Goal: Register for event/course: Sign up to attend an event or enroll in a course

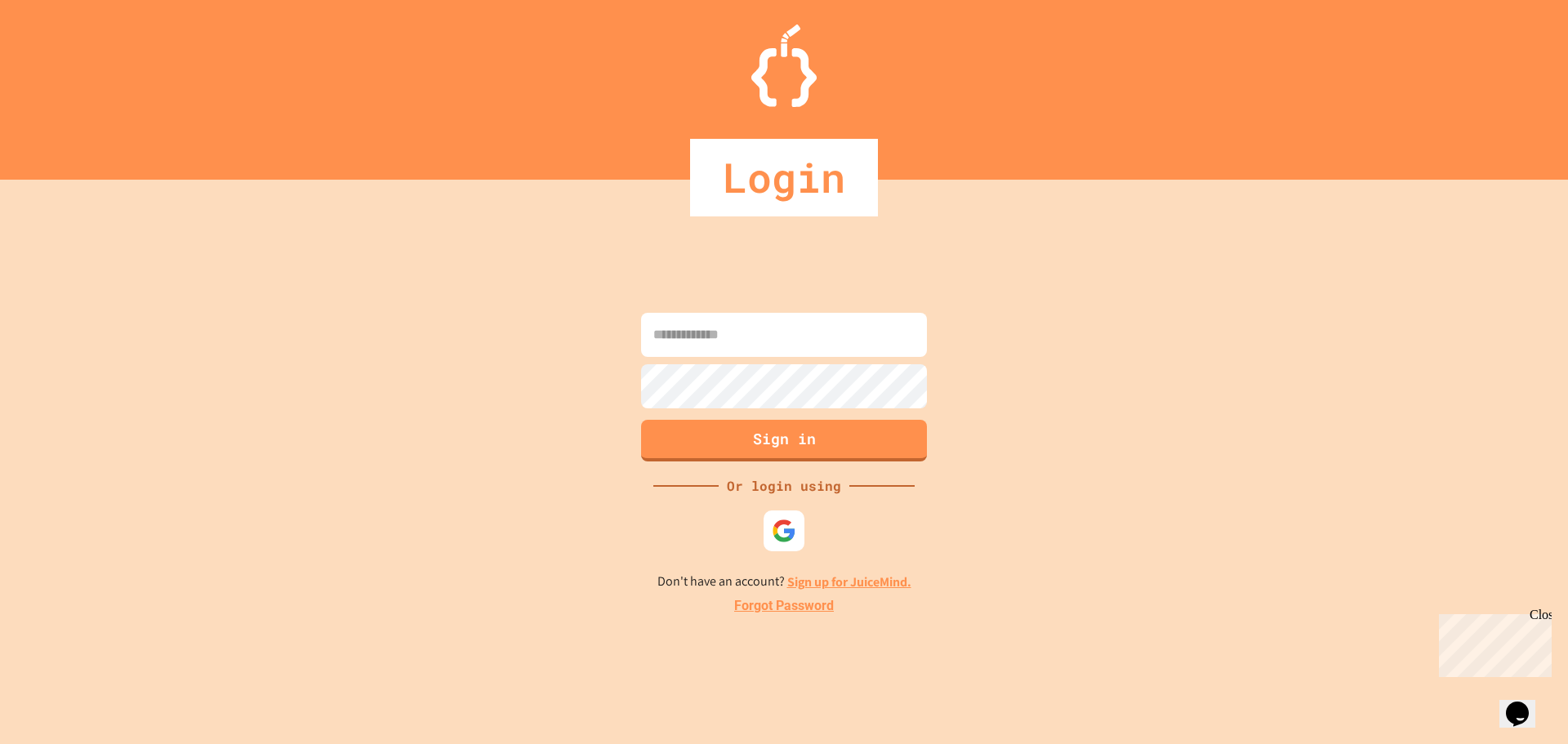
click at [789, 336] on input at bounding box center [784, 335] width 286 height 44
type input "**********"
click at [751, 435] on button "Sign in" at bounding box center [784, 439] width 291 height 43
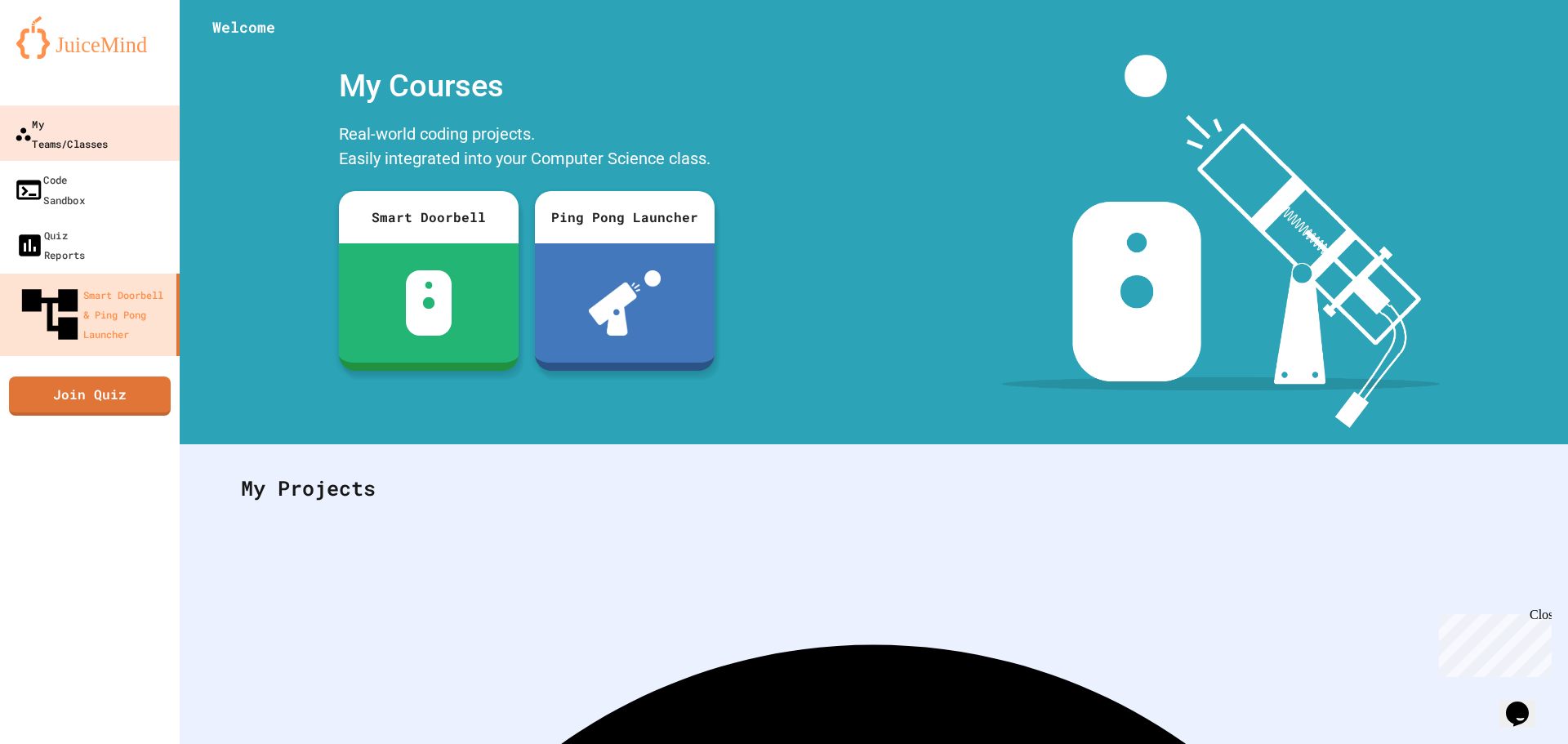
click at [47, 111] on link "My Teams/Classes" at bounding box center [89, 134] width 184 height 57
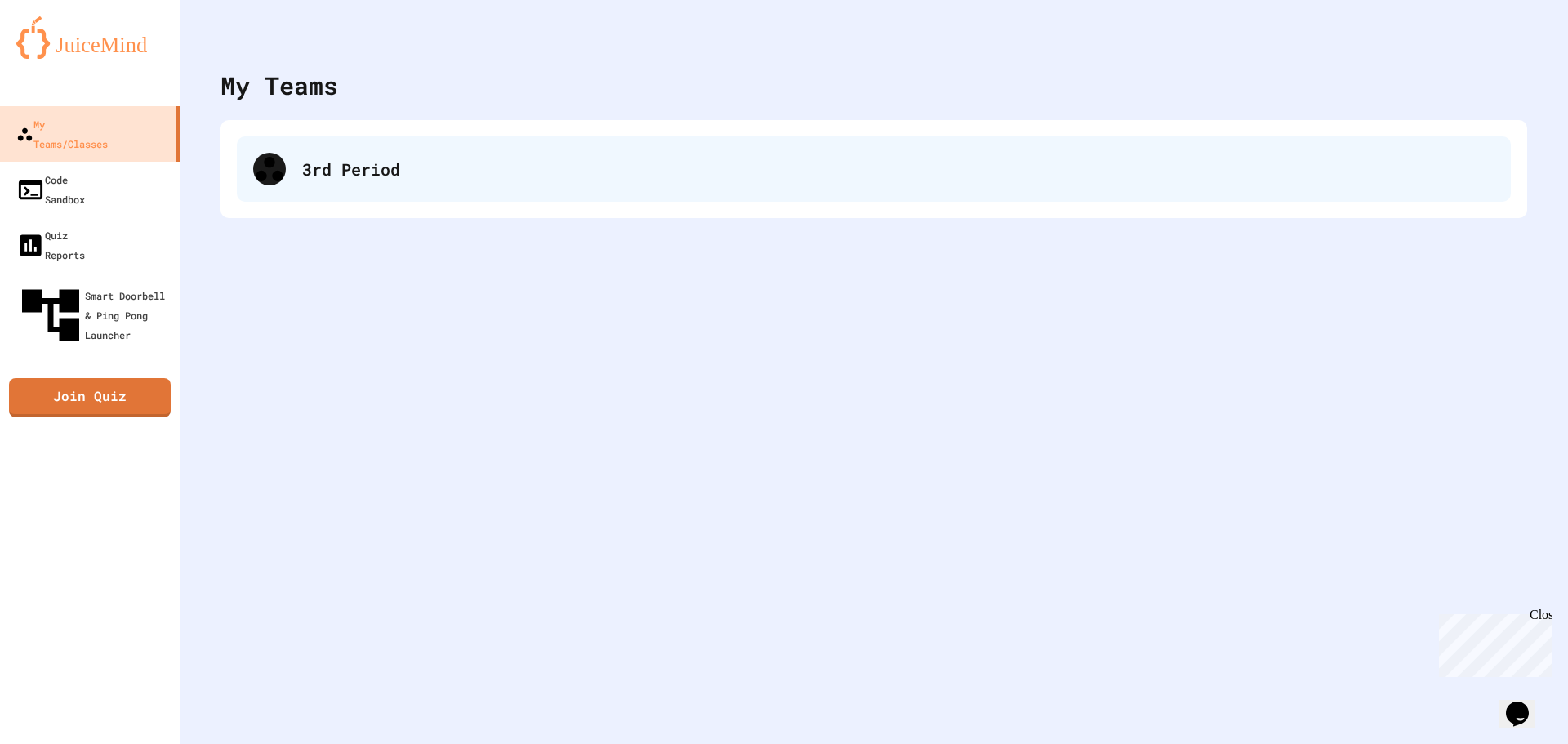
click at [447, 178] on div "3rd Period" at bounding box center [898, 169] width 1192 height 25
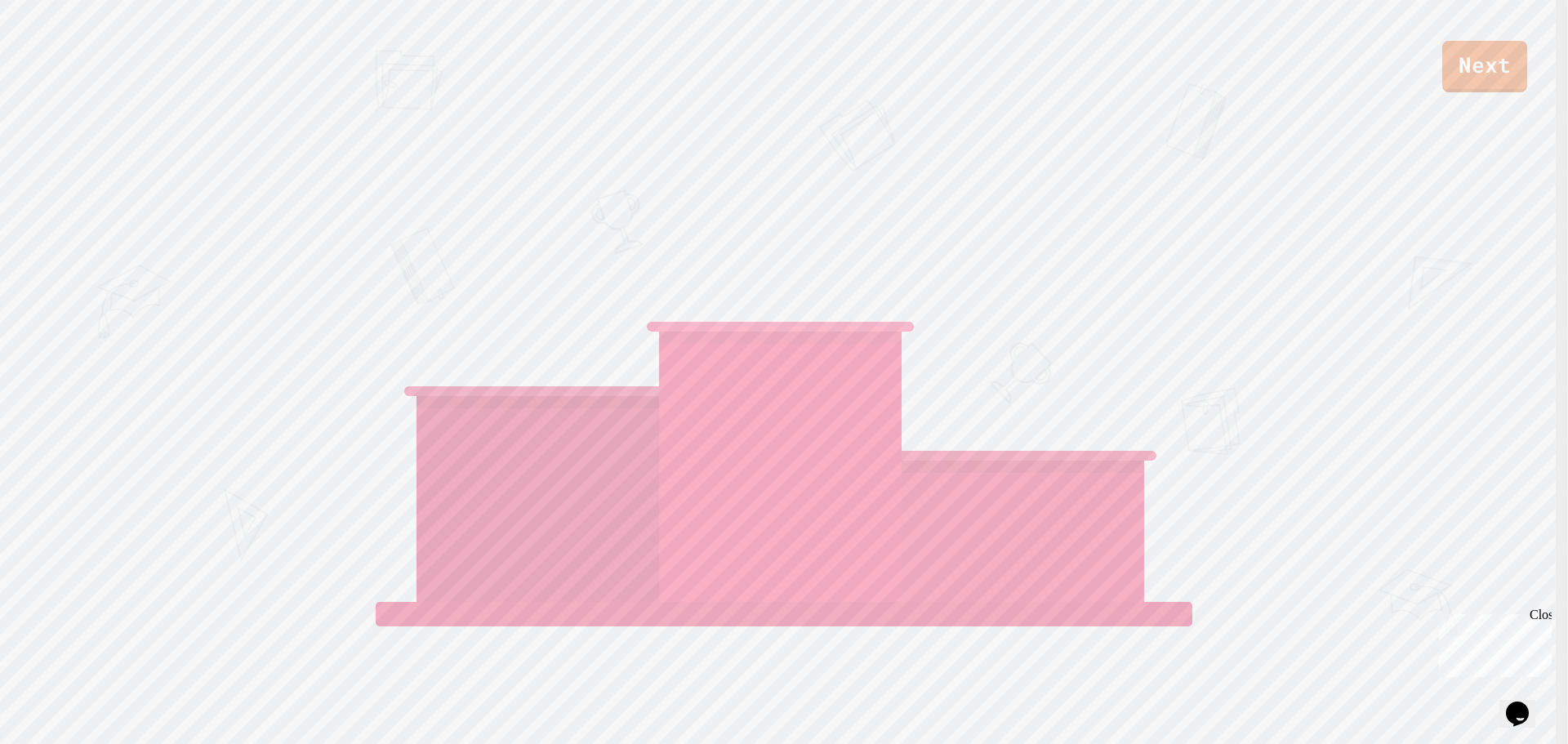
click at [1442, 76] on div "Next" at bounding box center [784, 46] width 1568 height 92
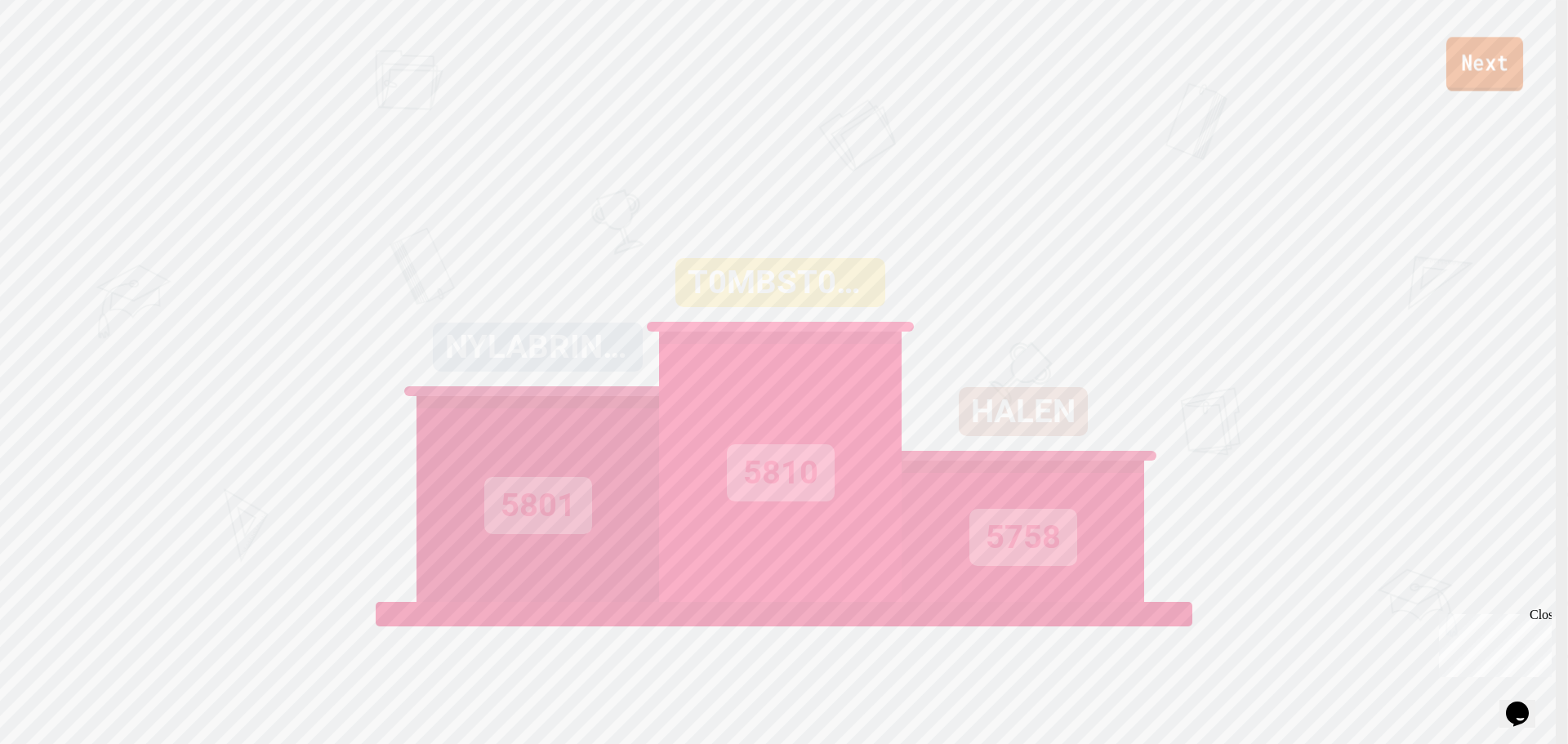
click at [1490, 70] on link "Next" at bounding box center [1485, 64] width 77 height 54
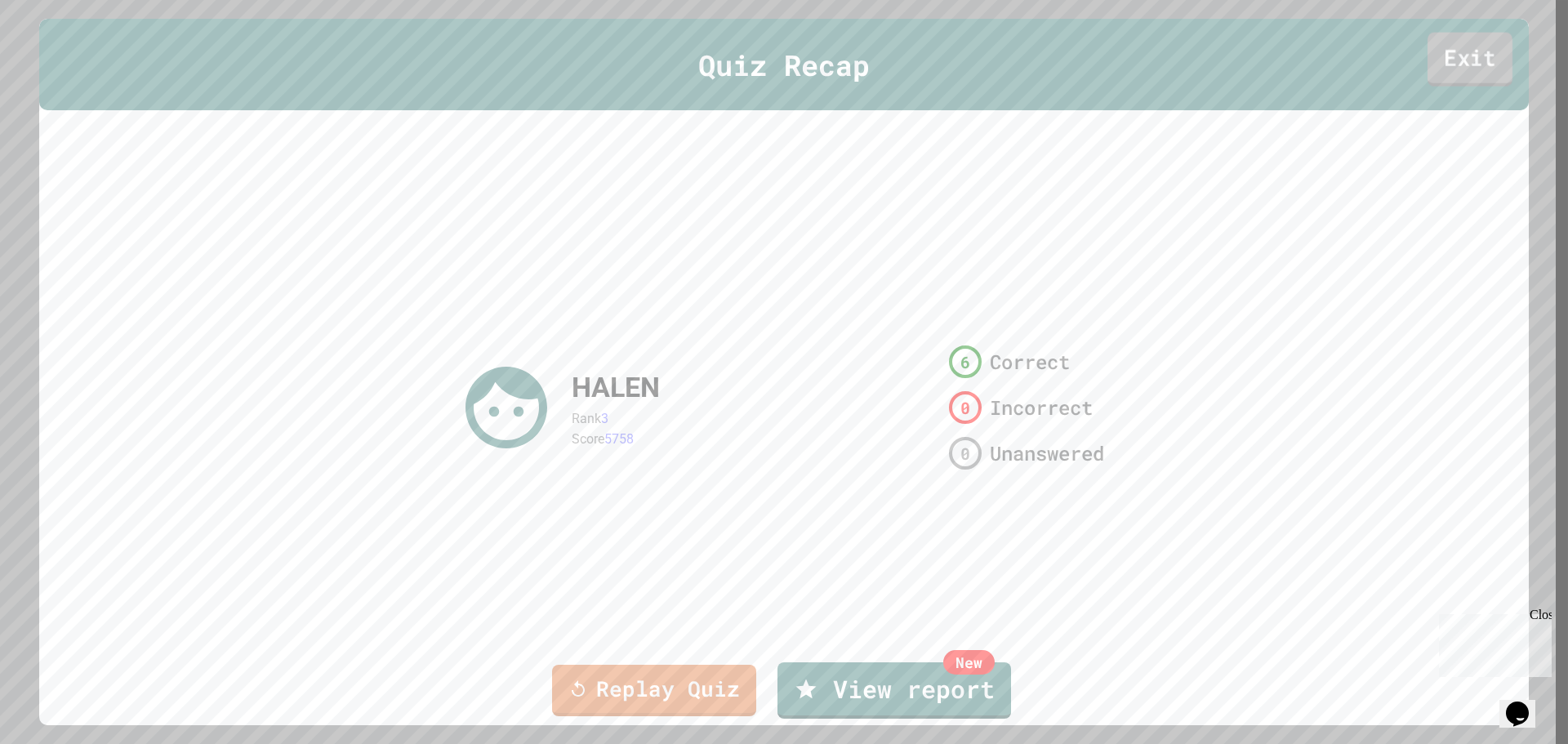
click at [1464, 82] on link "Exit" at bounding box center [1469, 59] width 85 height 54
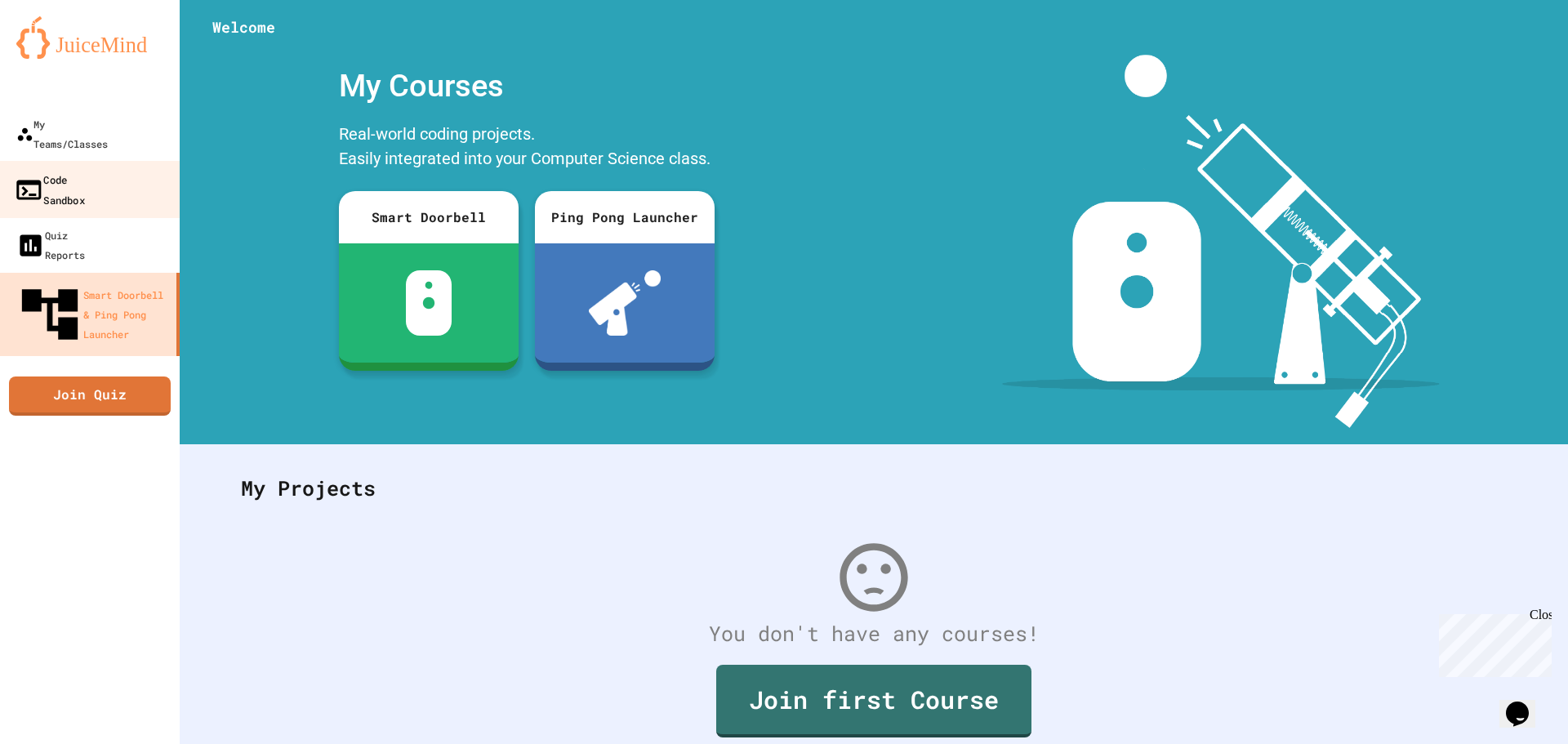
click at [85, 169] on div "Code Sandbox" at bounding box center [49, 189] width 71 height 40
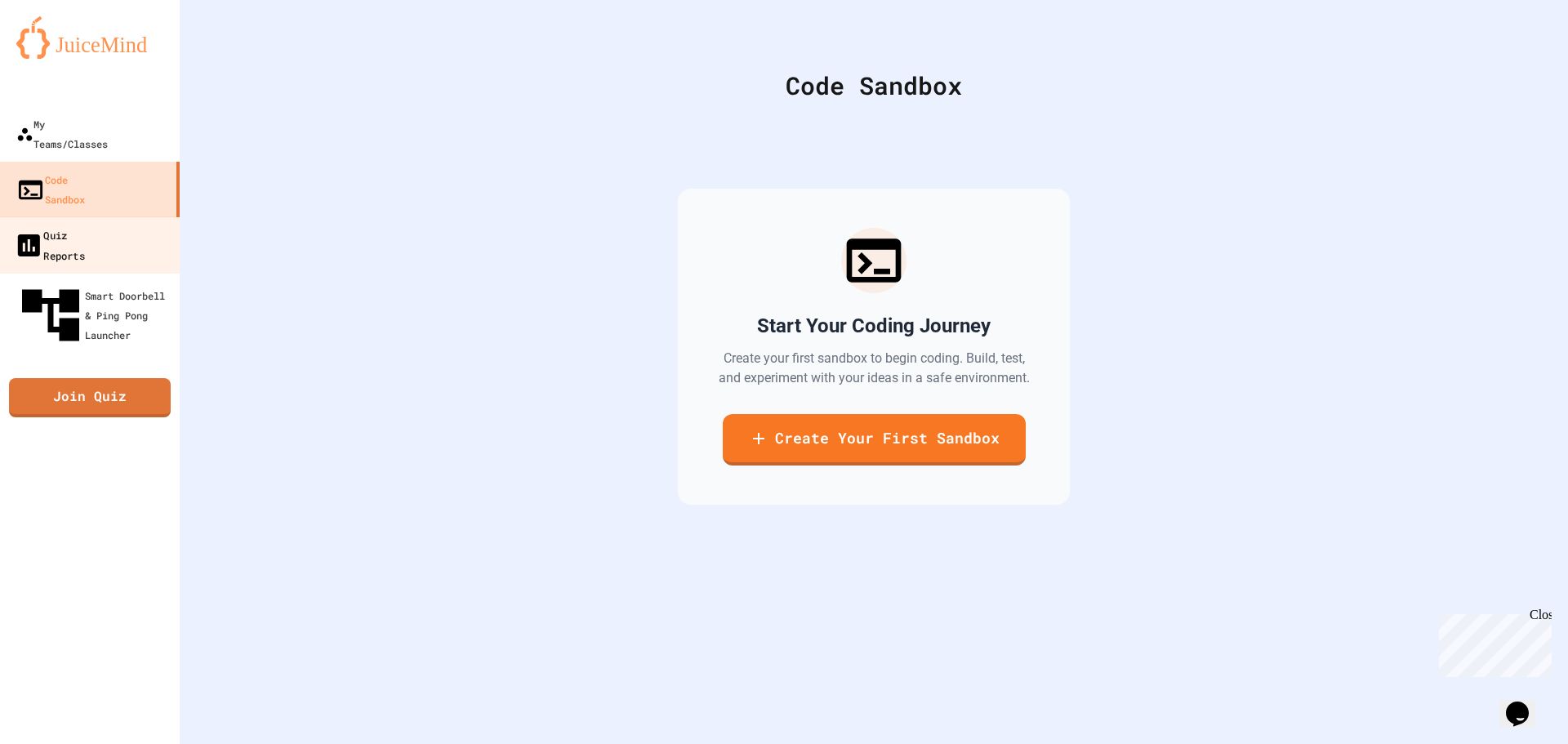
click at [125, 217] on link "Quiz Reports" at bounding box center [90, 246] width 186 height 57
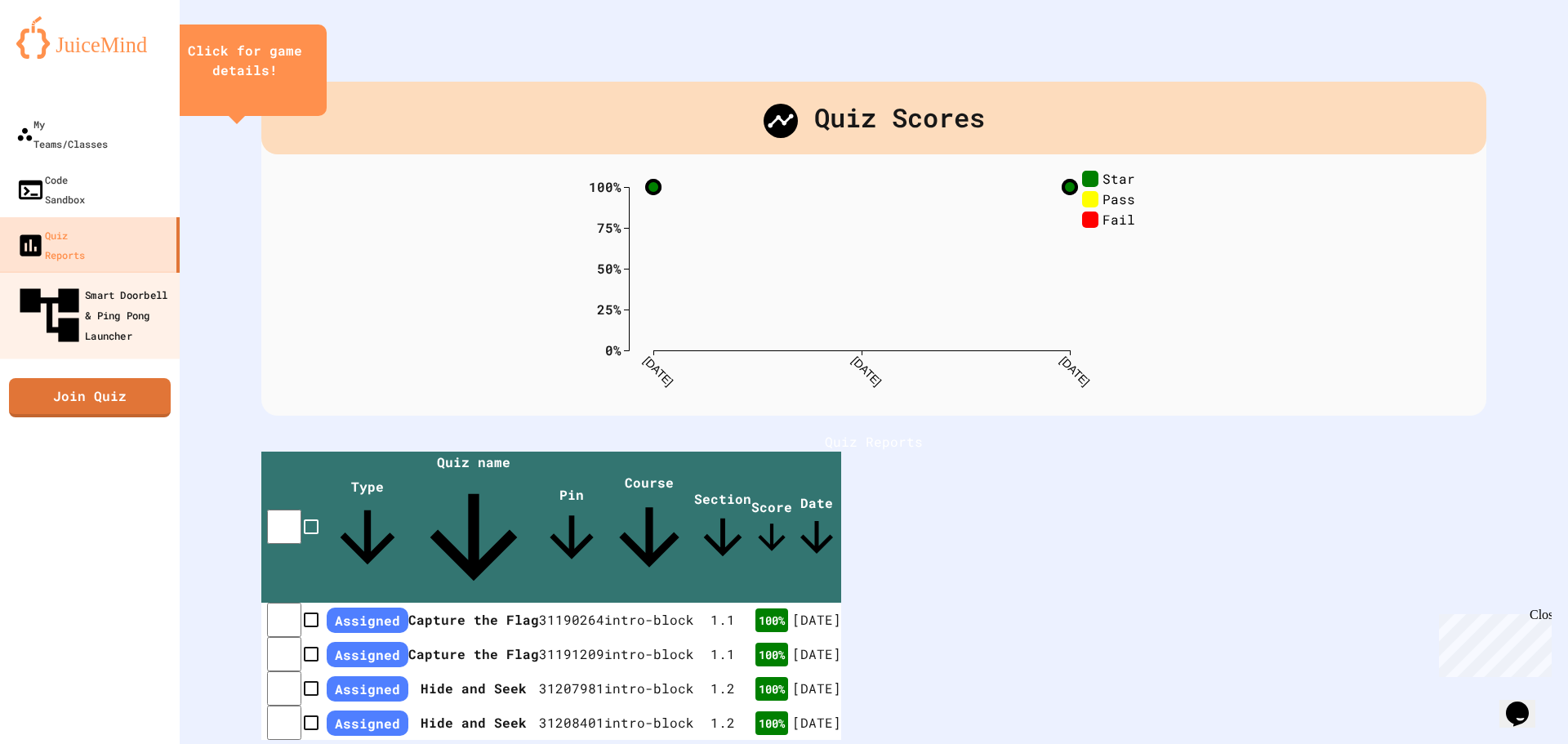
click at [129, 280] on div "Smart Doorbell & Ping Pong Launcher" at bounding box center [94, 315] width 162 height 71
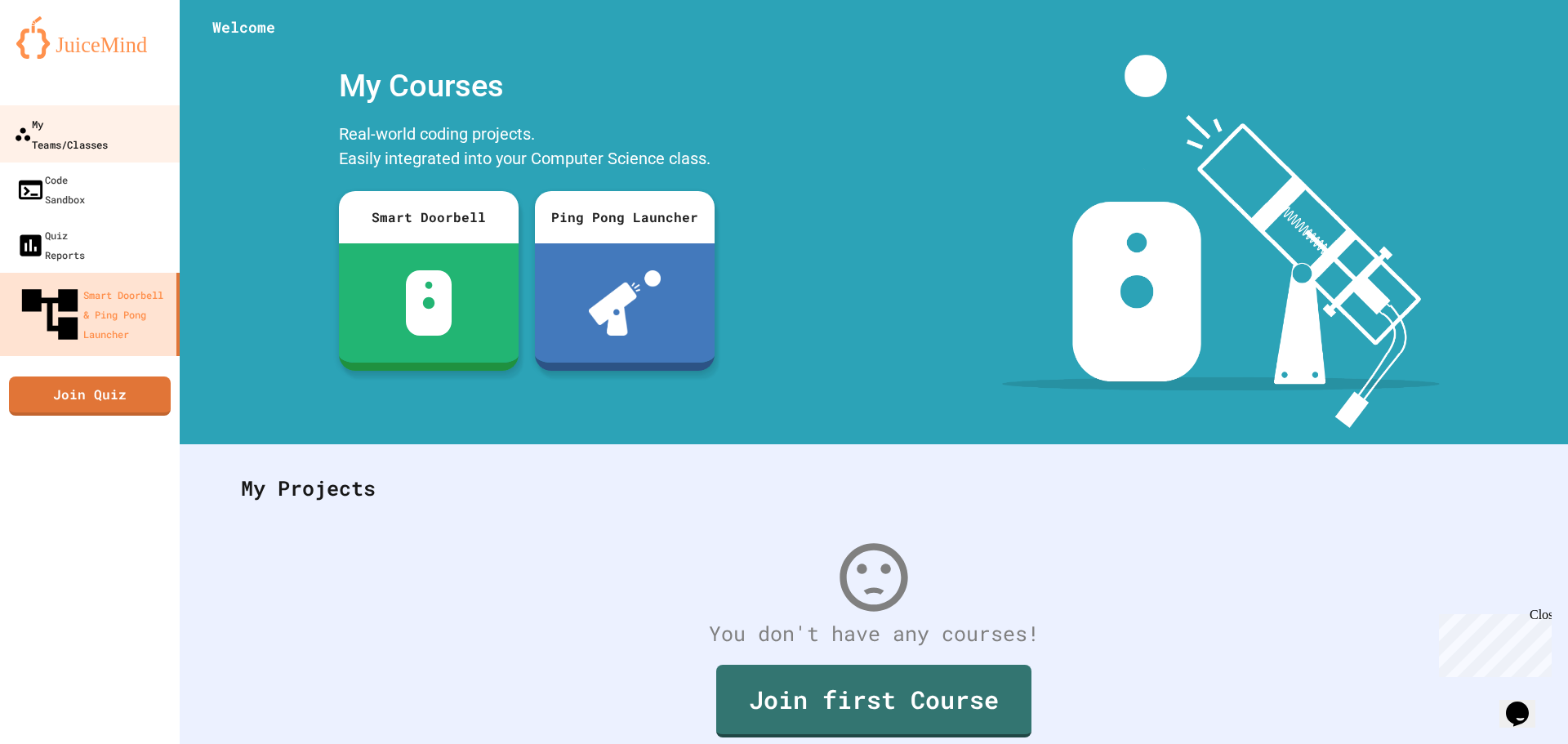
click at [108, 132] on div "My Teams/Classes" at bounding box center [61, 133] width 94 height 40
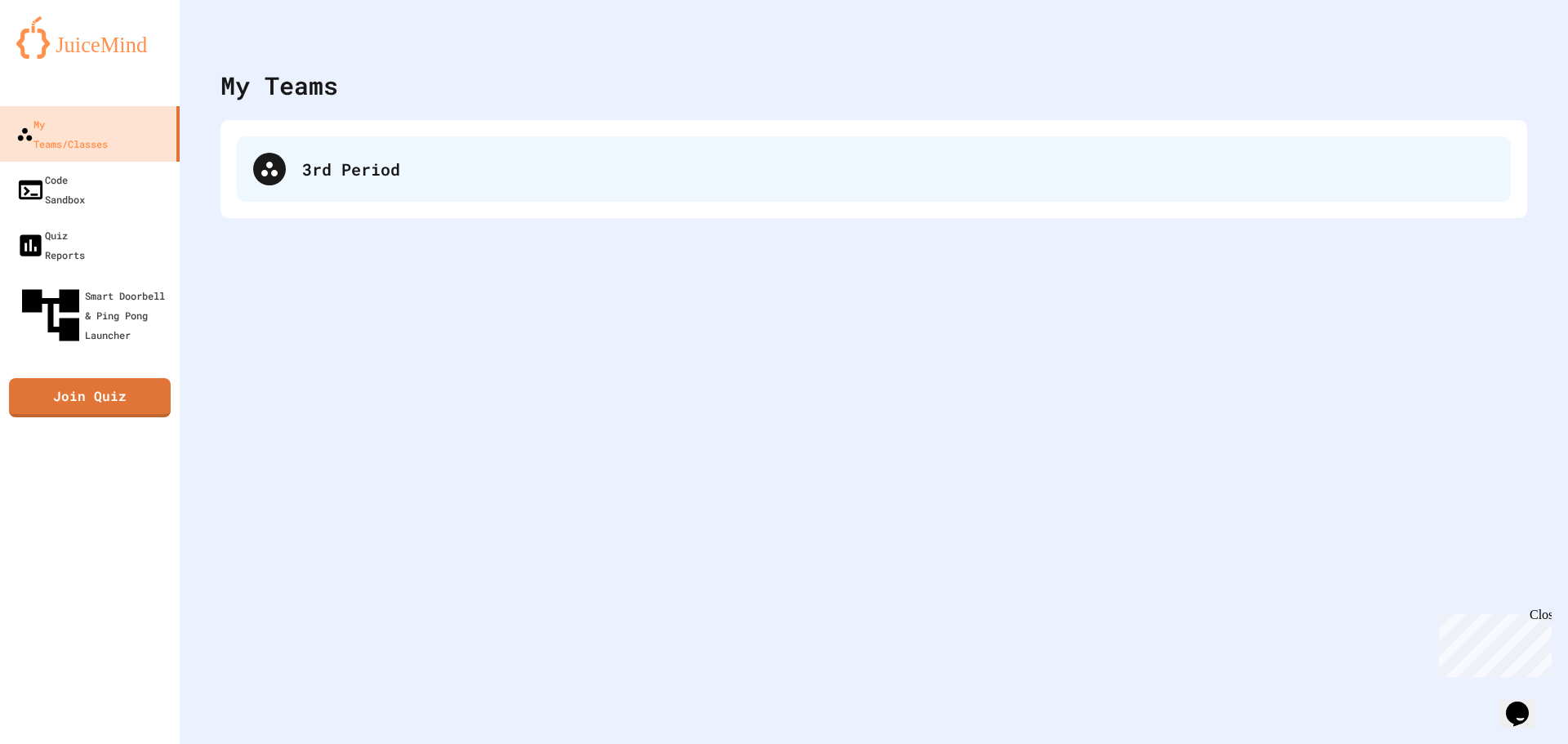
click at [435, 170] on div "3rd Period" at bounding box center [898, 169] width 1192 height 25
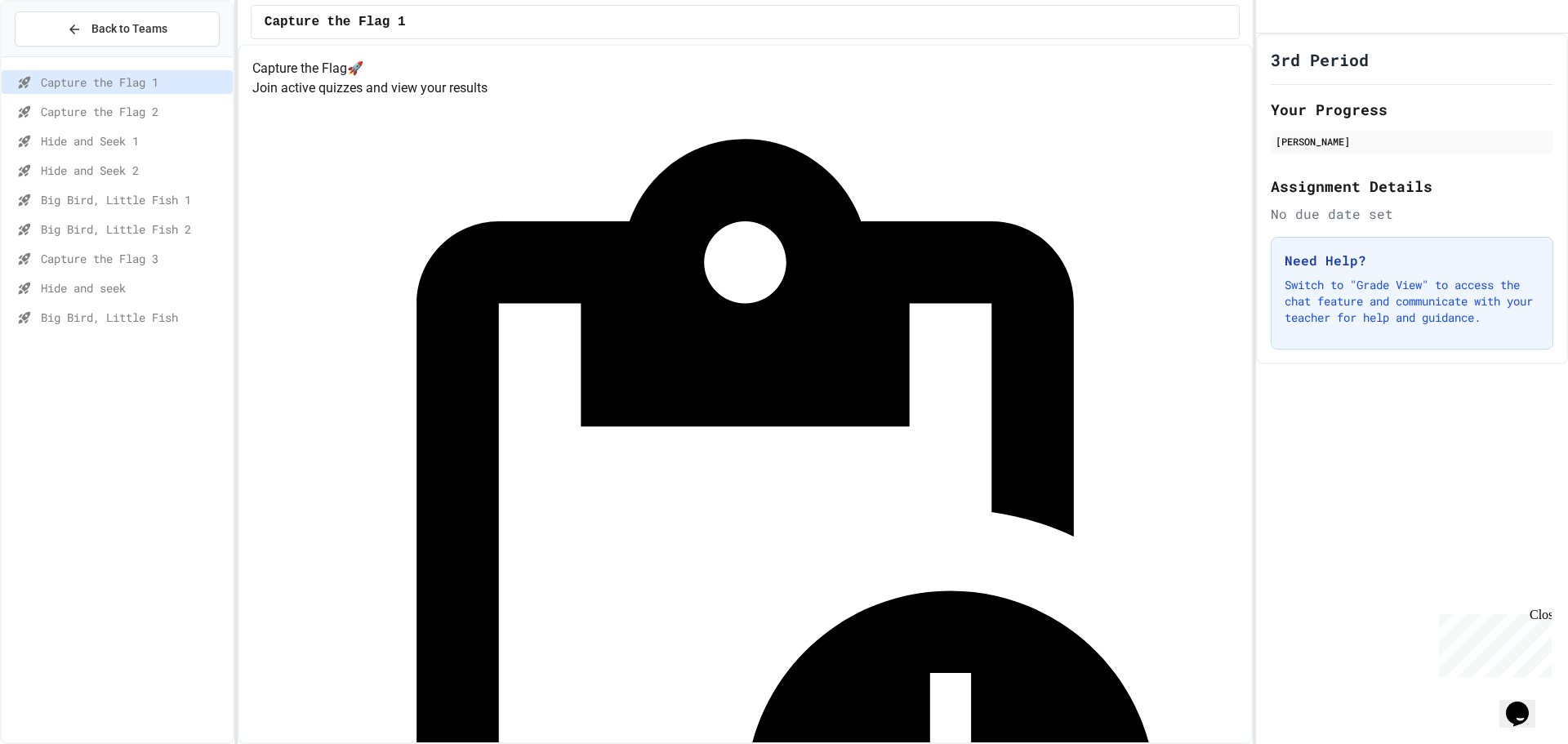
click at [195, 334] on div "Big Bird, Little Fish" at bounding box center [117, 320] width 232 height 30
click at [190, 322] on span "Big Bird, Little Fish" at bounding box center [134, 317] width 186 height 17
click at [215, 293] on span "Hide and seek" at bounding box center [134, 287] width 186 height 17
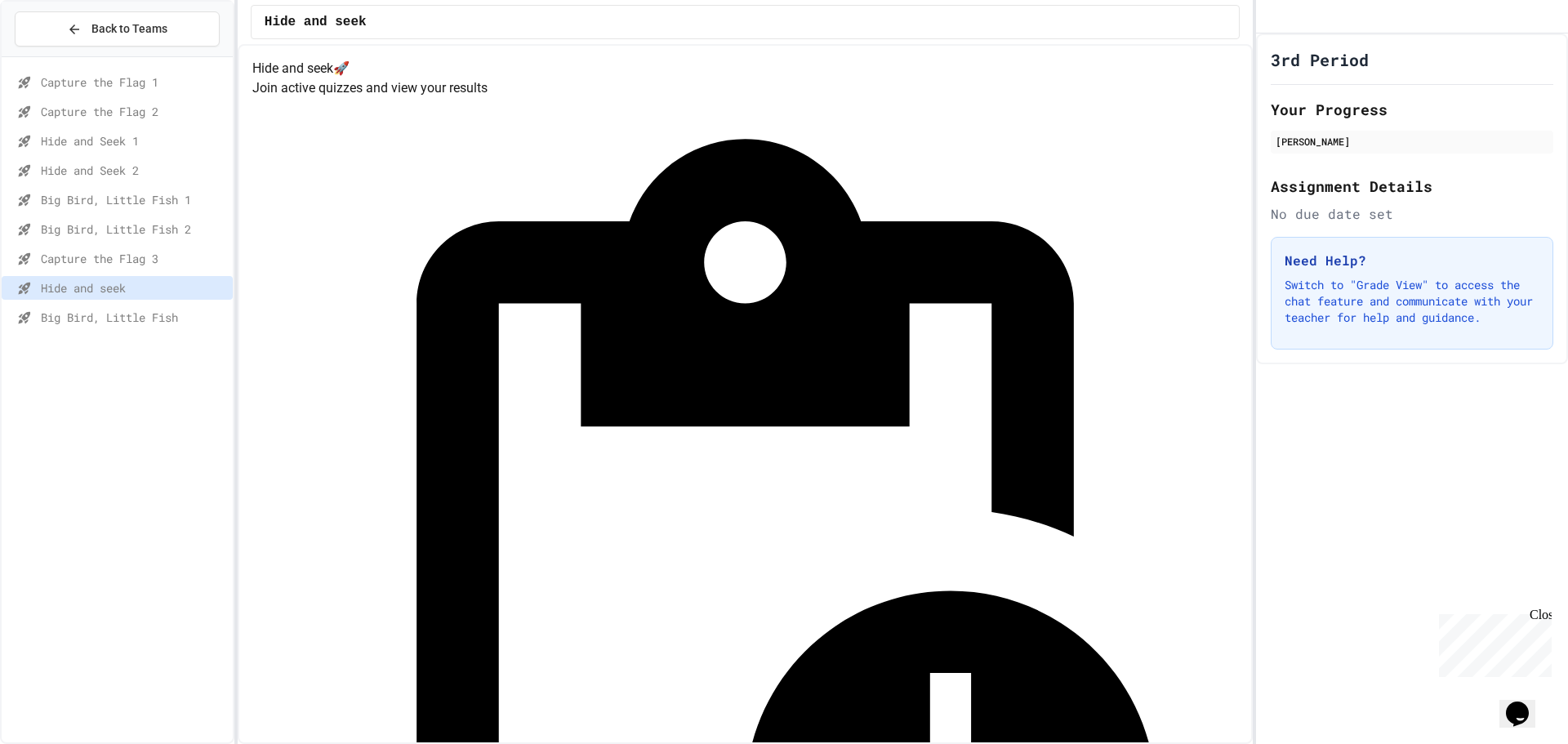
click at [178, 323] on span "Big Bird, Little Fish" at bounding box center [134, 317] width 186 height 17
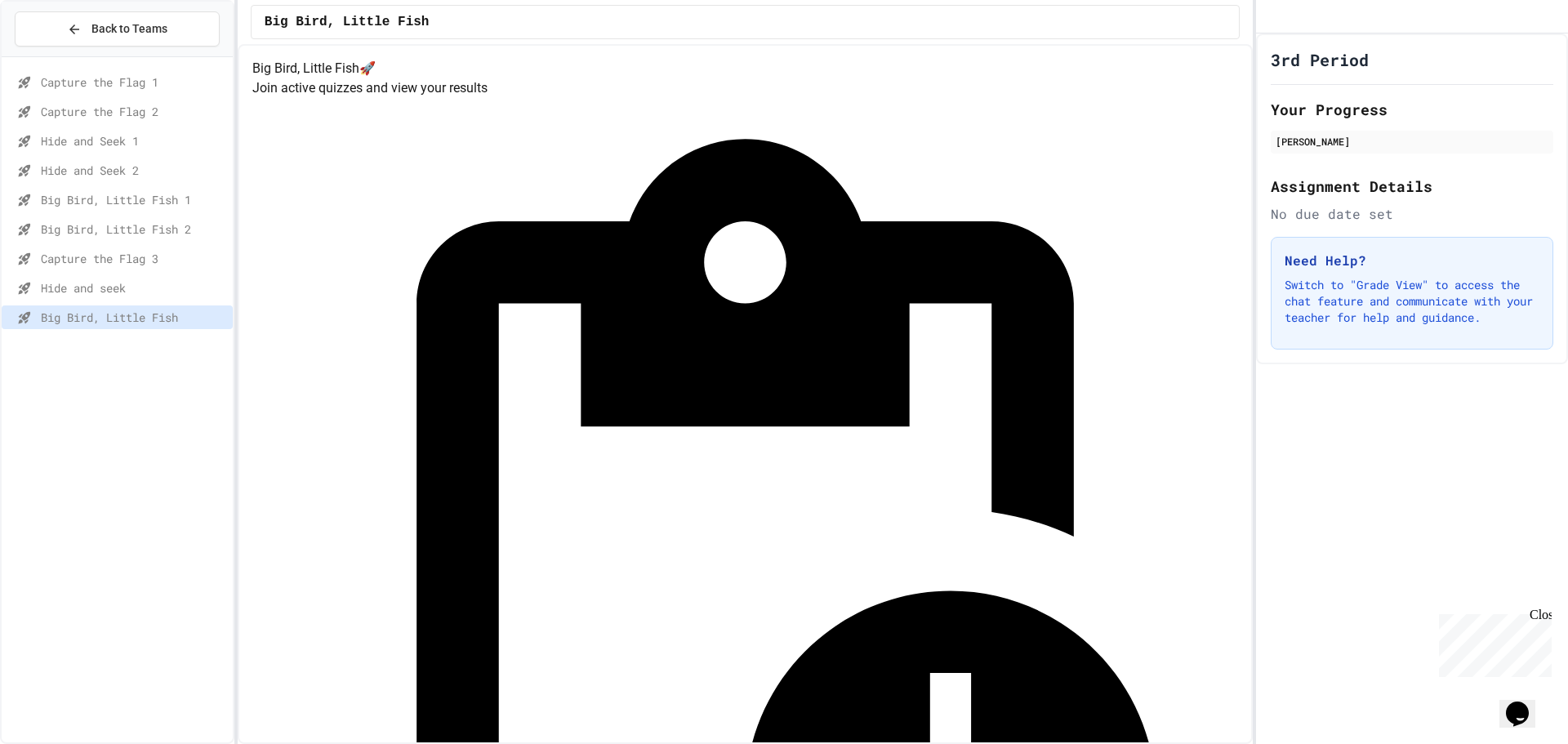
click at [981, 227] on div "Quiz in Progress! Started 8/26/2025 Join Quiz Now" at bounding box center [745, 620] width 986 height 1045
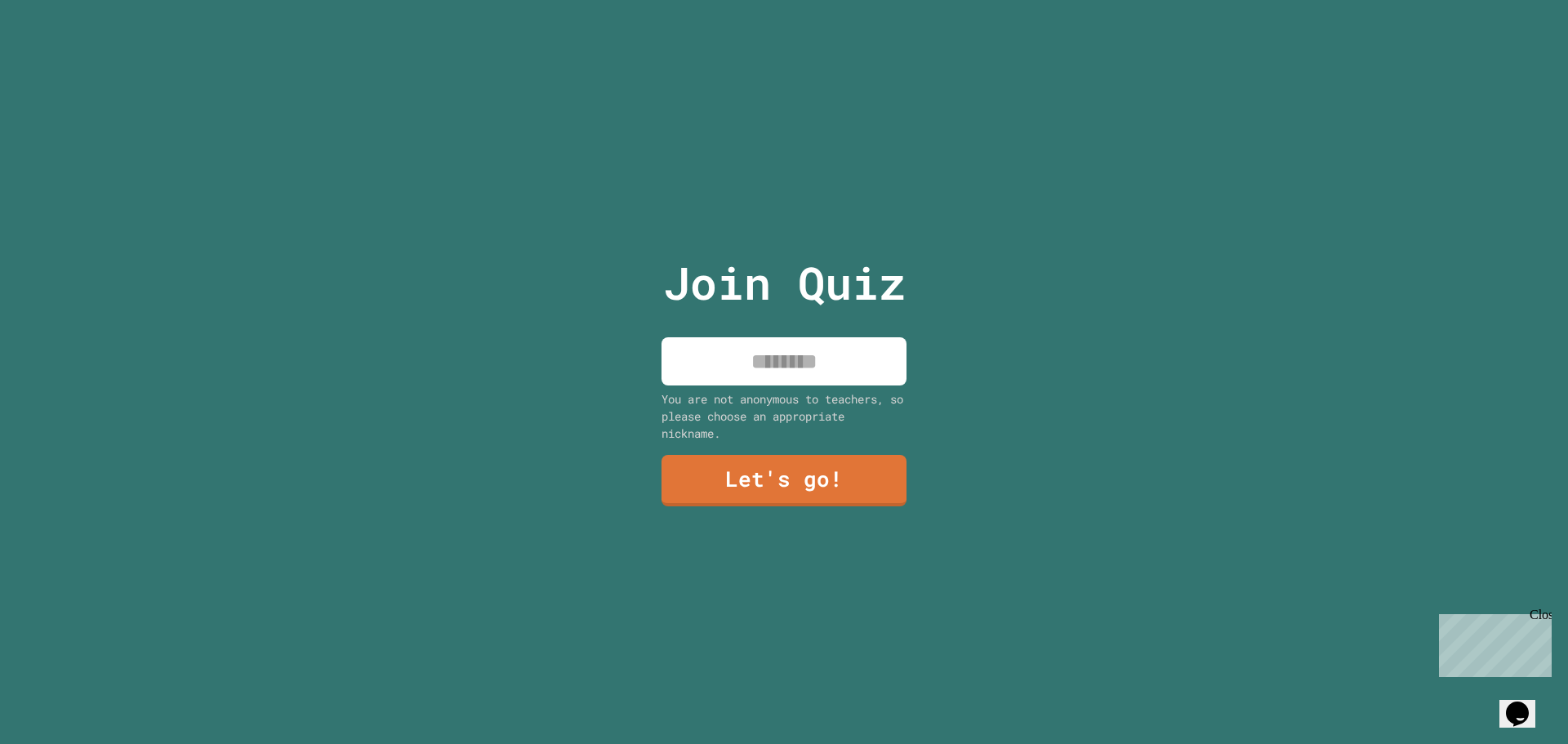
click at [749, 354] on input at bounding box center [784, 361] width 245 height 48
type input "*****"
click at [775, 466] on link "Let's go!" at bounding box center [784, 479] width 237 height 54
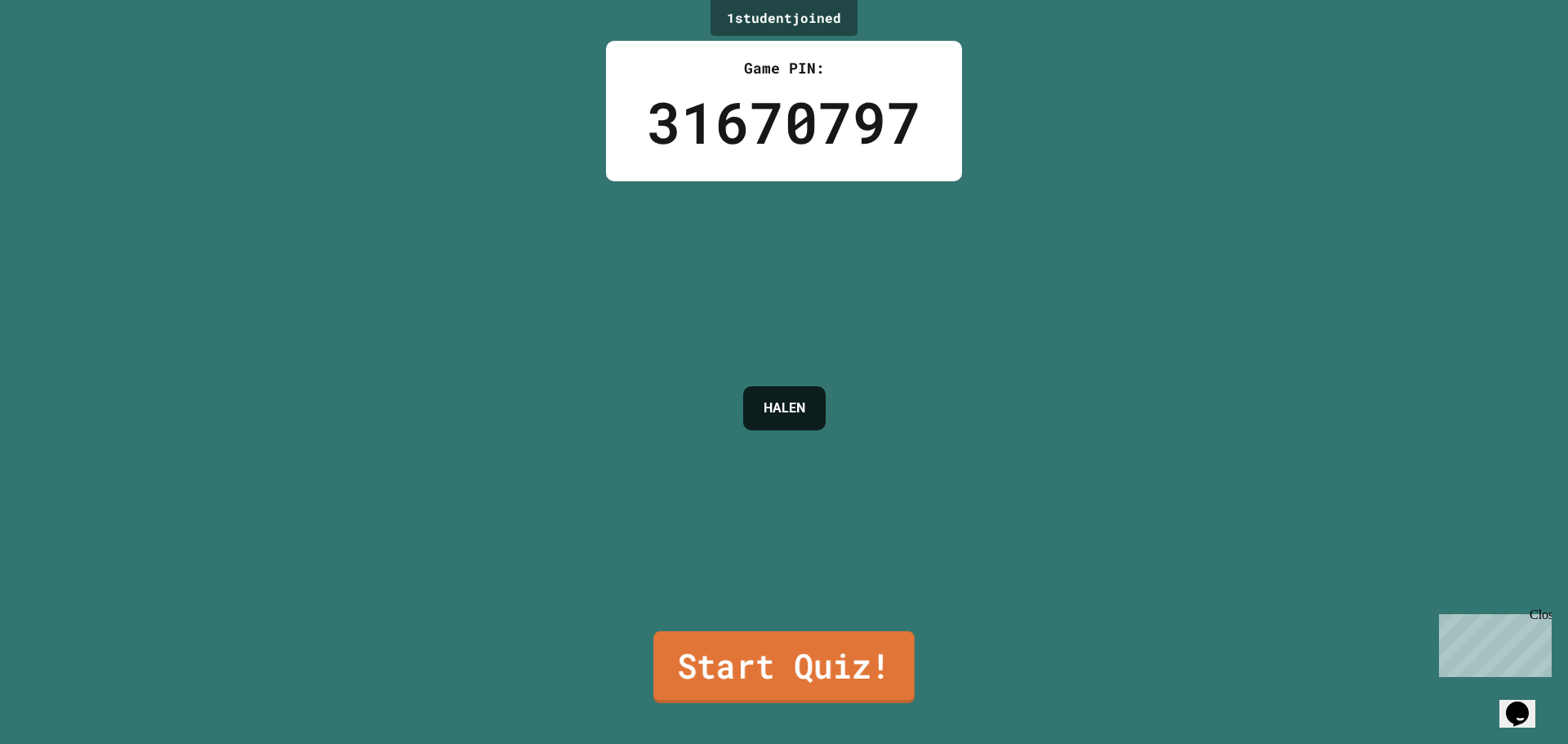
click at [865, 653] on link "Start Quiz!" at bounding box center [784, 668] width 261 height 72
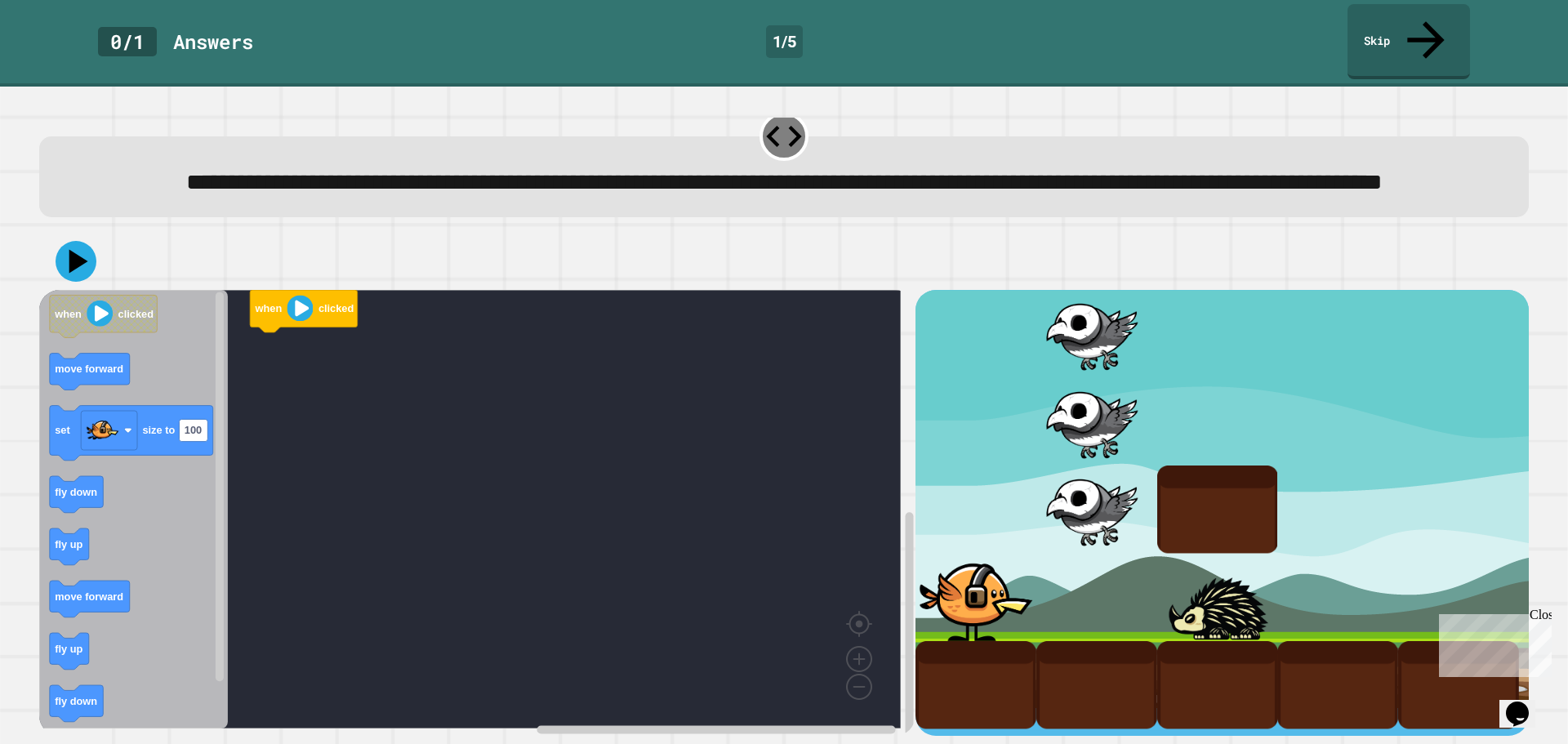
scroll to position [42, 0]
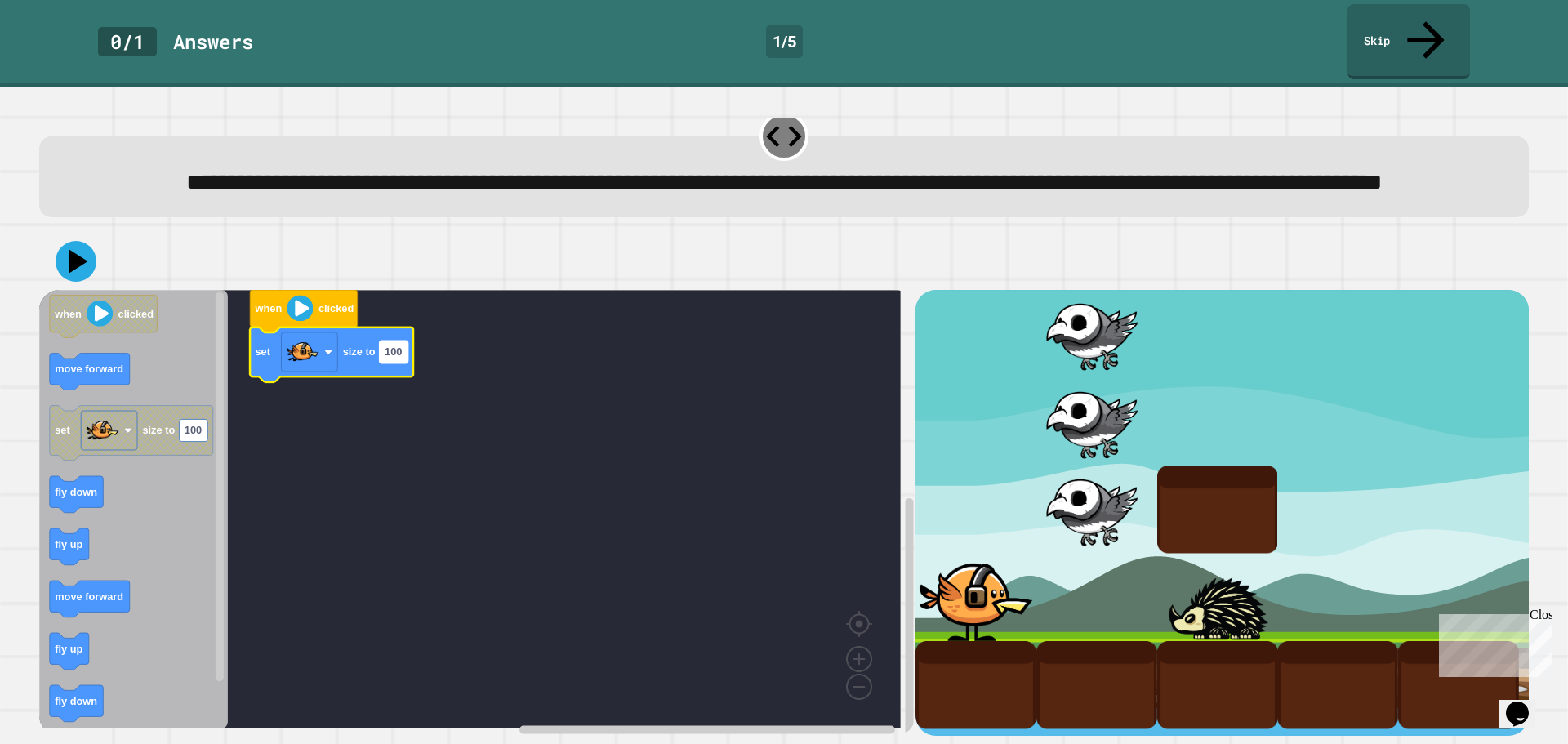
click at [397, 344] on rect "Blockly Workspace" at bounding box center [394, 352] width 29 height 22
type input "*"
click at [323, 341] on rect "Blockly Workspace" at bounding box center [309, 352] width 57 height 39
click at [391, 342] on rect "Blockly Workspace" at bounding box center [388, 352] width 16 height 22
type input "***"
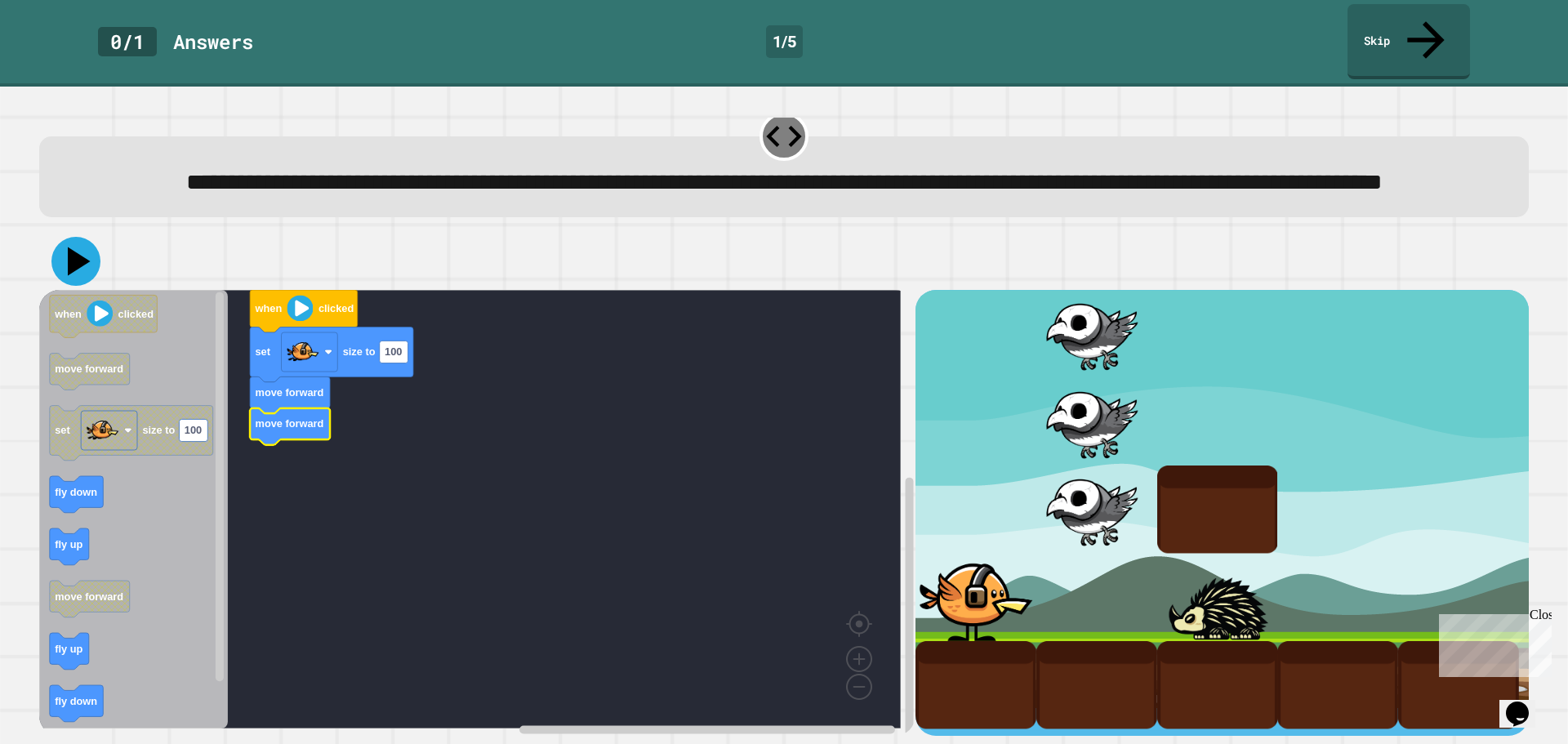
click at [72, 247] on icon at bounding box center [80, 261] width 23 height 29
click at [260, 303] on text "when" at bounding box center [268, 309] width 28 height 12
click at [403, 345] on rect "Blockly Workspace" at bounding box center [394, 352] width 29 height 22
type input "***"
click at [342, 310] on icon "Blockly Workspace" at bounding box center [303, 311] width 108 height 43
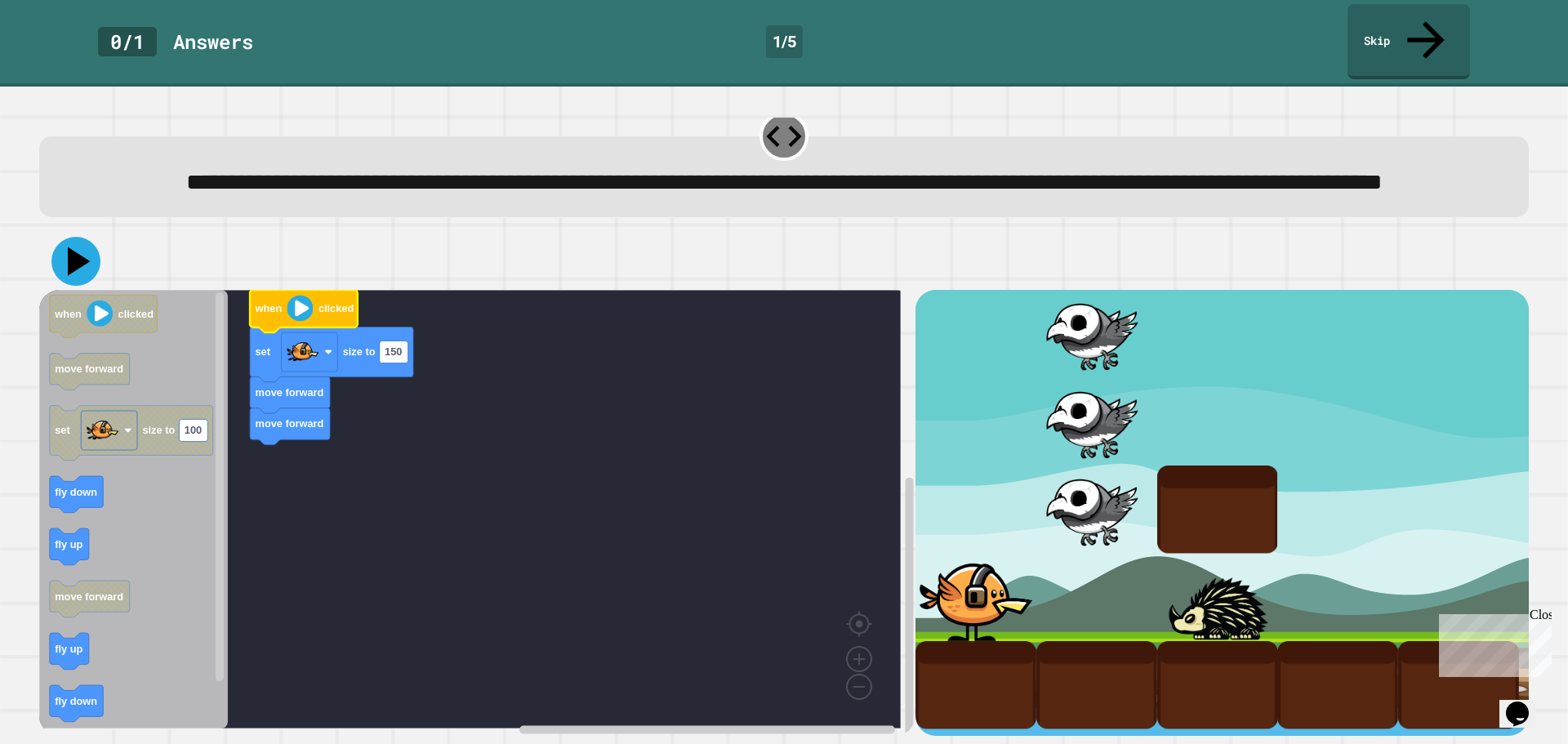
click at [70, 250] on icon at bounding box center [76, 261] width 49 height 49
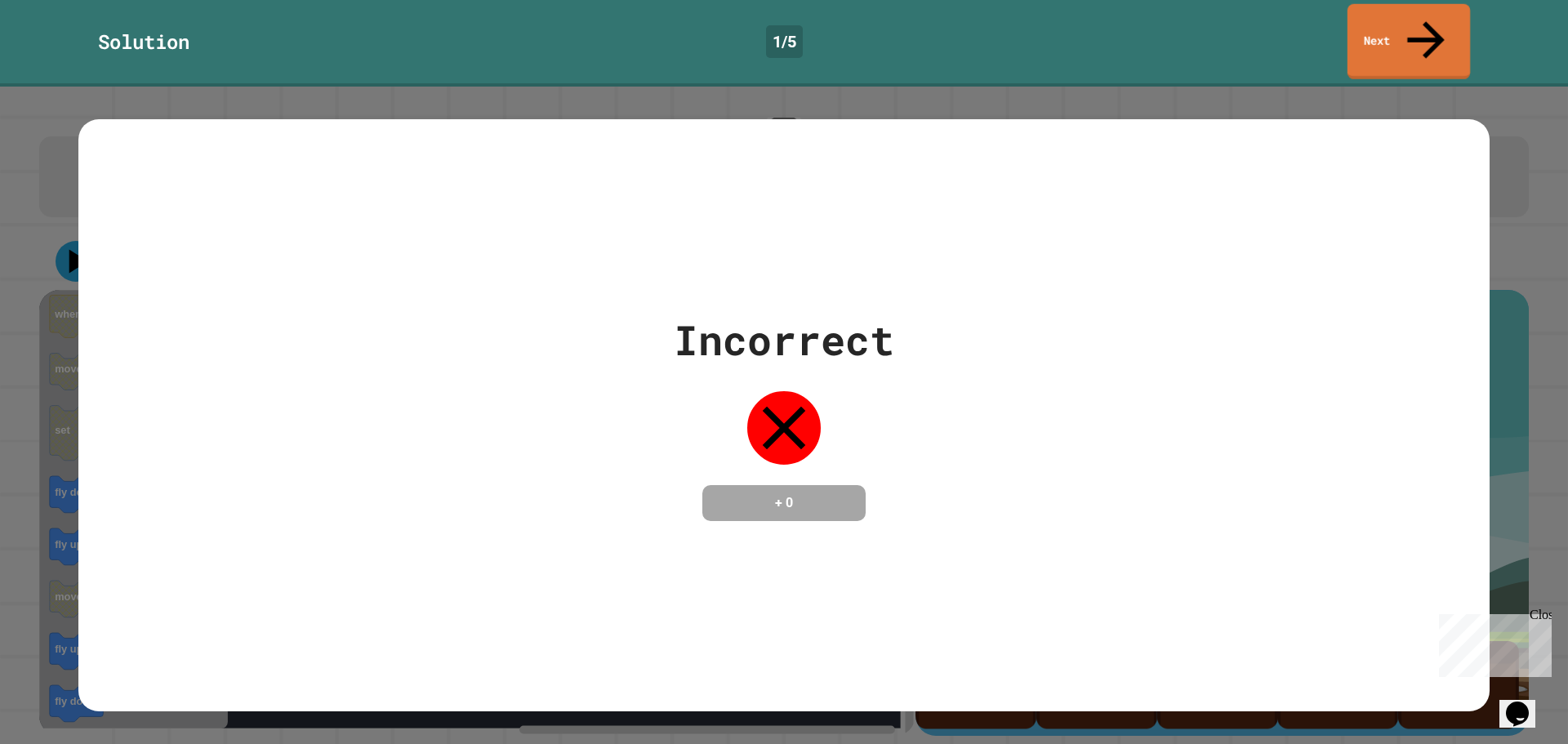
click at [1437, 23] on link "Next" at bounding box center [1408, 42] width 122 height 76
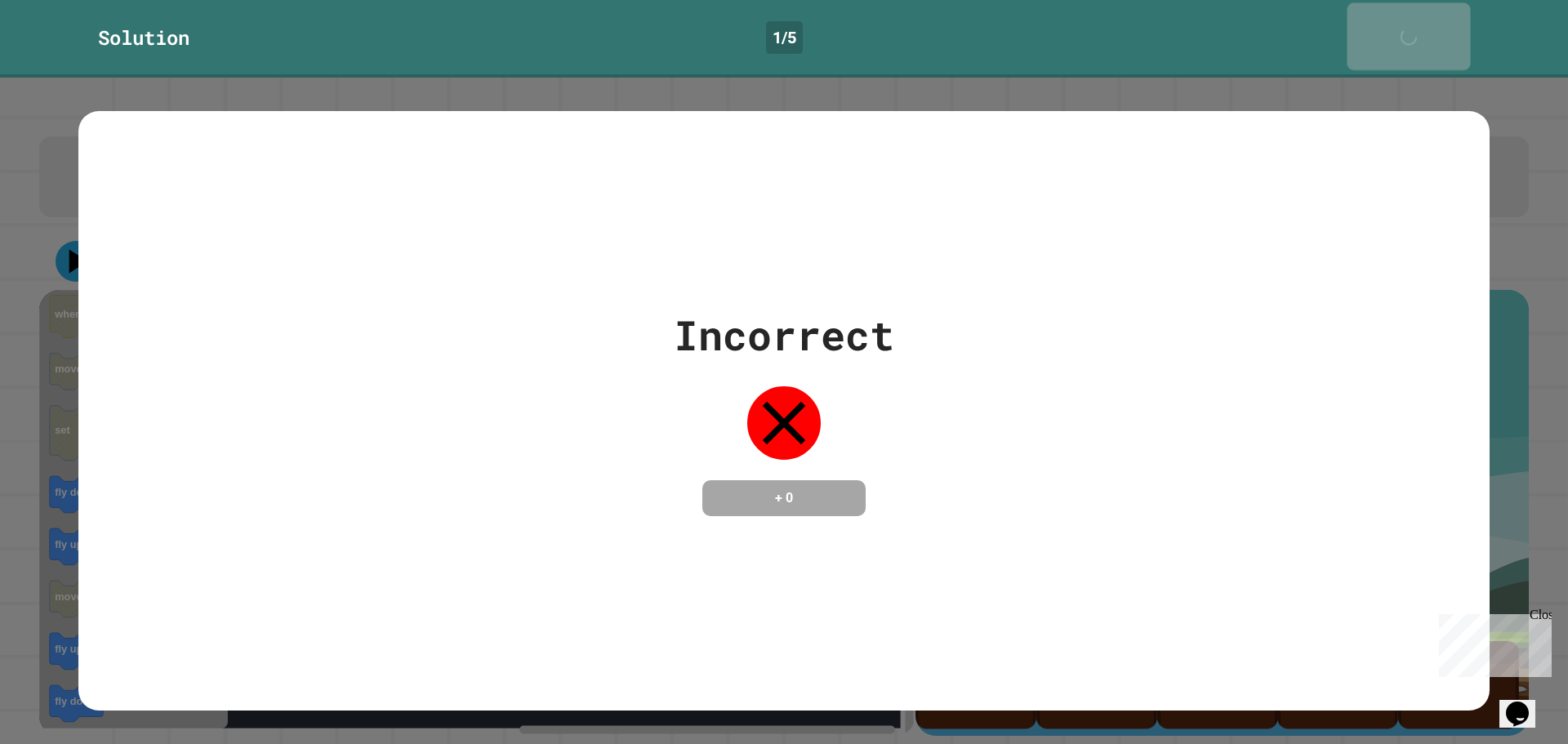
scroll to position [40, 0]
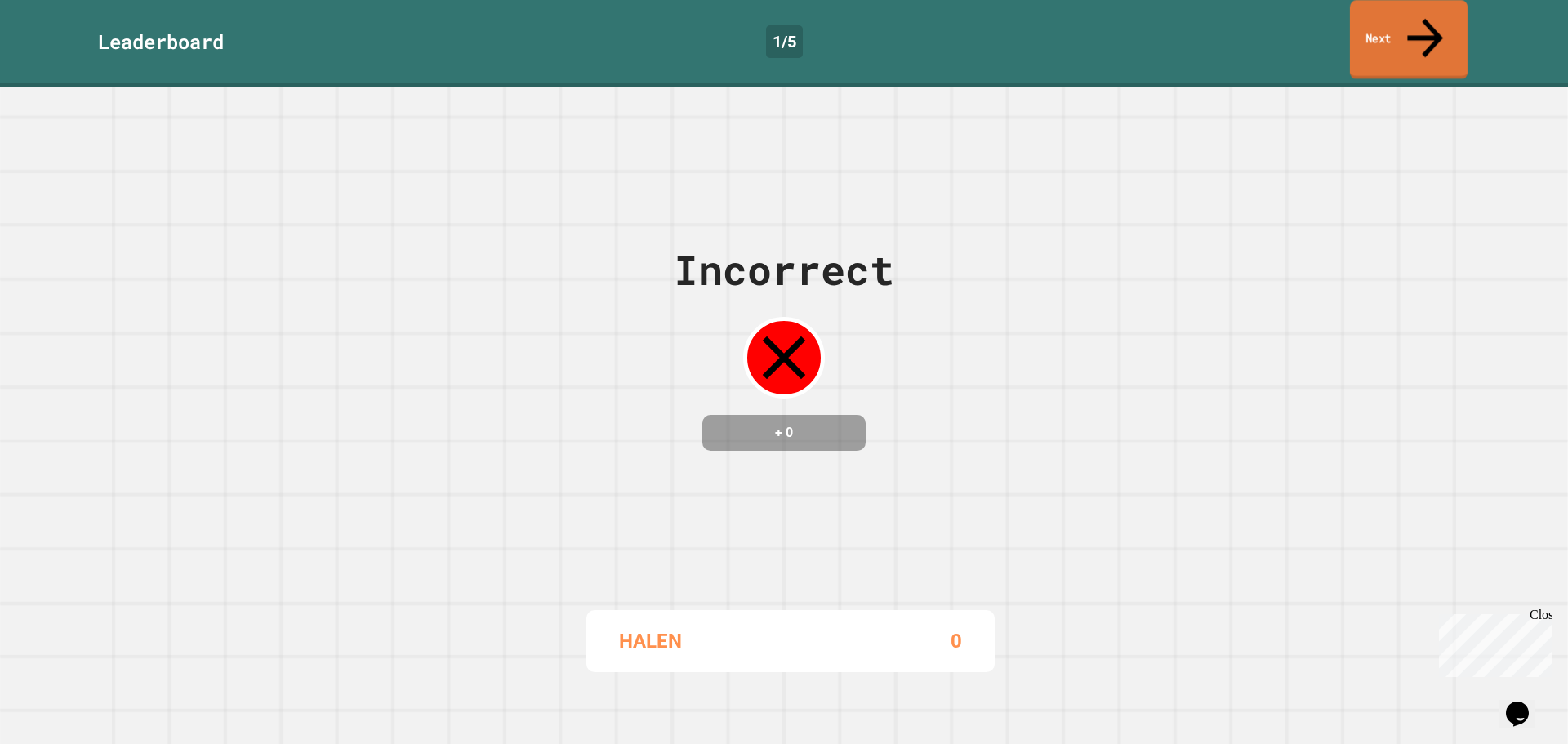
click at [1440, 28] on link "Next" at bounding box center [1408, 39] width 117 height 79
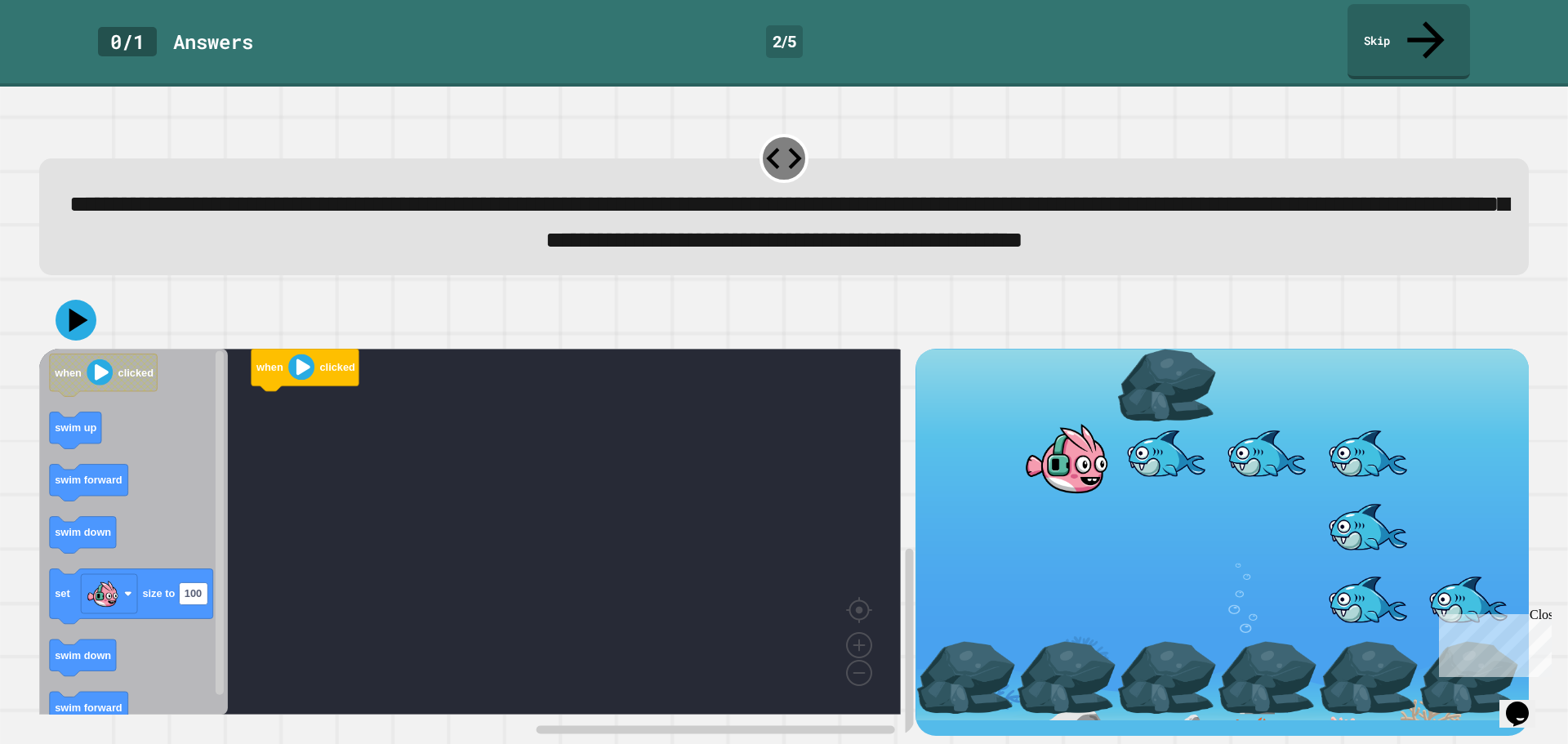
scroll to position [7, 0]
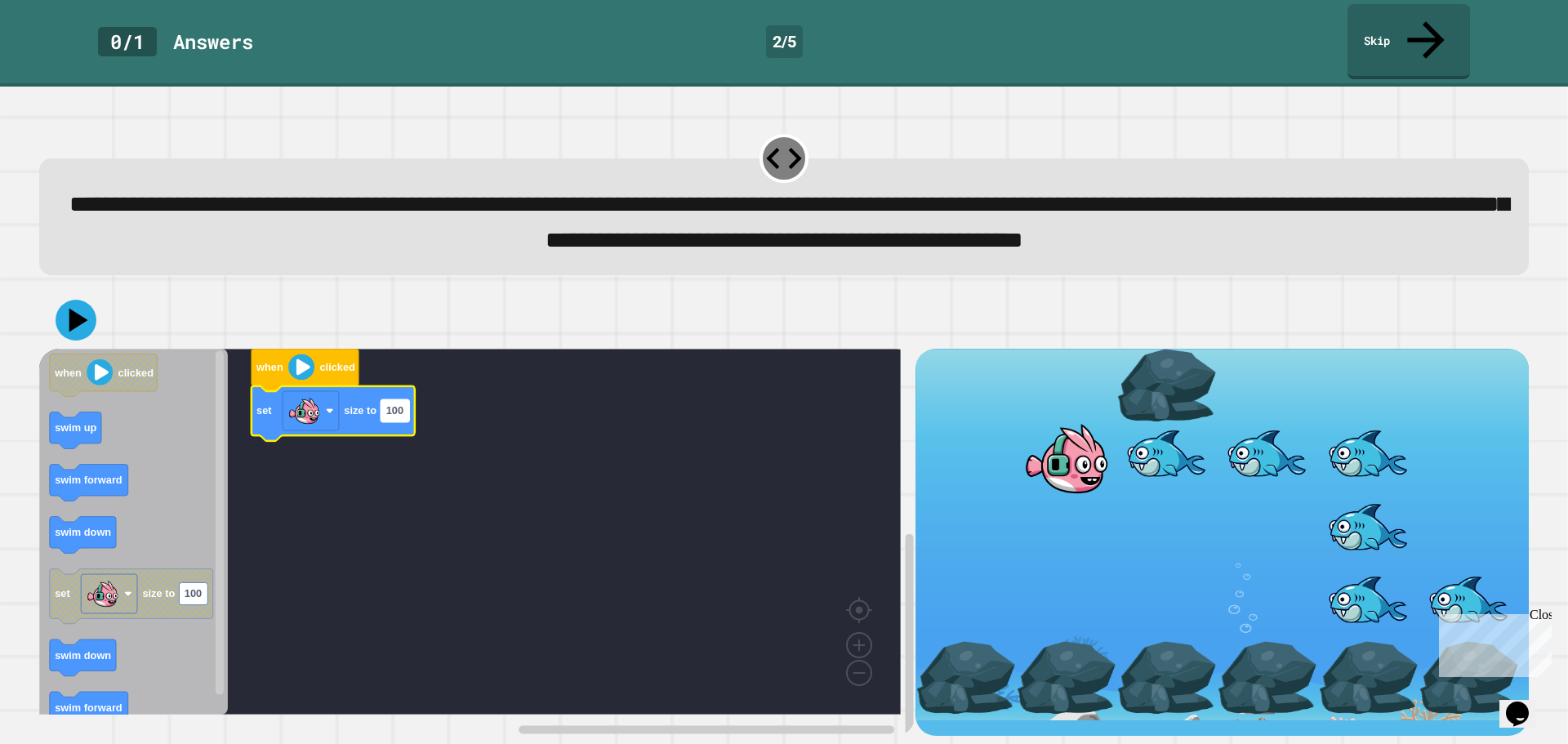
click at [397, 415] on text "100" at bounding box center [395, 410] width 17 height 12
type input "*"
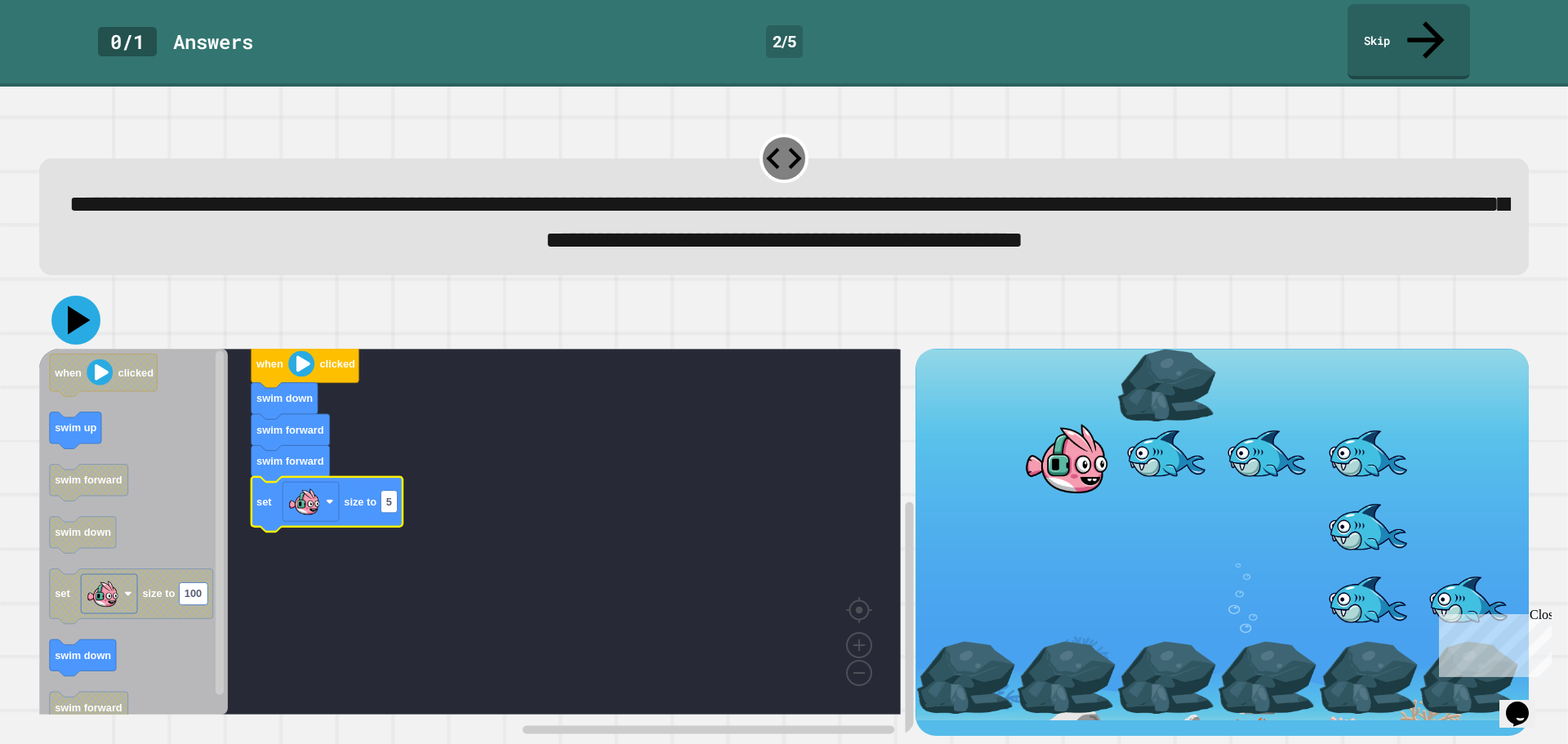
click at [77, 325] on icon at bounding box center [76, 320] width 49 height 49
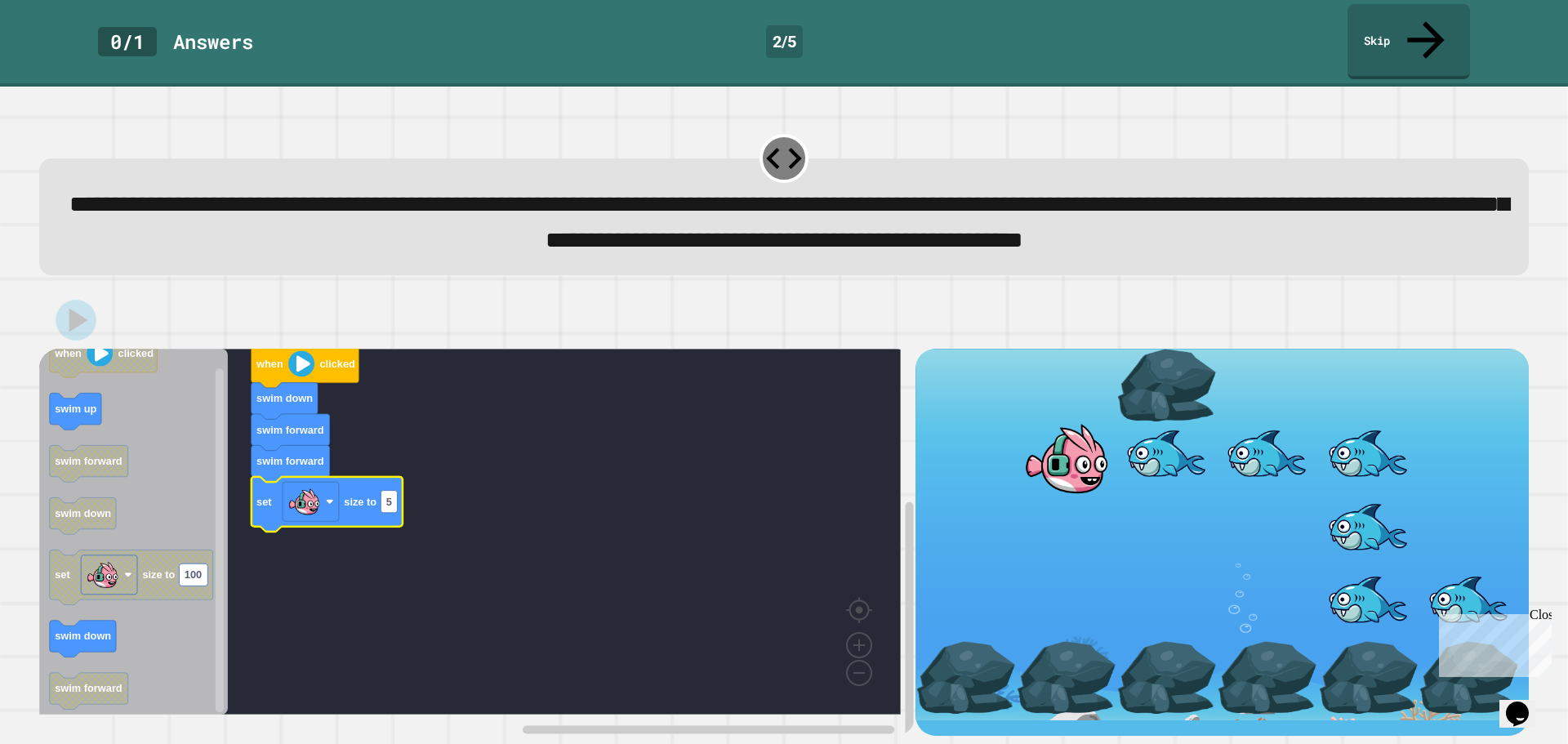
click at [322, 388] on rect "Blockly Workspace" at bounding box center [470, 532] width 861 height 366
click at [324, 368] on text "clicked" at bounding box center [337, 364] width 35 height 12
click at [397, 507] on rect "Blockly Workspace" at bounding box center [389, 501] width 16 height 22
type input "***"
click at [317, 362] on icon "Blockly Workspace" at bounding box center [305, 367] width 108 height 43
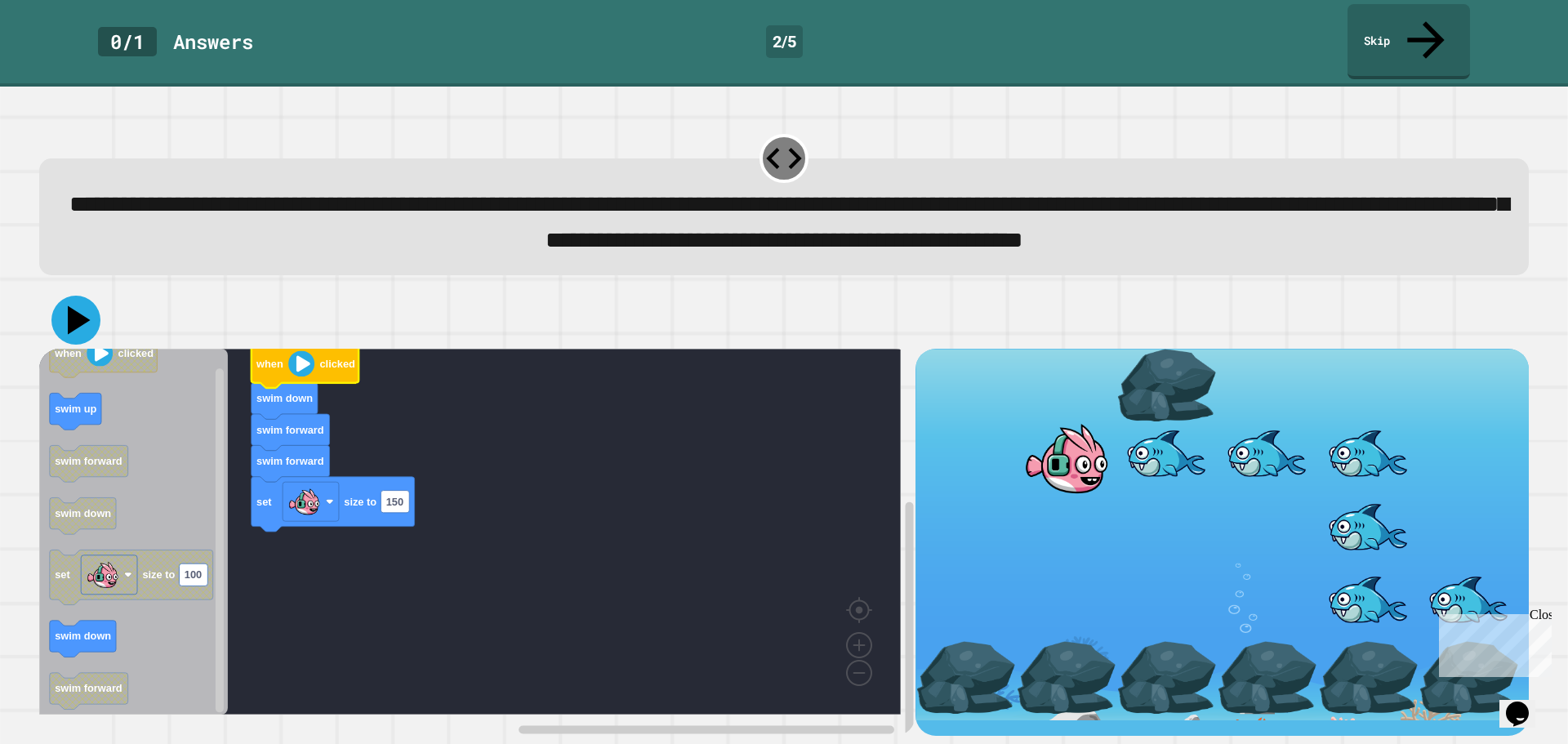
click at [72, 312] on icon at bounding box center [80, 319] width 23 height 29
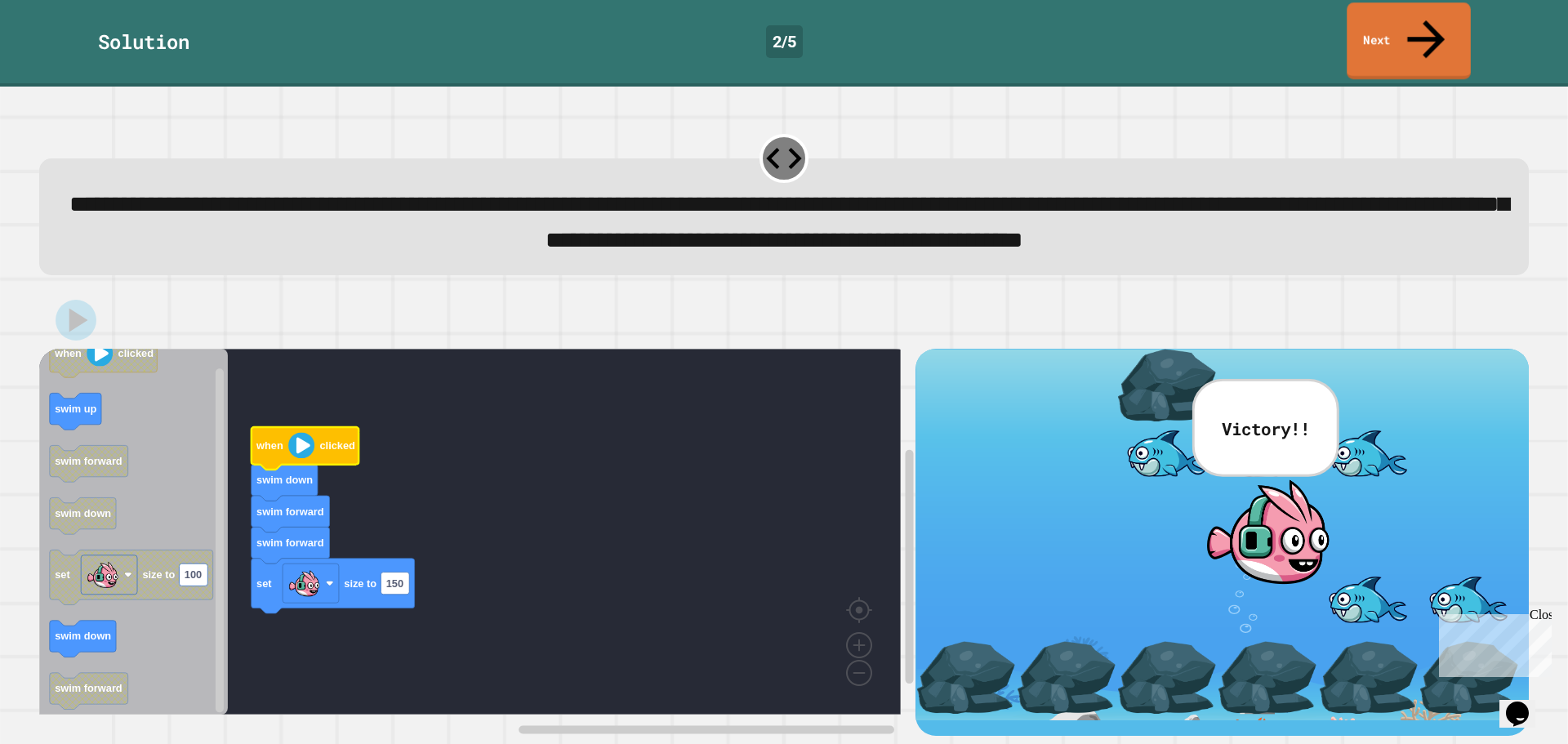
click at [1404, 36] on link "Next" at bounding box center [1408, 41] width 124 height 77
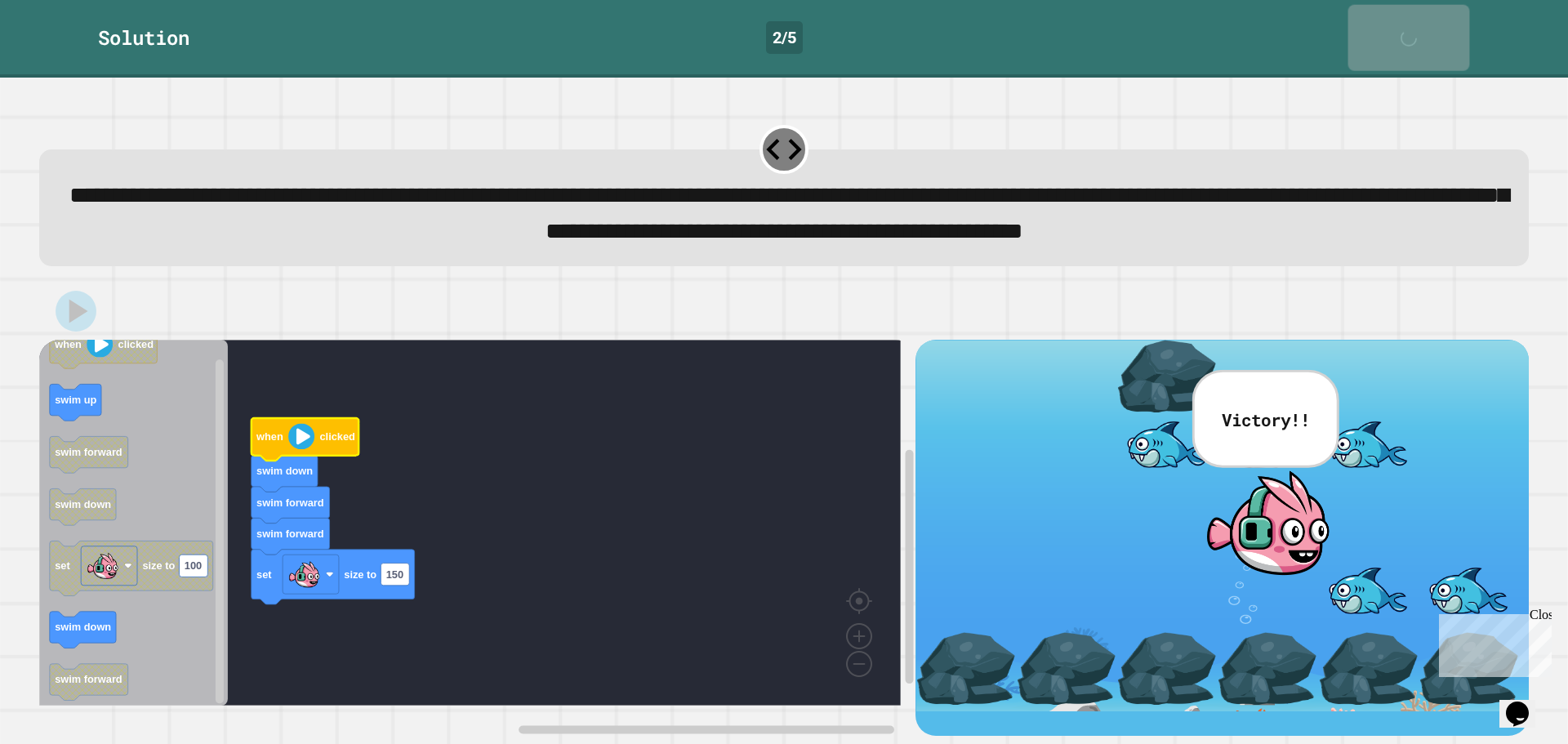
scroll to position [6, 0]
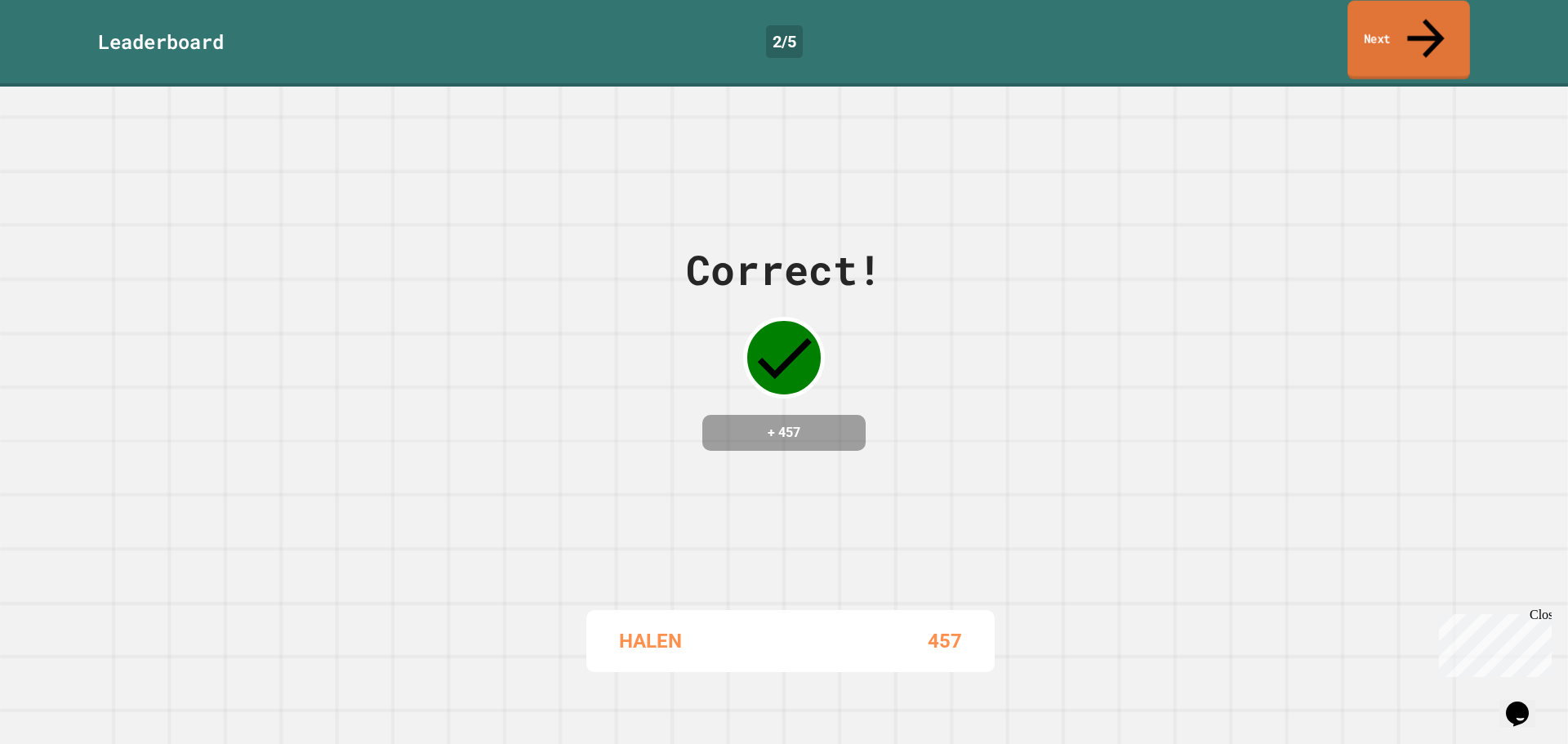
click at [1409, 11] on link "Next" at bounding box center [1408, 40] width 122 height 79
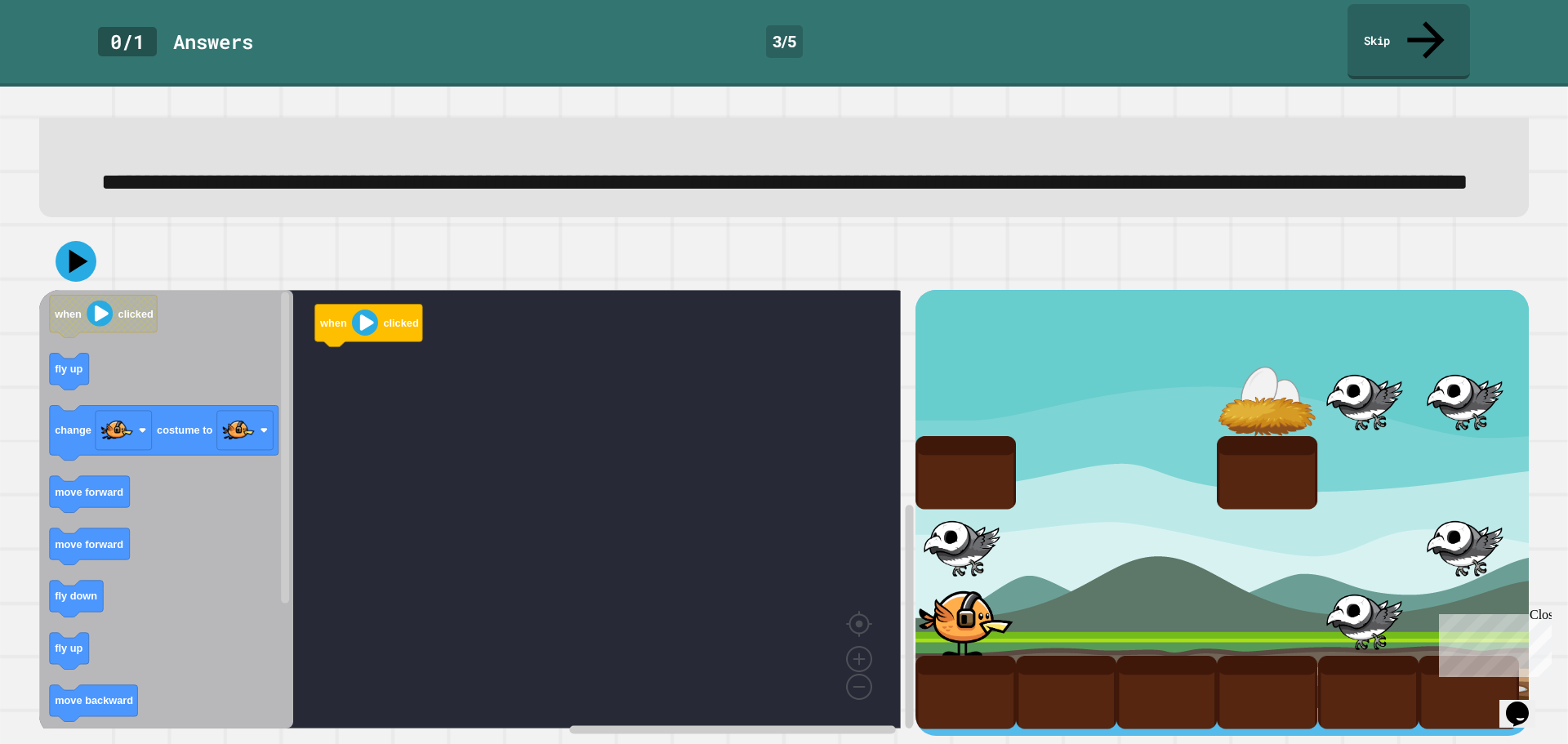
scroll to position [157, 0]
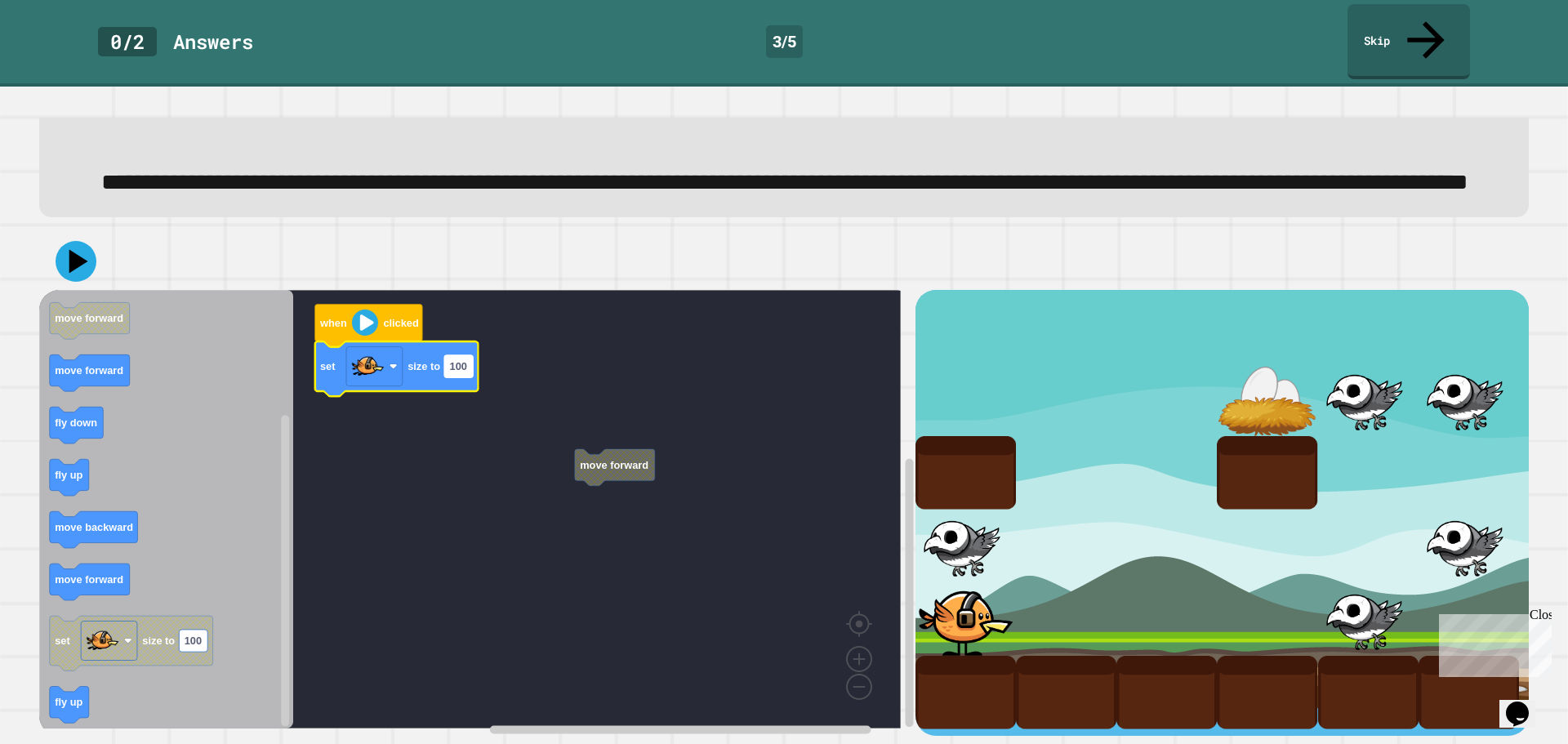
click at [465, 357] on rect "Blockly Workspace" at bounding box center [458, 366] width 29 height 22
type input "*"
type input "**"
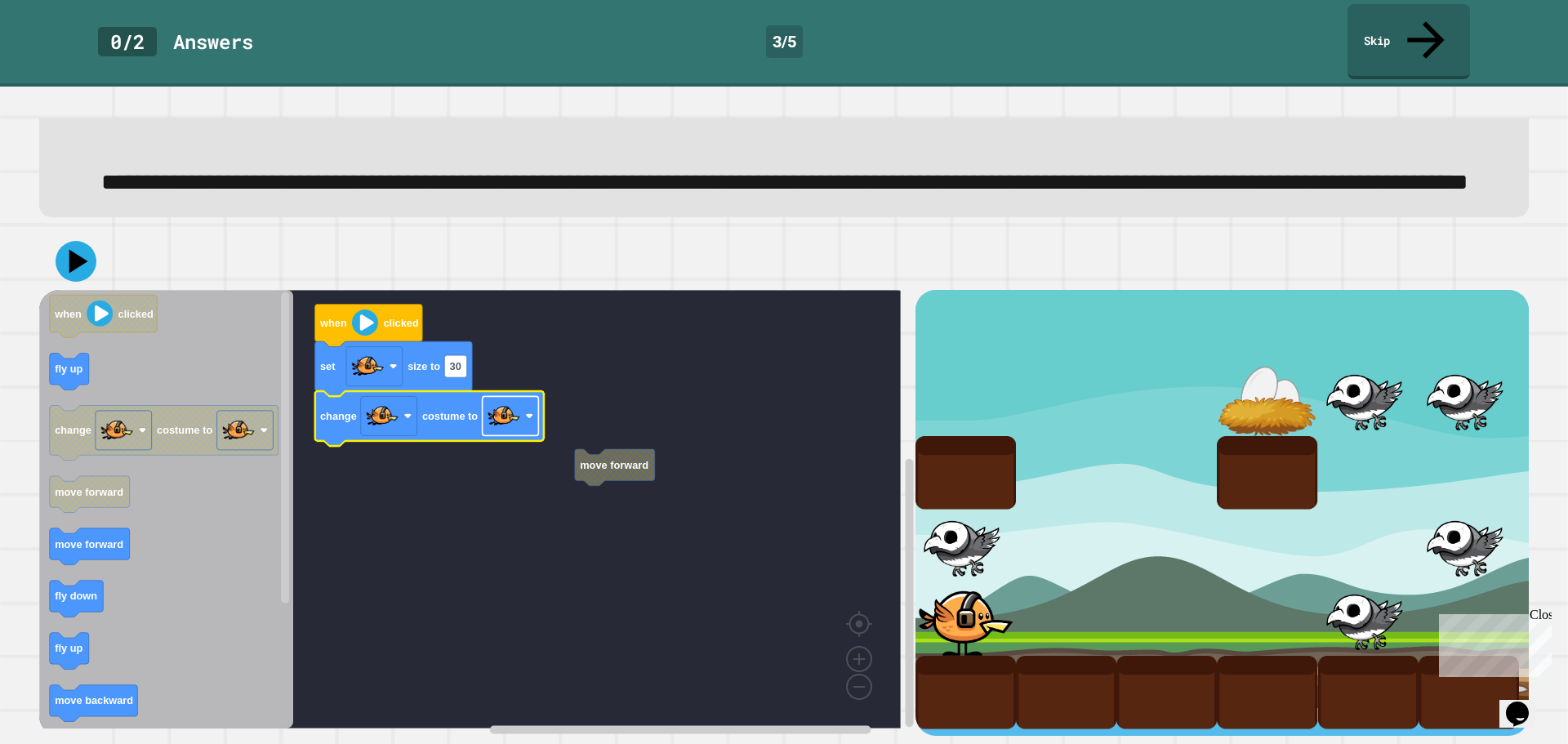
click at [521, 413] on rect "Blockly Workspace" at bounding box center [511, 416] width 57 height 39
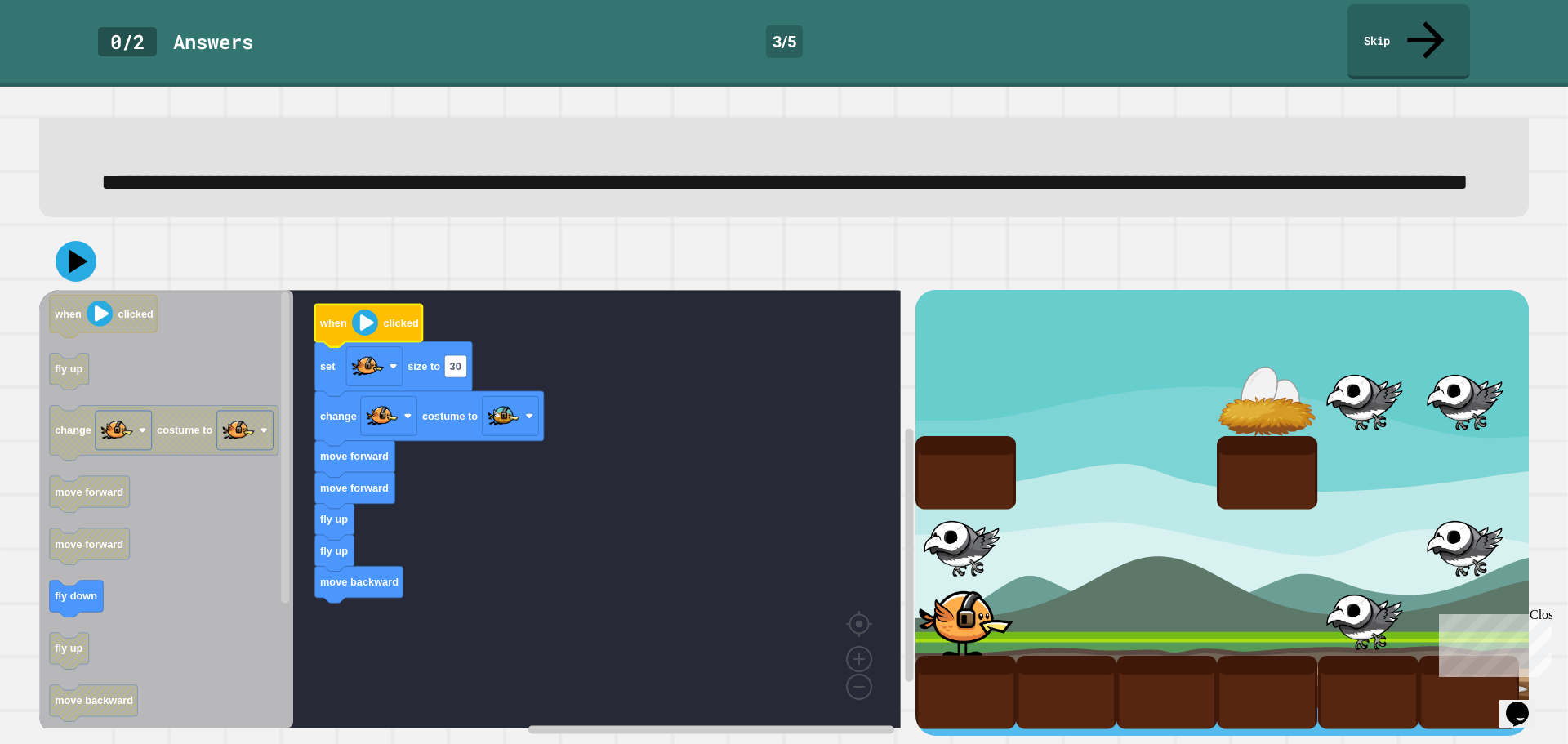
click at [346, 321] on icon "Blockly Workspace" at bounding box center [369, 326] width 108 height 43
drag, startPoint x: 55, startPoint y: 242, endPoint x: 66, endPoint y: 242, distance: 11.0
click at [57, 242] on div at bounding box center [784, 262] width 1489 height 57
click at [68, 242] on icon at bounding box center [76, 261] width 49 height 49
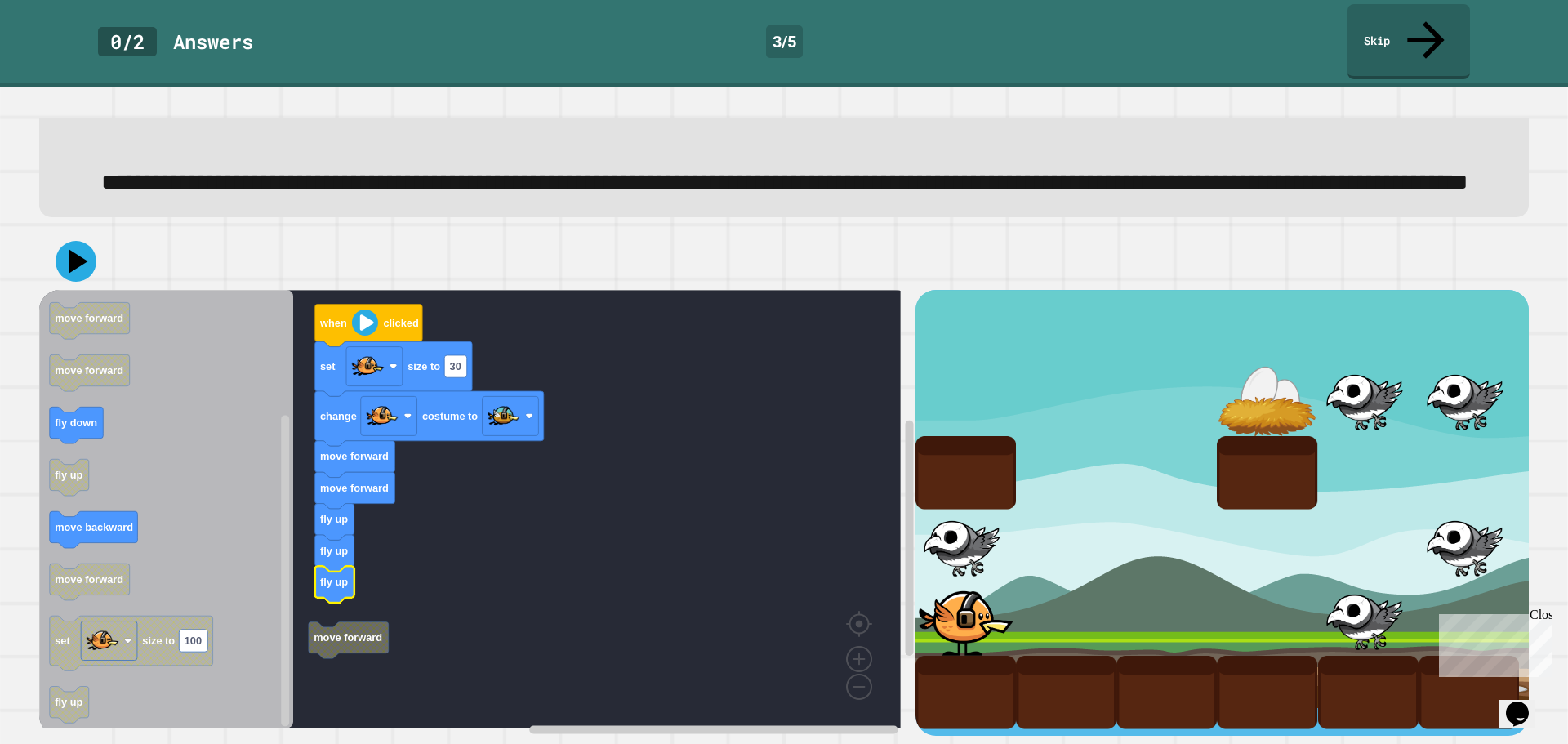
click at [349, 622] on g "move forward when clicked set size to 30 change costume to move forward move fo…" at bounding box center [482, 509] width 885 height 439
click at [83, 249] on icon at bounding box center [76, 261] width 49 height 49
click at [392, 317] on text "clicked" at bounding box center [401, 323] width 35 height 12
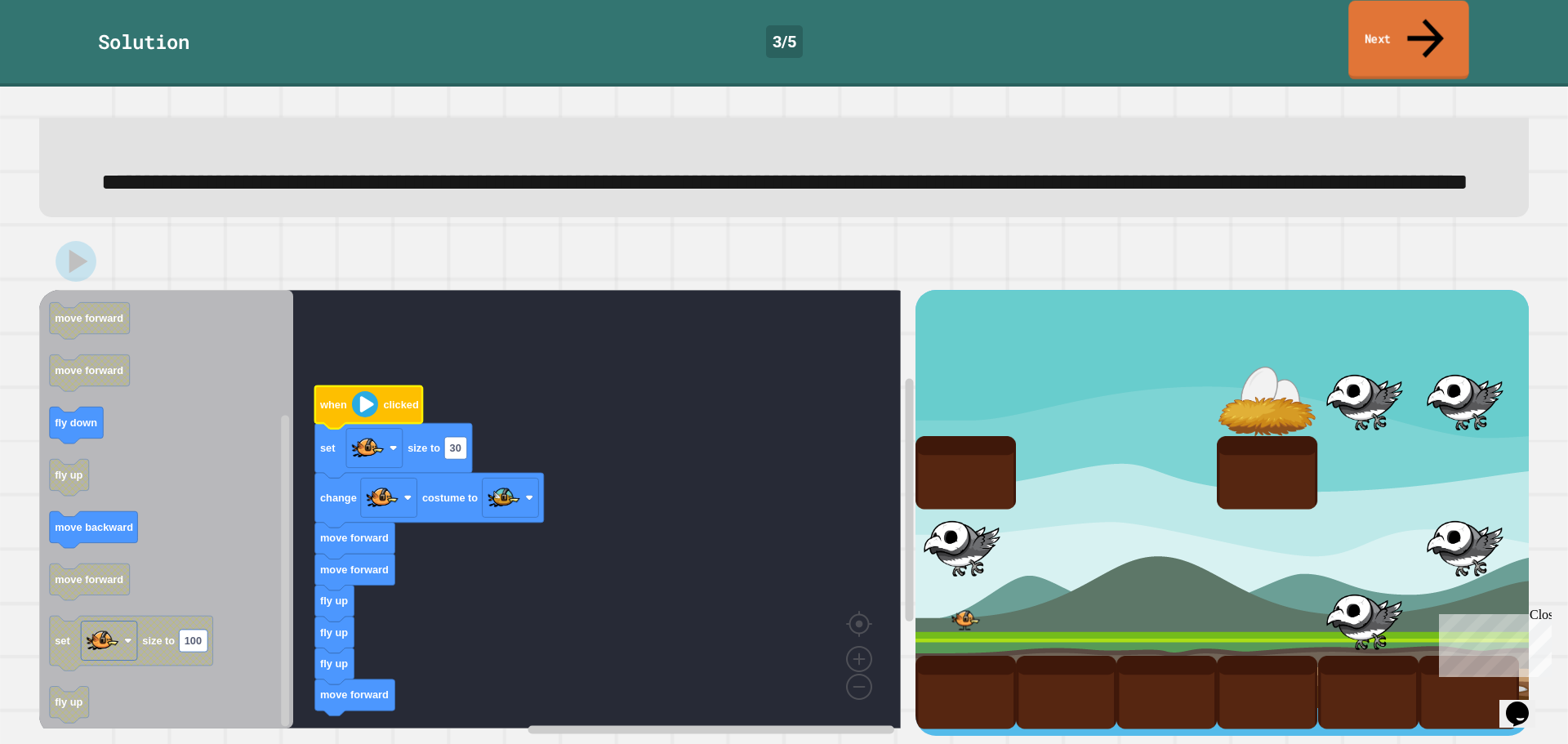
click at [1403, 23] on link "Next" at bounding box center [1408, 40] width 121 height 79
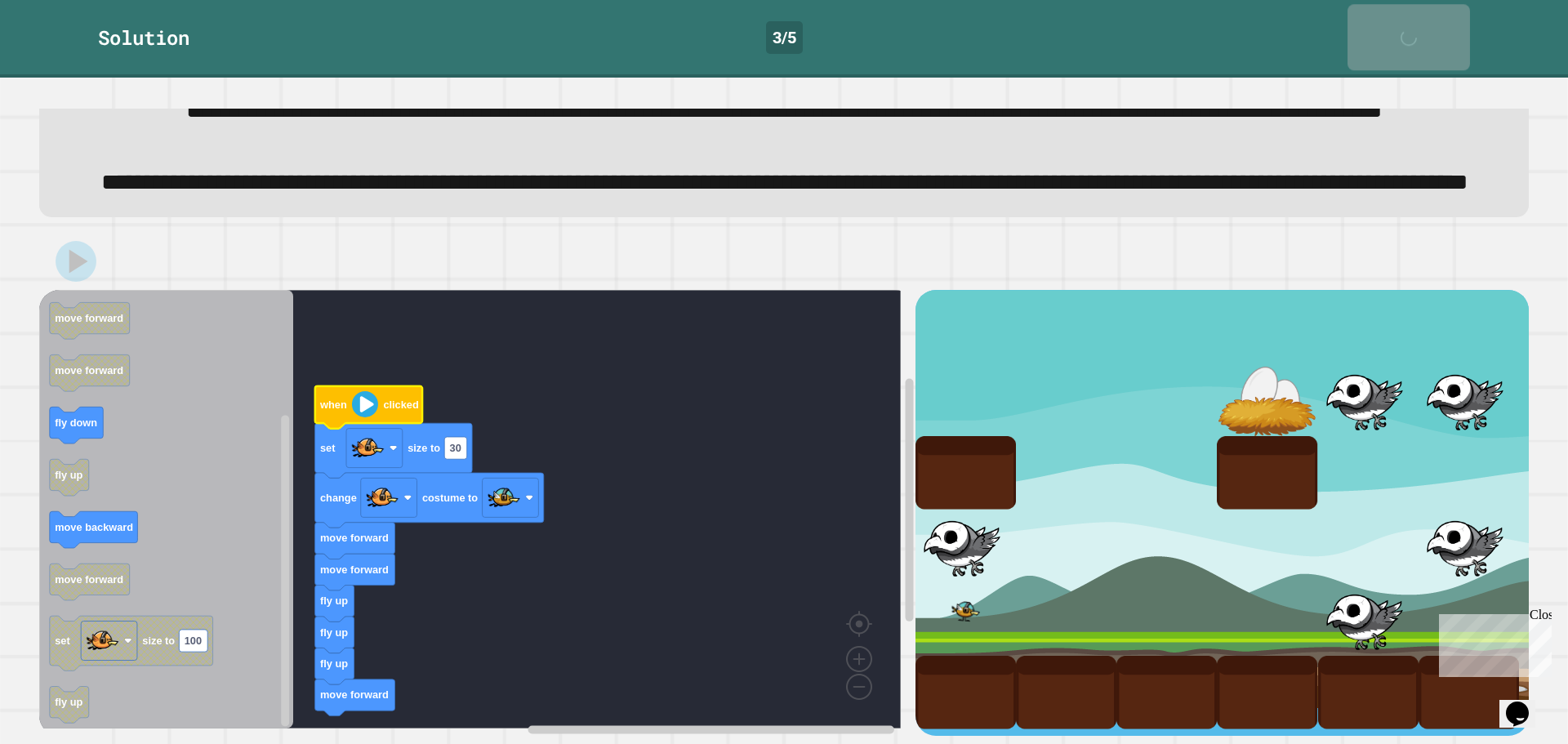
scroll to position [155, 0]
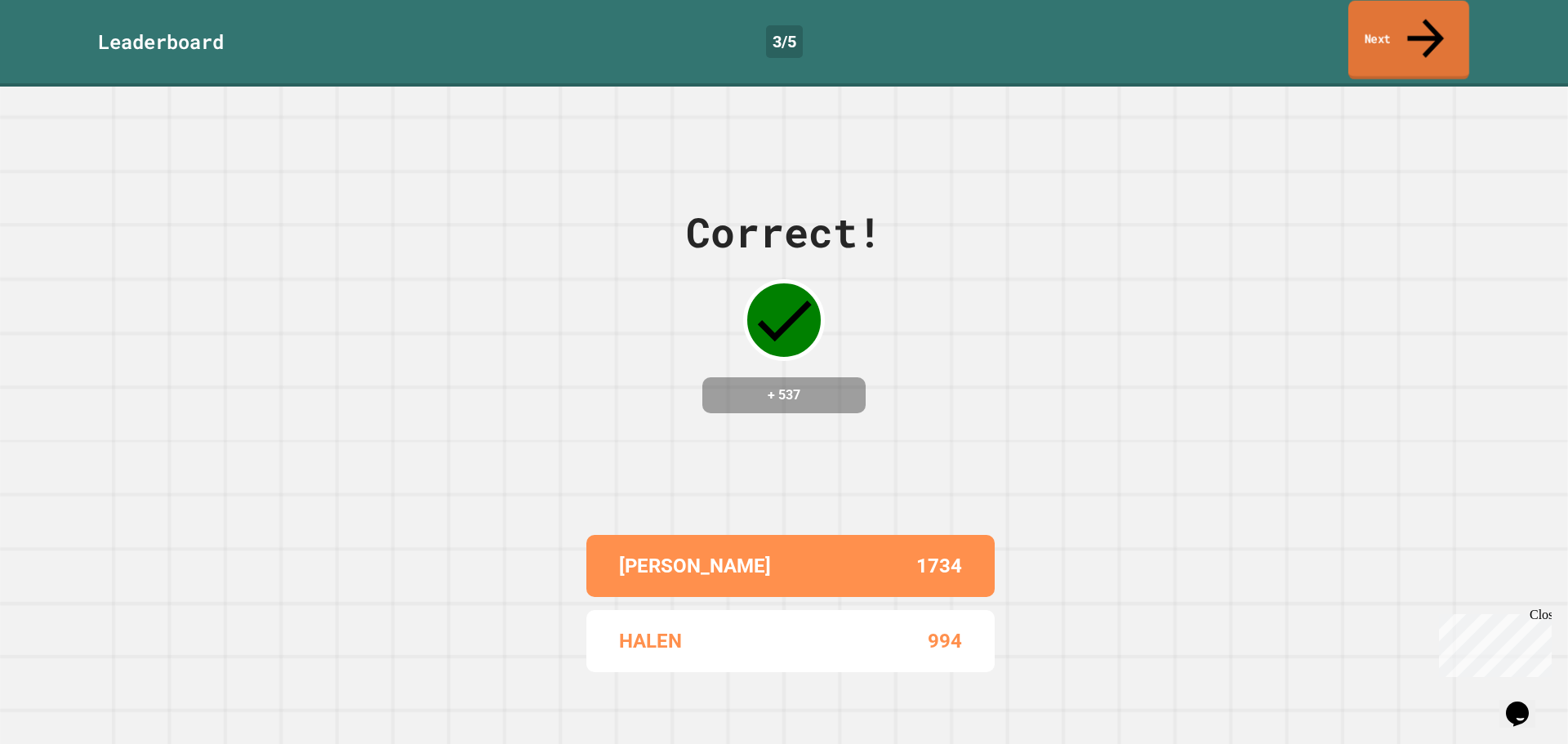
click at [1382, 25] on link "Next" at bounding box center [1408, 40] width 121 height 79
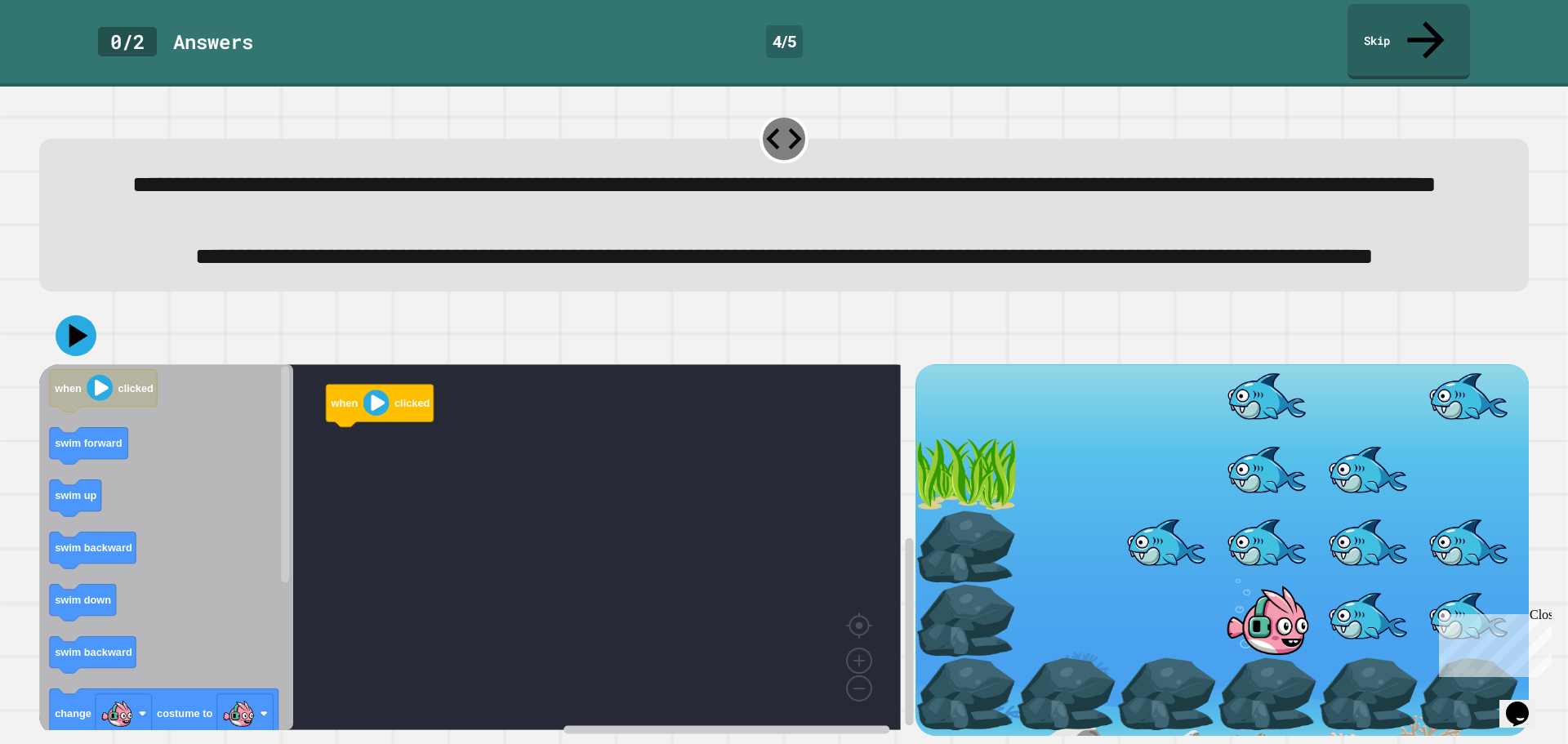
scroll to position [83, 0]
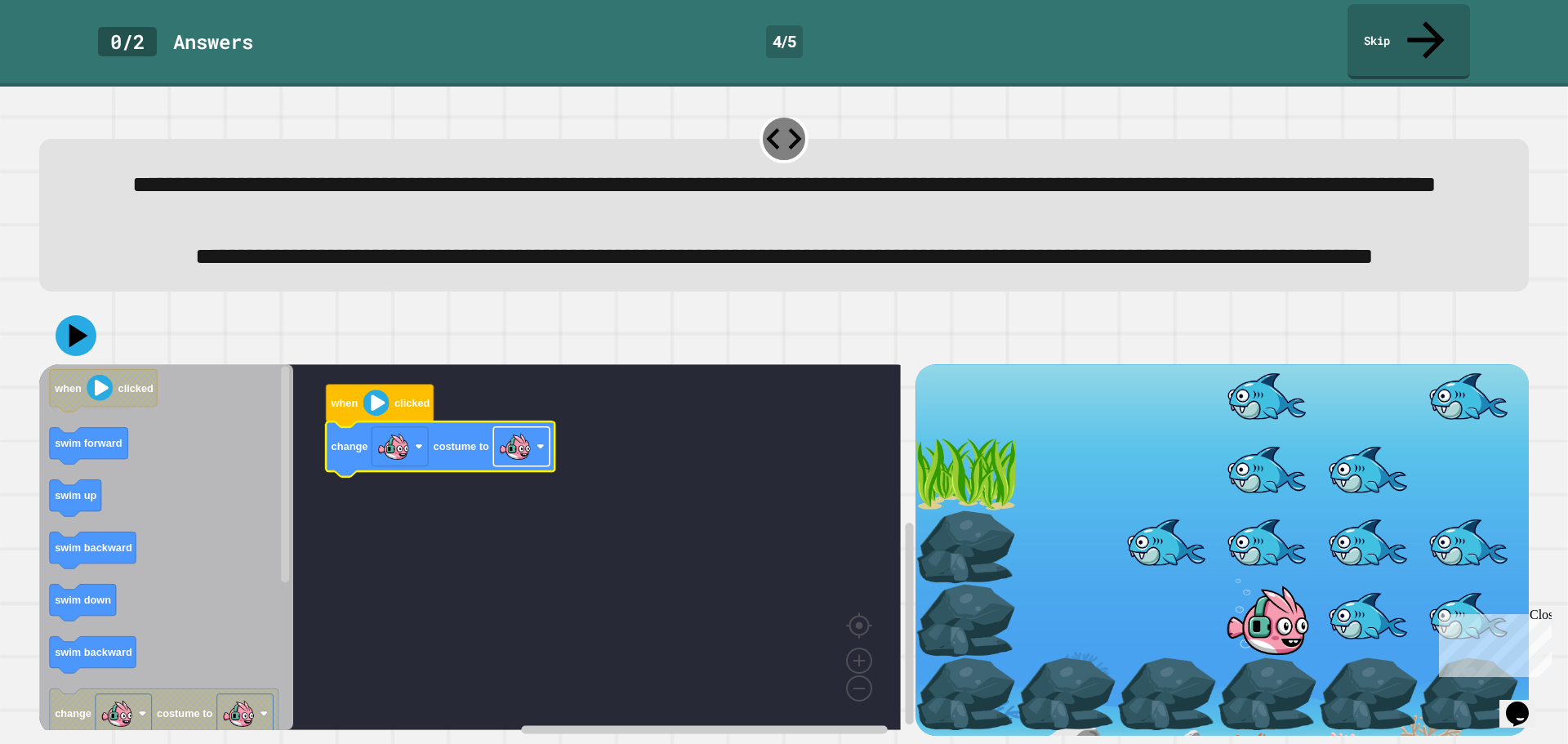
click at [525, 441] on image "Blockly Workspace" at bounding box center [516, 447] width 33 height 33
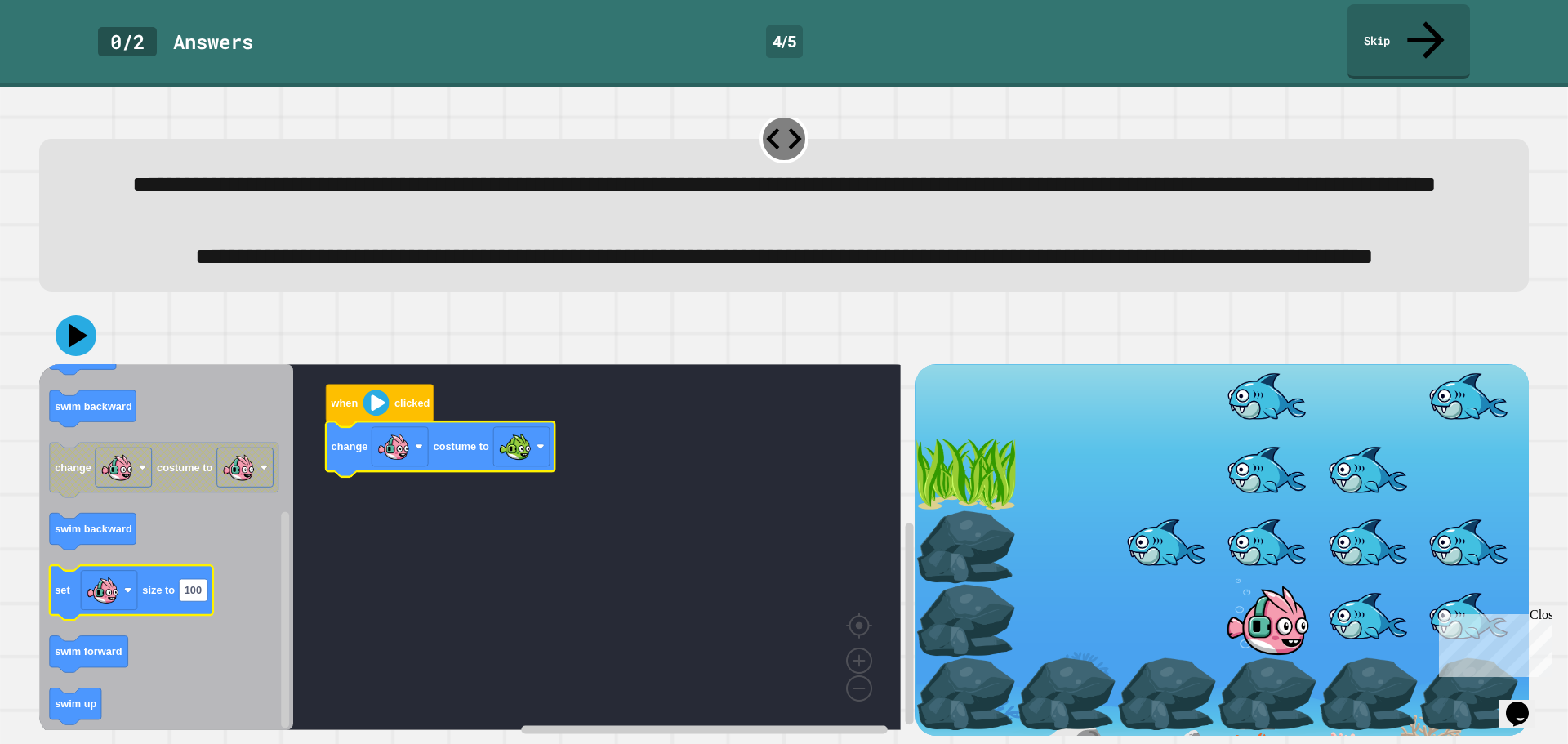
click at [178, 573] on g "set size to 100" at bounding box center [131, 593] width 163 height 55
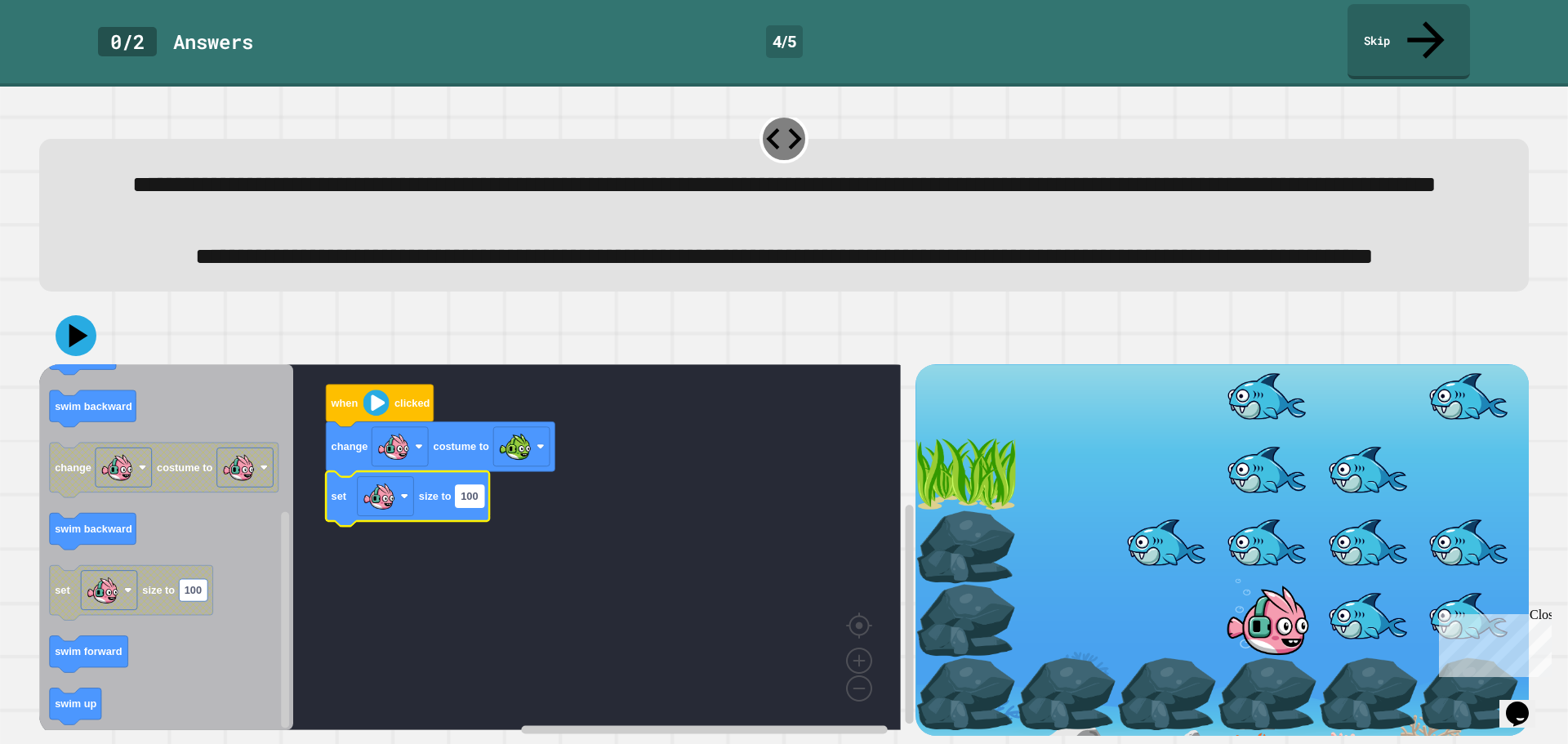
click at [479, 485] on rect "Blockly Workspace" at bounding box center [470, 496] width 29 height 22
type input "**"
click at [411, 559] on rect "Blockly Workspace" at bounding box center [470, 548] width 861 height 366
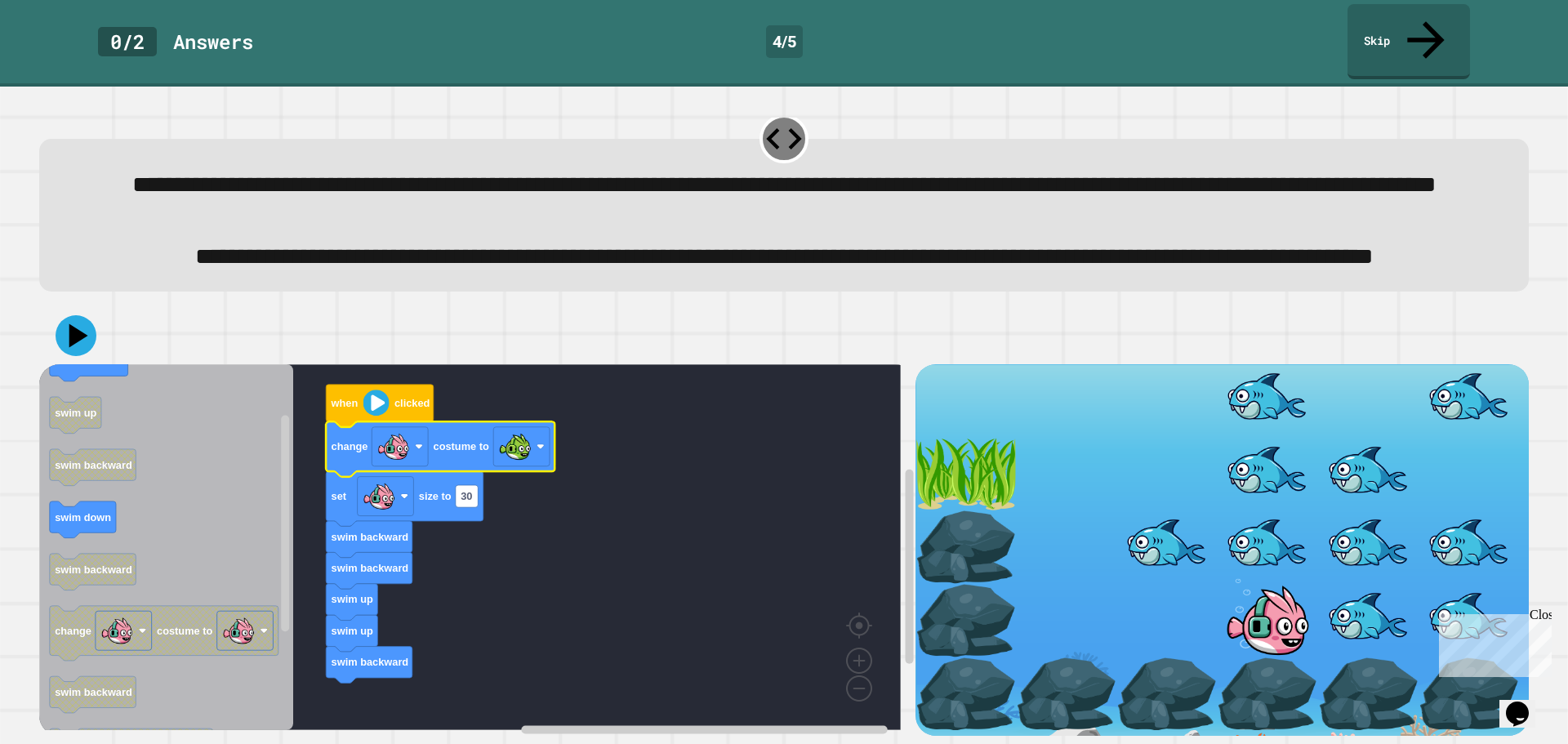
click at [360, 422] on icon "Blockly Workspace" at bounding box center [440, 449] width 229 height 55
click at [355, 397] on text "when" at bounding box center [345, 402] width 28 height 12
drag, startPoint x: 85, startPoint y: 324, endPoint x: 99, endPoint y: 324, distance: 14.0
click at [89, 324] on icon at bounding box center [76, 336] width 42 height 42
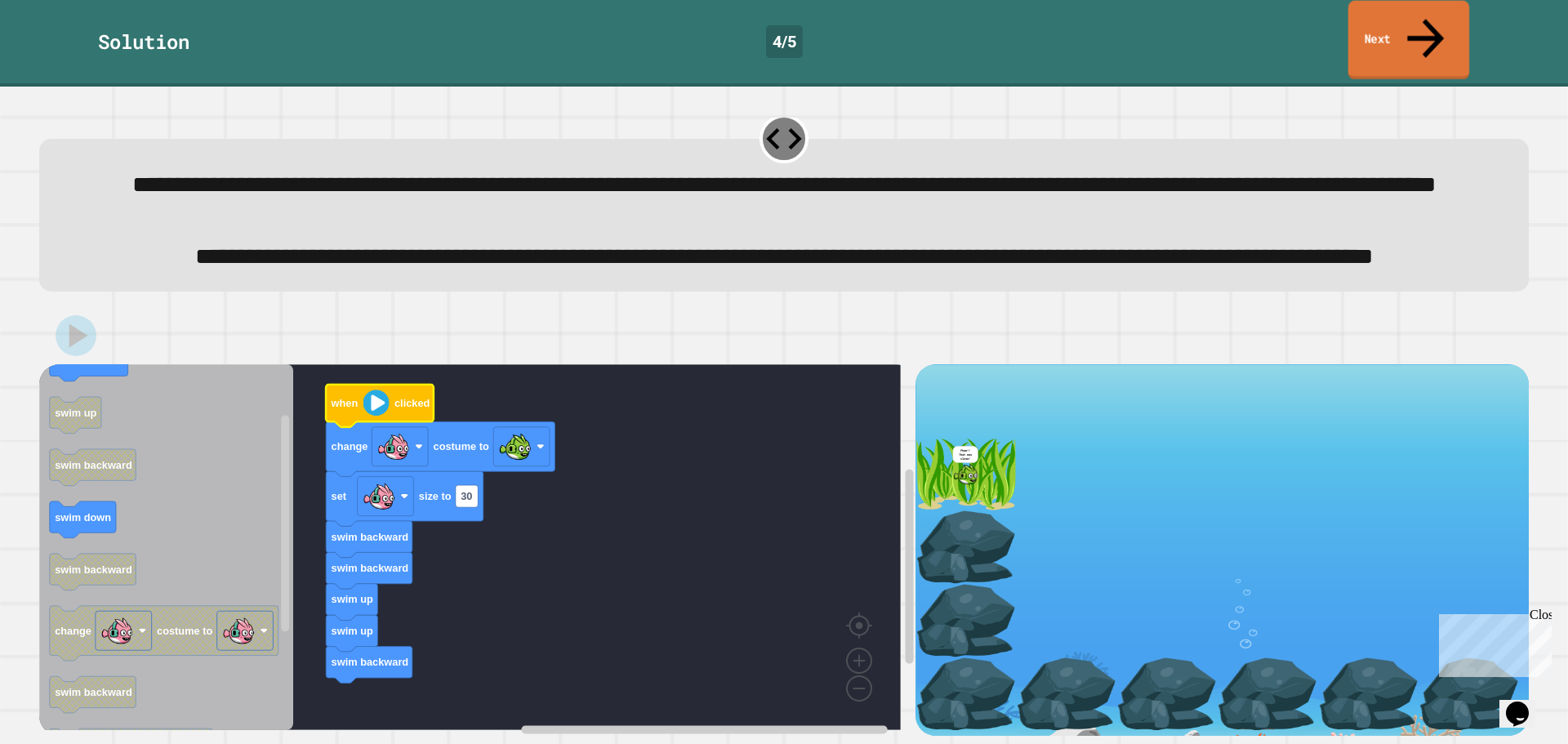
click at [1410, 13] on link "Next" at bounding box center [1408, 40] width 121 height 79
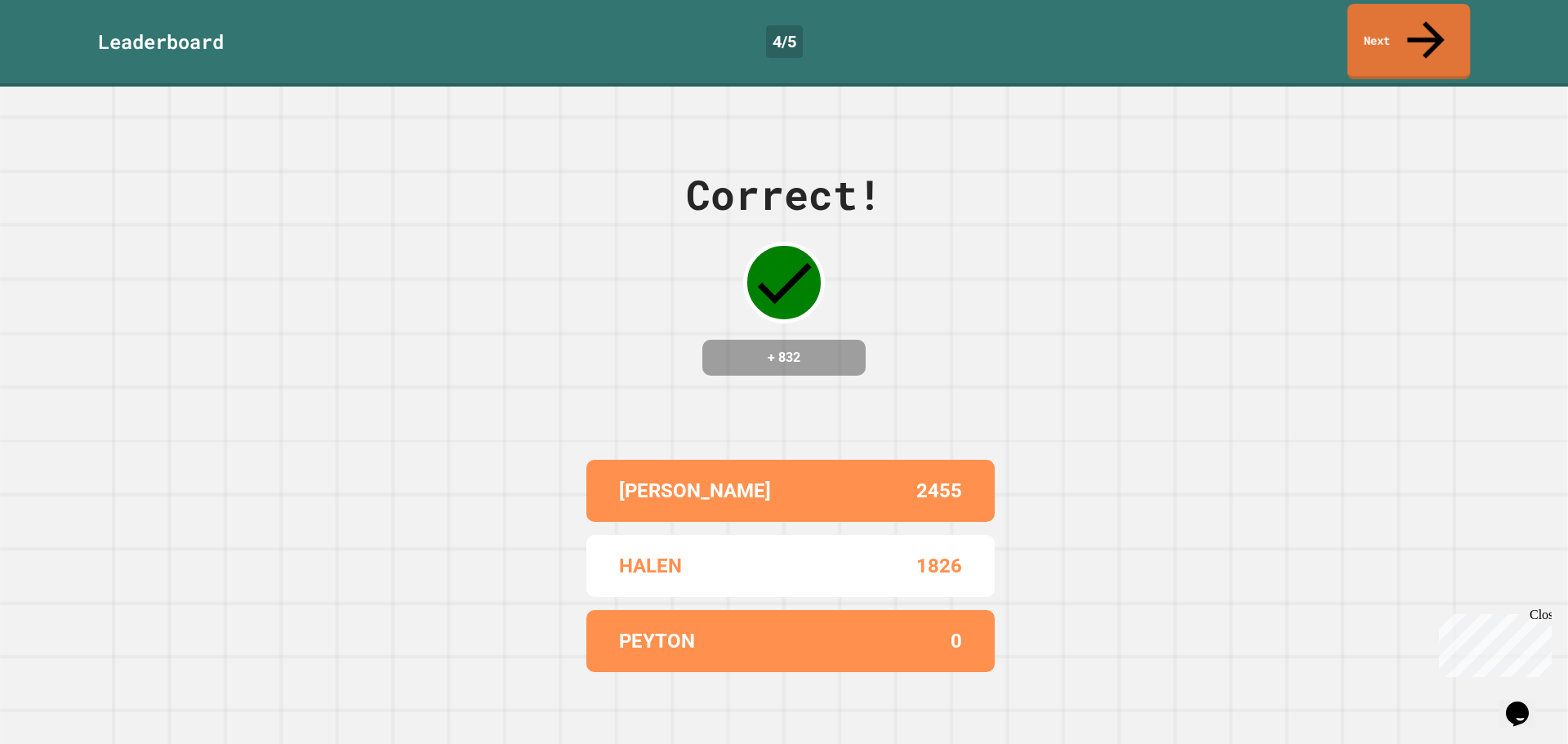
click at [1374, 22] on link "Next" at bounding box center [1408, 42] width 122 height 76
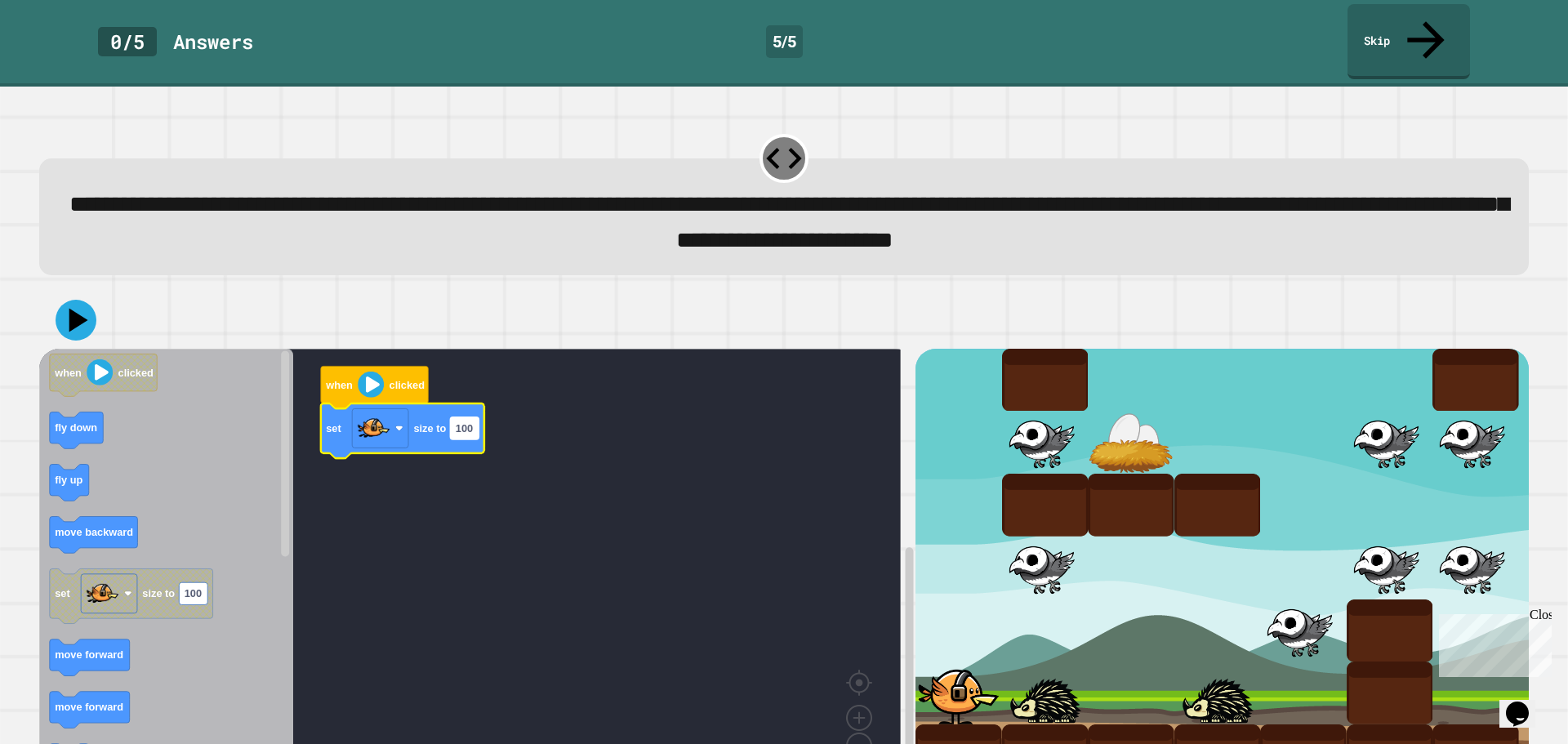
click at [465, 416] on rect "Blockly Workspace" at bounding box center [464, 427] width 29 height 22
type input "**"
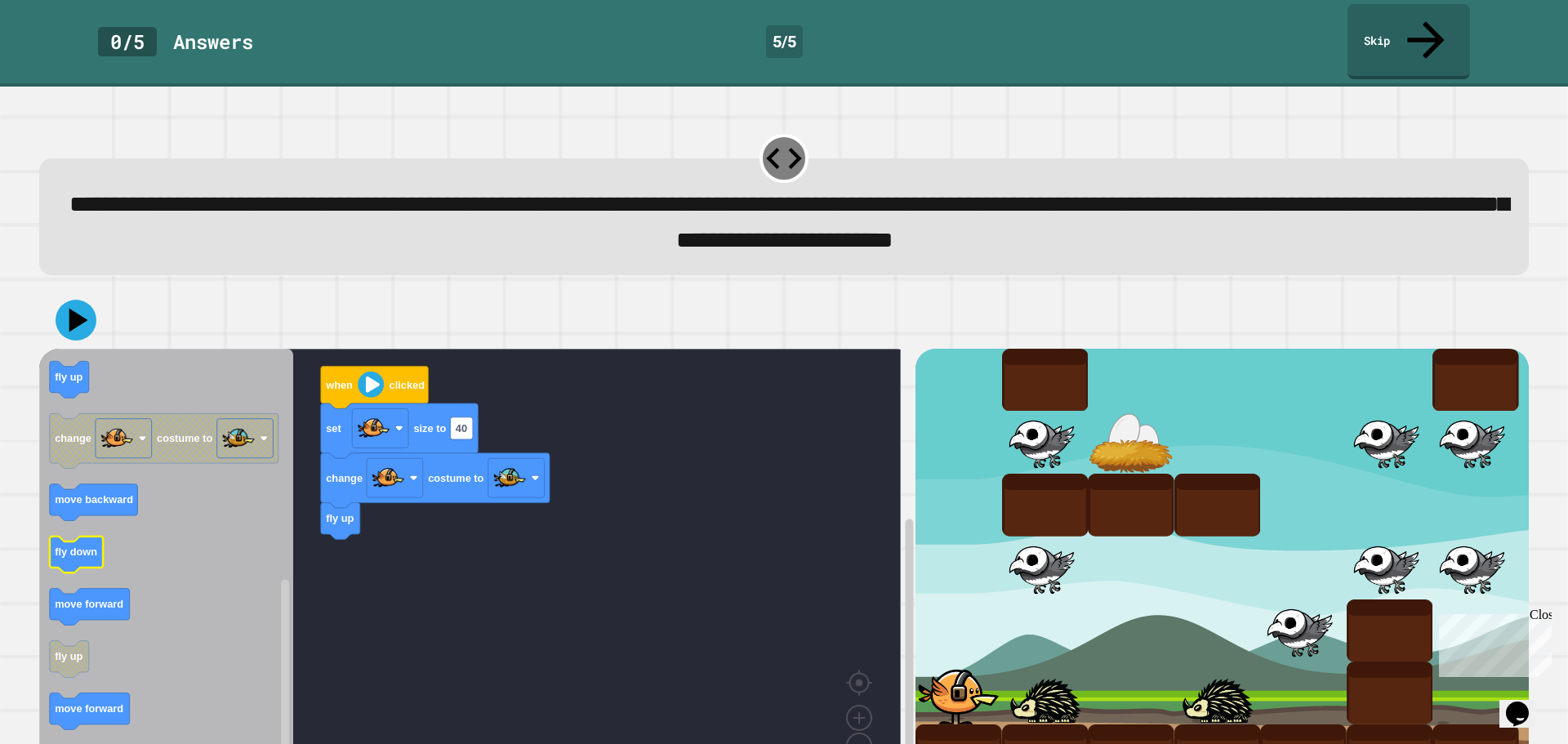
click at [80, 534] on g "when clicked fly down fly up move backward set size to 100 move forward move fo…" at bounding box center [164, 324] width 229 height 916
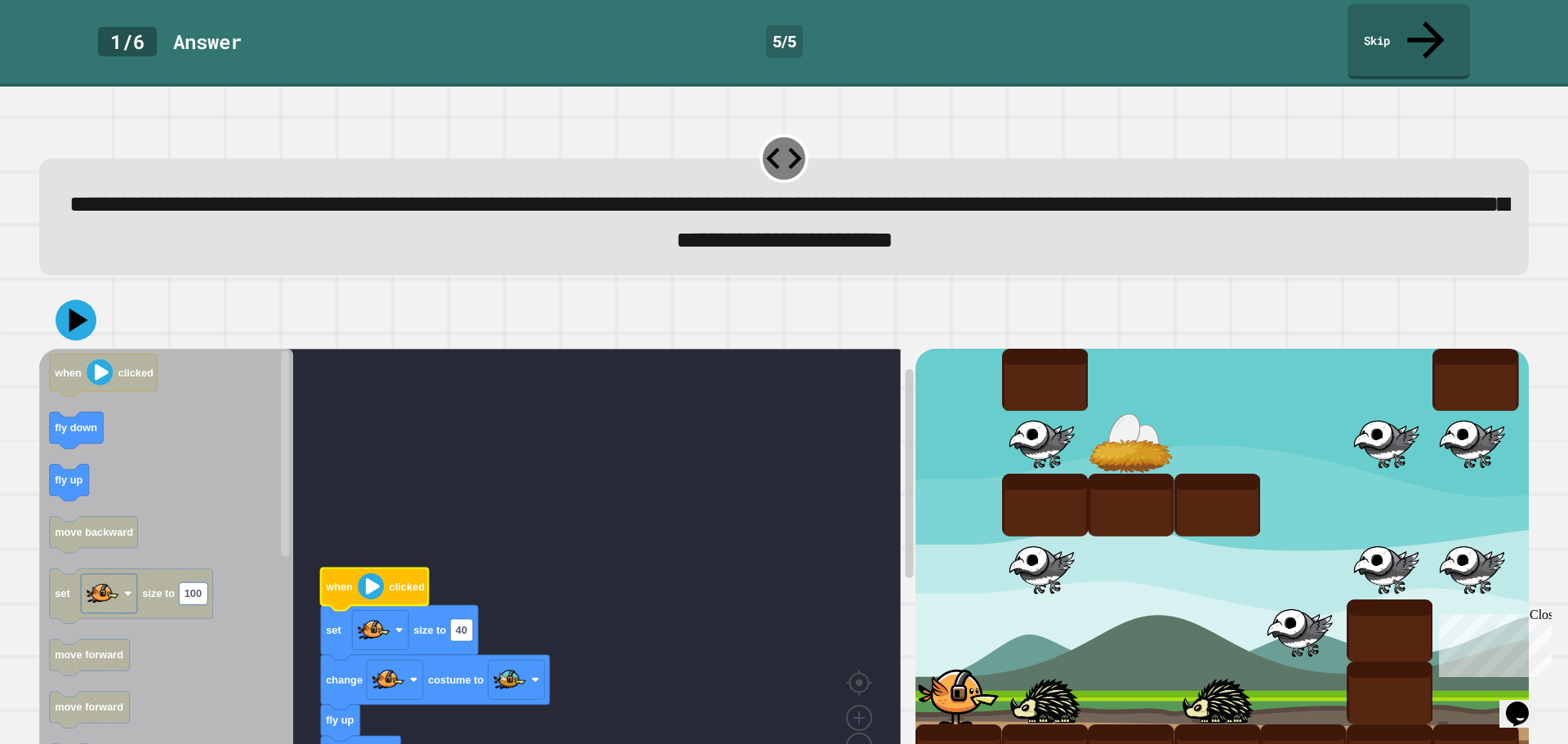
click at [354, 567] on icon "Blockly Workspace" at bounding box center [374, 589] width 108 height 43
click at [66, 296] on icon at bounding box center [76, 320] width 49 height 49
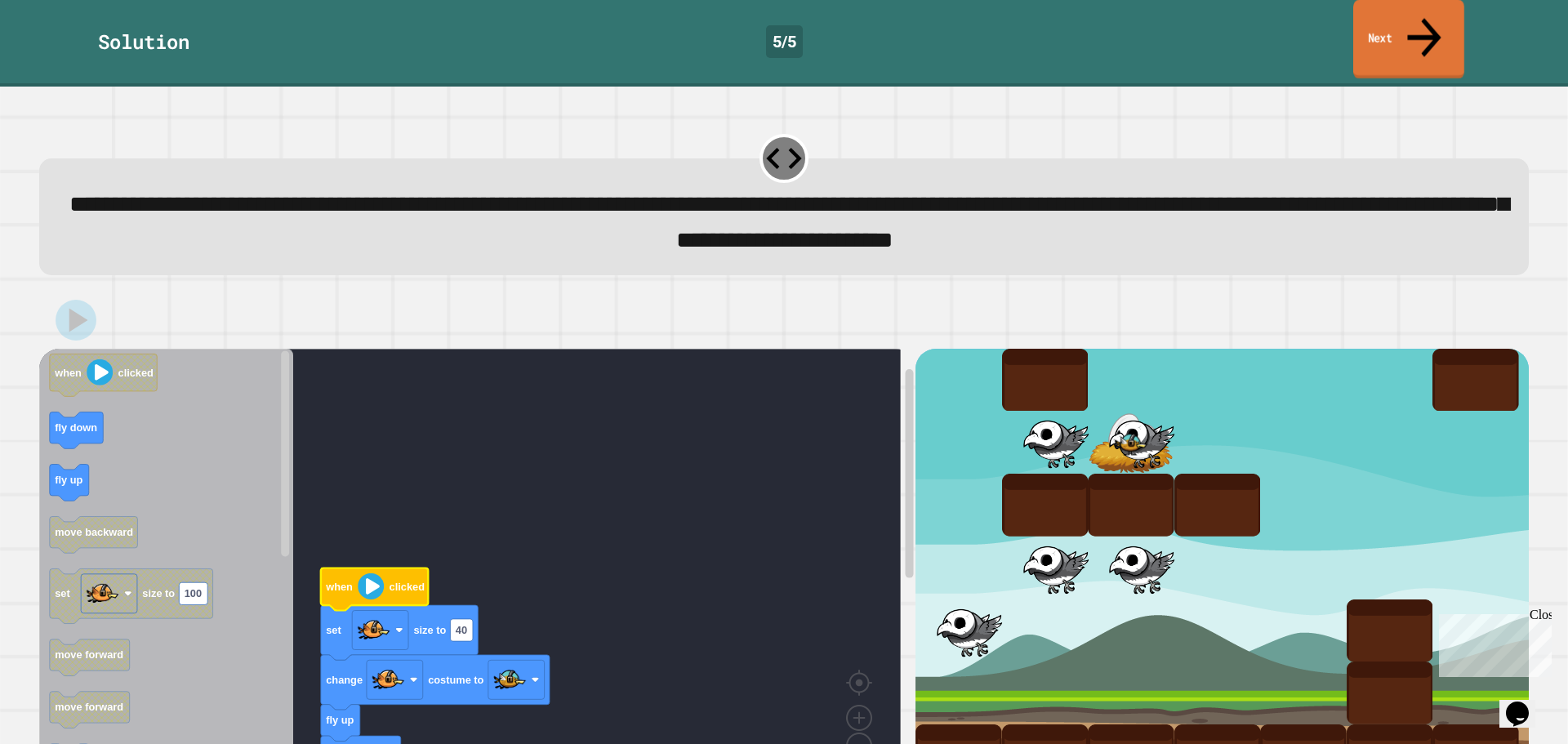
click at [1464, 16] on link "Next" at bounding box center [1408, 39] width 111 height 79
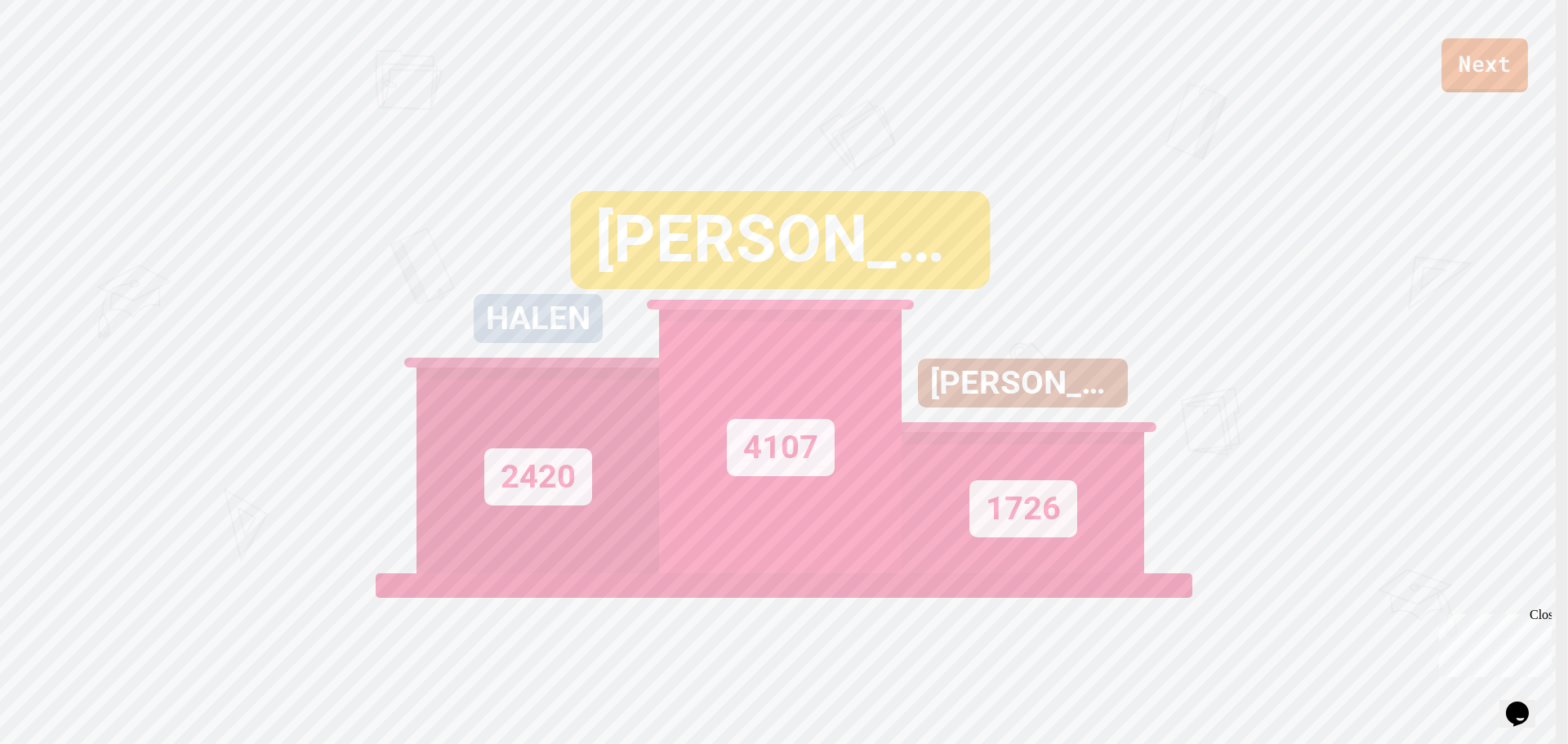
click at [1492, 57] on link "Next" at bounding box center [1484, 66] width 86 height 54
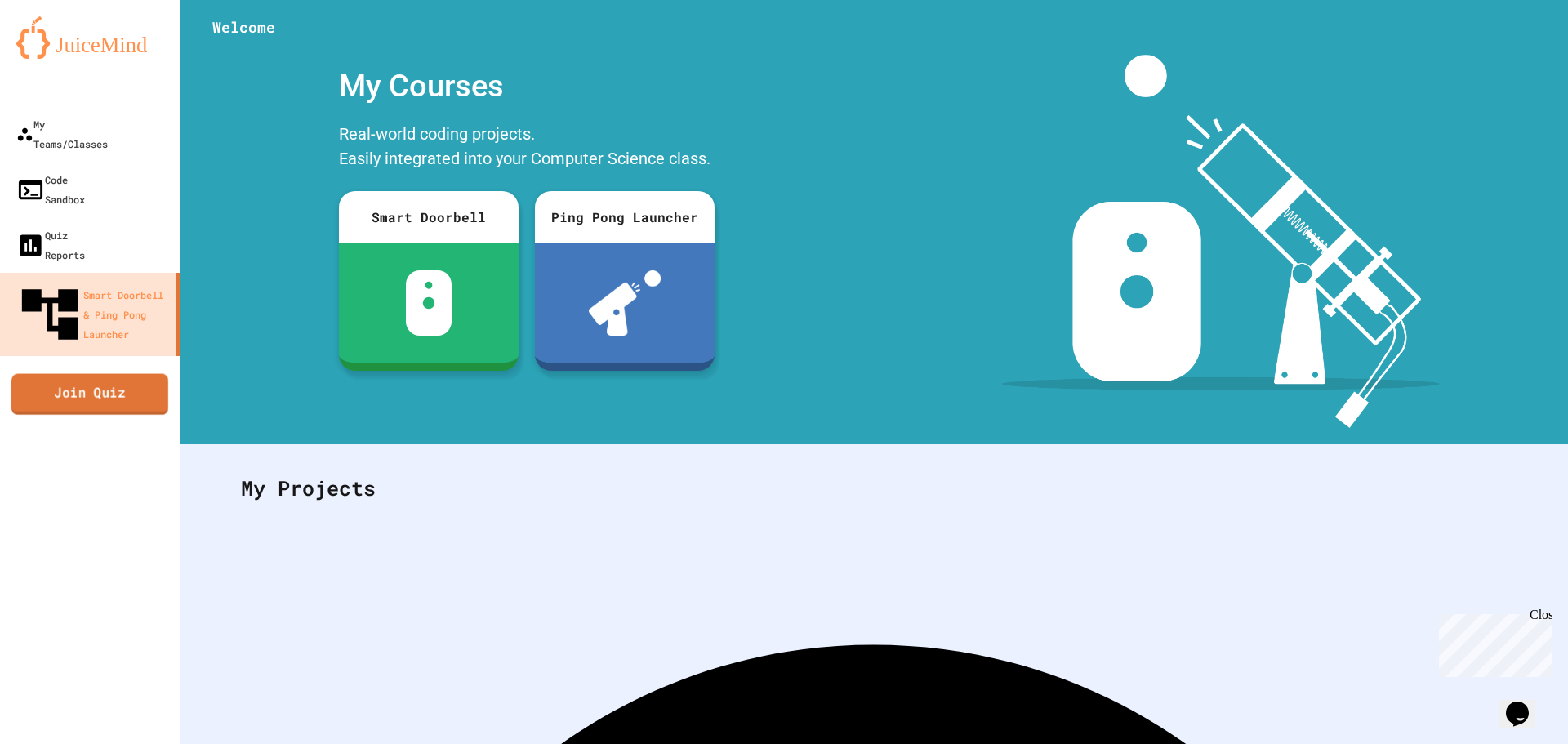
click at [103, 374] on link "Join Quiz" at bounding box center [89, 394] width 157 height 41
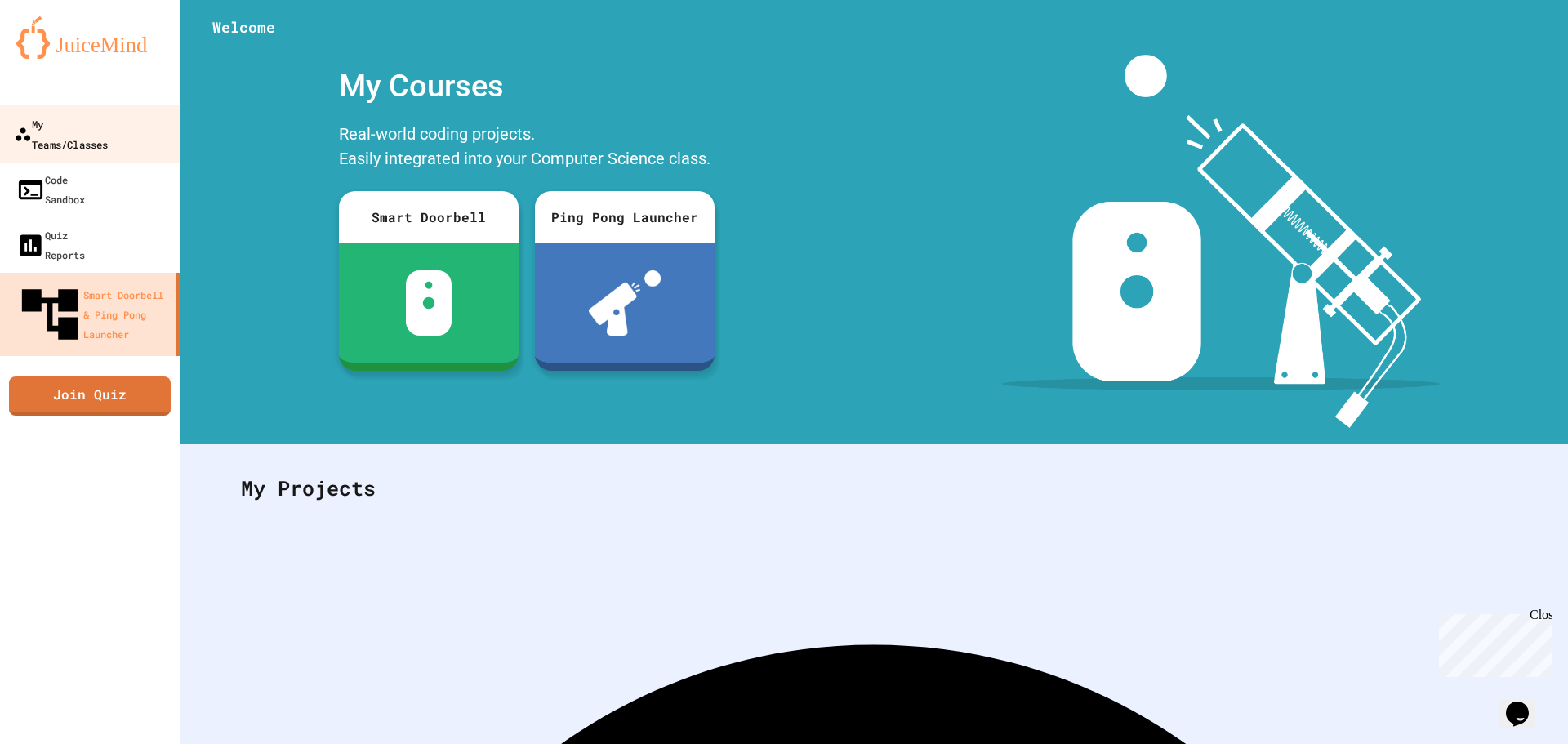
click at [92, 123] on div "My Teams/Classes" at bounding box center [61, 133] width 94 height 40
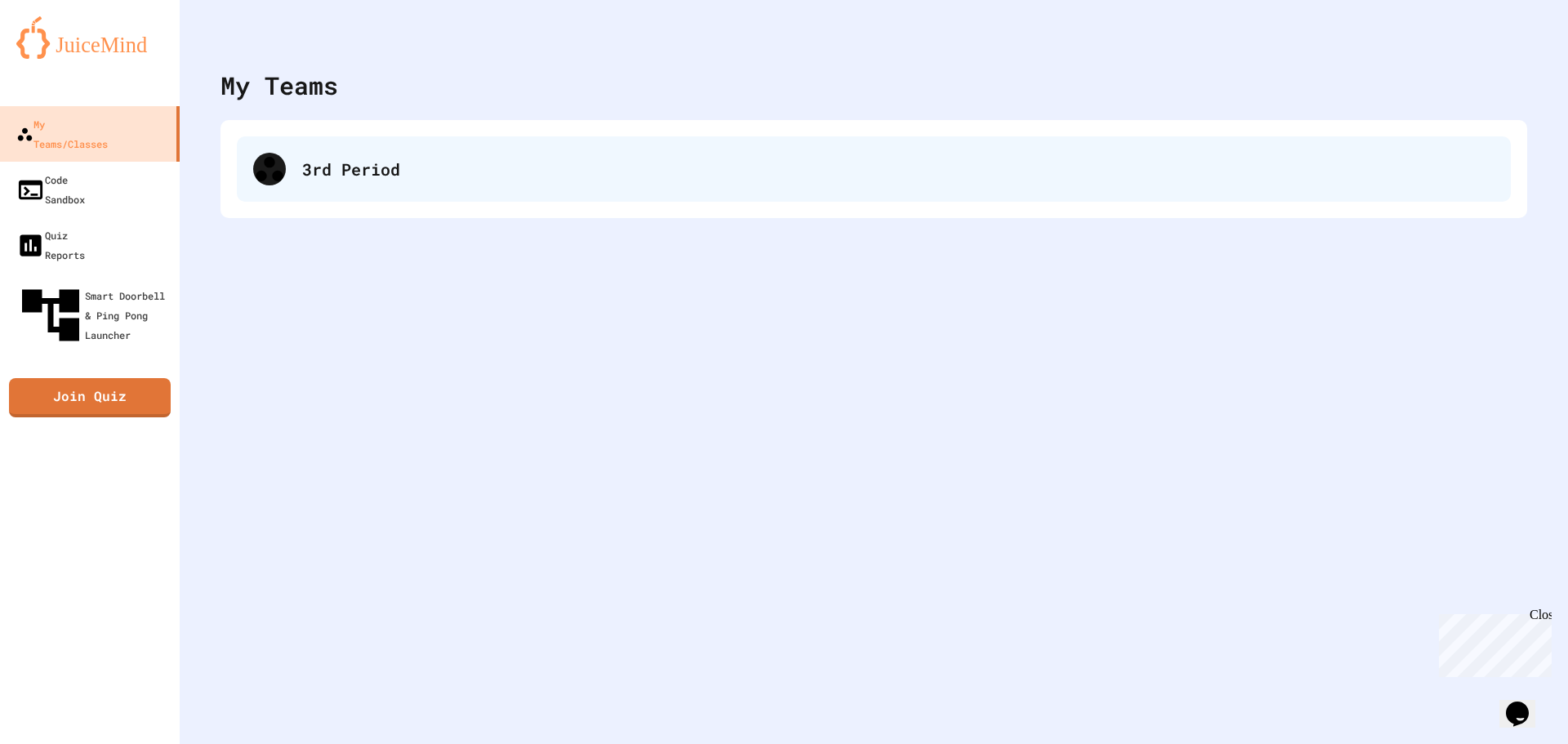
click at [498, 174] on div "3rd Period" at bounding box center [898, 169] width 1192 height 25
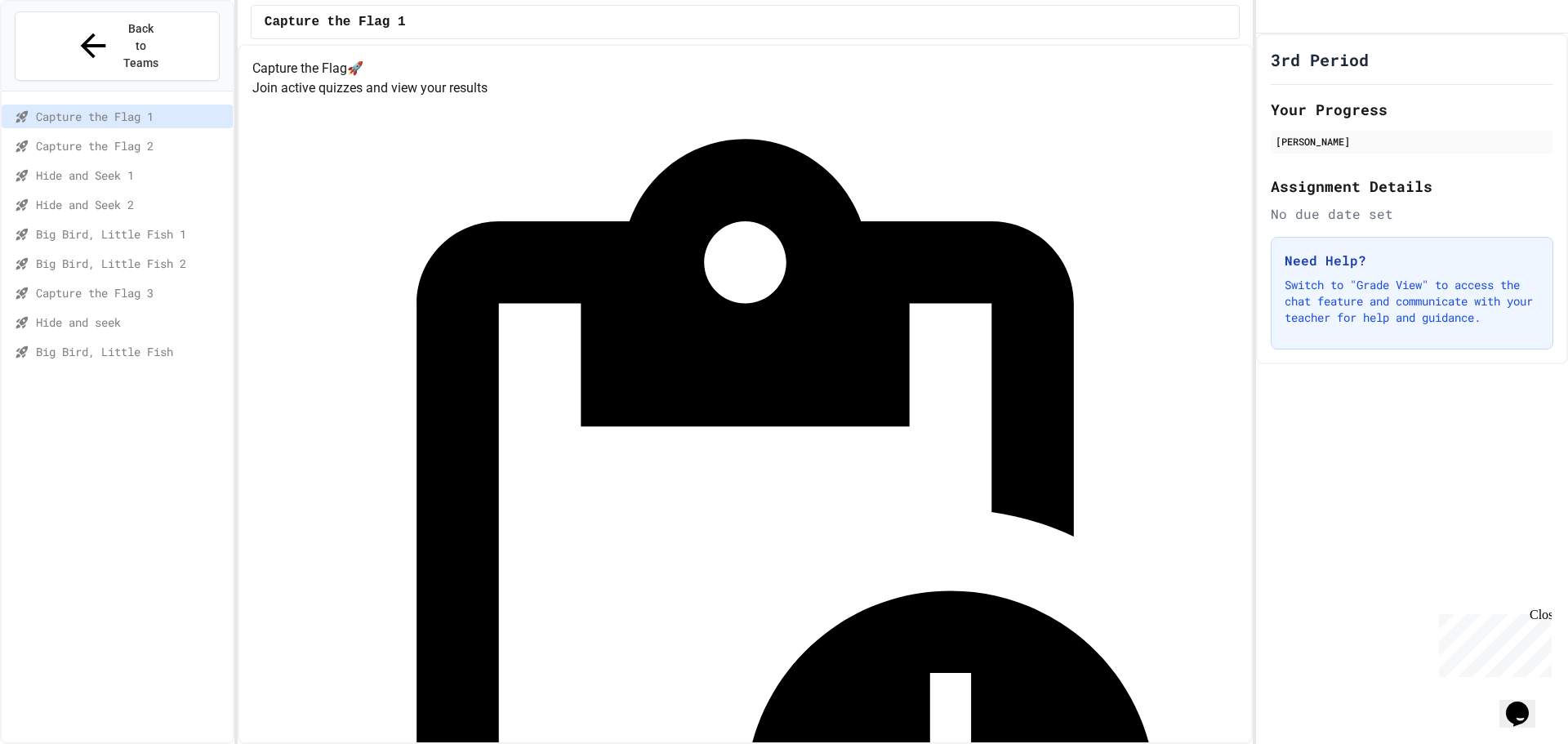
click at [108, 314] on span "Hide and seek" at bounding box center [131, 322] width 190 height 17
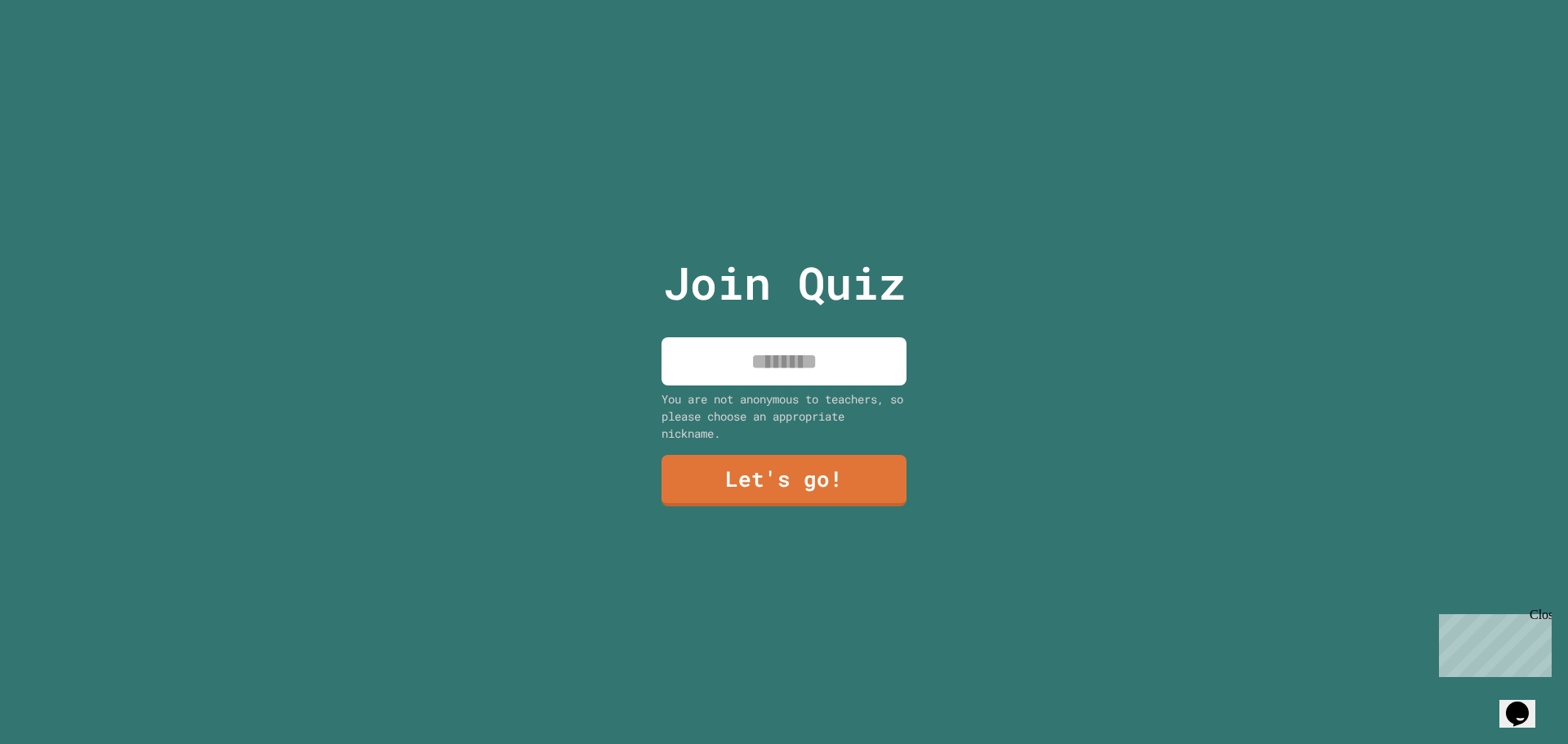
click at [831, 348] on input at bounding box center [784, 361] width 245 height 48
type input "*****"
click at [837, 488] on link "Let's go!" at bounding box center [784, 480] width 242 height 54
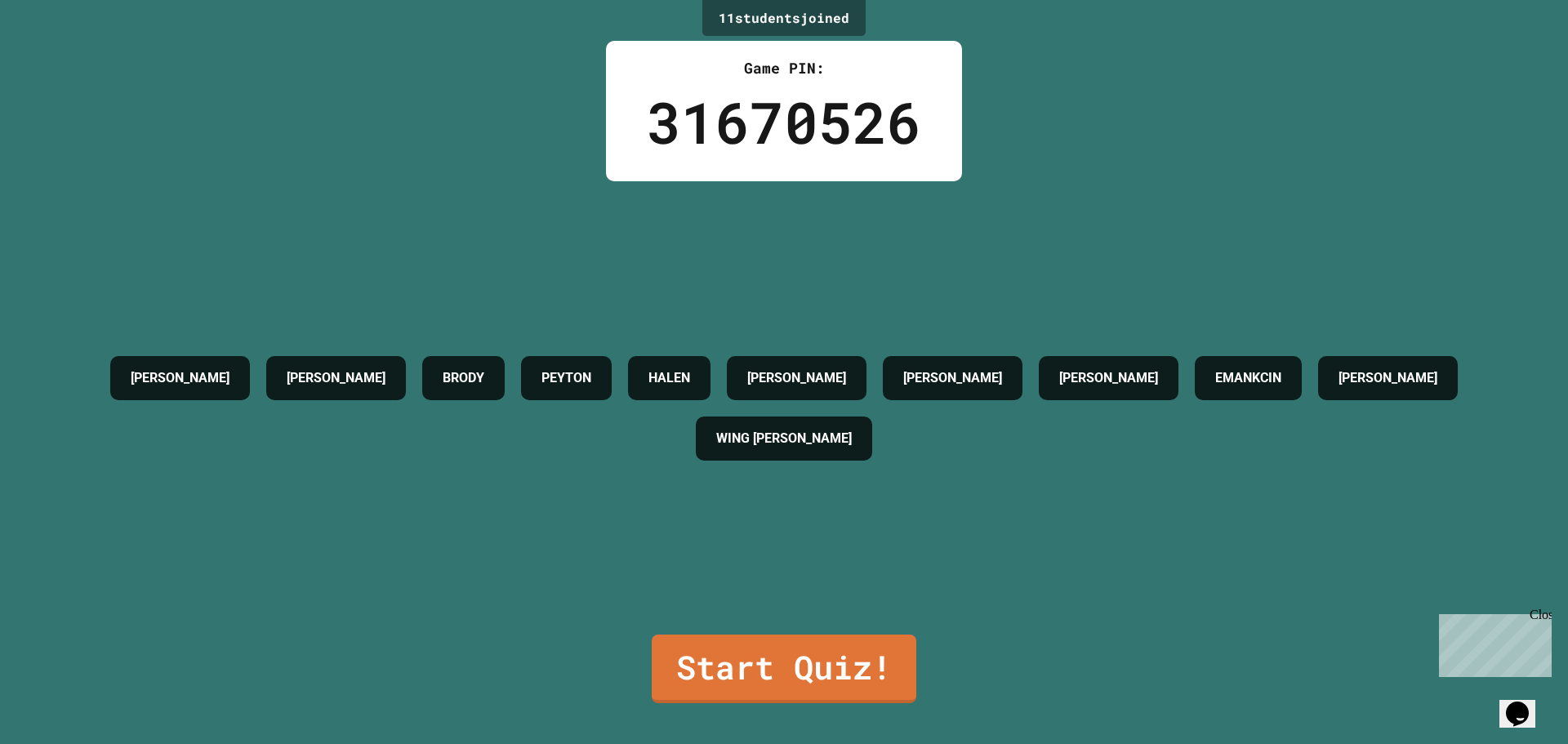
click at [814, 270] on div "RON LIAM BRODY PEYTON HALEN JONATHAN SOPHIE LUKE OW EMANKCIN ADAM WING GASTER" at bounding box center [784, 408] width 1486 height 453
click at [799, 622] on div "RON LIAM BRODY PEYTON HALEN JONATHAN SOPHIE LUKE OW EMANKCIN ADAM WING GASTER" at bounding box center [784, 408] width 1486 height 453
drag, startPoint x: 810, startPoint y: 618, endPoint x: 815, endPoint y: 631, distance: 13.9
click at [810, 622] on div "RON LIAM BRODY PEYTON HALEN JONATHAN SOPHIE LUKE OW EMANKCIN ADAM WING GASTER" at bounding box center [784, 408] width 1486 height 453
click at [818, 636] on link "Start Quiz!" at bounding box center [783, 668] width 268 height 72
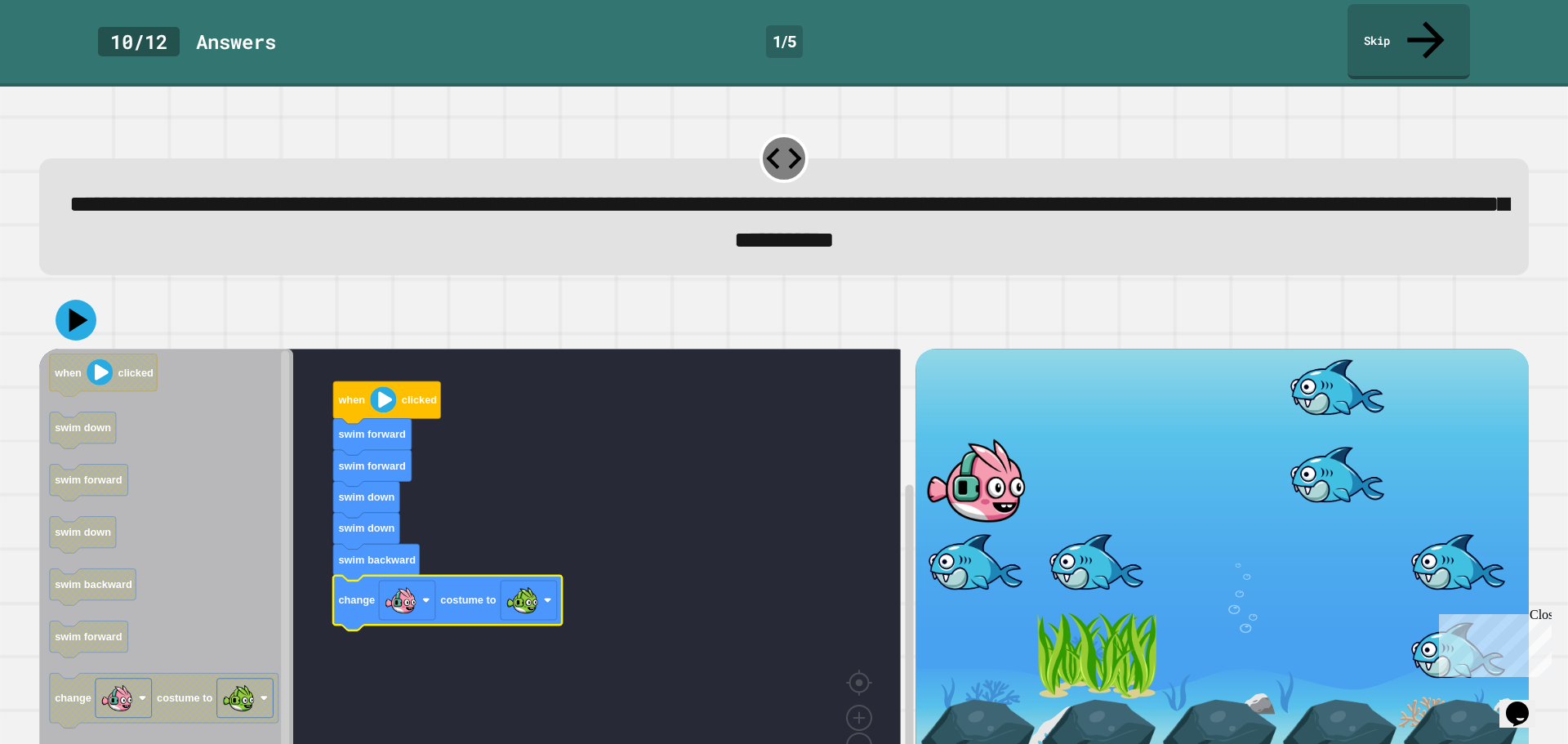
click at [367, 383] on icon "Blockly Workspace" at bounding box center [387, 403] width 108 height 43
click at [75, 308] on icon at bounding box center [79, 320] width 19 height 25
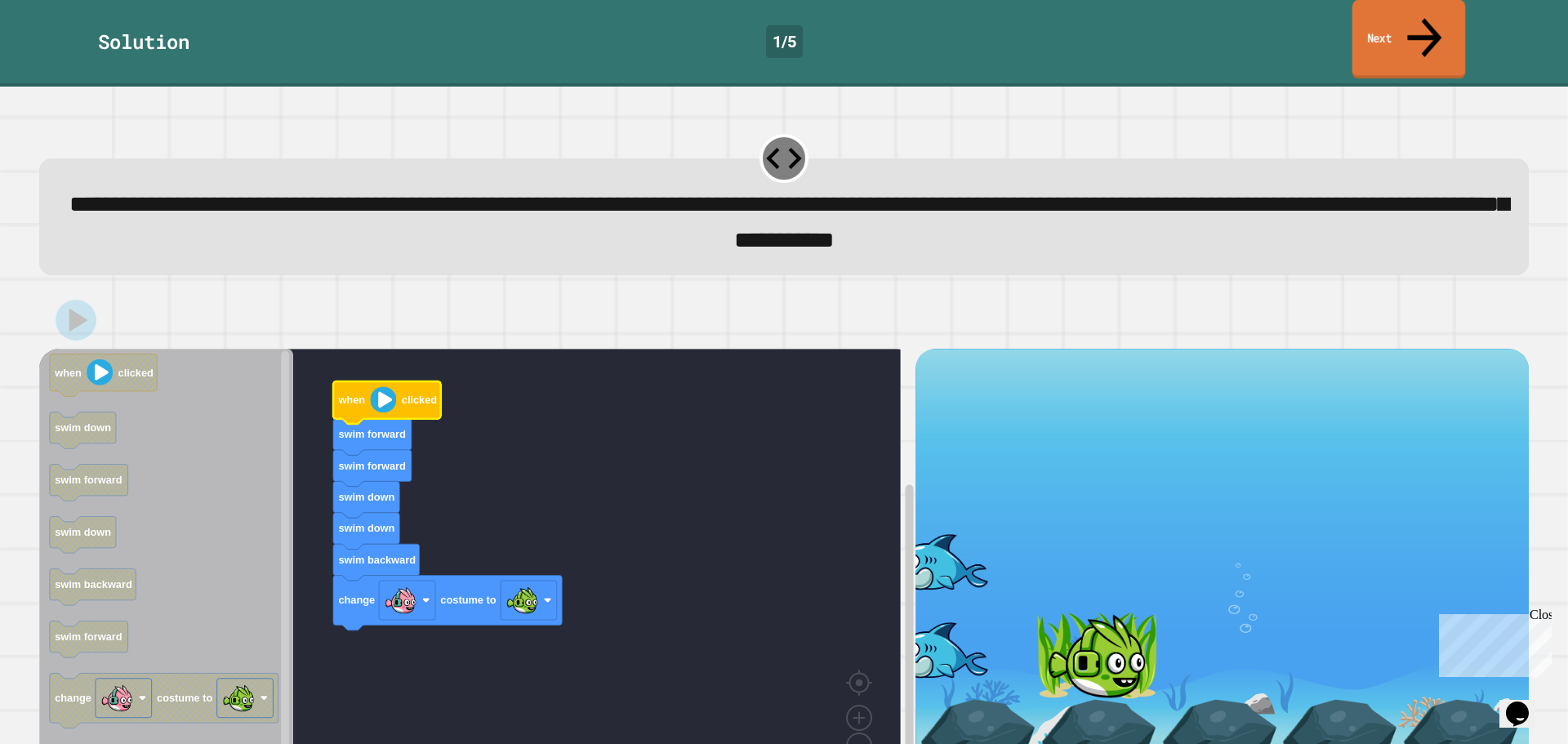
click at [1440, 25] on link "Next" at bounding box center [1409, 39] width 113 height 79
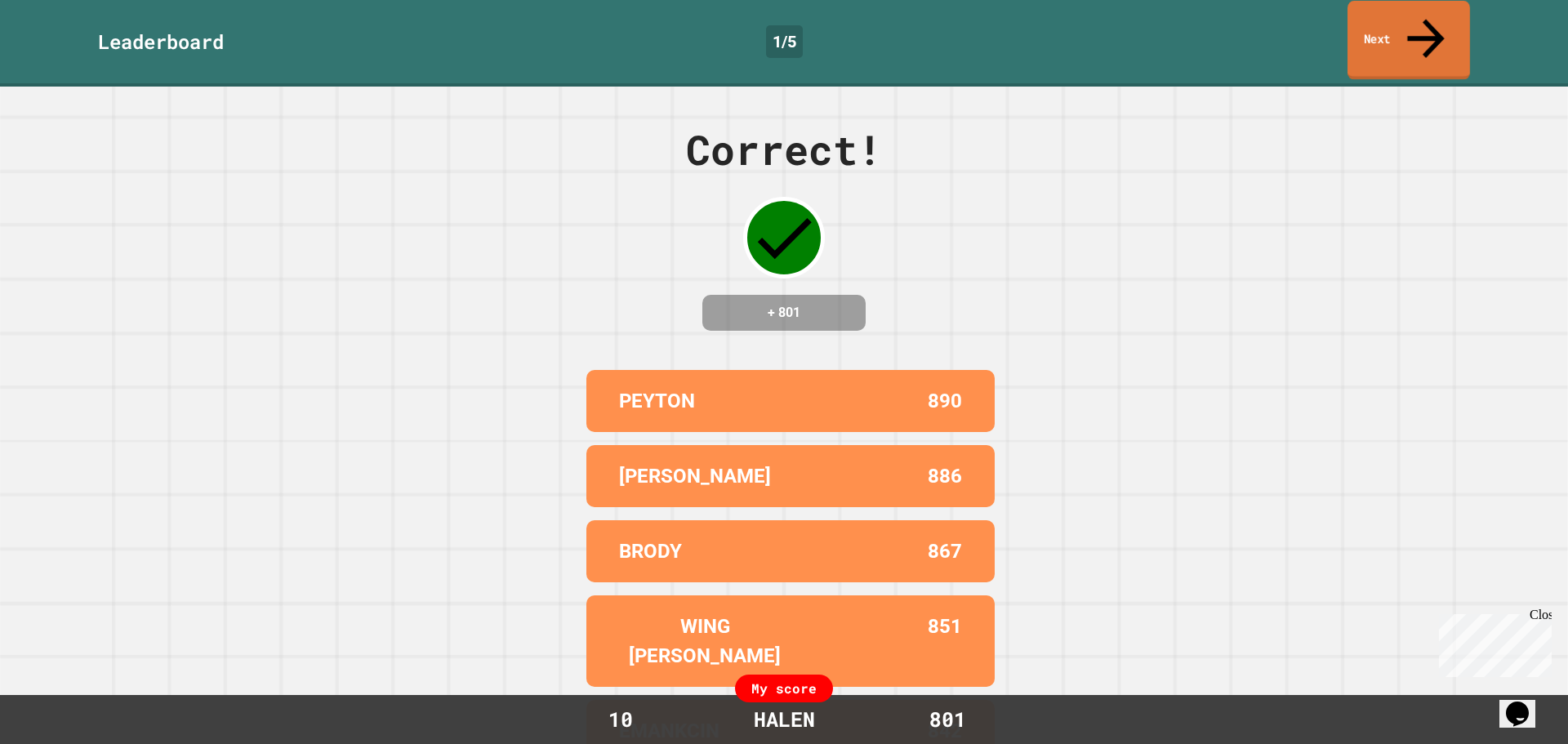
click at [1376, 39] on link "Next" at bounding box center [1408, 40] width 122 height 79
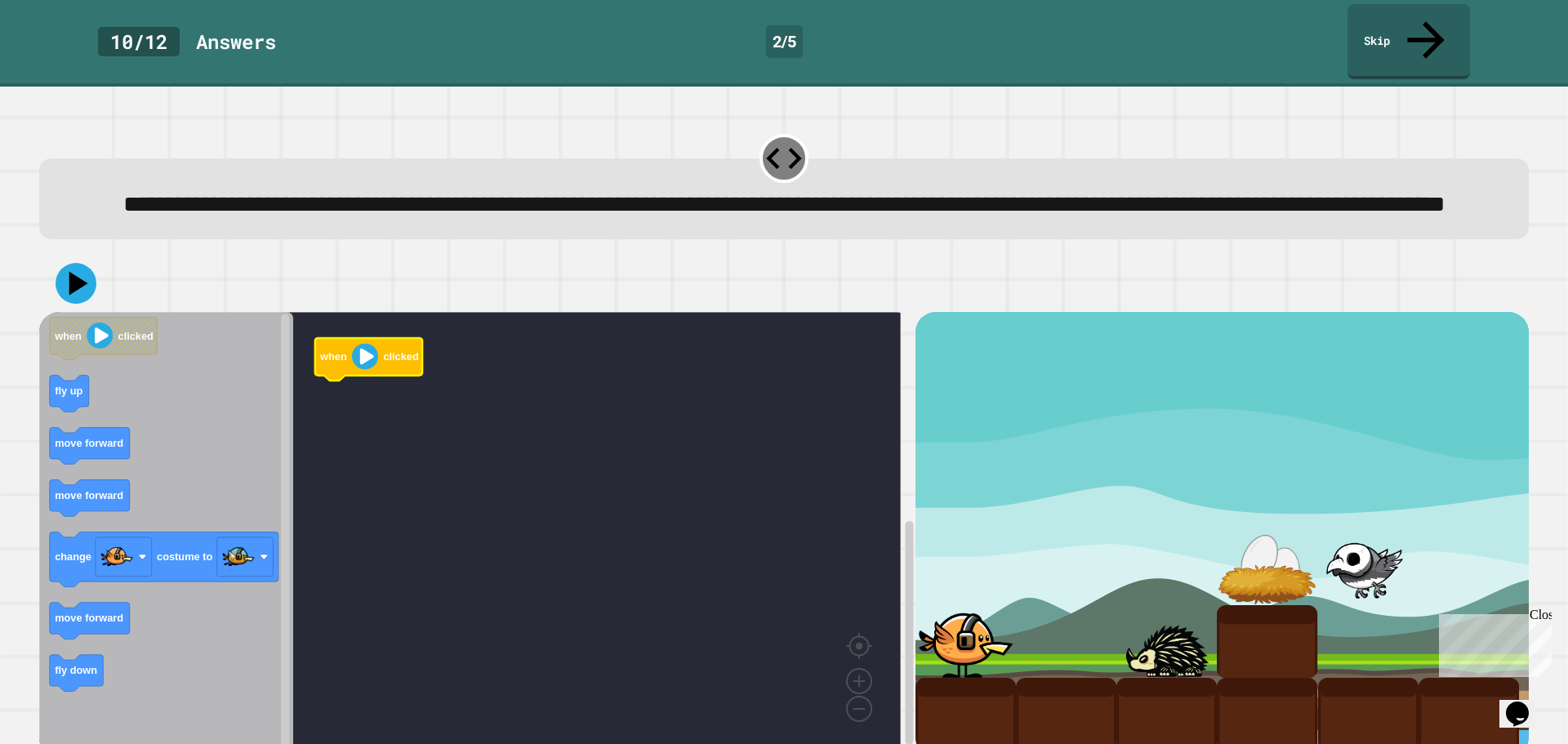
click at [376, 362] on image "Blockly Workspace" at bounding box center [365, 357] width 26 height 26
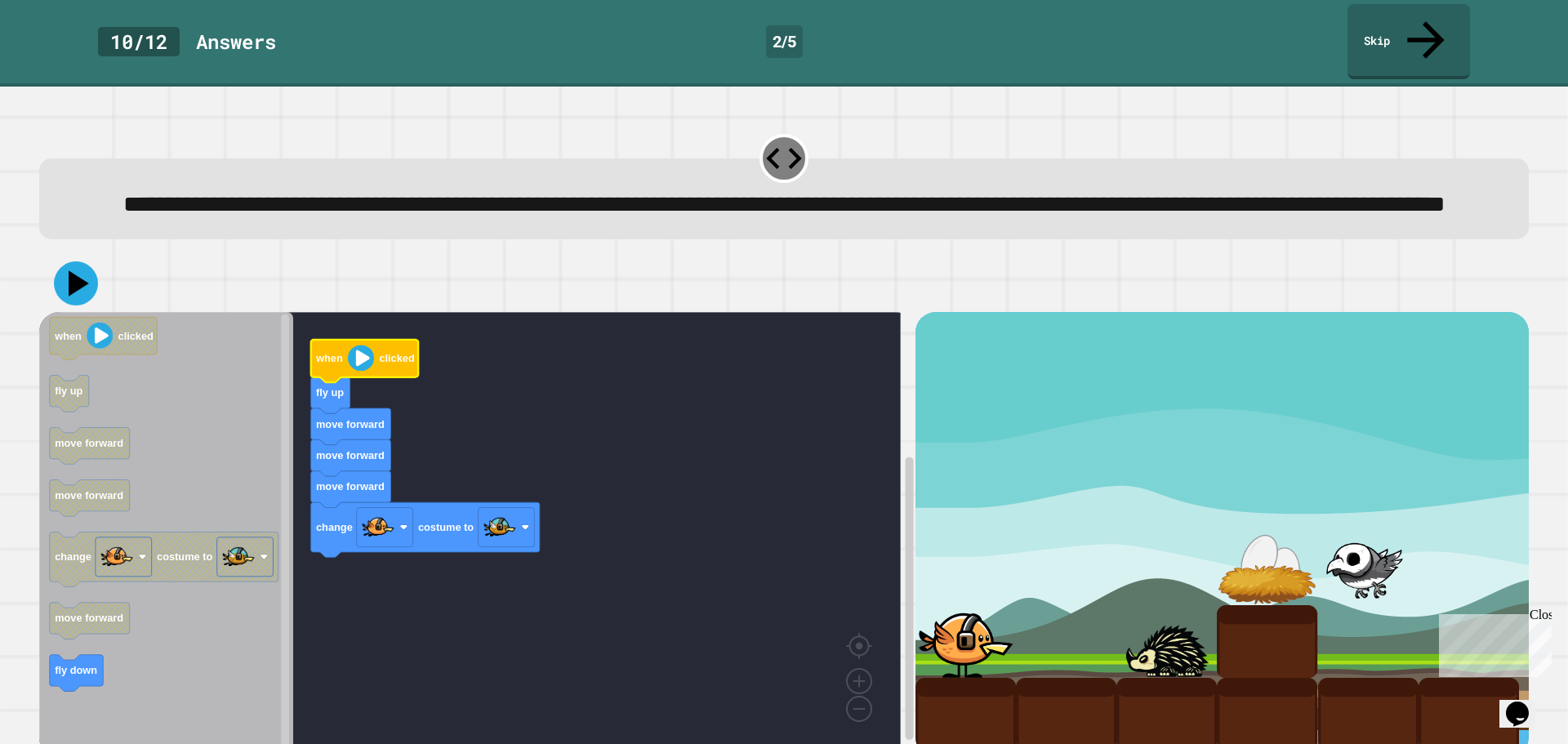
click at [69, 291] on icon at bounding box center [76, 283] width 44 height 44
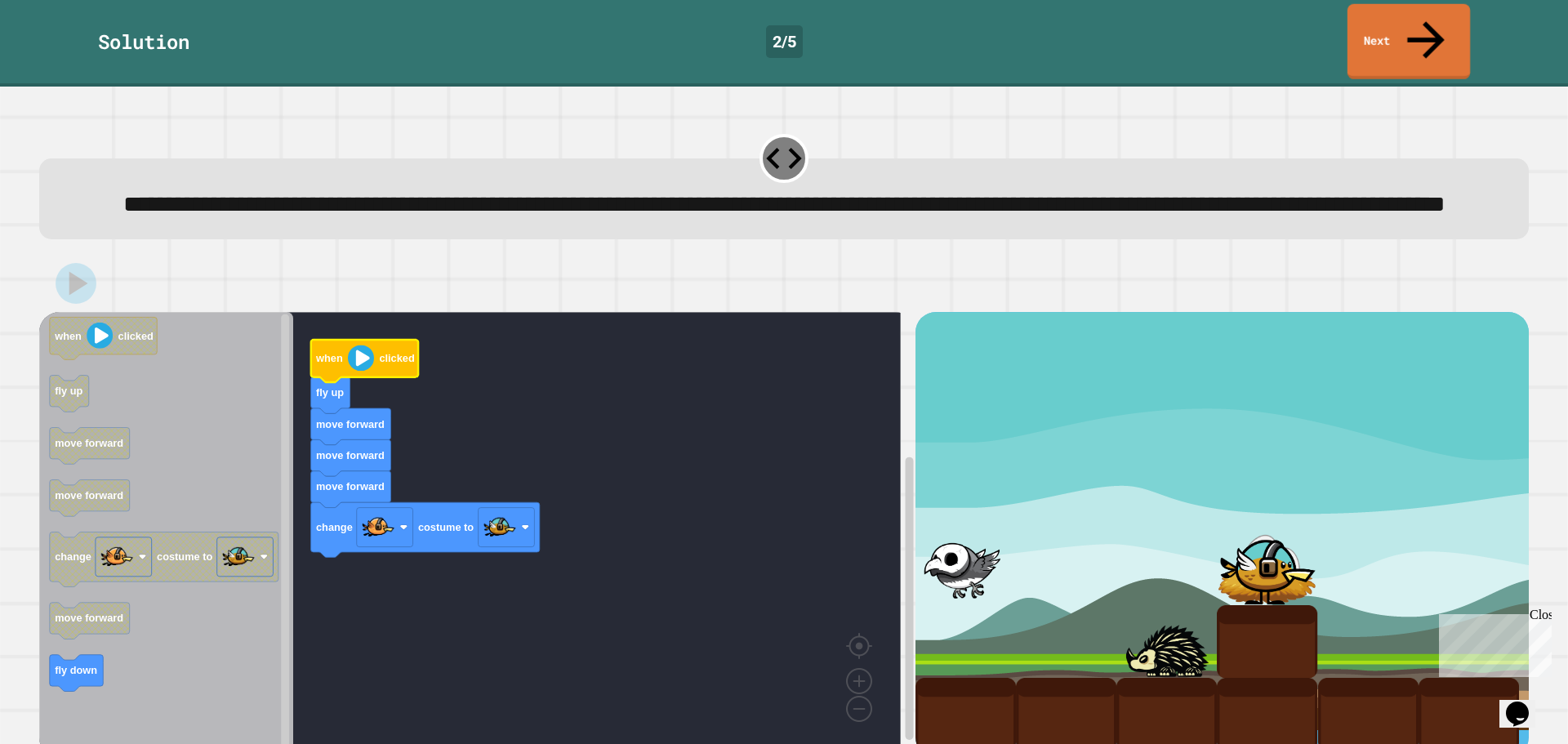
click at [1409, 24] on link "Next" at bounding box center [1408, 42] width 122 height 76
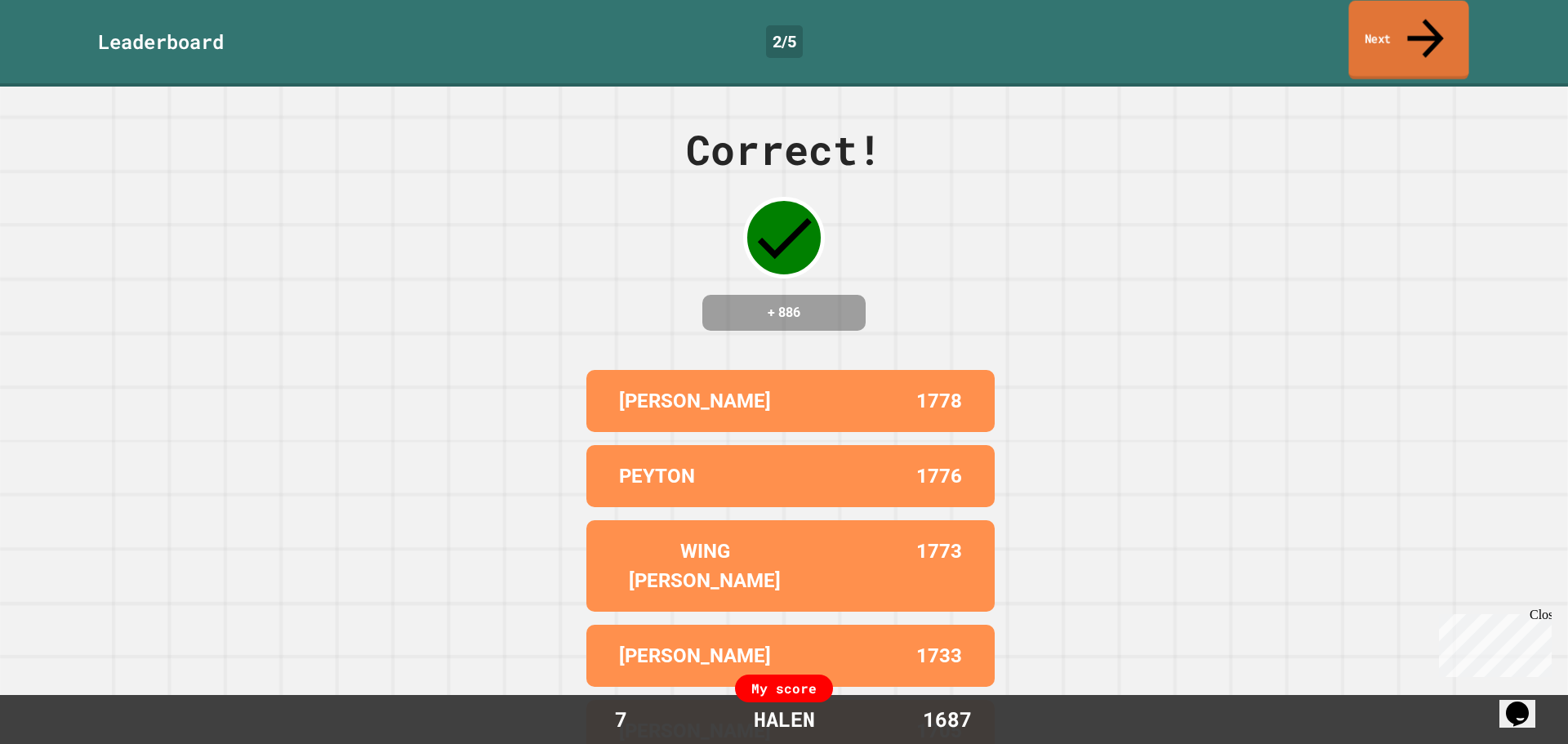
click at [1409, 24] on link "Next" at bounding box center [1408, 40] width 120 height 79
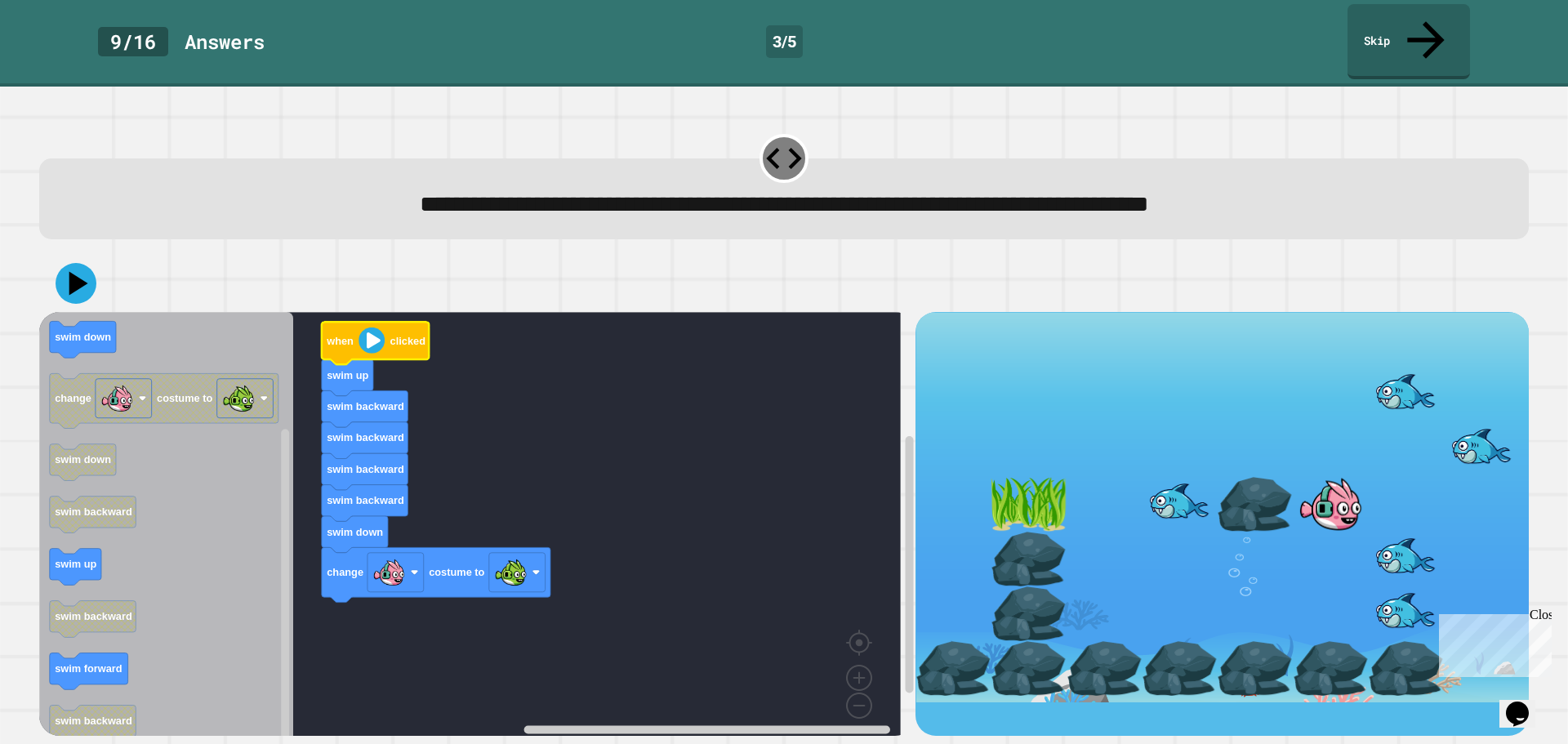
click at [383, 323] on icon "Blockly Workspace" at bounding box center [375, 344] width 108 height 43
click at [87, 259] on icon at bounding box center [76, 283] width 49 height 49
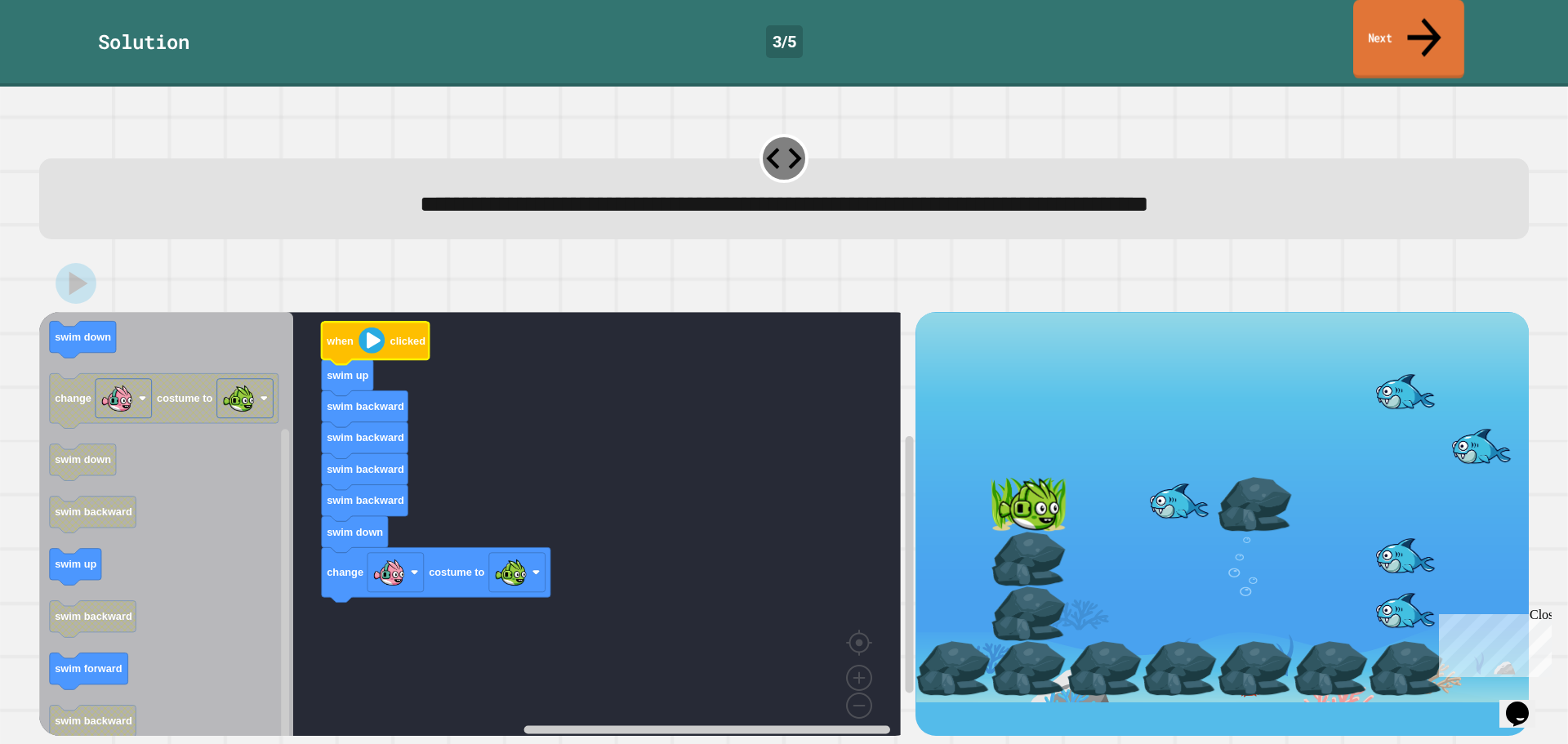
click at [1402, 20] on link "Next" at bounding box center [1408, 39] width 111 height 79
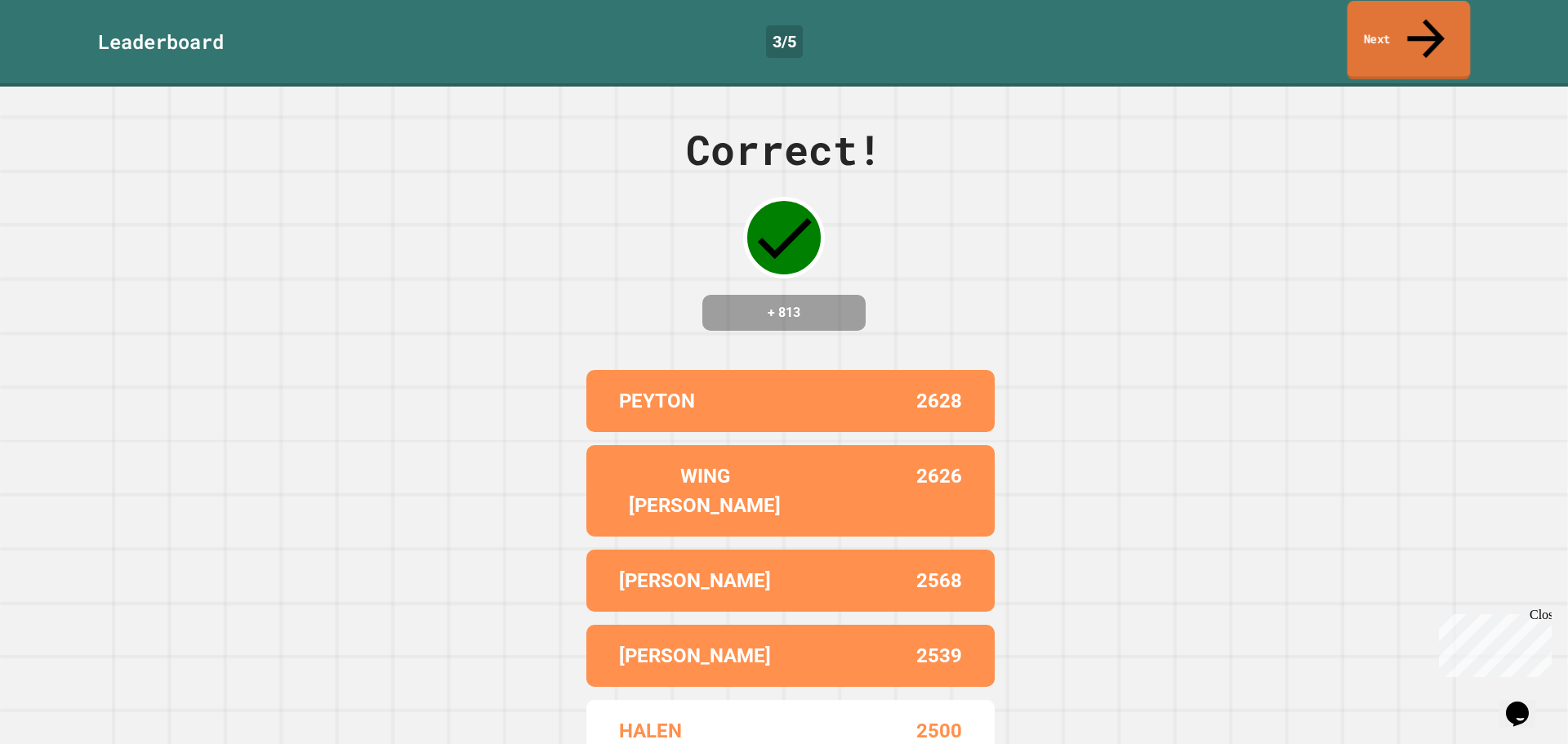
click at [1401, 21] on link "Next" at bounding box center [1409, 40] width 123 height 79
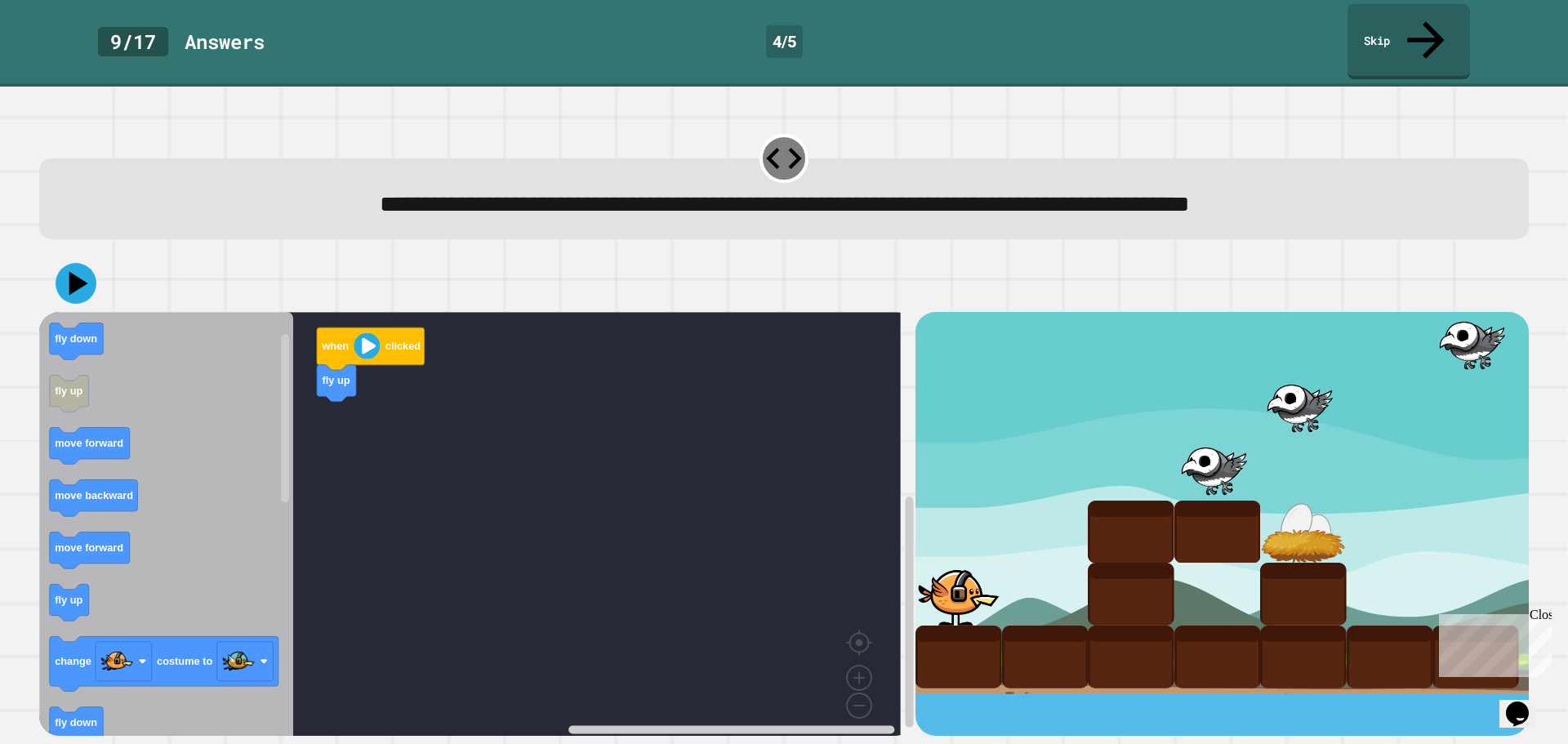
click at [132, 603] on icon "Blockly Workspace" at bounding box center [166, 530] width 254 height 435
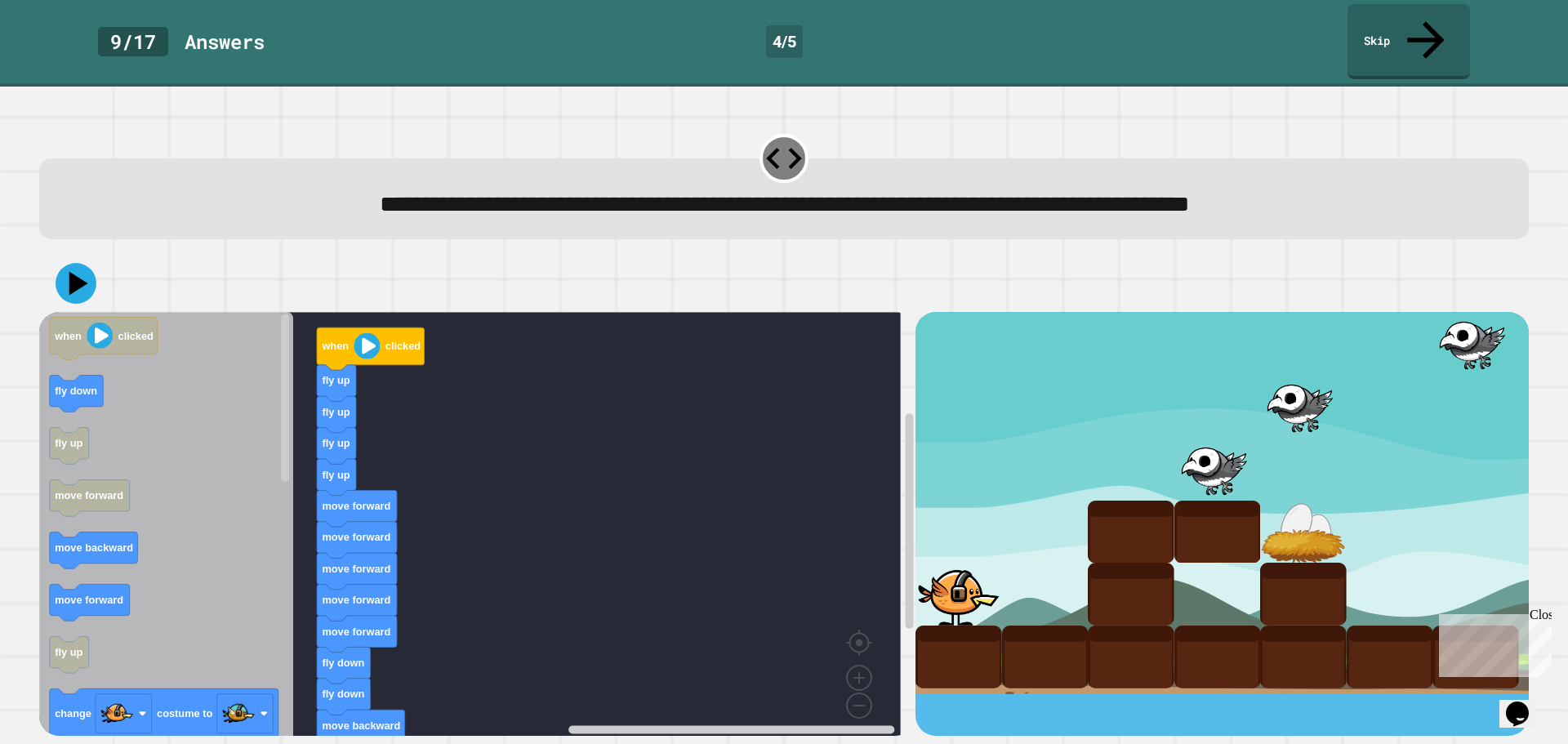
click at [176, 483] on icon "Blockly Workspace" at bounding box center [166, 530] width 254 height 435
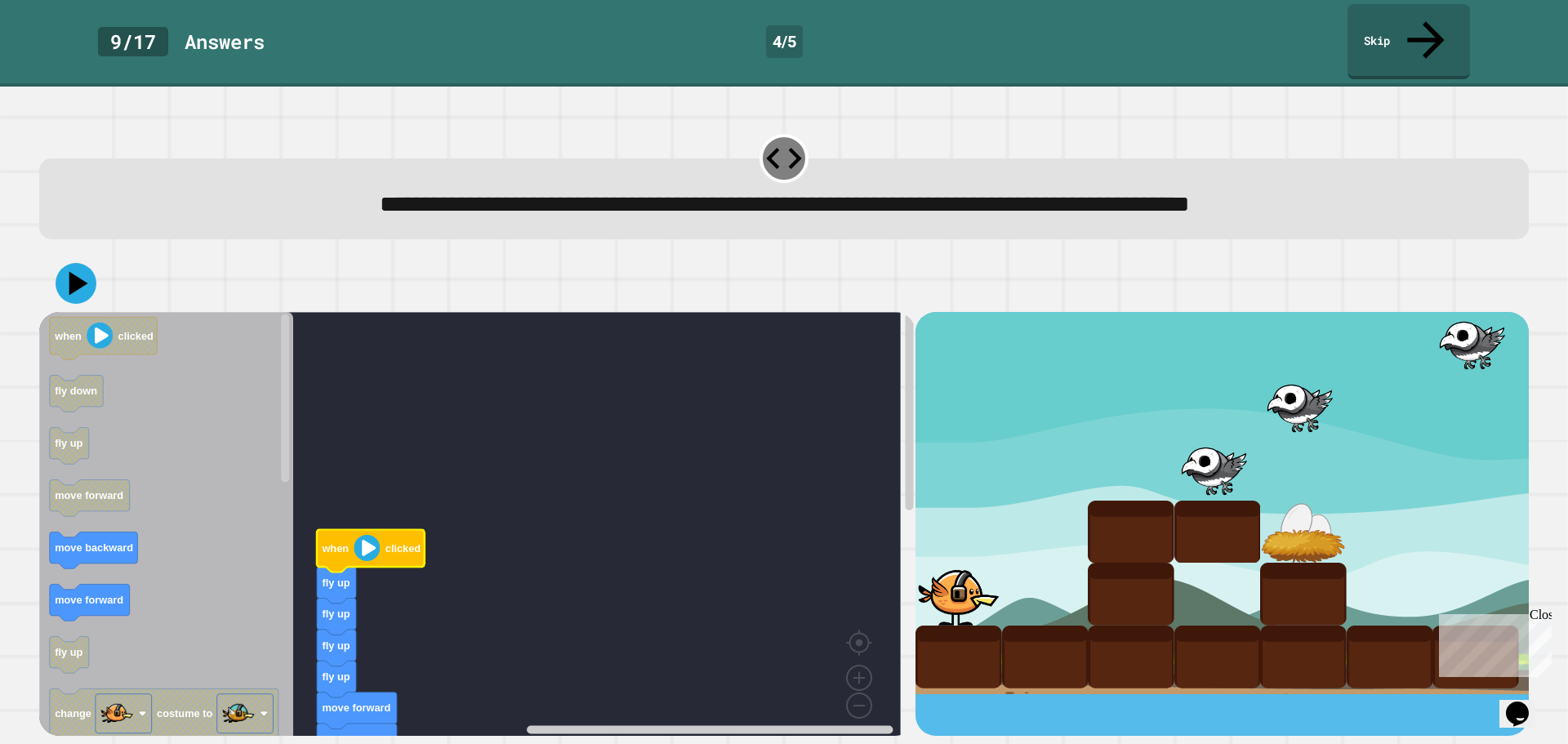
click at [97, 255] on div at bounding box center [784, 283] width 1489 height 57
click at [87, 259] on icon at bounding box center [76, 283] width 48 height 48
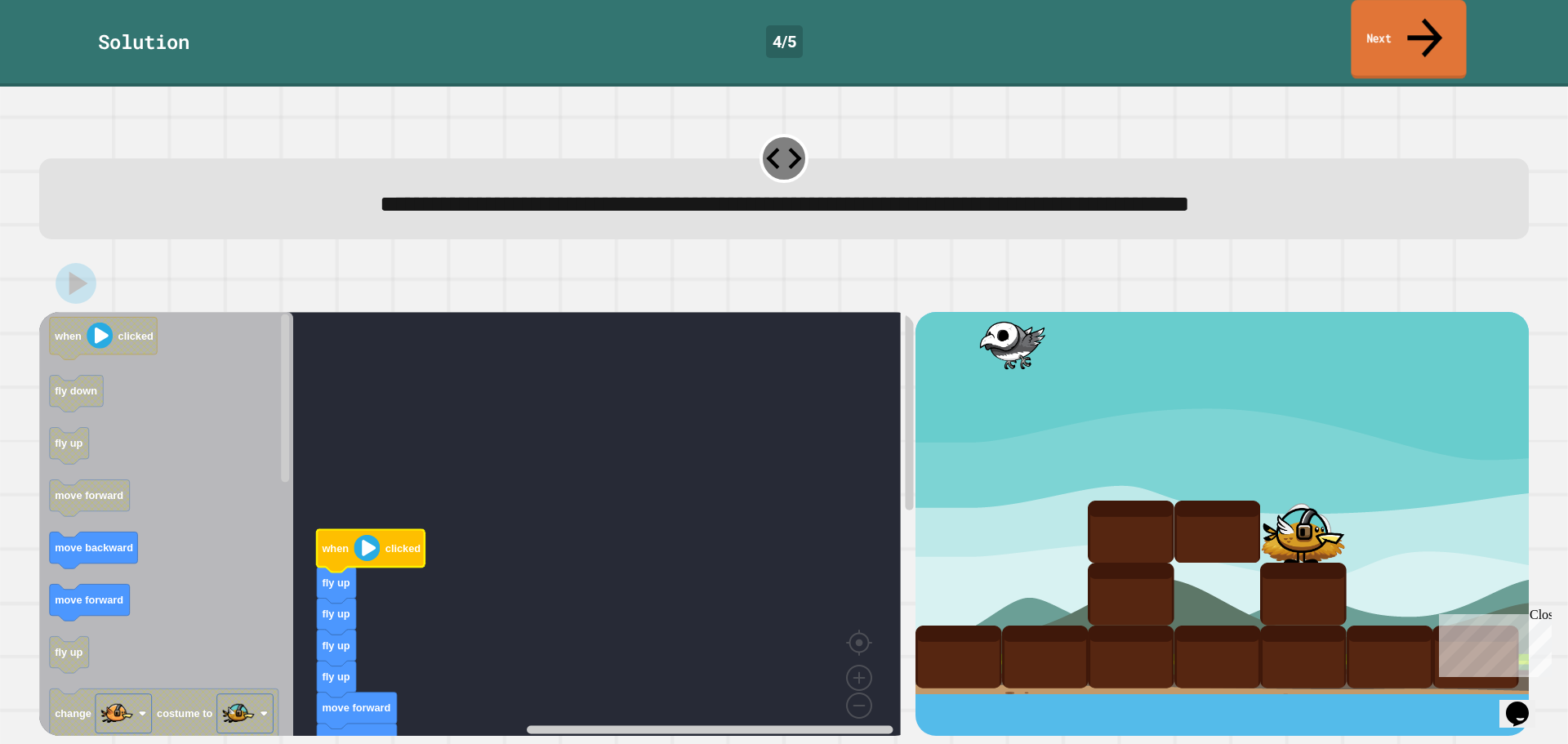
click at [1369, 12] on link "Next" at bounding box center [1408, 39] width 115 height 79
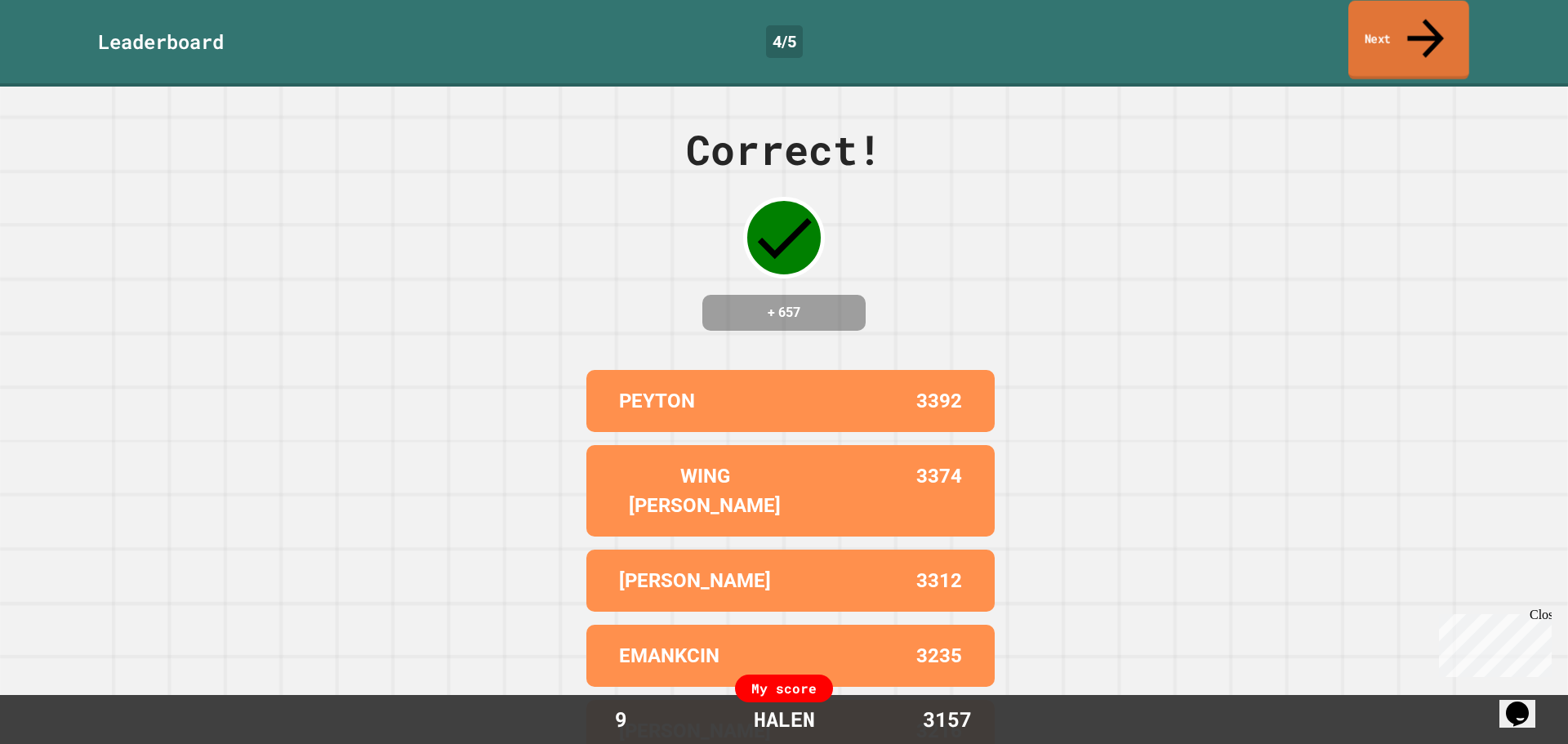
click at [1390, 23] on link "Next" at bounding box center [1408, 40] width 121 height 79
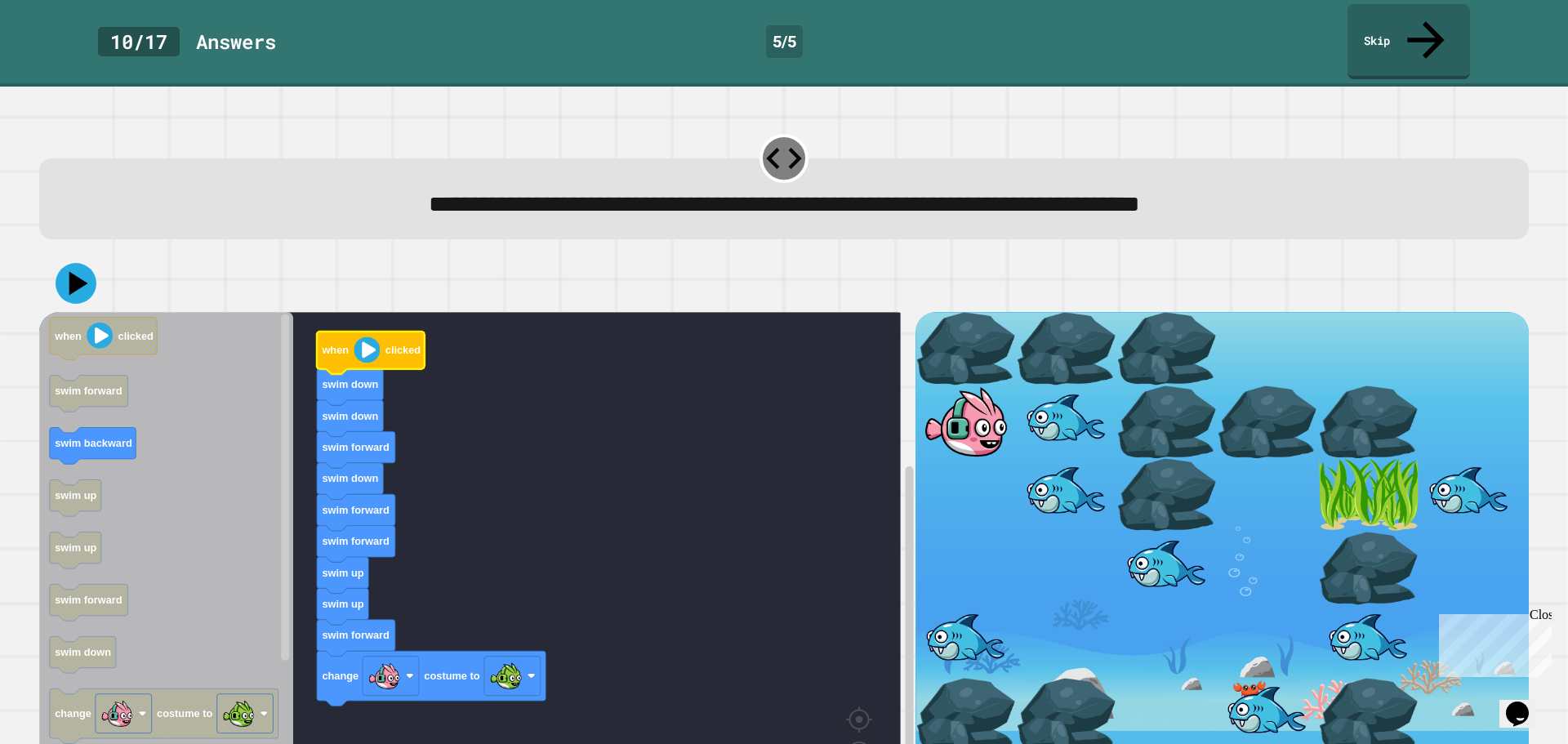
click at [385, 332] on icon "Blockly Workspace" at bounding box center [370, 353] width 108 height 43
drag, startPoint x: 65, startPoint y: 251, endPoint x: 76, endPoint y: 251, distance: 11.0
click at [66, 259] on icon at bounding box center [76, 283] width 49 height 49
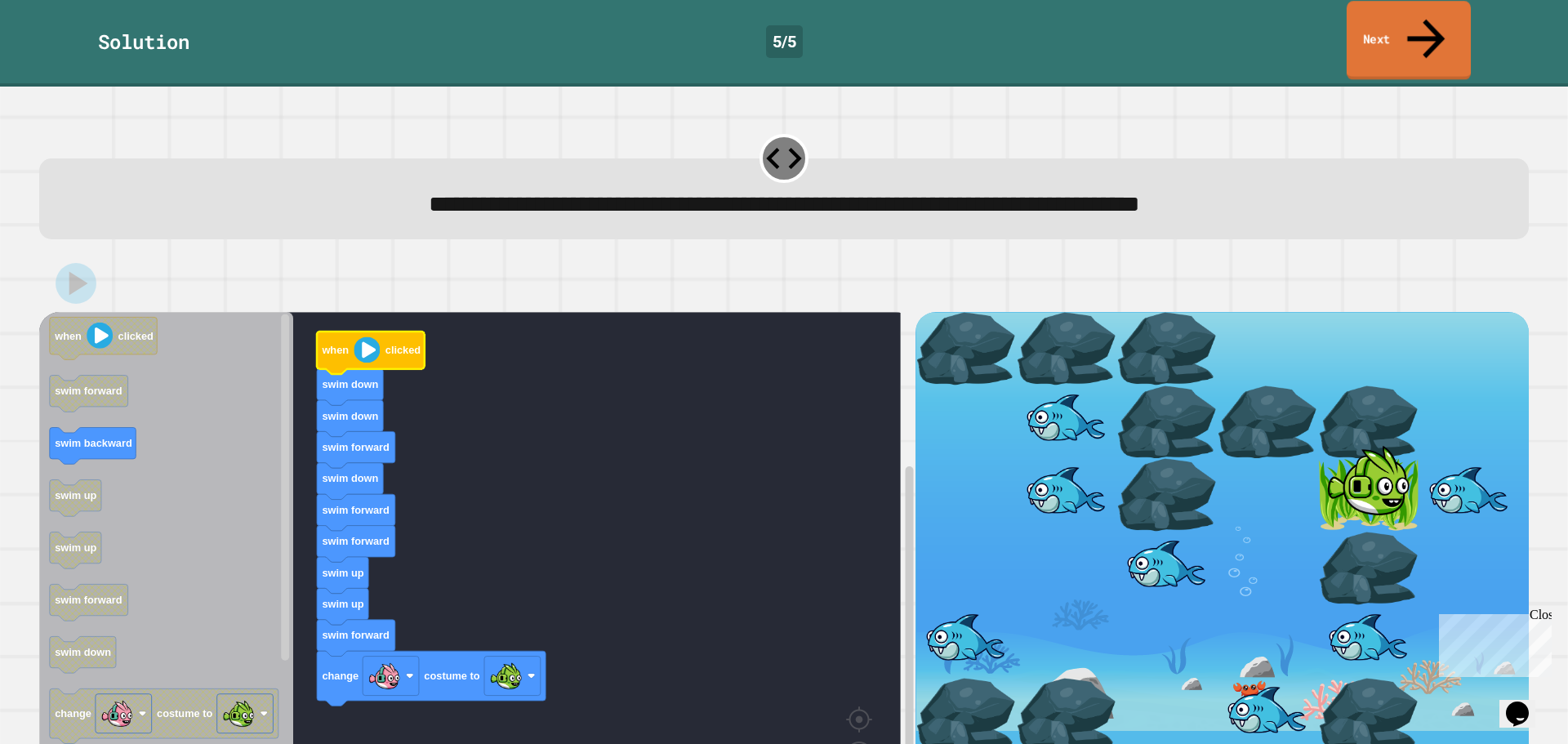
click at [1419, 26] on icon at bounding box center [1426, 39] width 57 height 58
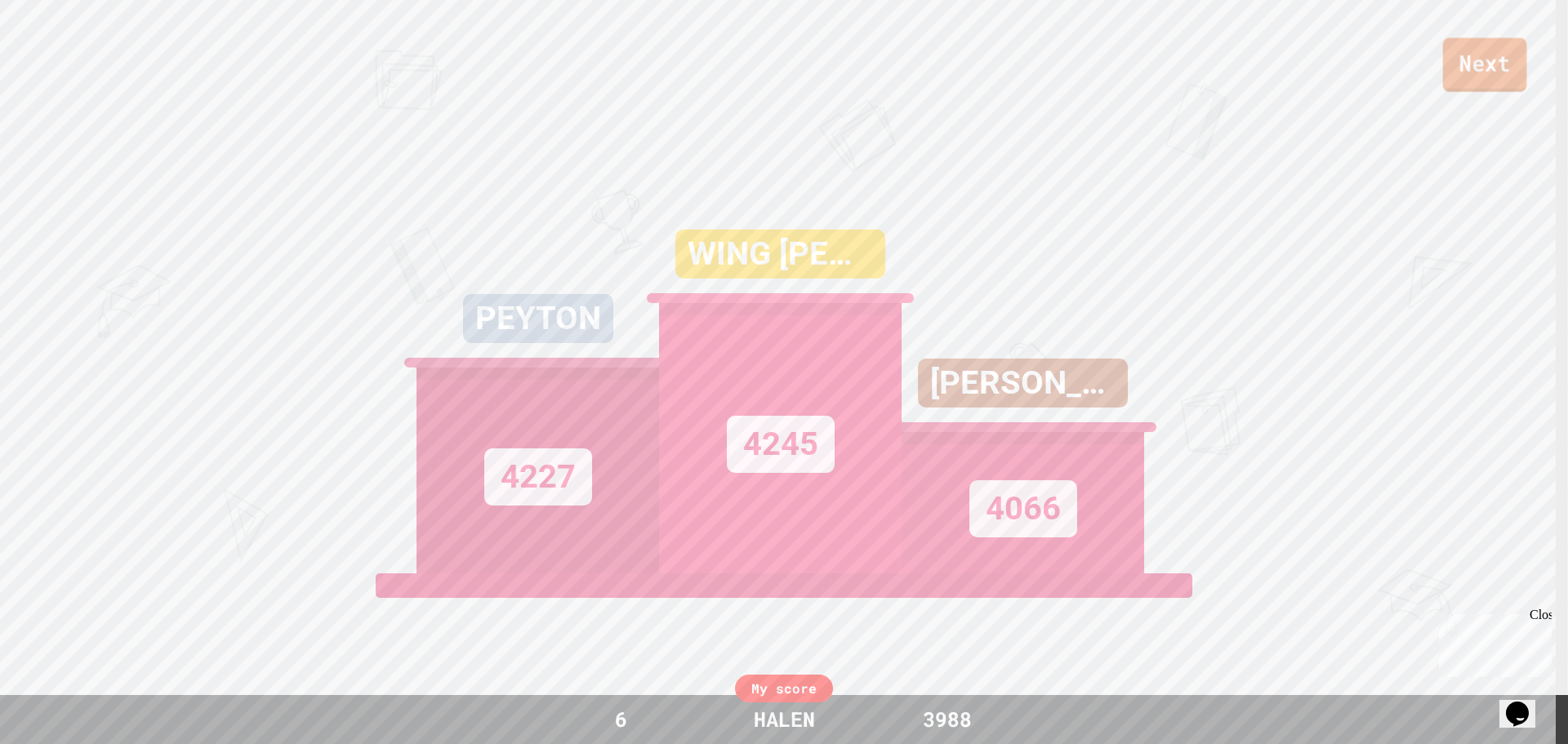
click at [1461, 67] on link "Next" at bounding box center [1485, 65] width 84 height 54
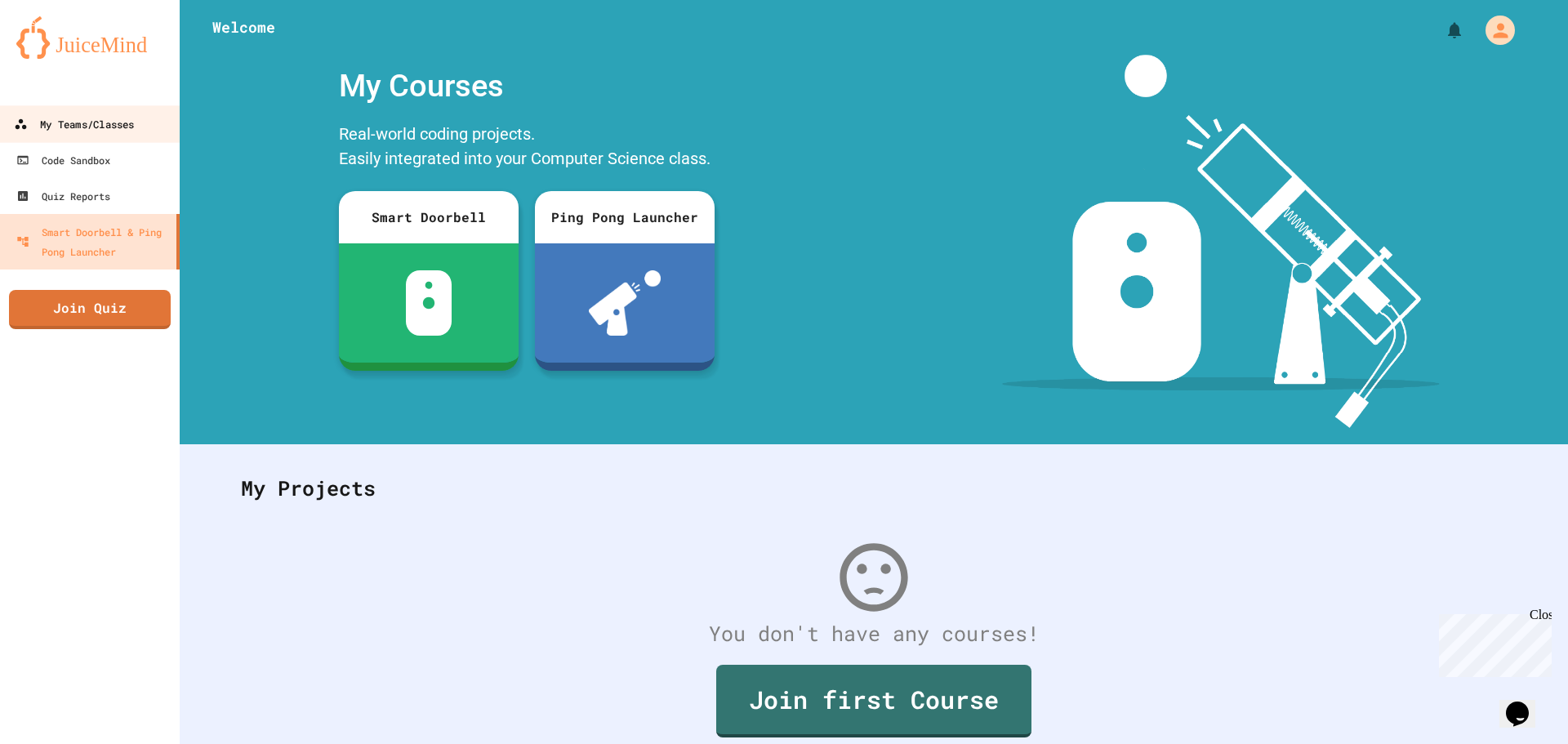
click at [91, 114] on div "My Teams/Classes" at bounding box center [74, 124] width 120 height 21
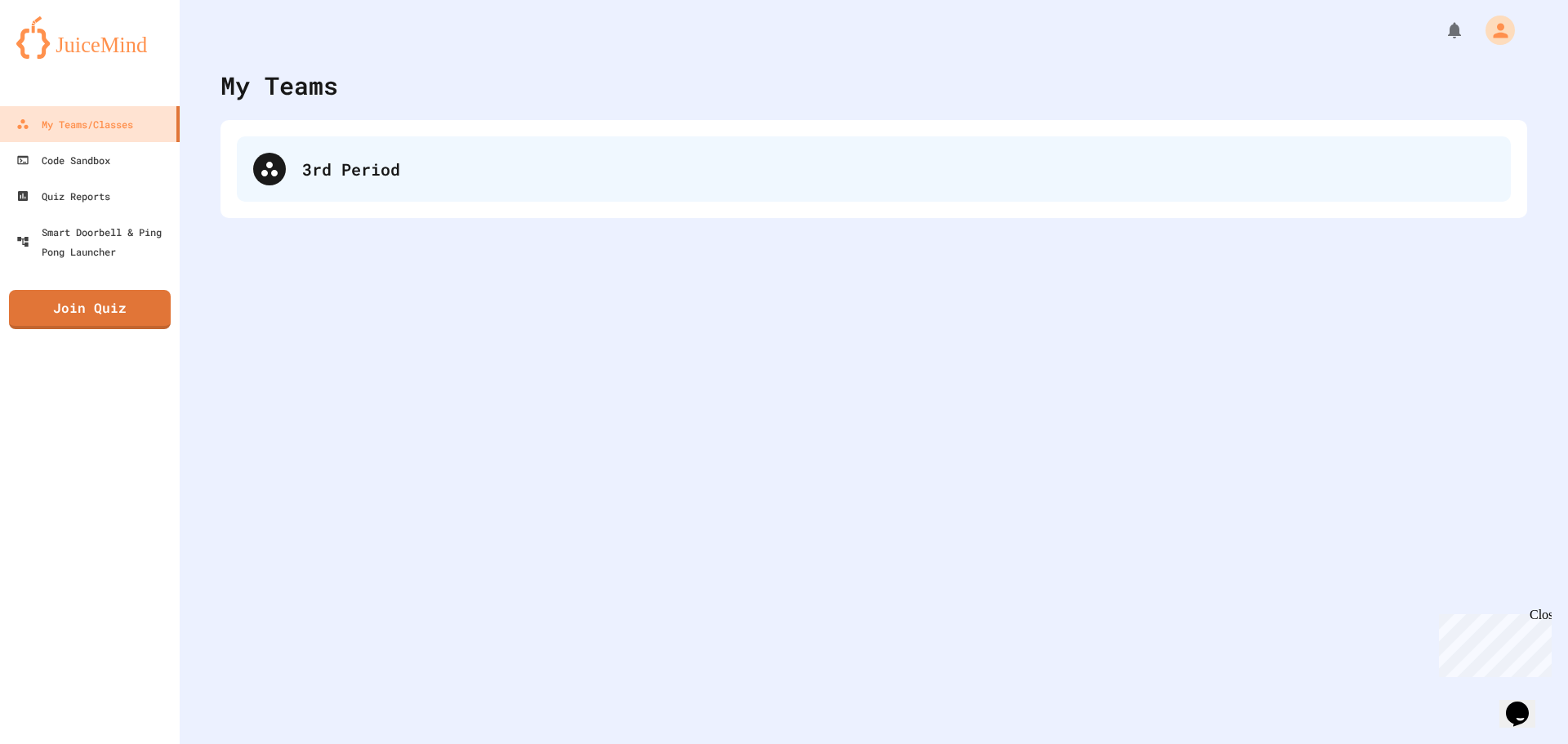
click at [308, 180] on div "3rd Period" at bounding box center [898, 169] width 1192 height 25
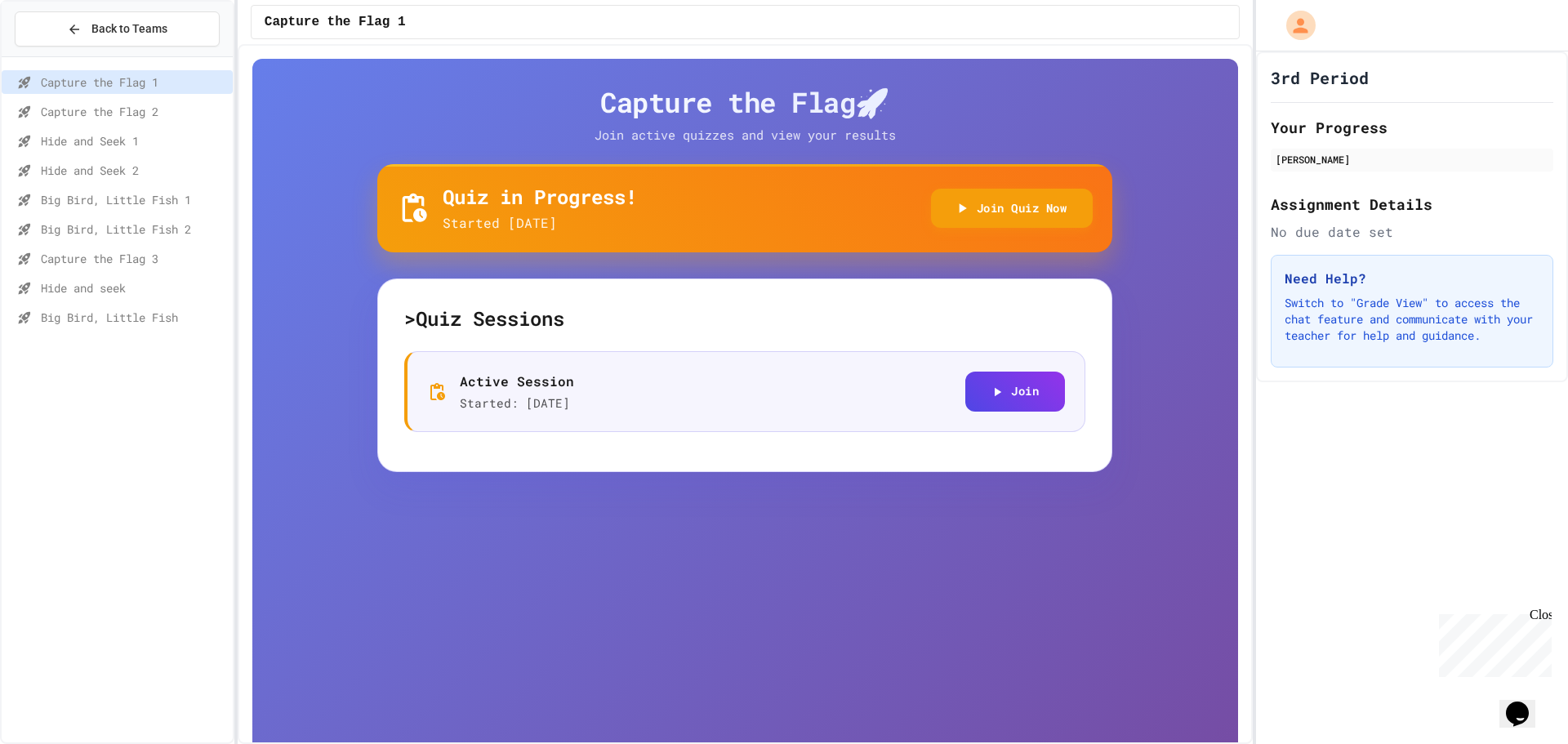
click at [179, 282] on span "Hide and seek" at bounding box center [134, 287] width 186 height 17
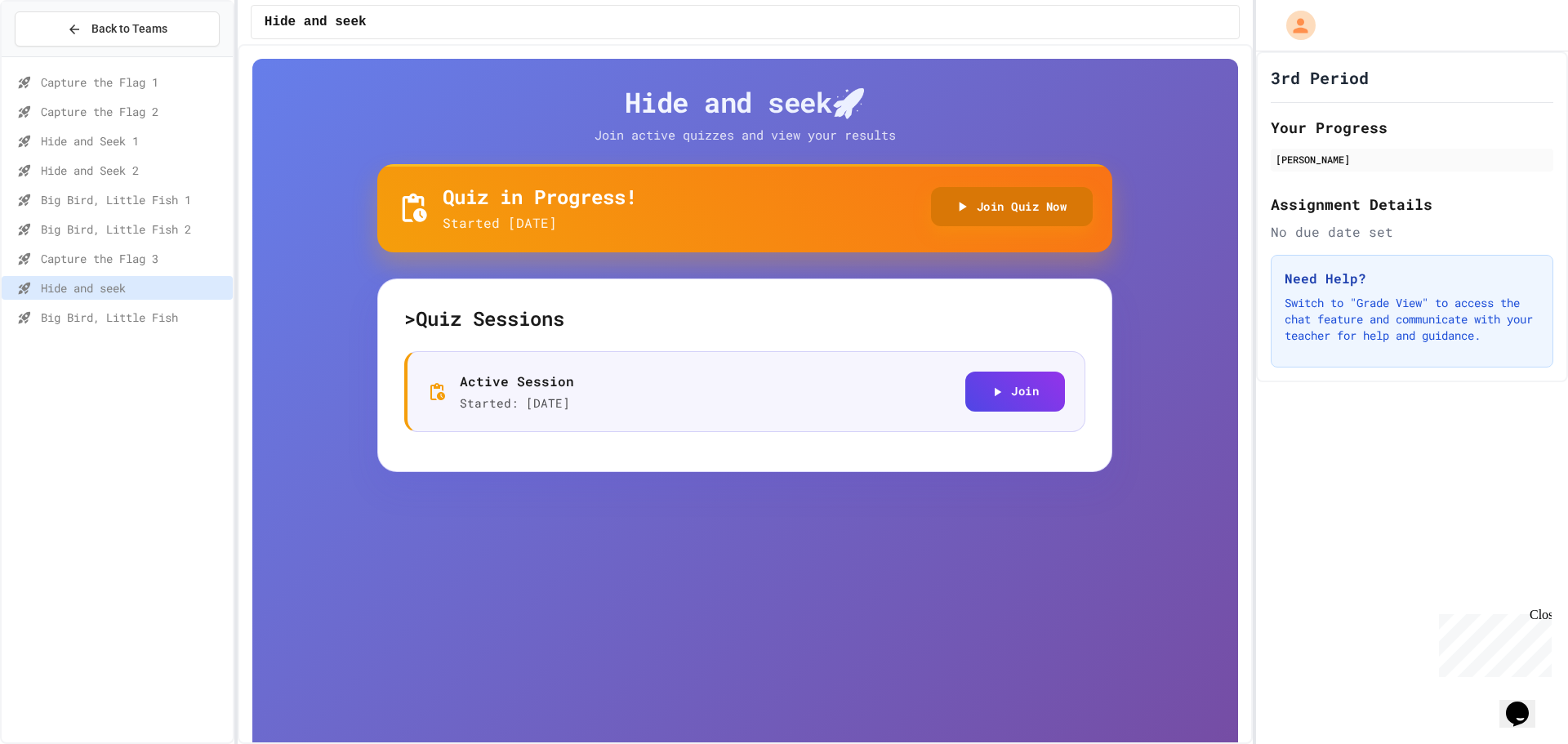
click at [1021, 209] on button "Join Quiz Now" at bounding box center [1012, 207] width 163 height 40
click at [125, 248] on div "Capture the Flag 3" at bounding box center [117, 258] width 232 height 24
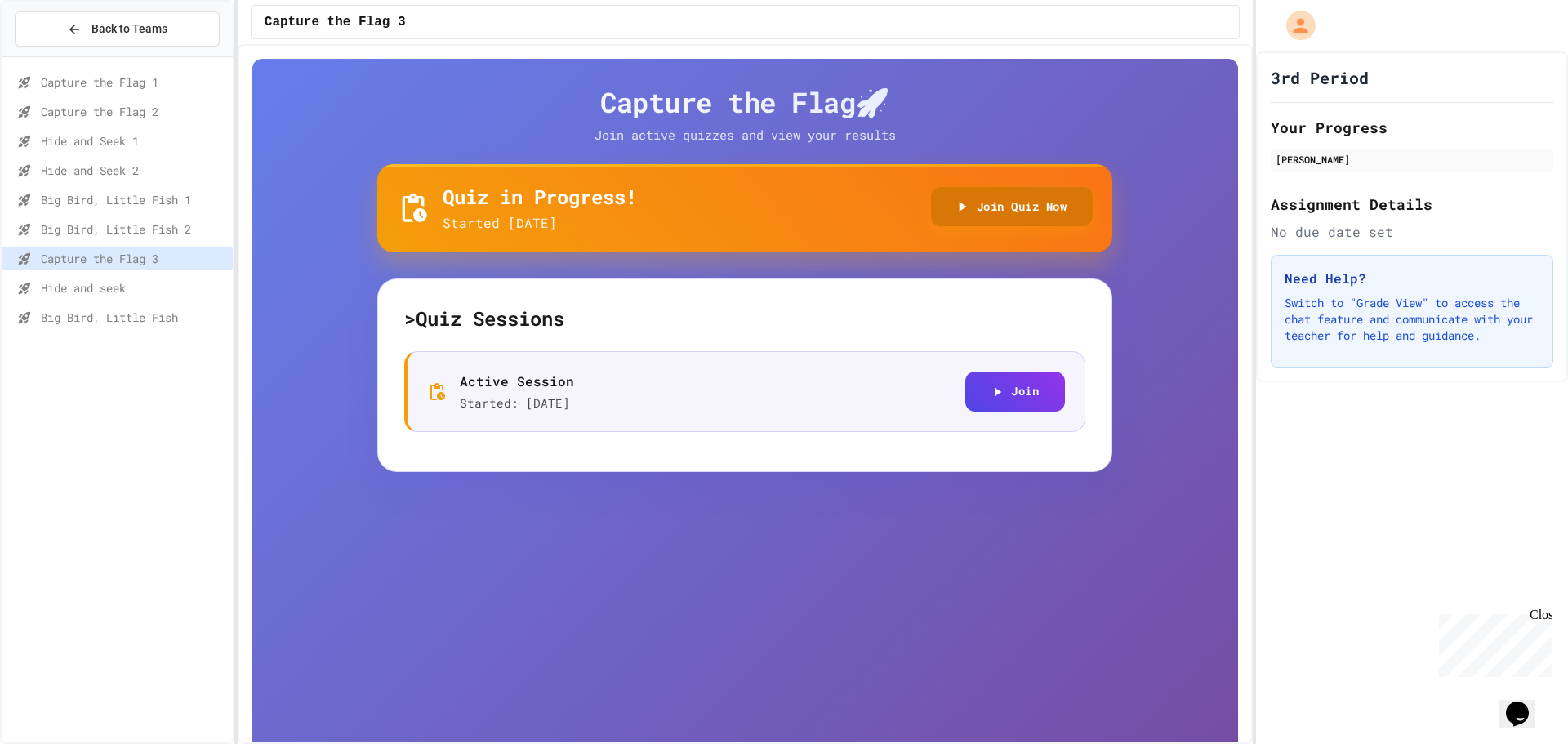
click at [1057, 206] on button "Join Quiz Now" at bounding box center [1012, 207] width 163 height 40
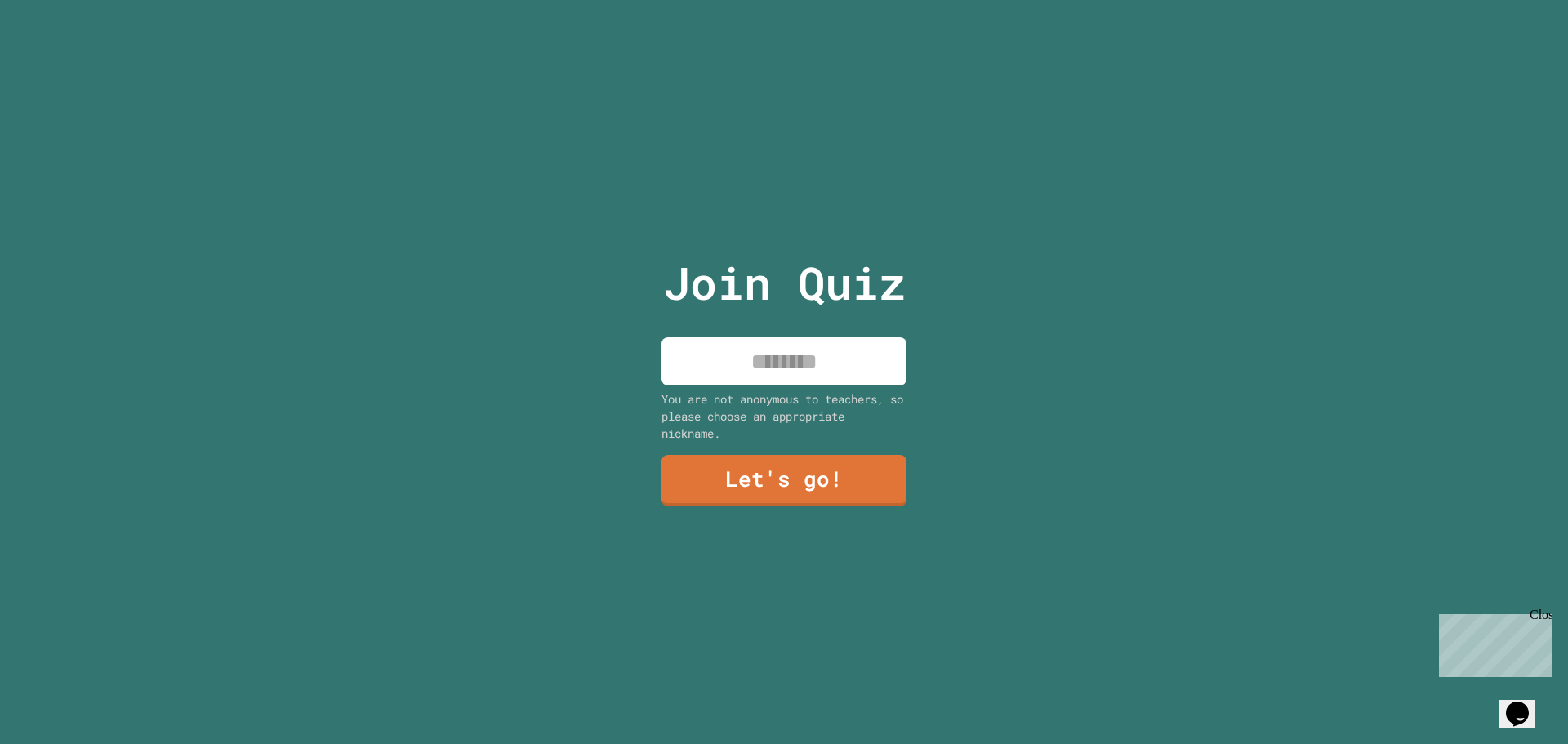
click at [815, 338] on input at bounding box center [784, 361] width 245 height 48
type input "*****"
click at [750, 474] on link "Let's go!" at bounding box center [784, 480] width 244 height 53
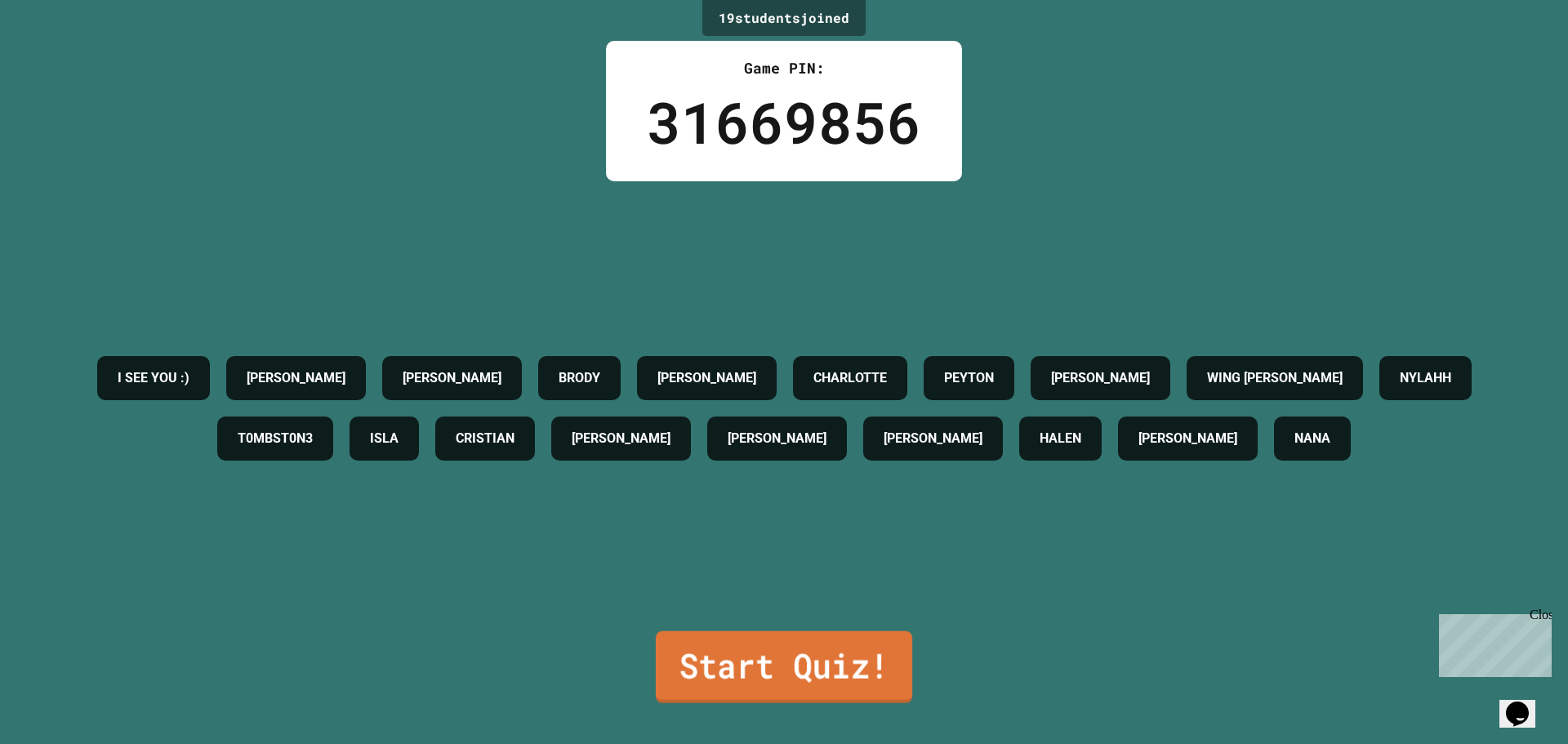
click at [777, 654] on link "Start Quiz!" at bounding box center [784, 668] width 256 height 72
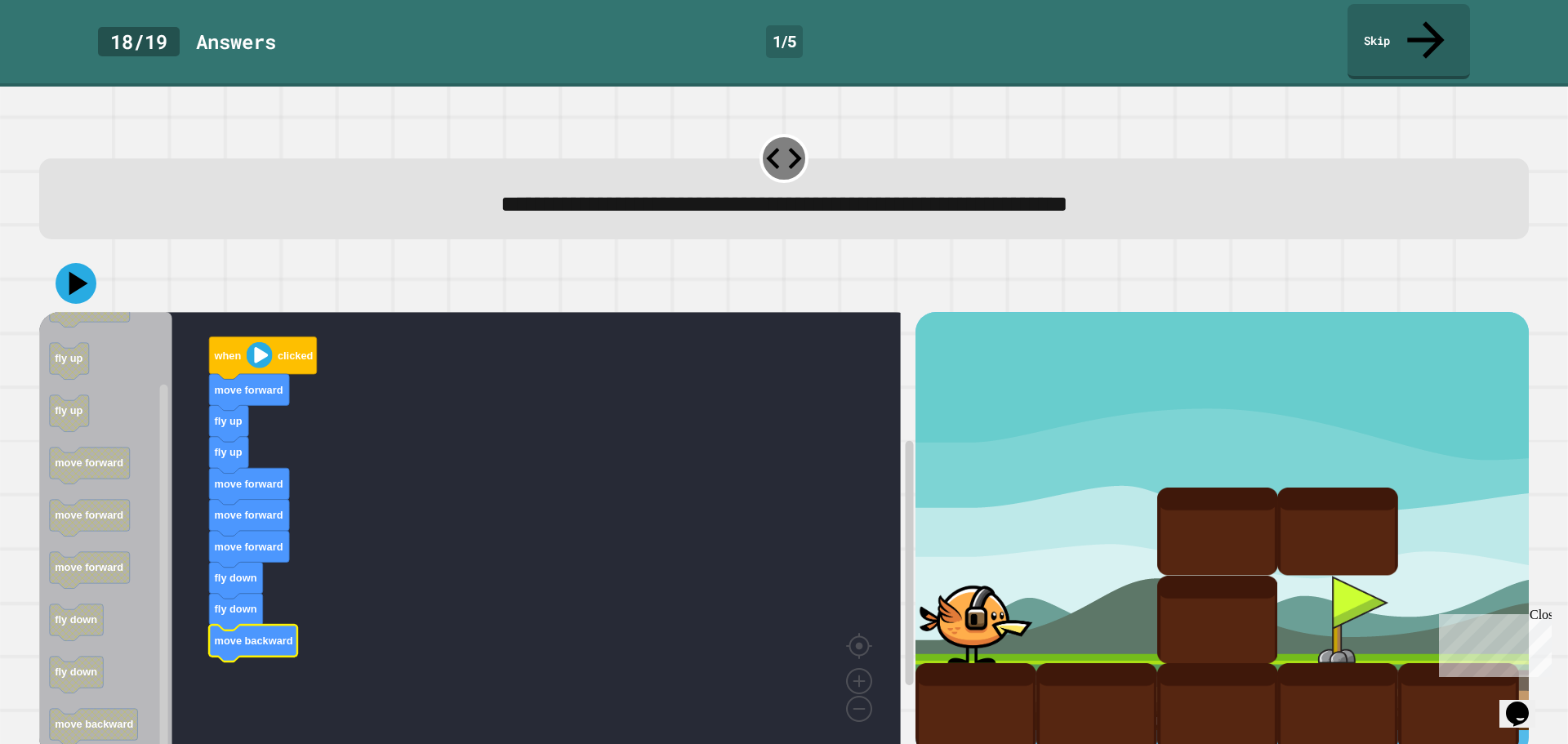
click at [260, 342] on image "Blockly Workspace" at bounding box center [259, 356] width 26 height 26
click at [75, 269] on icon at bounding box center [80, 283] width 23 height 29
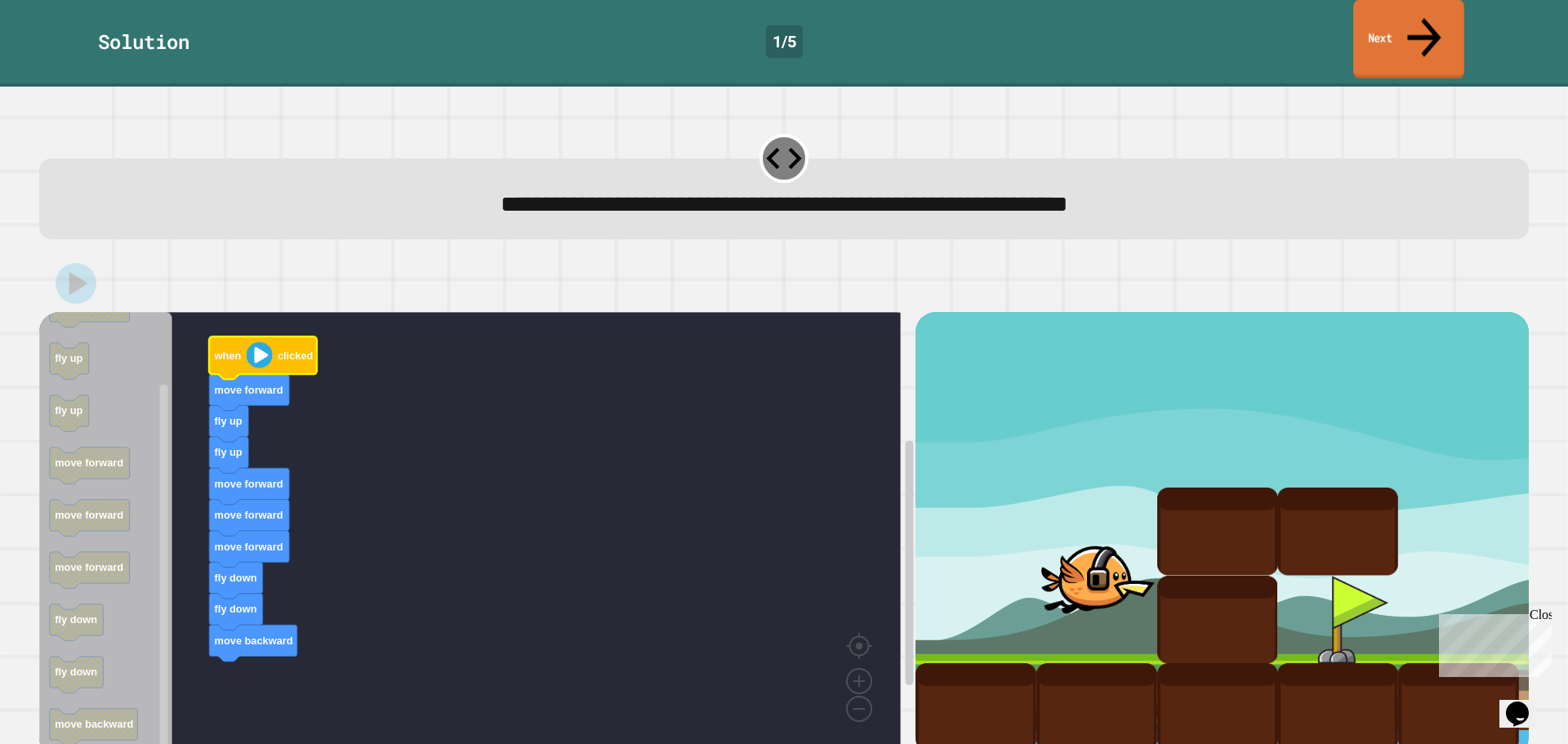
click at [1414, 35] on link "Next" at bounding box center [1408, 39] width 111 height 79
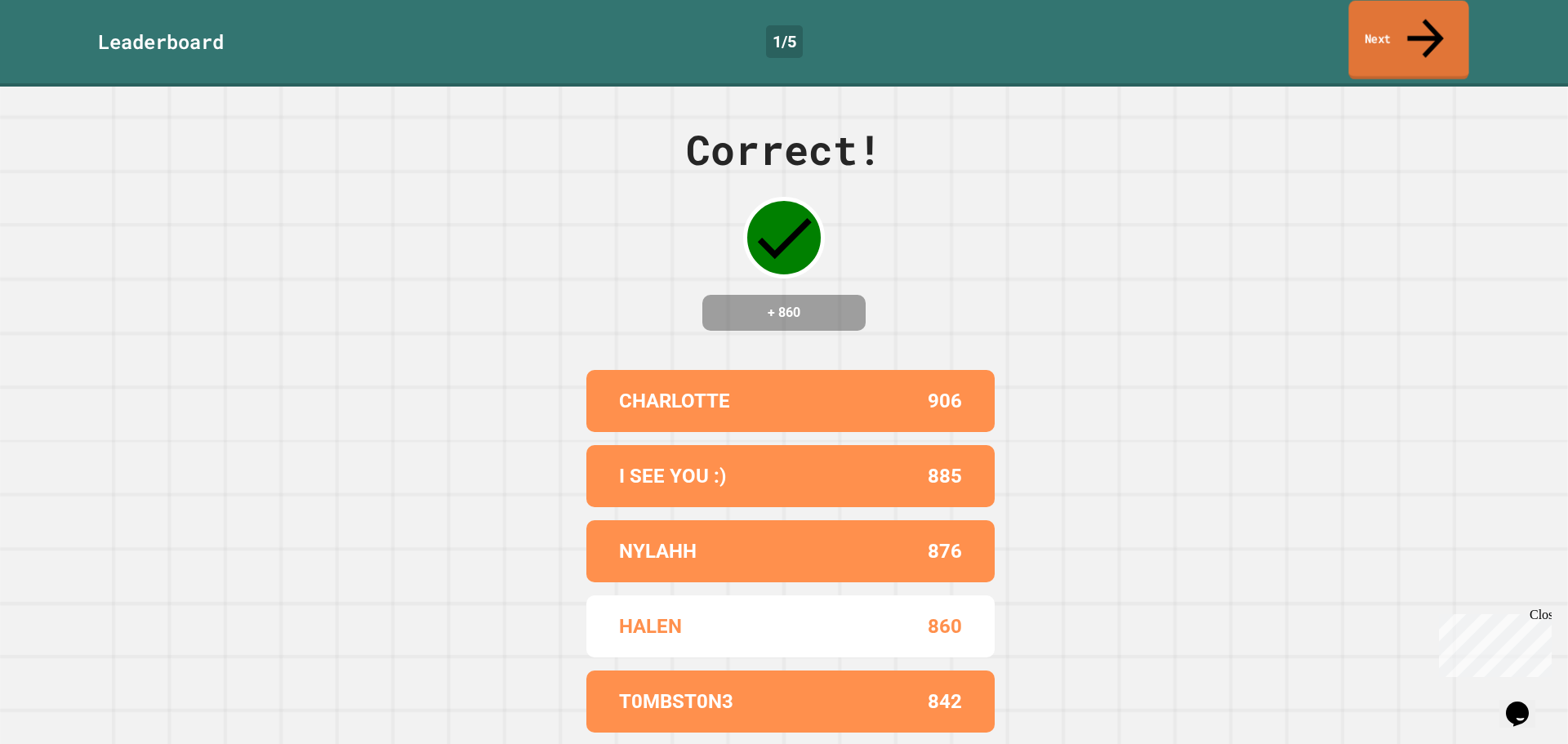
click at [1382, 7] on link "Next" at bounding box center [1408, 40] width 120 height 79
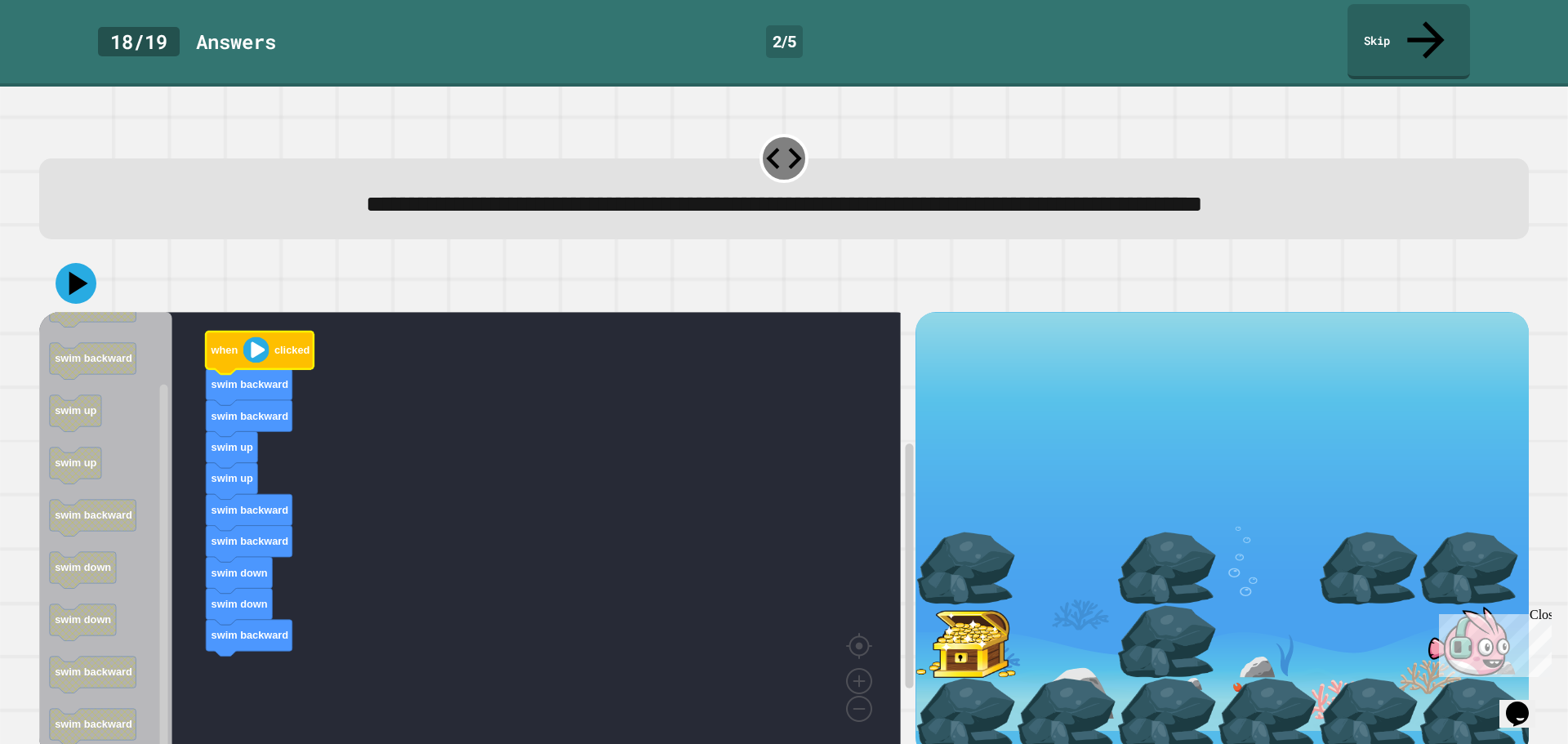
click at [268, 338] on image "Blockly Workspace" at bounding box center [256, 351] width 26 height 26
click at [87, 263] on icon at bounding box center [76, 283] width 41 height 41
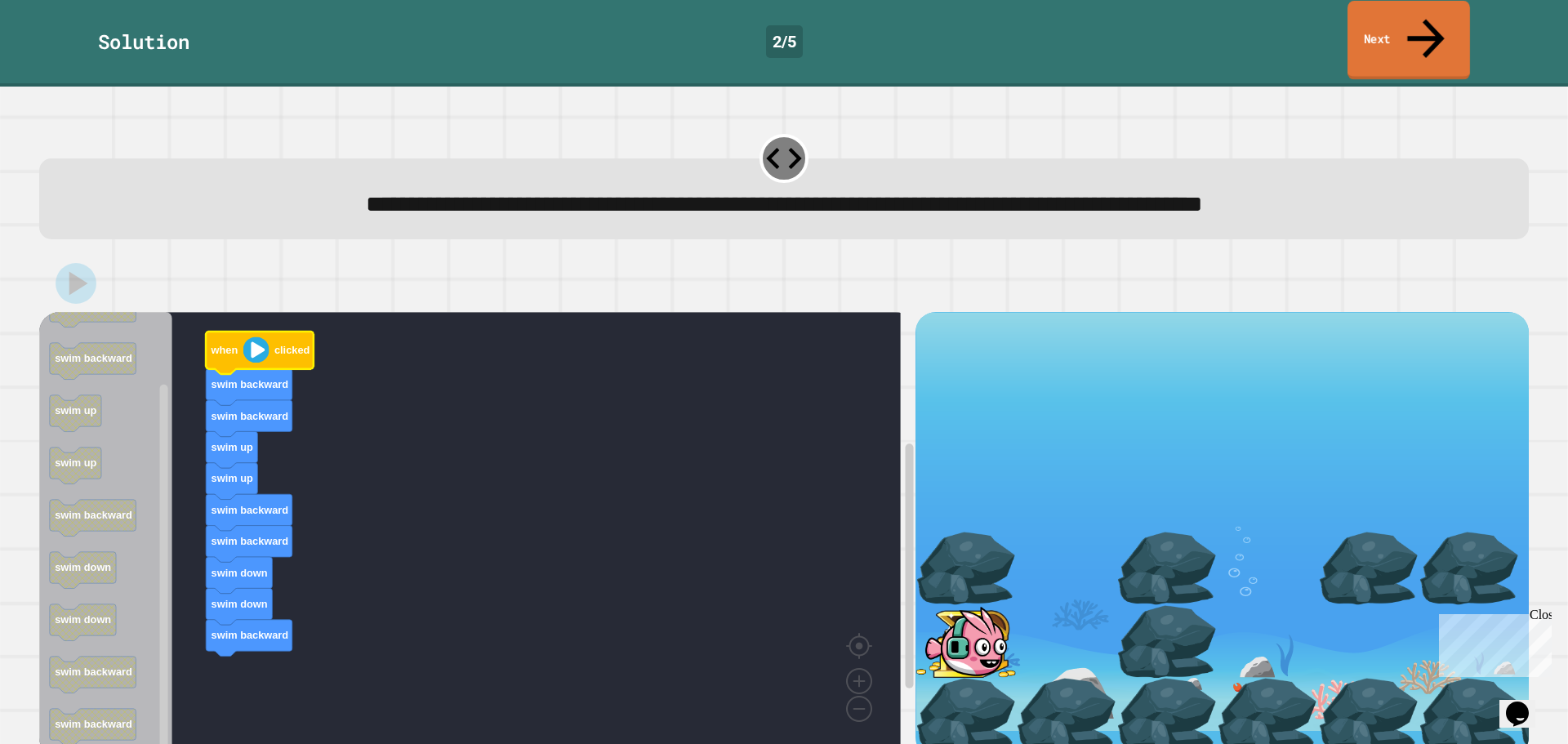
click at [1461, 27] on link "Next" at bounding box center [1408, 40] width 122 height 79
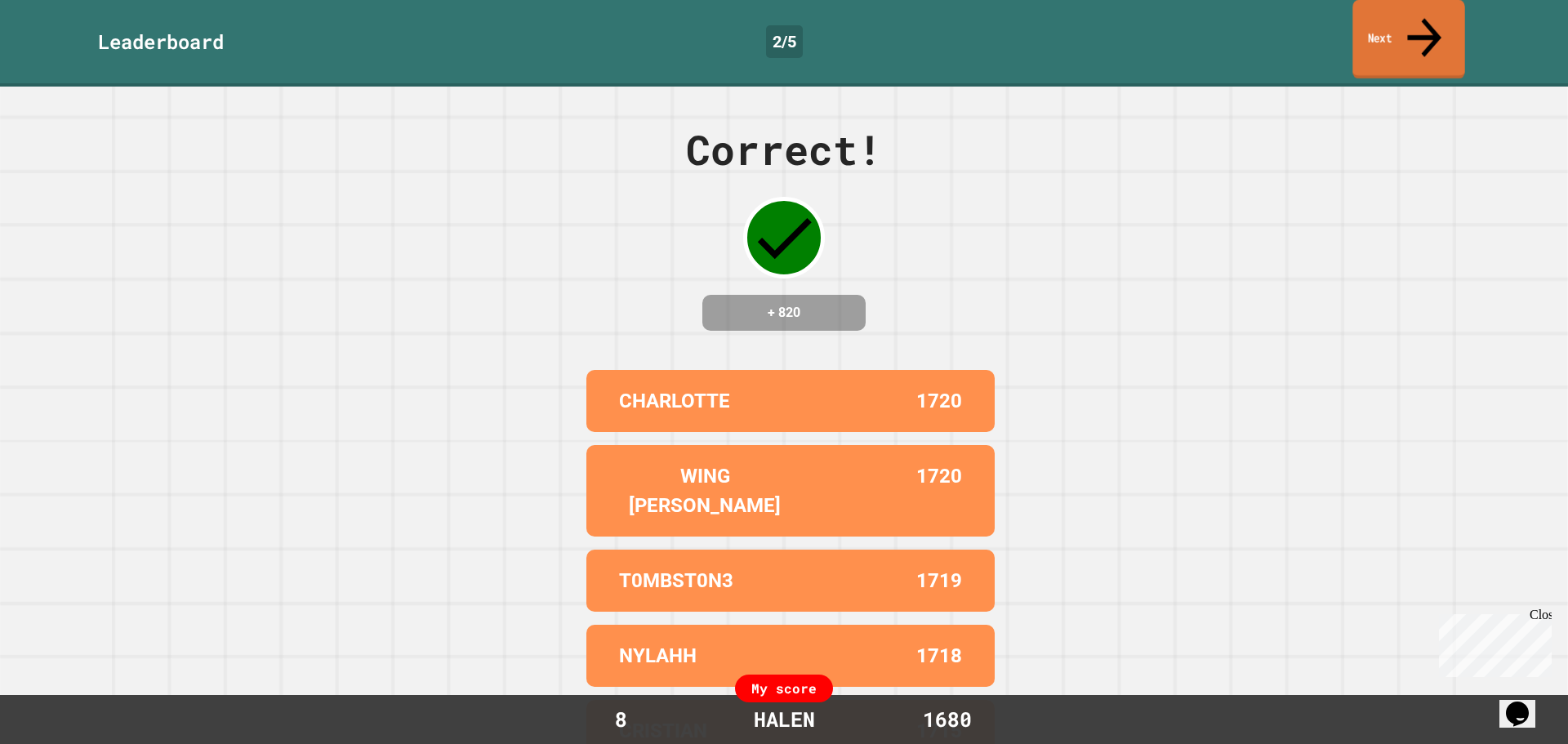
click at [1428, 24] on icon at bounding box center [1424, 37] width 51 height 58
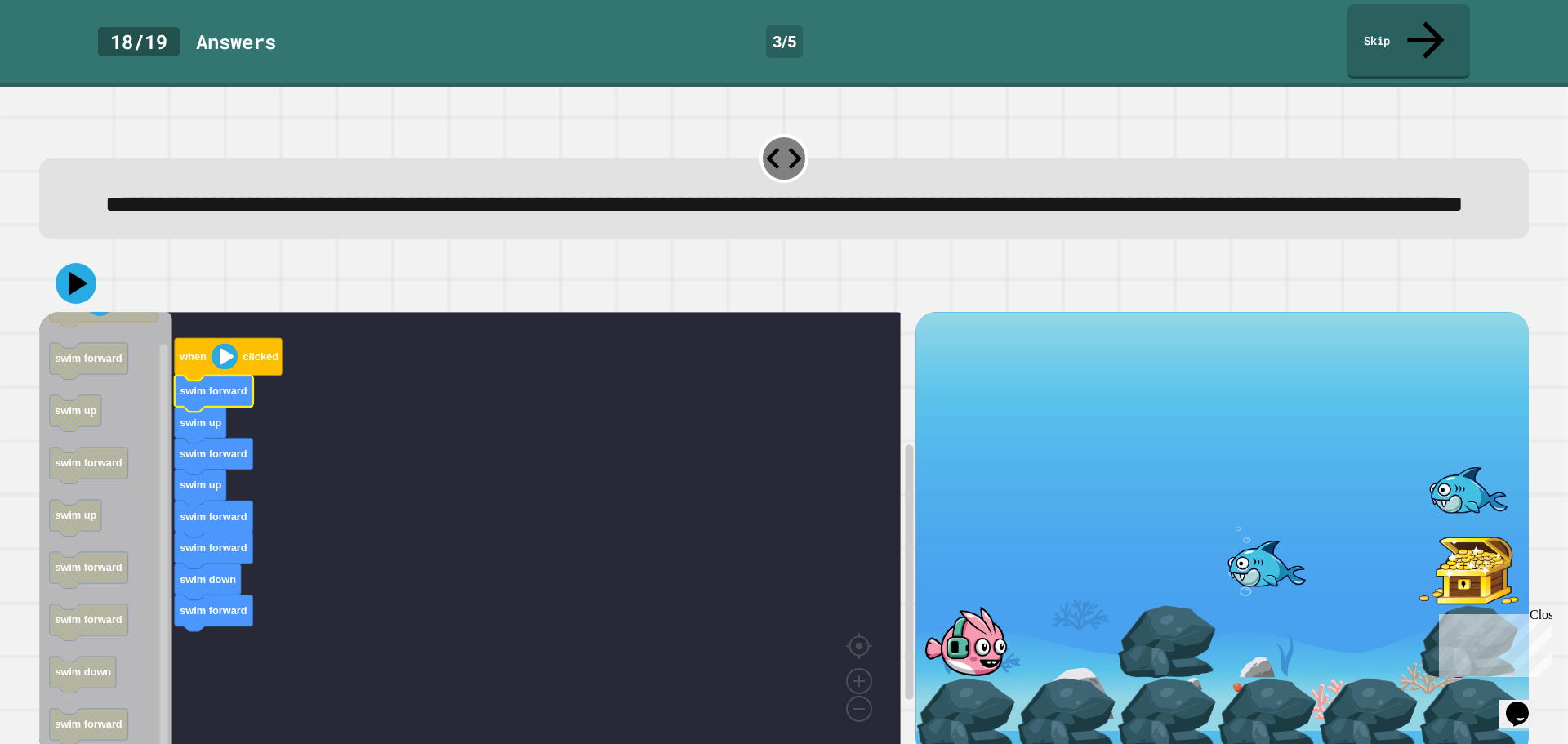
click at [227, 380] on icon "Blockly Workspace" at bounding box center [213, 394] width 78 height 37
click at [230, 365] on image "Blockly Workspace" at bounding box center [225, 357] width 26 height 26
drag, startPoint x: 67, startPoint y: 291, endPoint x: 193, endPoint y: 274, distance: 127.1
click at [70, 291] on icon at bounding box center [76, 283] width 49 height 49
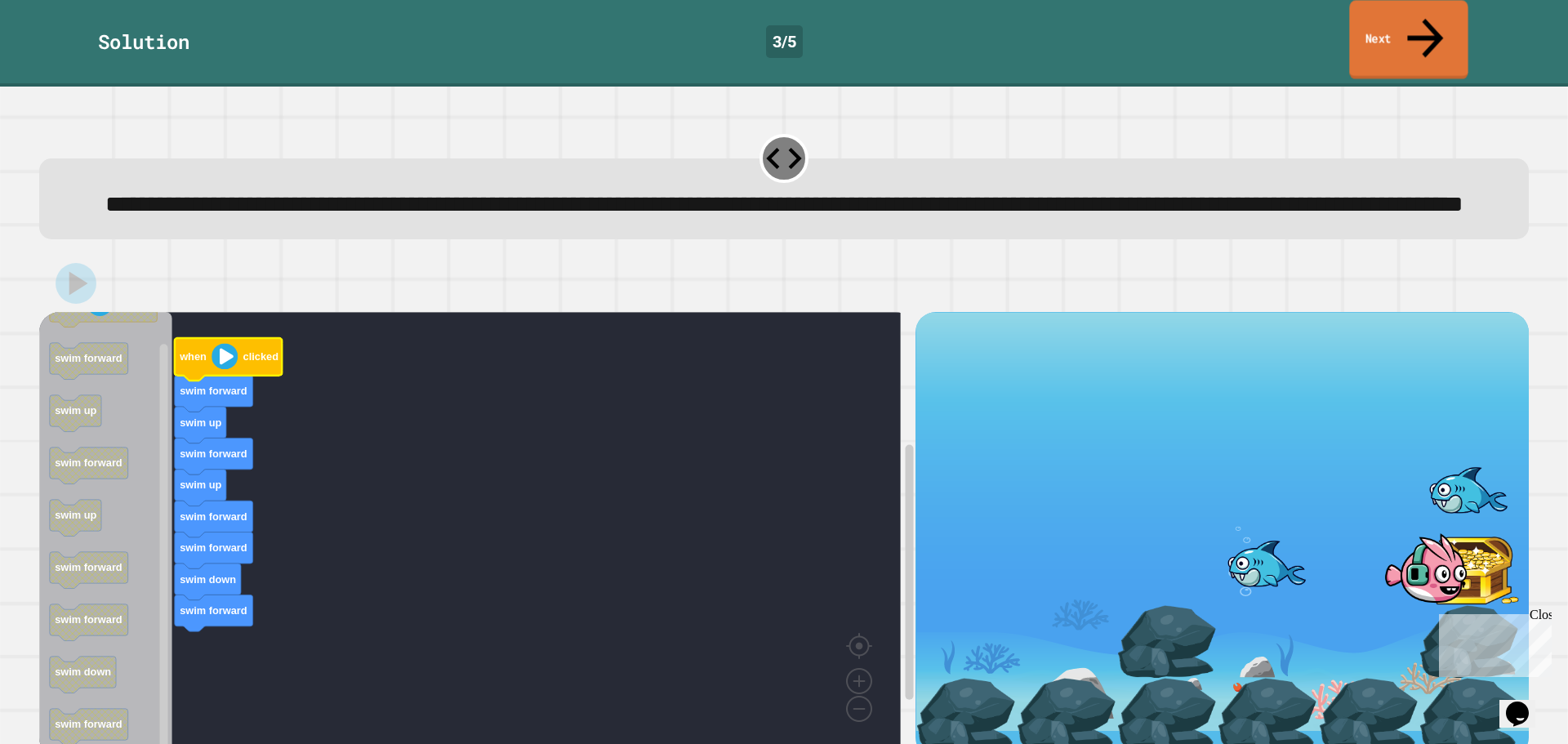
click at [1385, 26] on link "Next" at bounding box center [1408, 39] width 118 height 79
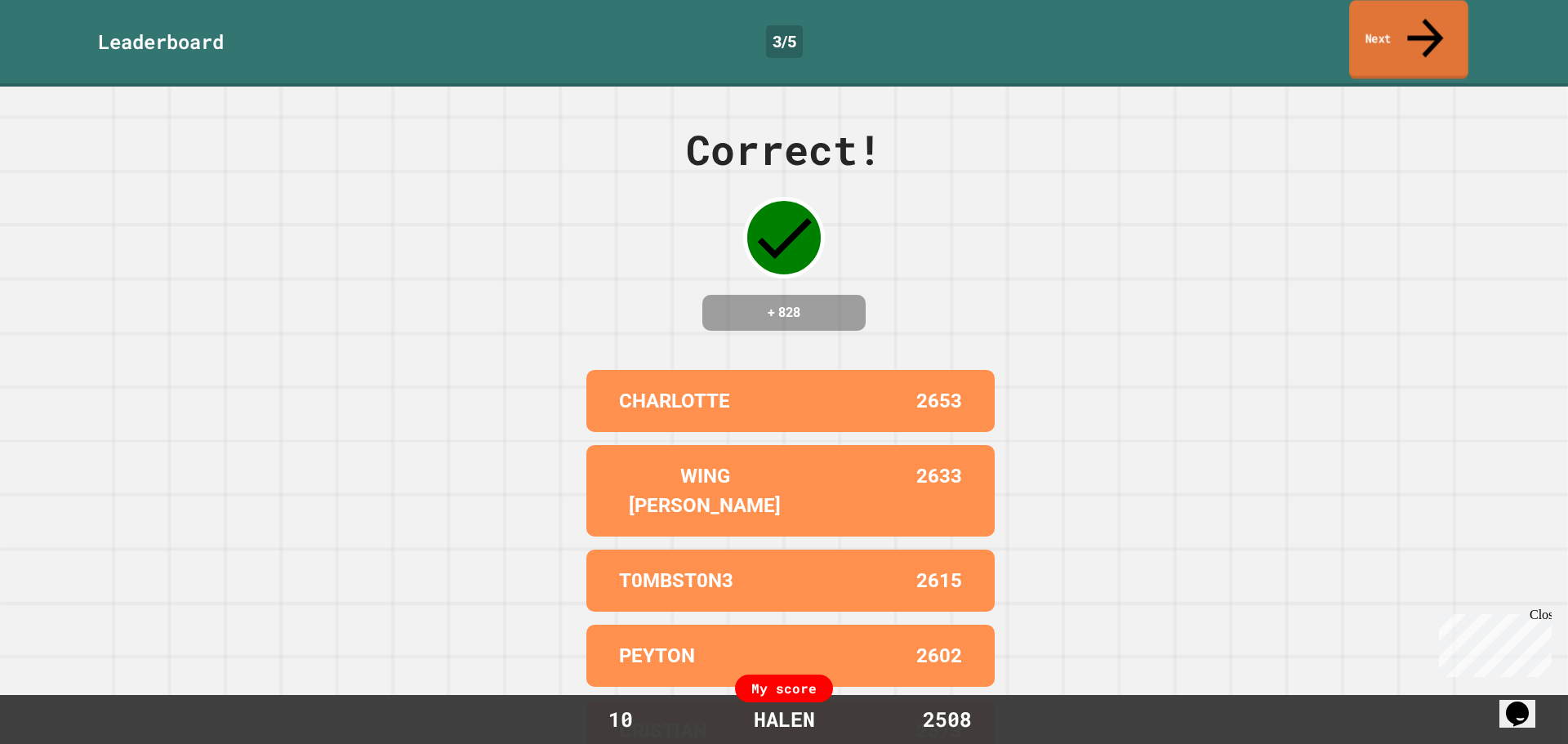
click at [1408, 22] on link "Next" at bounding box center [1408, 39] width 119 height 79
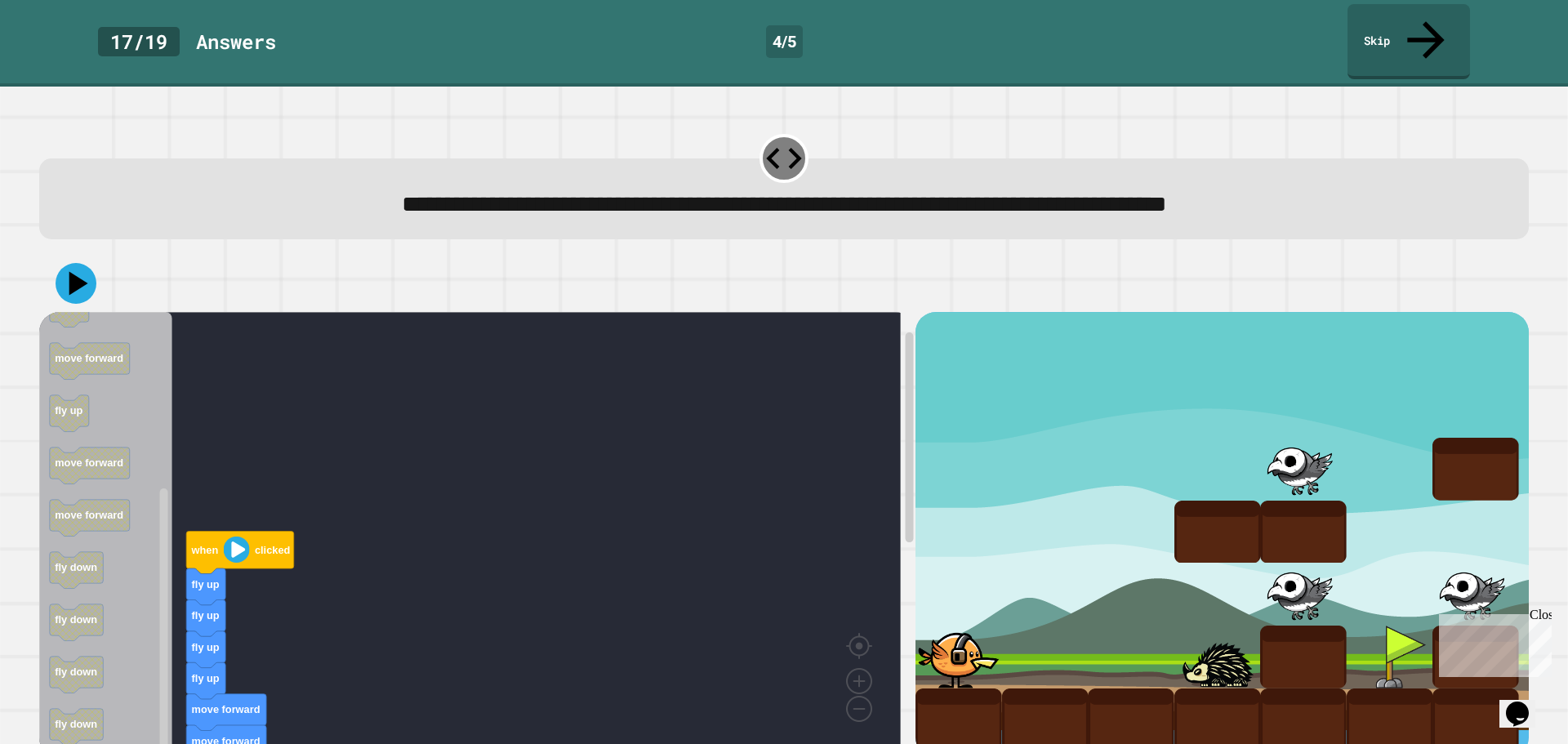
click at [229, 537] on image "Blockly Workspace" at bounding box center [237, 550] width 26 height 26
click at [81, 259] on icon at bounding box center [76, 283] width 49 height 49
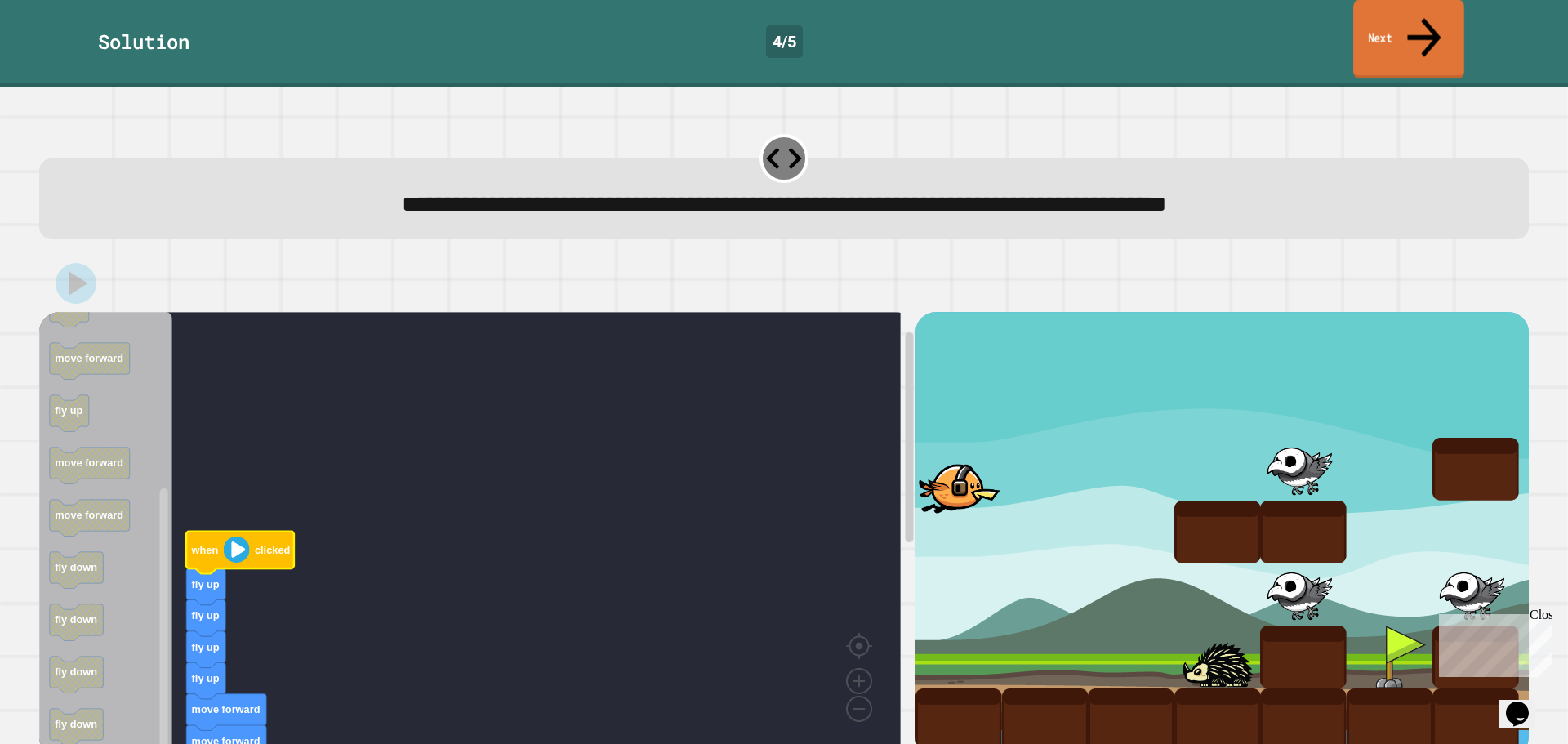
click at [1401, 21] on link "Next" at bounding box center [1408, 39] width 111 height 79
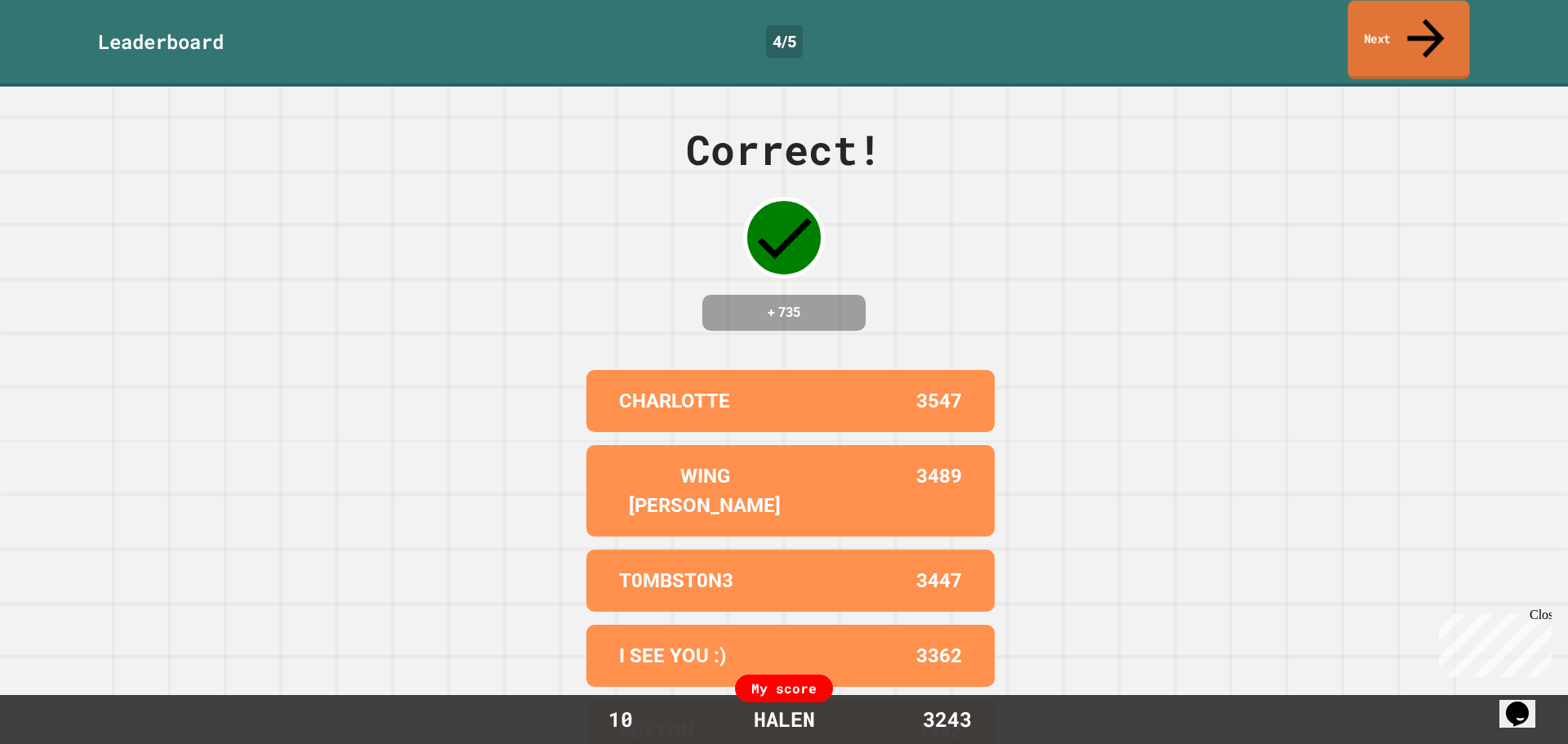
click at [1398, 21] on link "Next" at bounding box center [1408, 40] width 121 height 79
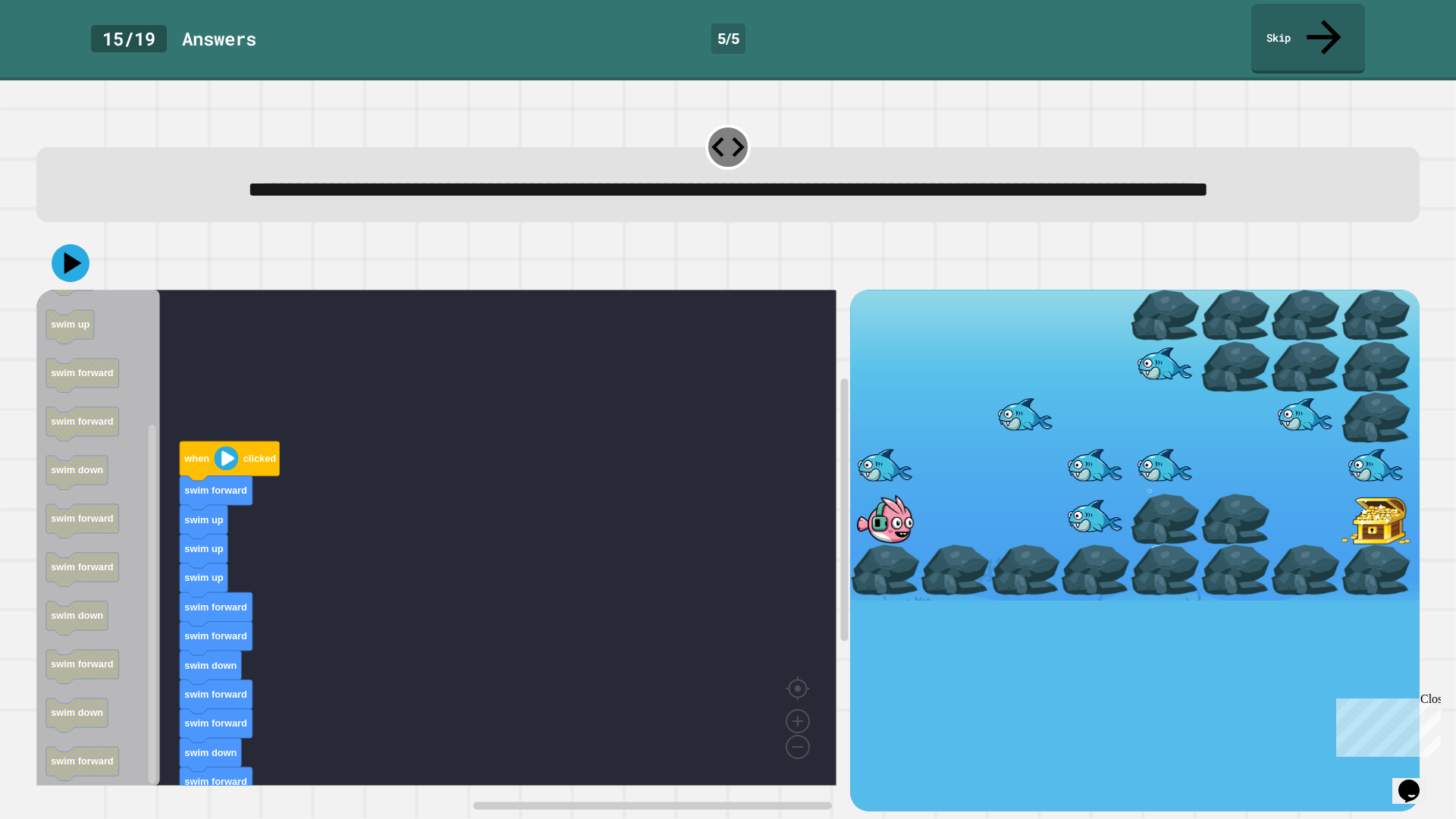
click at [210, 471] on icon "Blockly Workspace" at bounding box center [229, 461] width 100 height 40
click at [59, 268] on icon at bounding box center [71, 263] width 40 height 40
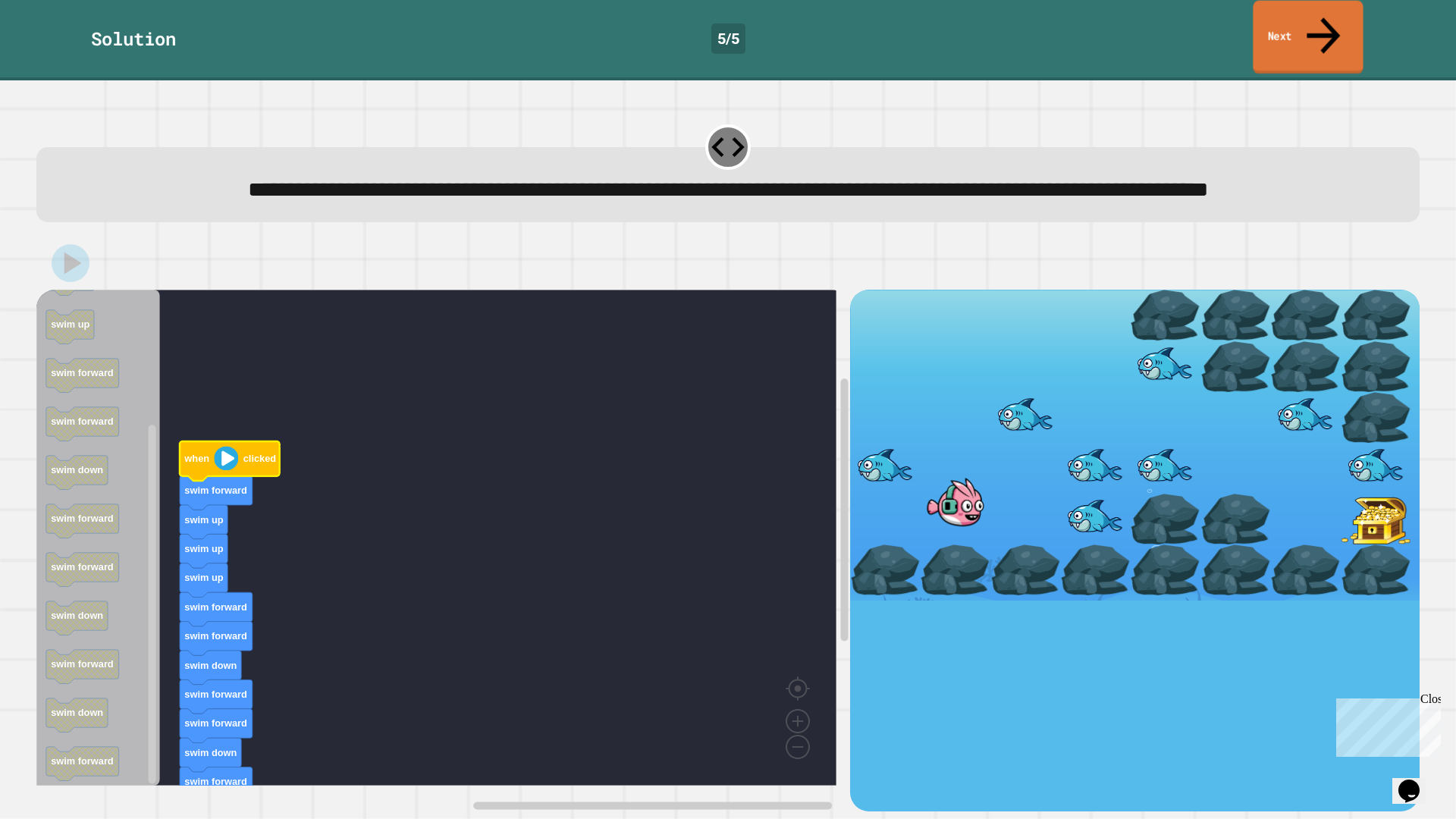
click at [1263, 24] on link "Next" at bounding box center [1307, 37] width 110 height 73
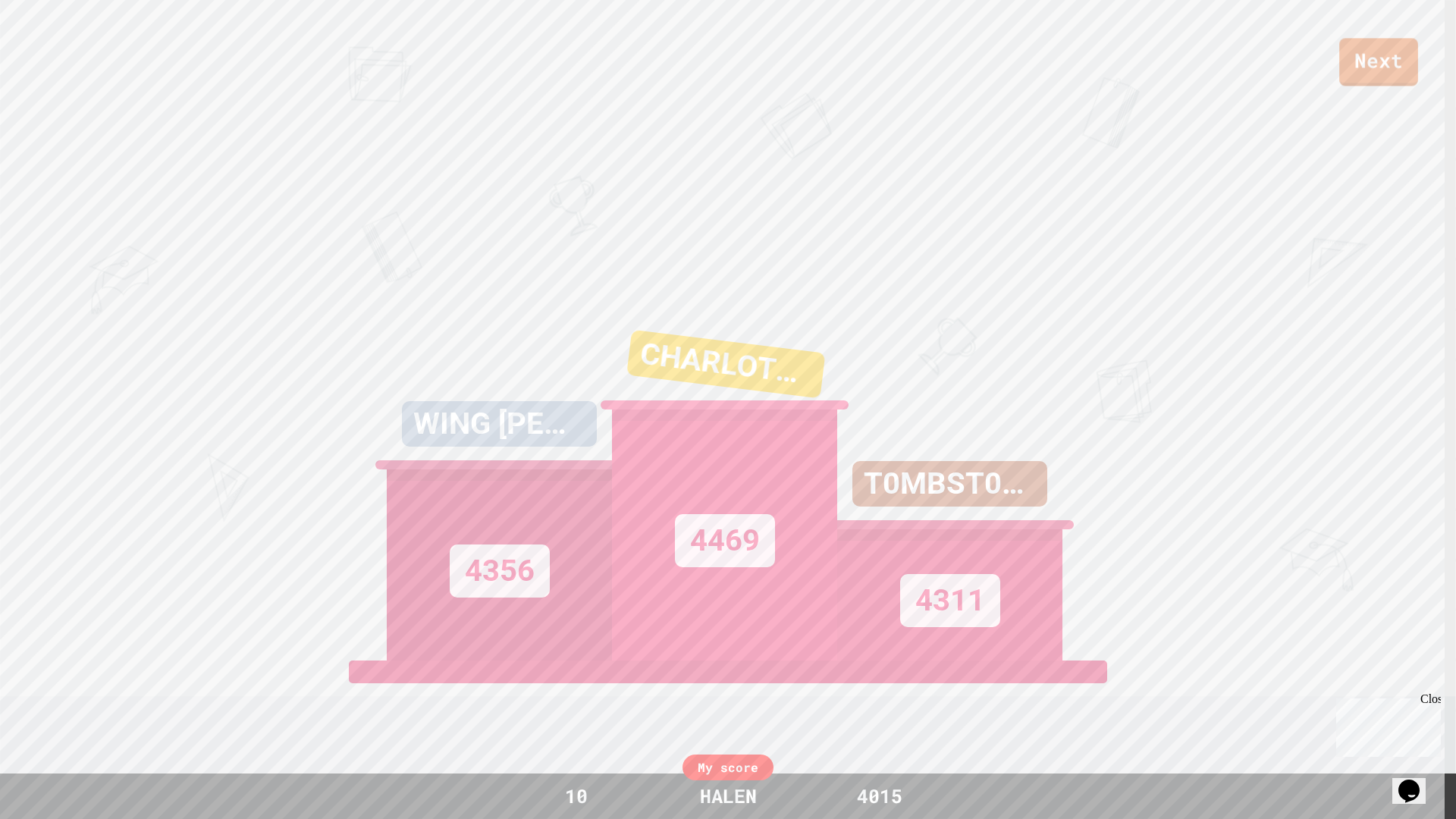
click at [1355, 87] on div "Next WING GASTER 4356 CHARLOTTE 4469 T0MBST0N3 4311 View leaderboard" at bounding box center [728, 410] width 1456 height 819
click at [1360, 76] on link "Next" at bounding box center [1378, 62] width 79 height 49
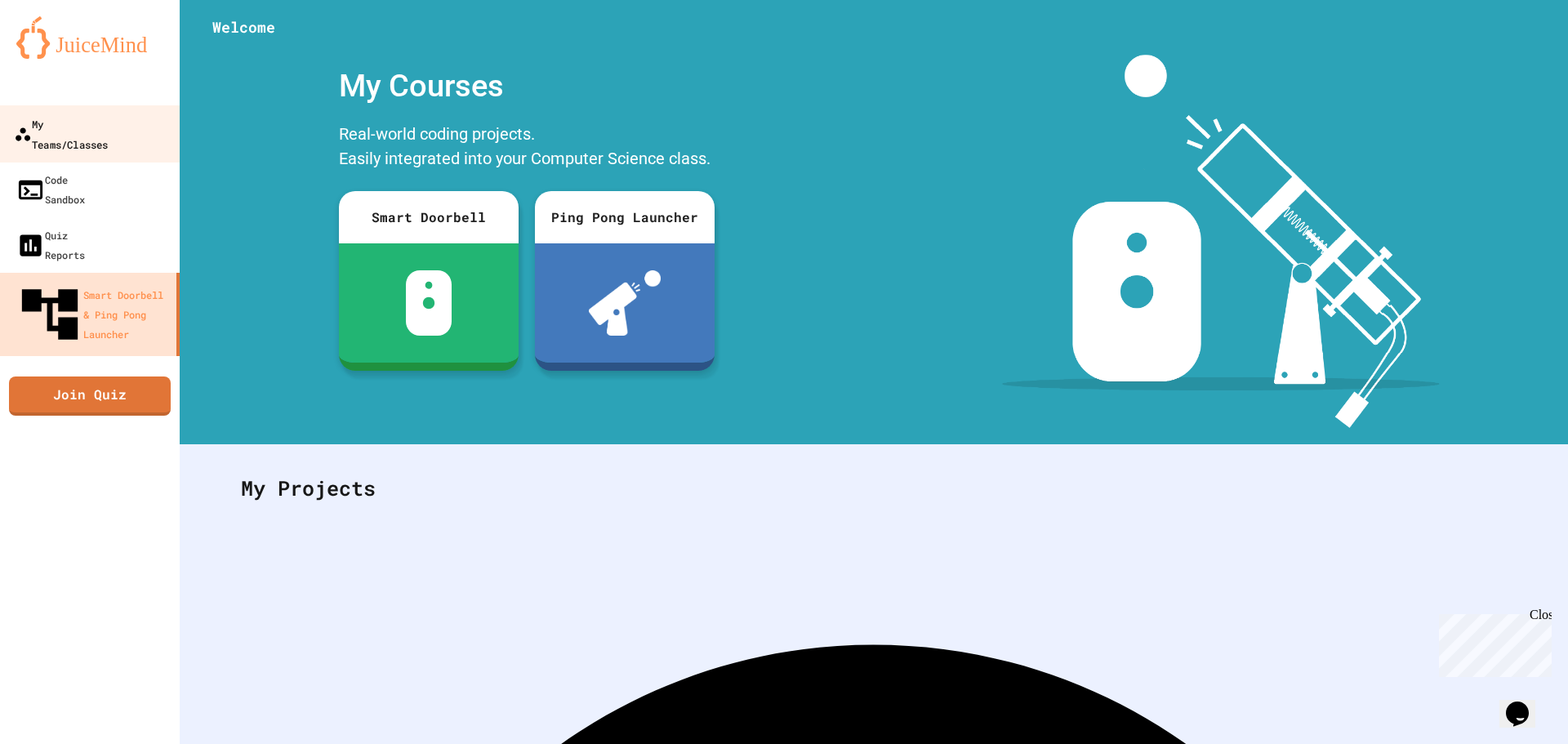
click at [37, 131] on div "My Teams/Classes" at bounding box center [61, 133] width 94 height 40
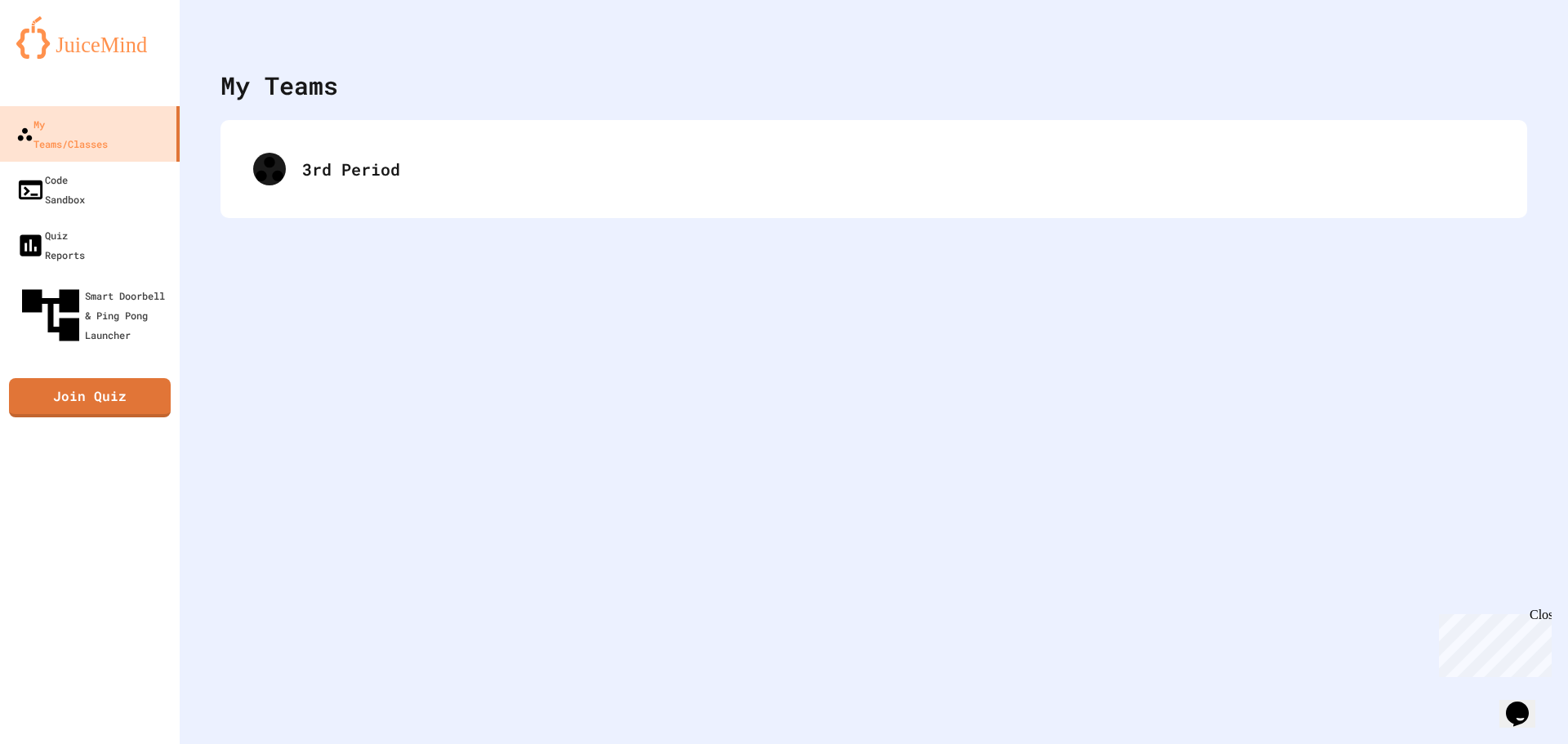
click at [392, 203] on div "3rd Period" at bounding box center [874, 168] width 1307 height 98
drag, startPoint x: 357, startPoint y: 186, endPoint x: 305, endPoint y: 194, distance: 52.6
click at [323, 191] on div "3rd Period" at bounding box center [873, 169] width 1274 height 66
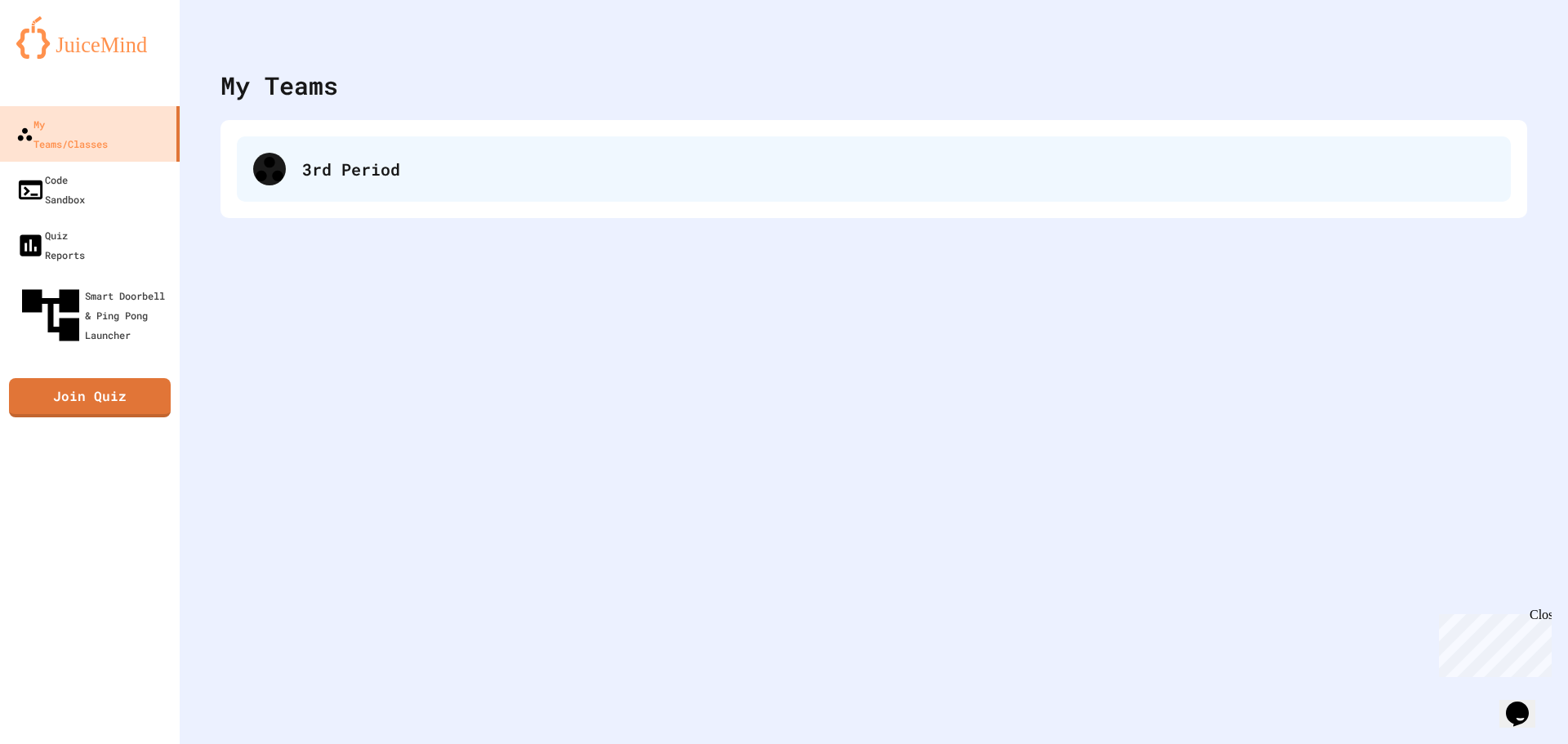
click at [325, 184] on div "3rd Period" at bounding box center [873, 169] width 1274 height 66
click at [296, 172] on div "3rd Period" at bounding box center [873, 169] width 1274 height 66
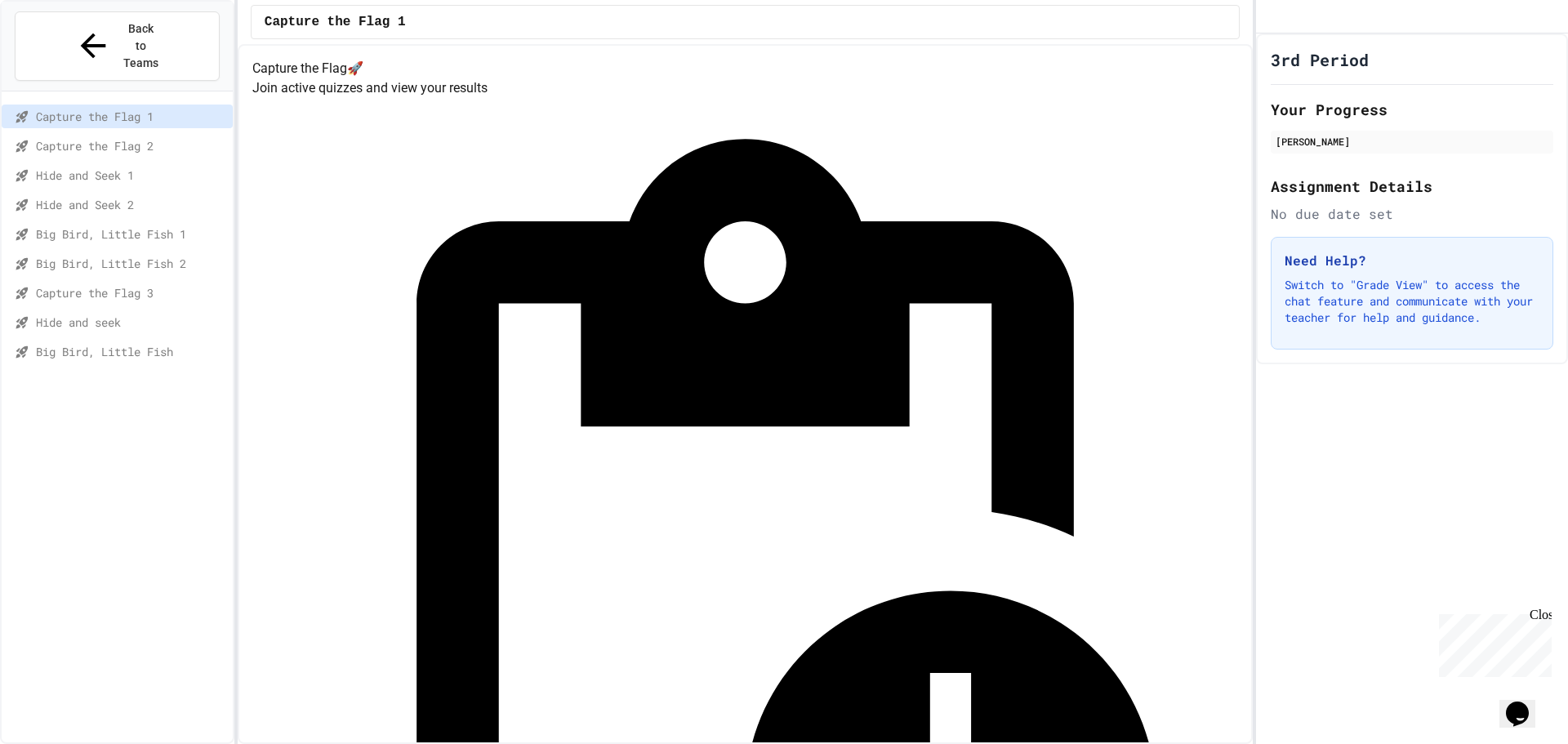
click at [95, 255] on span "Big Bird, Little Fish 2" at bounding box center [131, 263] width 190 height 17
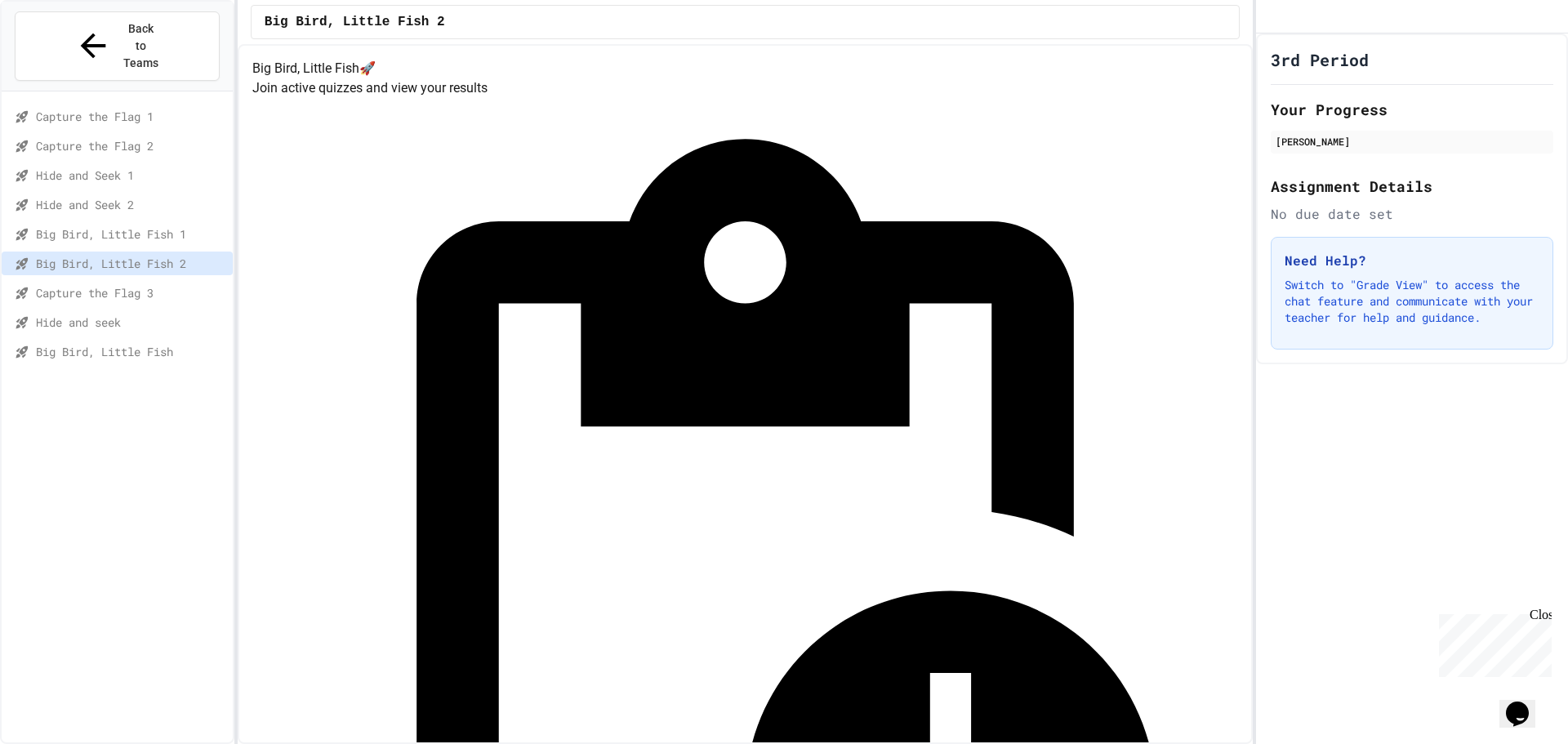
drag, startPoint x: 1003, startPoint y: 173, endPoint x: 1011, endPoint y: 186, distance: 15.3
click at [1003, 176] on div "Quiz in Progress! Started 8/15/2025 Join Quiz Now" at bounding box center [745, 663] width 986 height 1130
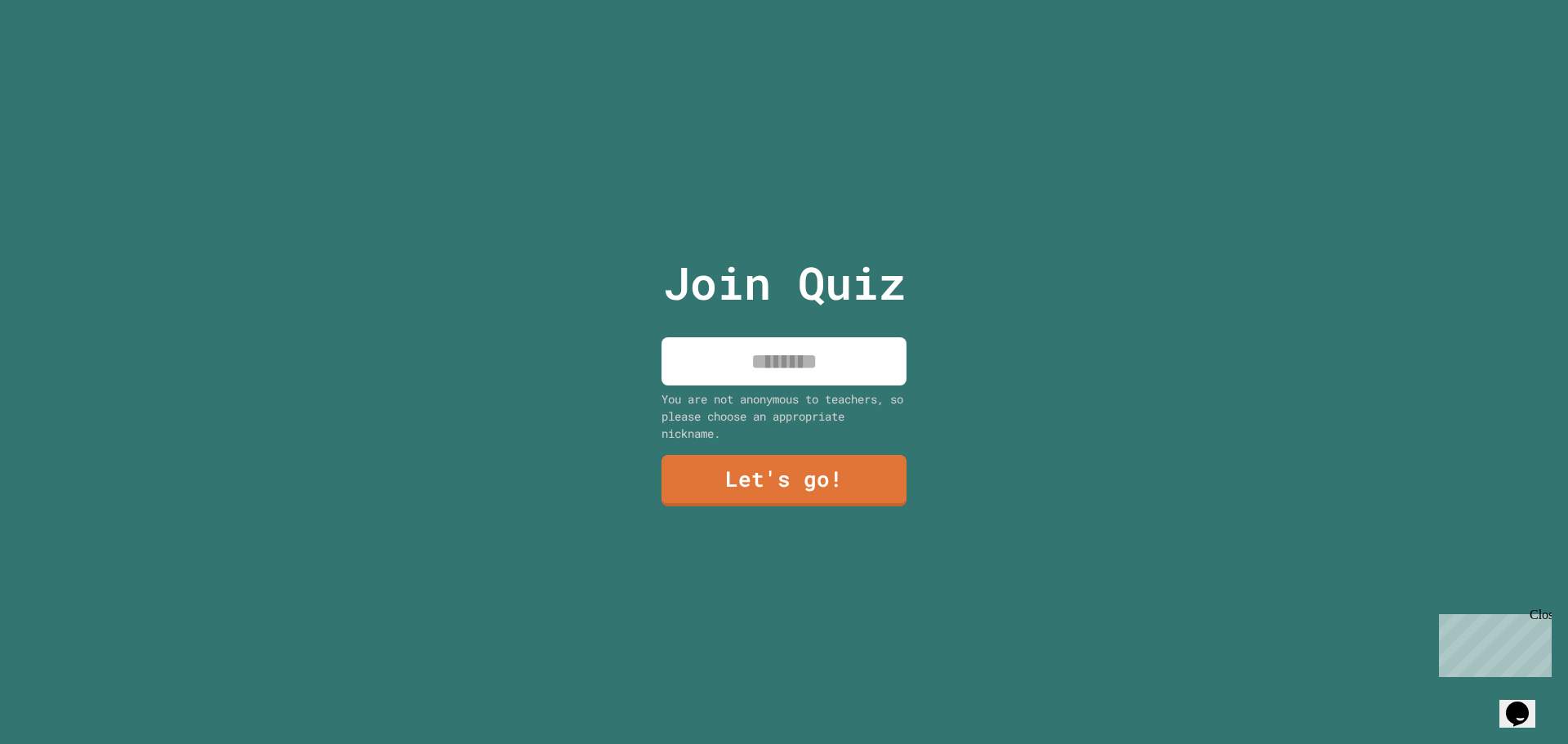
click at [768, 376] on input at bounding box center [784, 361] width 245 height 48
type input "*****"
click at [813, 455] on link "Let's go!" at bounding box center [784, 480] width 245 height 52
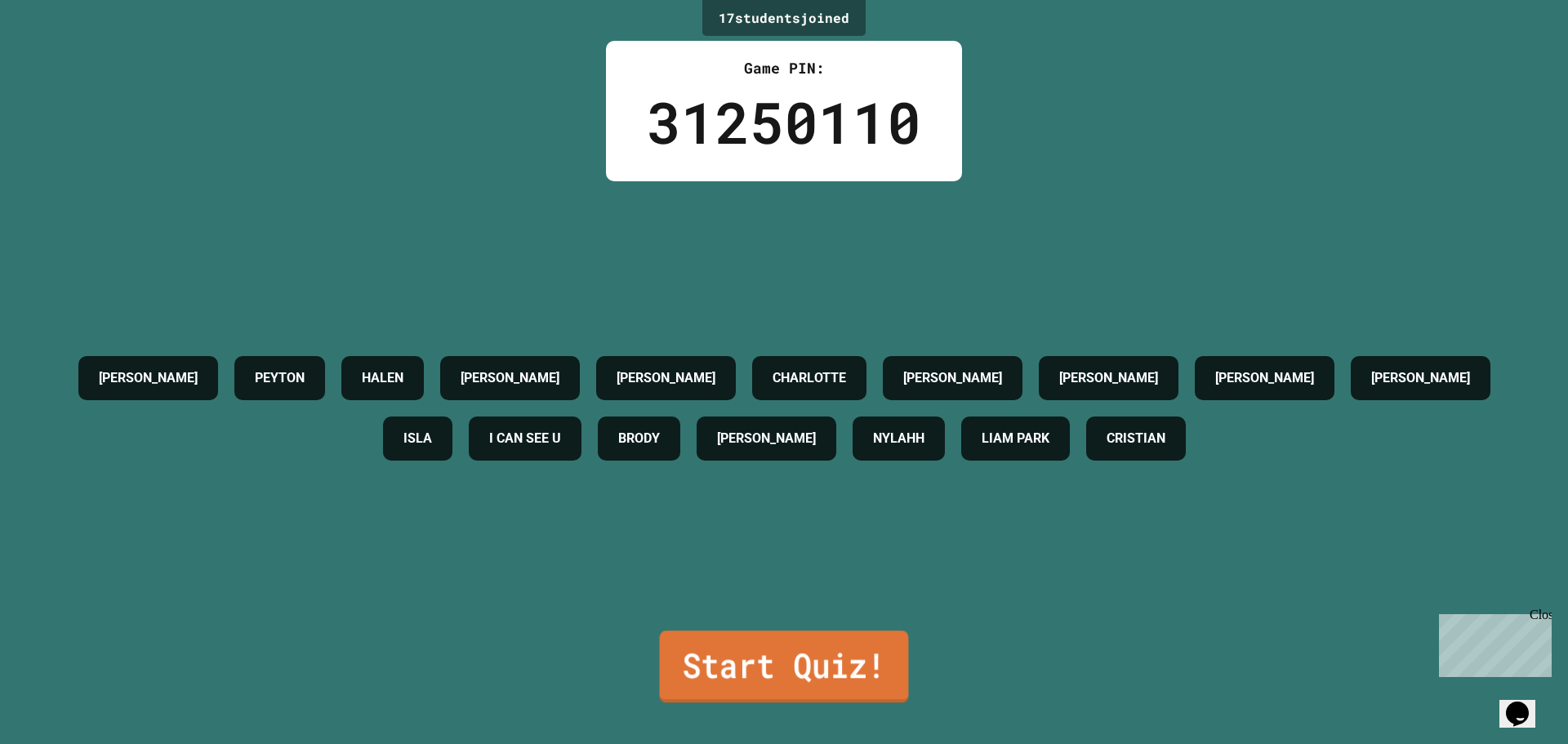
click at [768, 639] on link "Start Quiz!" at bounding box center [784, 667] width 249 height 72
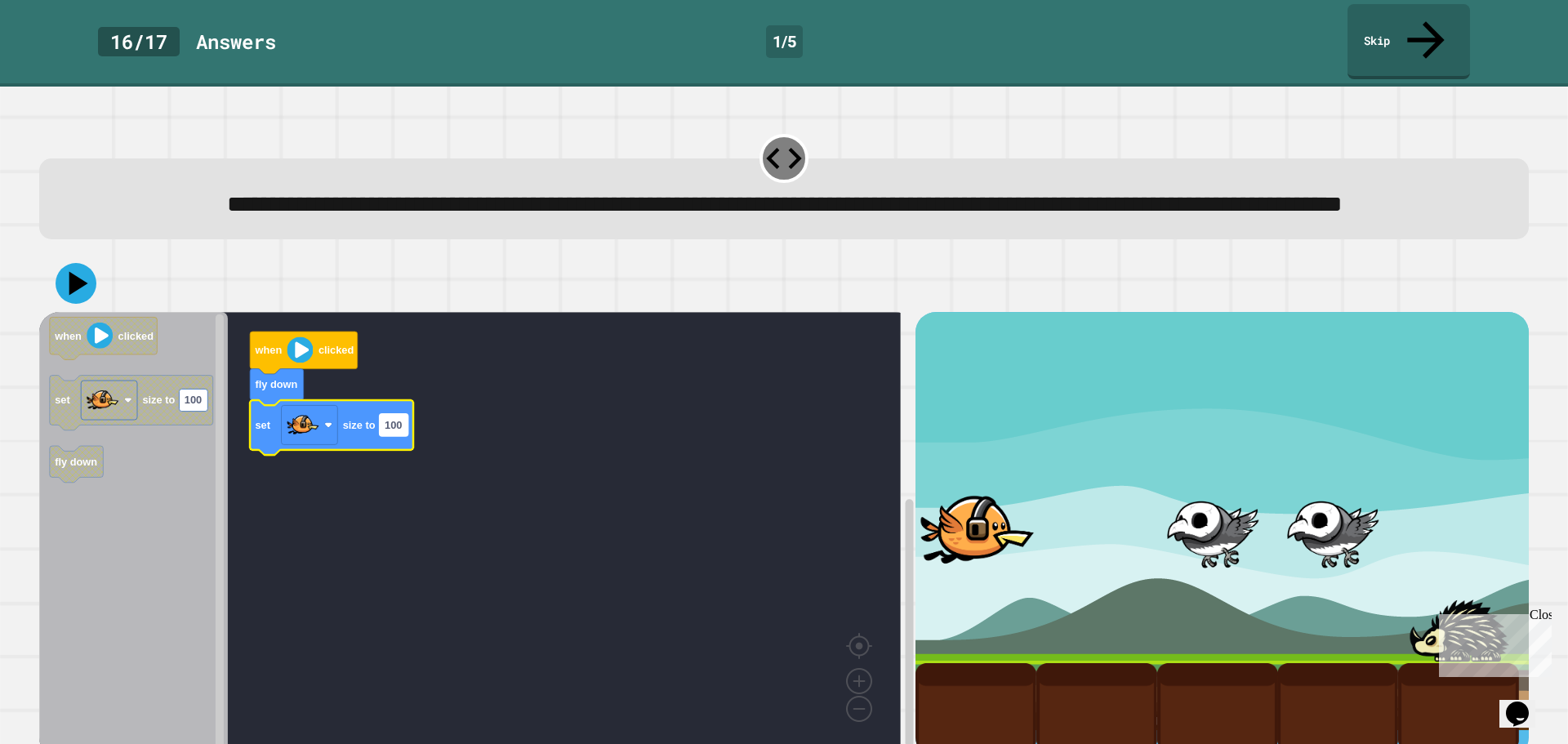
click at [399, 436] on rect "Blockly Workspace" at bounding box center [394, 425] width 29 height 22
type input "***"
click at [309, 355] on image "Blockly Workspace" at bounding box center [300, 351] width 26 height 26
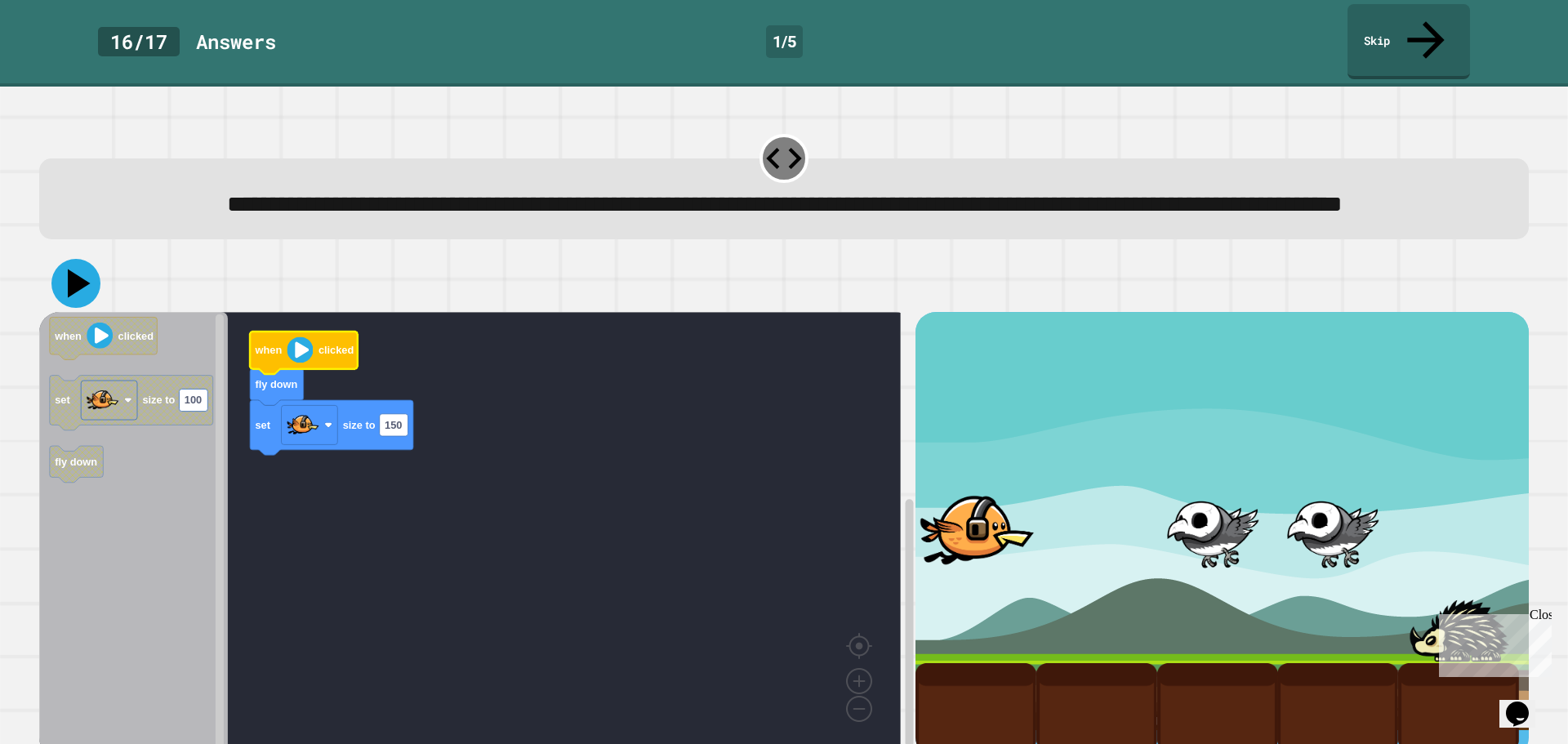
drag, startPoint x: 68, startPoint y: 286, endPoint x: 319, endPoint y: 253, distance: 253.2
click at [68, 286] on icon at bounding box center [76, 283] width 49 height 49
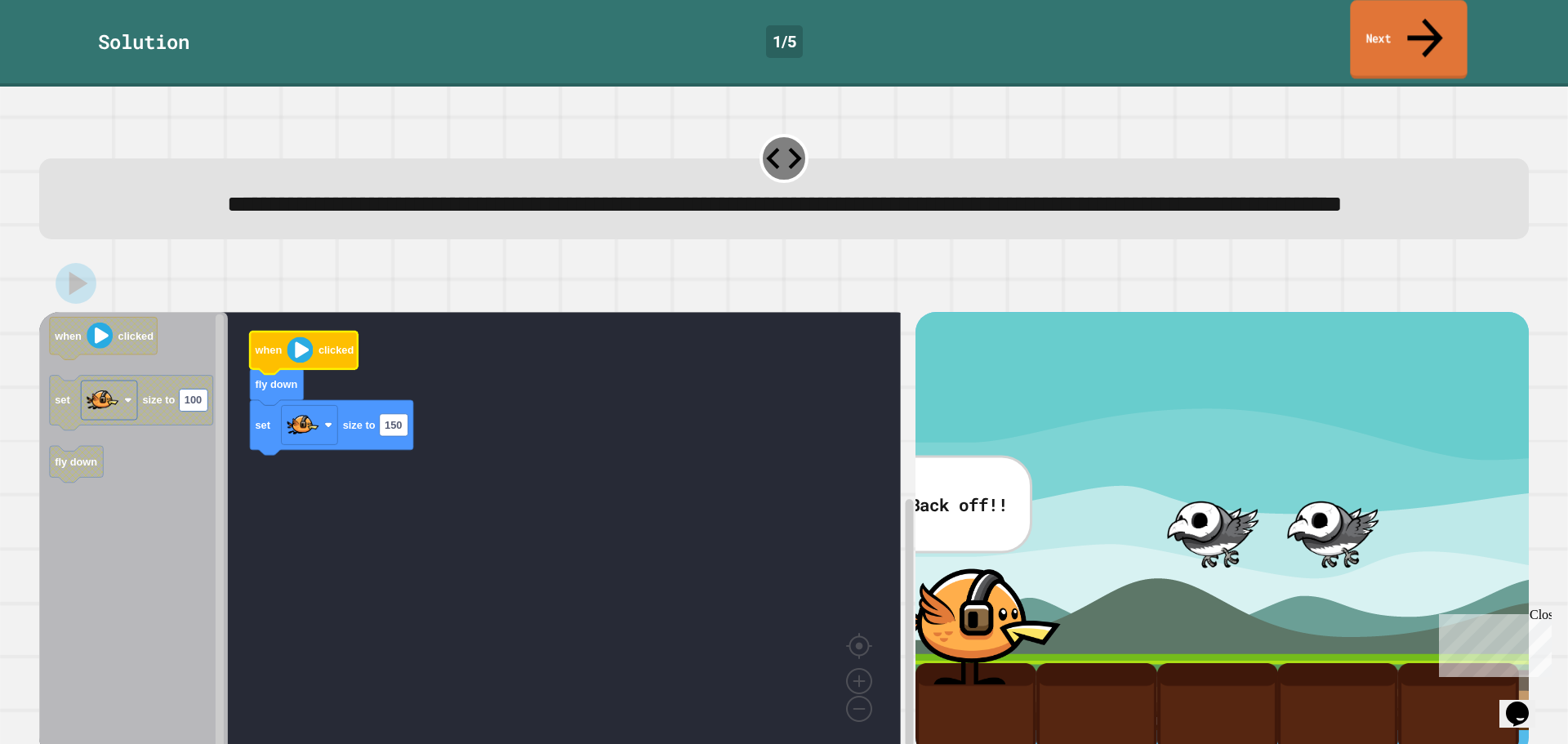
click at [1384, 21] on link "Next" at bounding box center [1408, 39] width 117 height 79
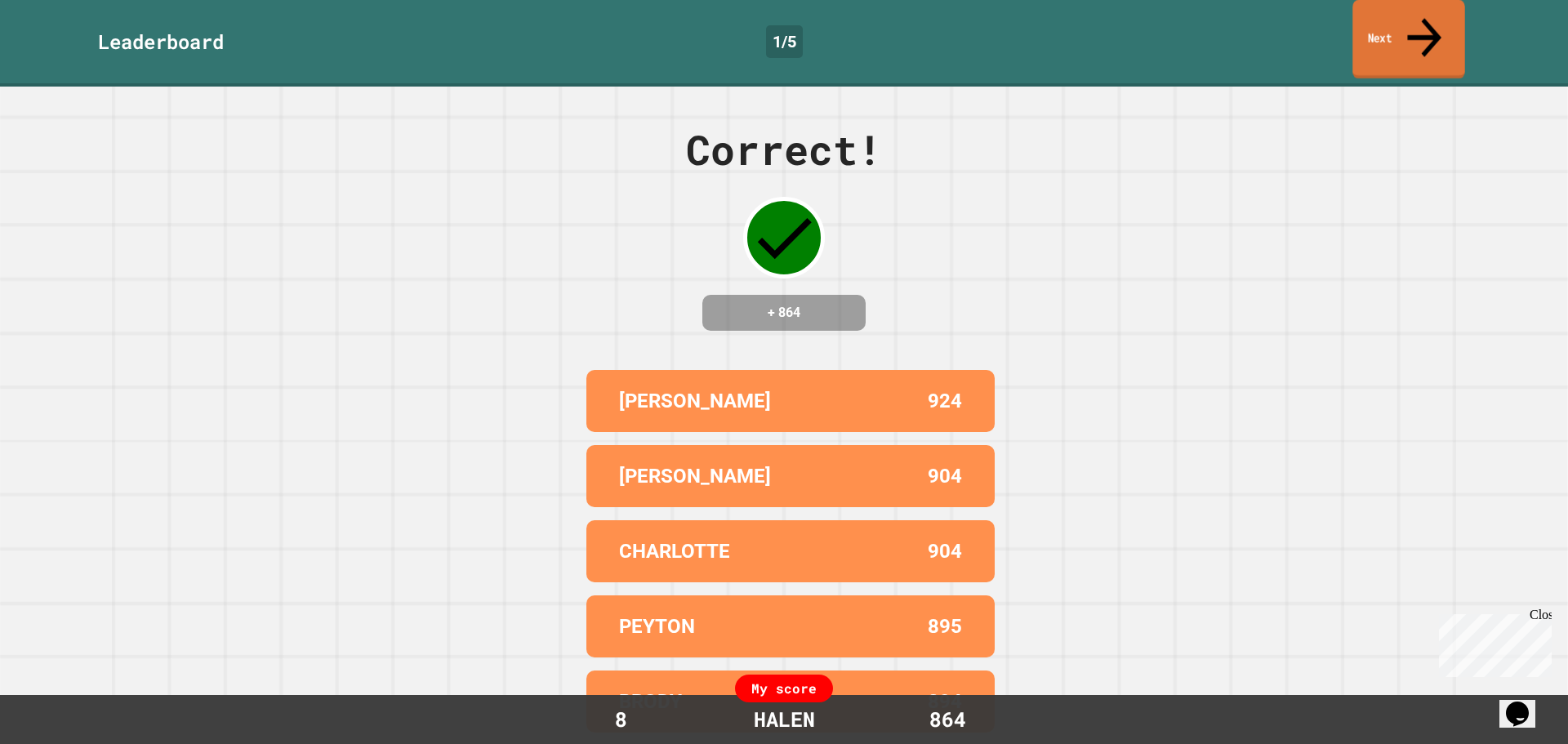
drag, startPoint x: 1358, startPoint y: 11, endPoint x: 1350, endPoint y: 16, distance: 9.4
click at [1359, 12] on link "Next" at bounding box center [1408, 39] width 112 height 79
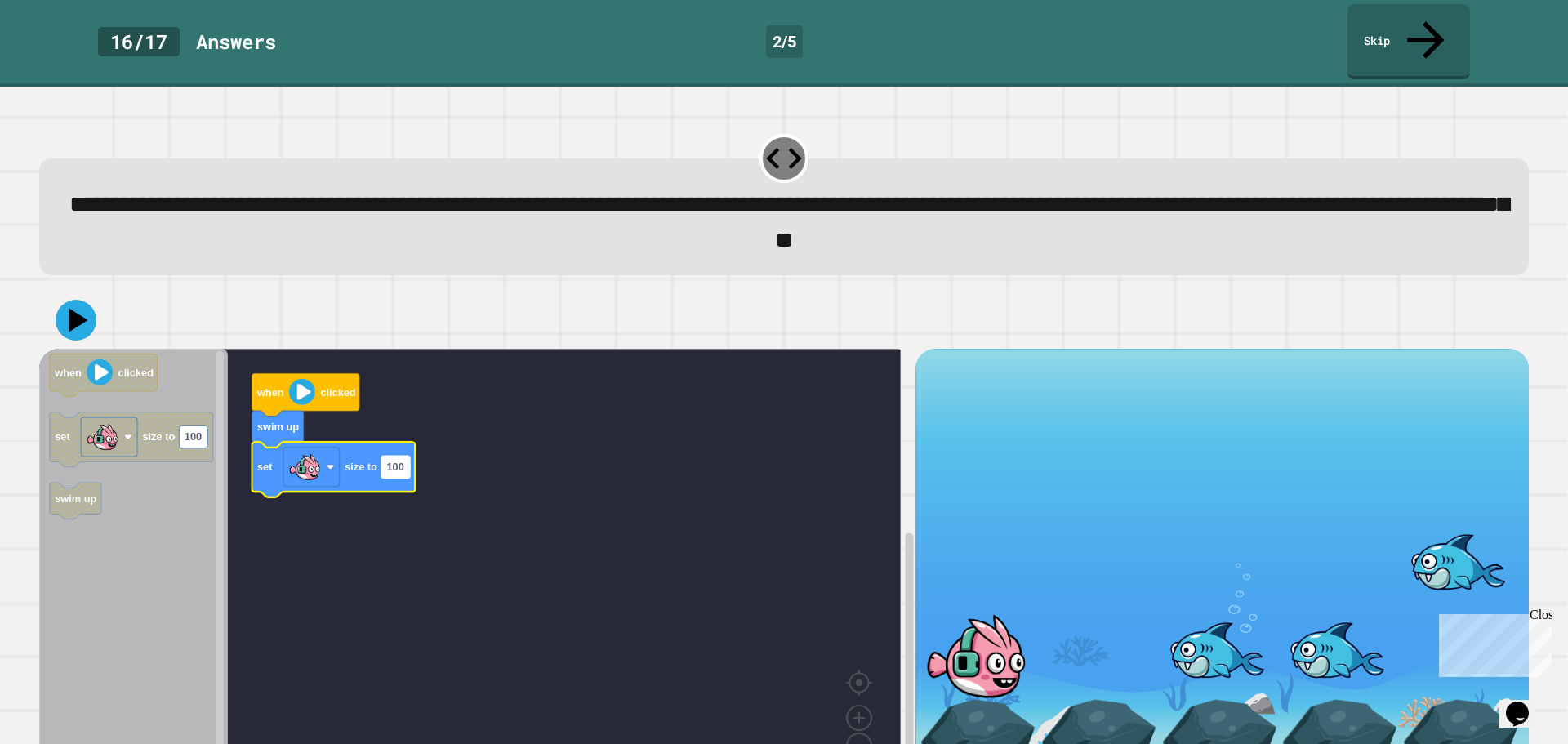
click at [400, 456] on rect "Blockly Workspace" at bounding box center [396, 466] width 29 height 22
type input "***"
click at [584, 414] on rect "Blockly Workspace" at bounding box center [470, 568] width 861 height 439
click at [292, 379] on image "Blockly Workspace" at bounding box center [302, 392] width 26 height 26
click at [78, 296] on icon at bounding box center [76, 320] width 49 height 49
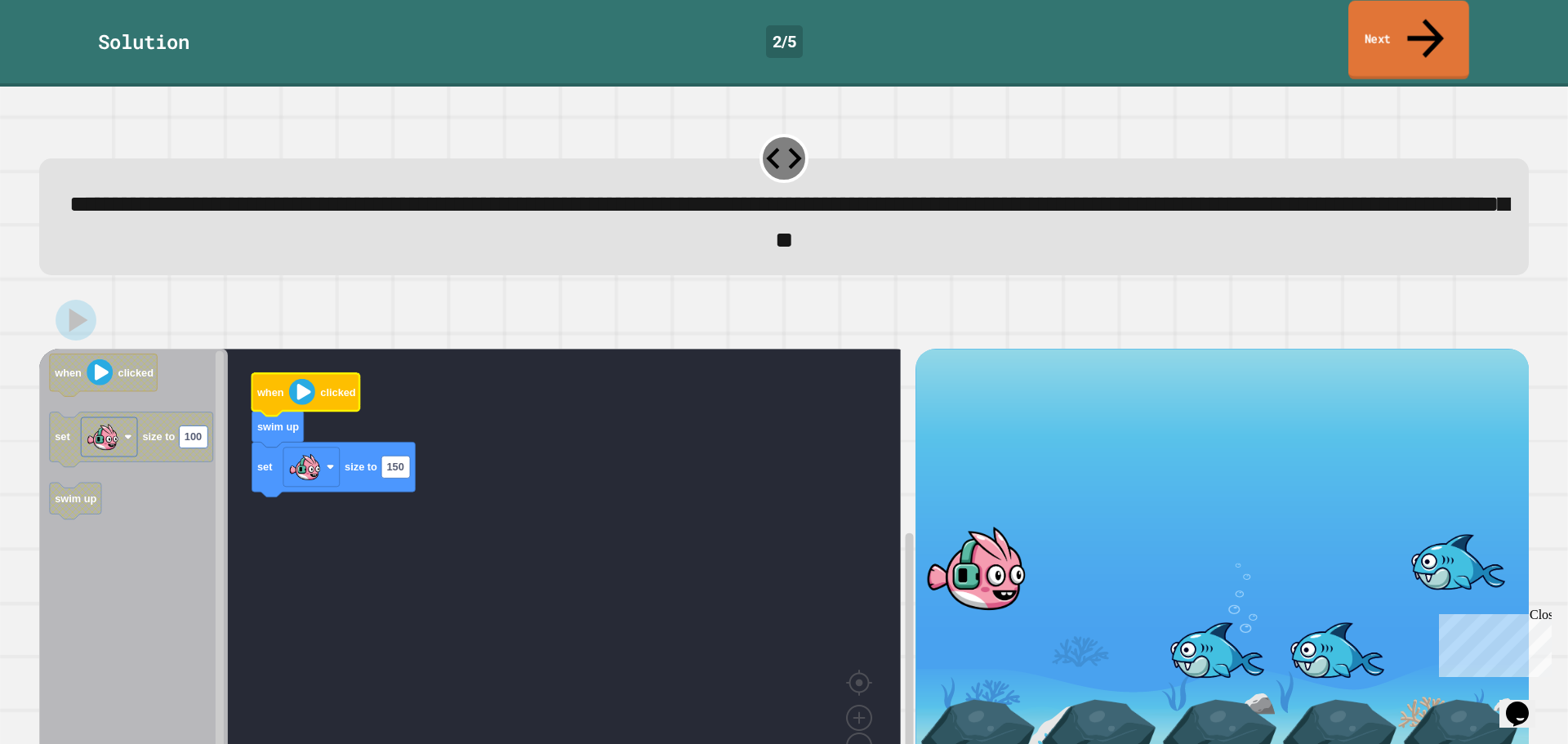
click at [1414, 18] on link "Next" at bounding box center [1408, 40] width 121 height 79
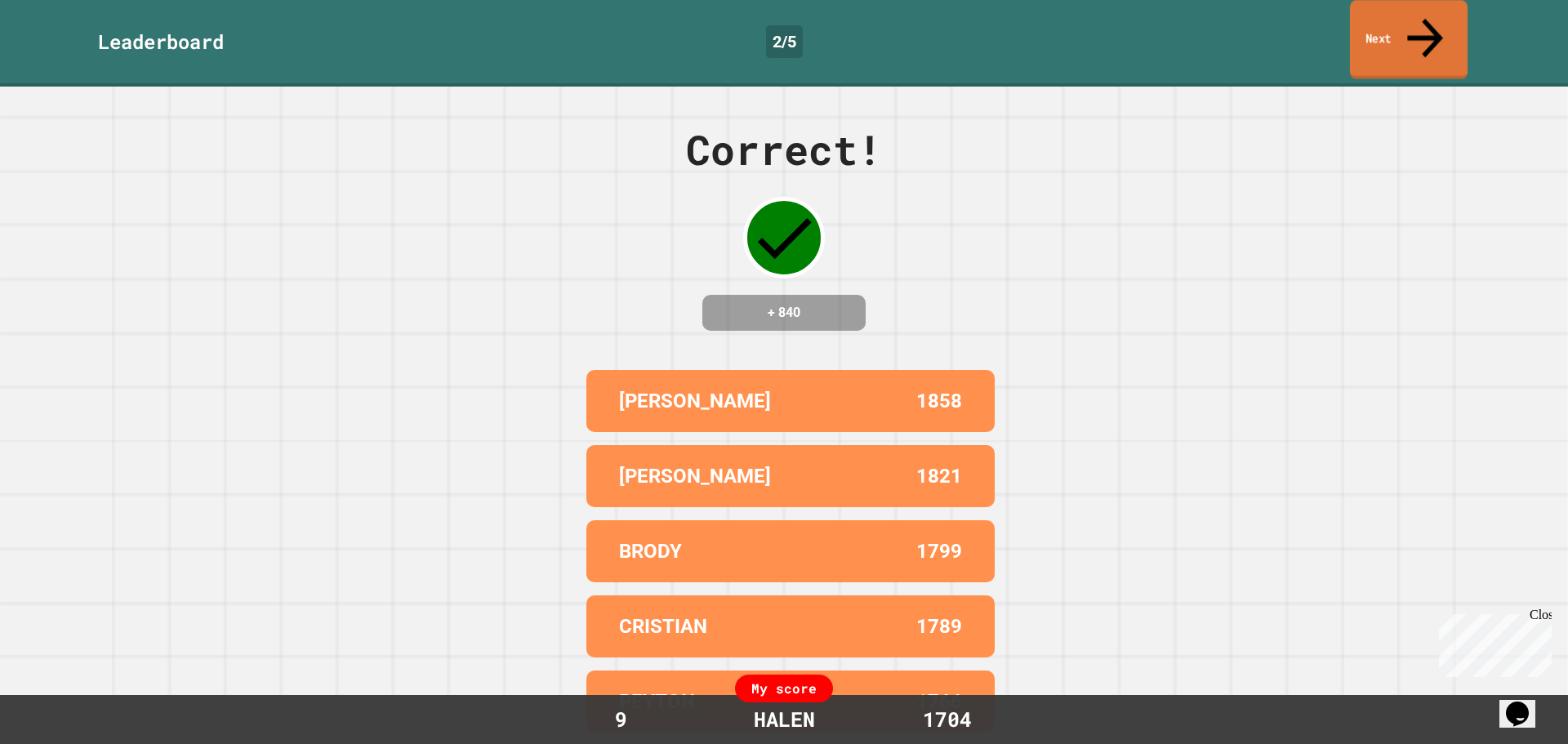
click at [1412, 19] on link "Next" at bounding box center [1408, 39] width 117 height 79
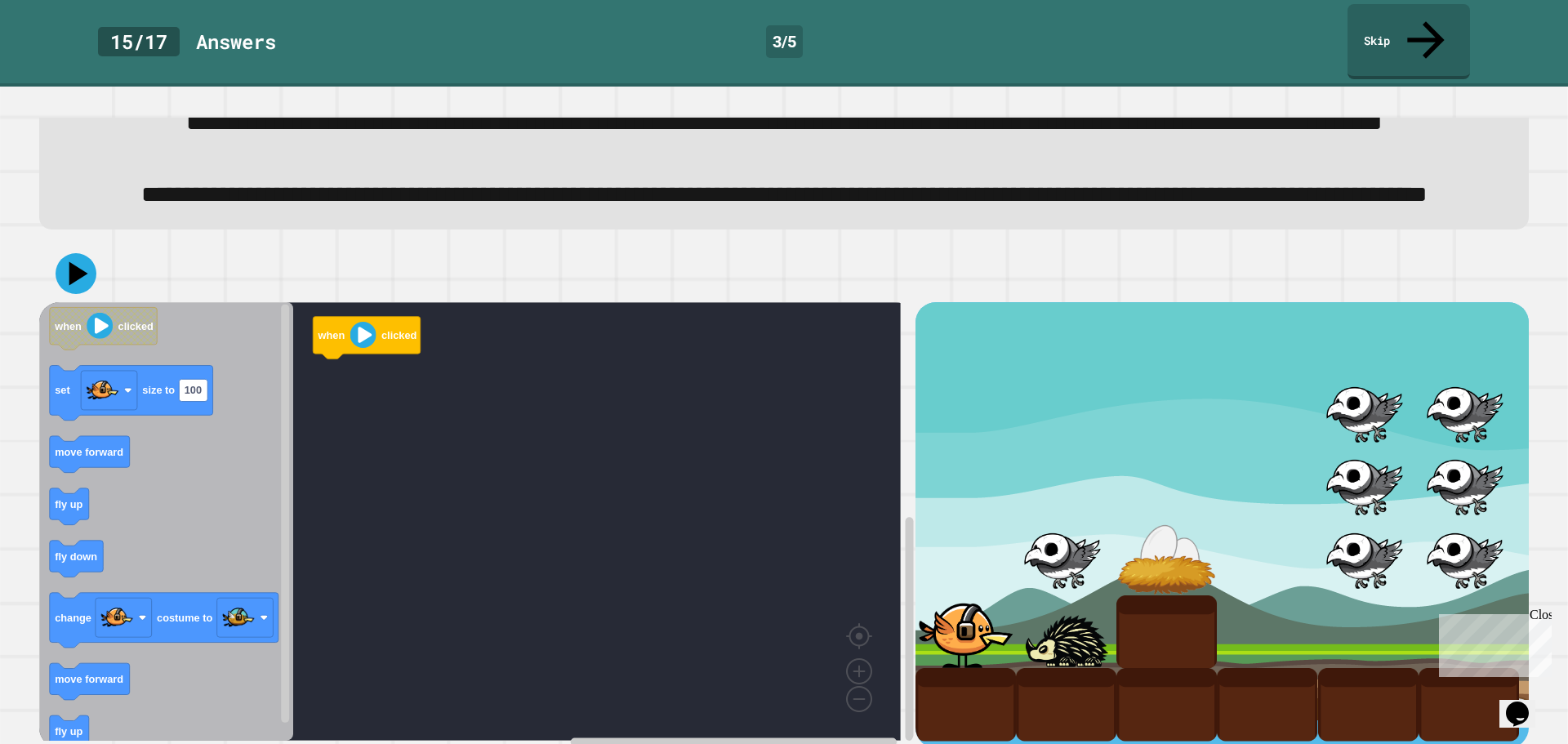
scroll to position [157, 0]
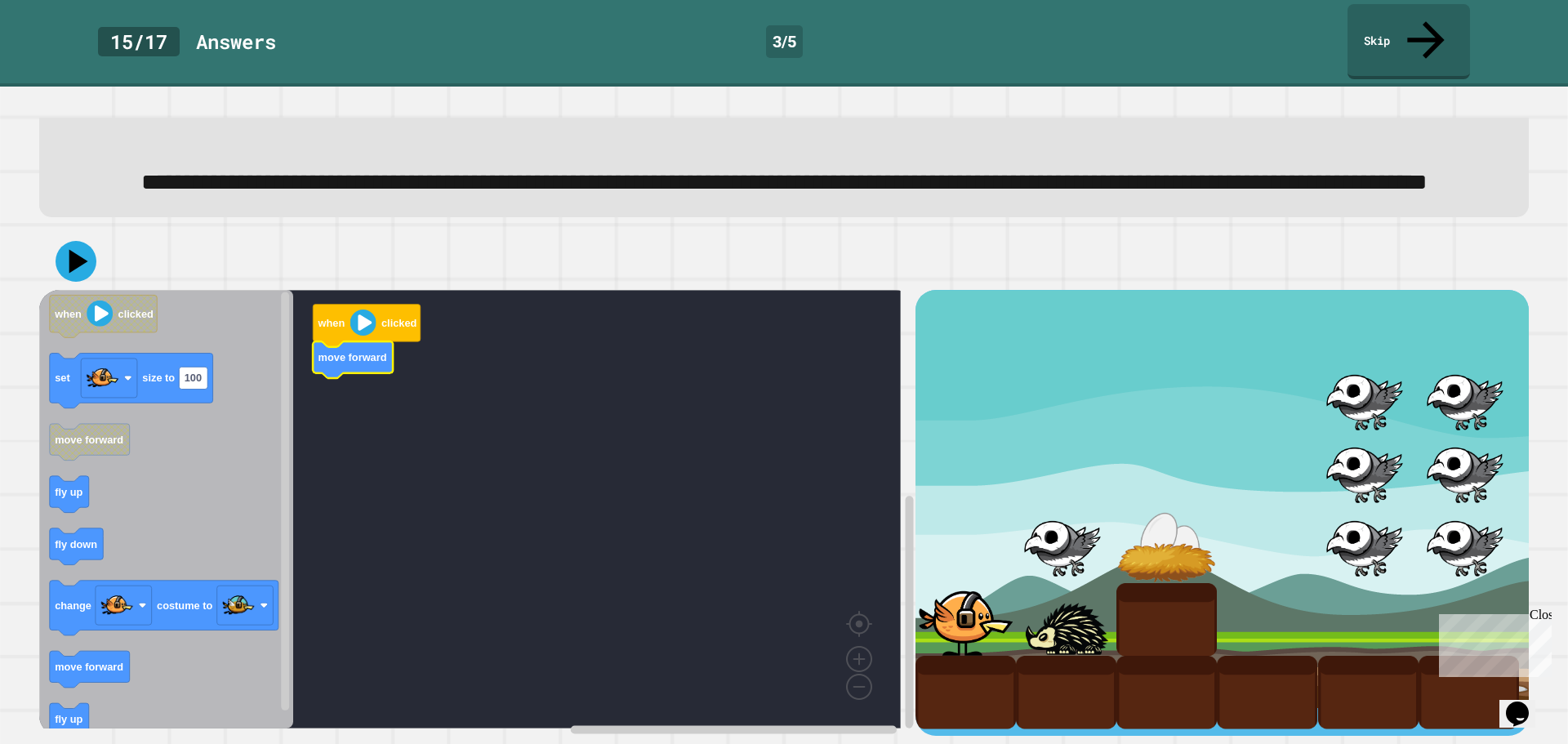
click at [412, 427] on rect "Blockly Workspace" at bounding box center [470, 509] width 861 height 439
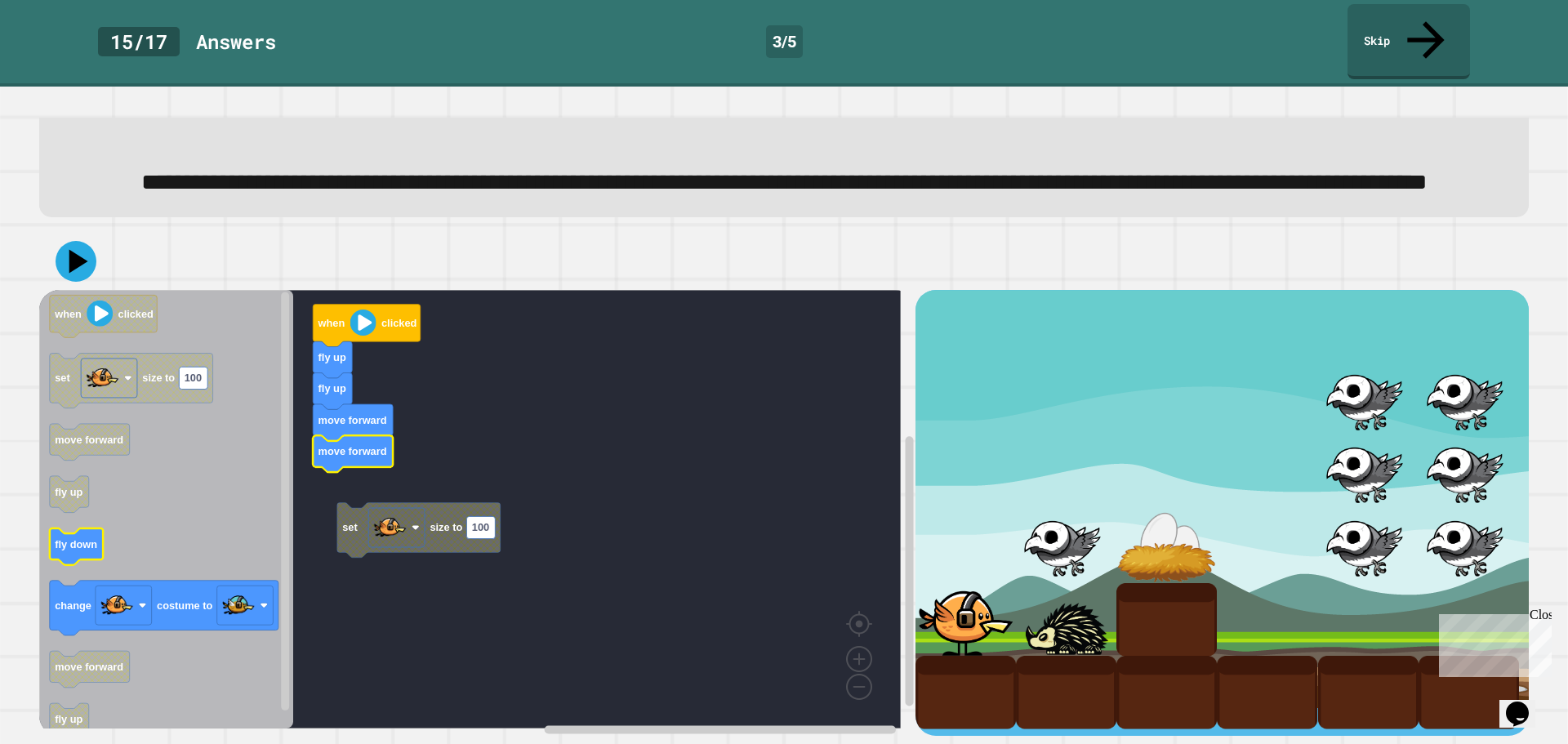
click at [85, 544] on icon "when clicked set size to 100 move forward fly up fly down change costume to mov…" at bounding box center [166, 509] width 254 height 439
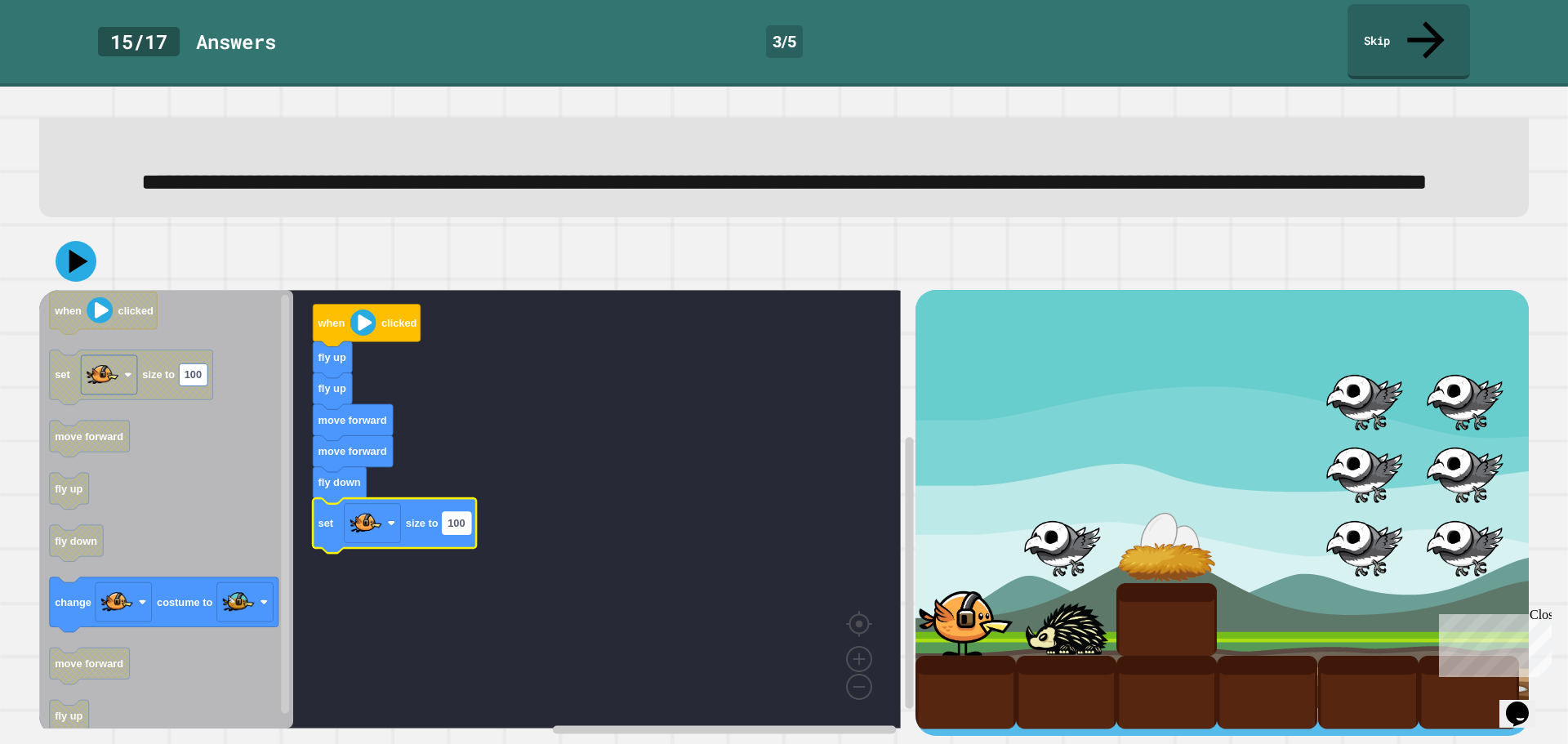
click at [460, 517] on text "100" at bounding box center [456, 523] width 17 height 12
type input "**"
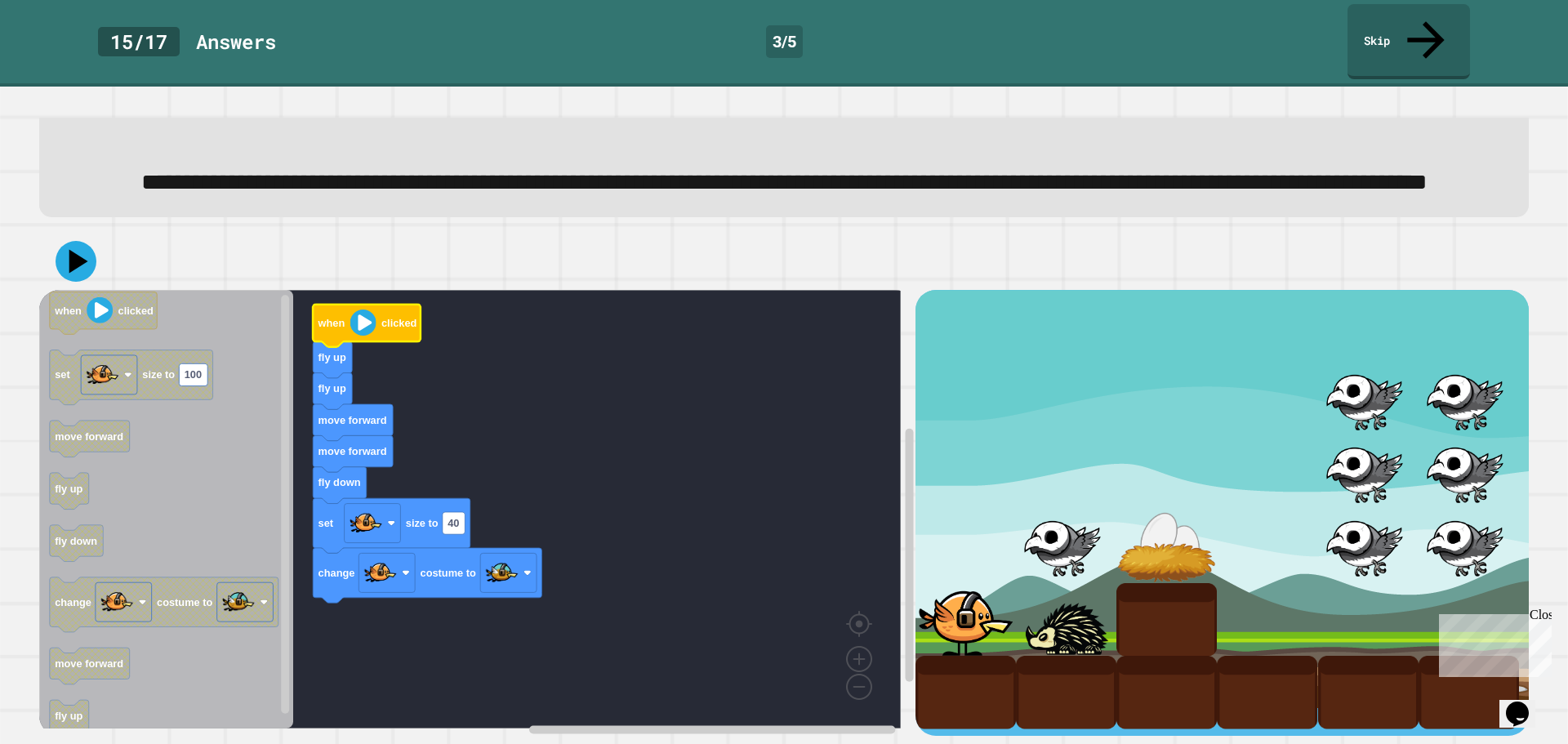
click at [368, 312] on image "Blockly Workspace" at bounding box center [364, 323] width 26 height 26
click at [66, 241] on icon at bounding box center [76, 261] width 42 height 42
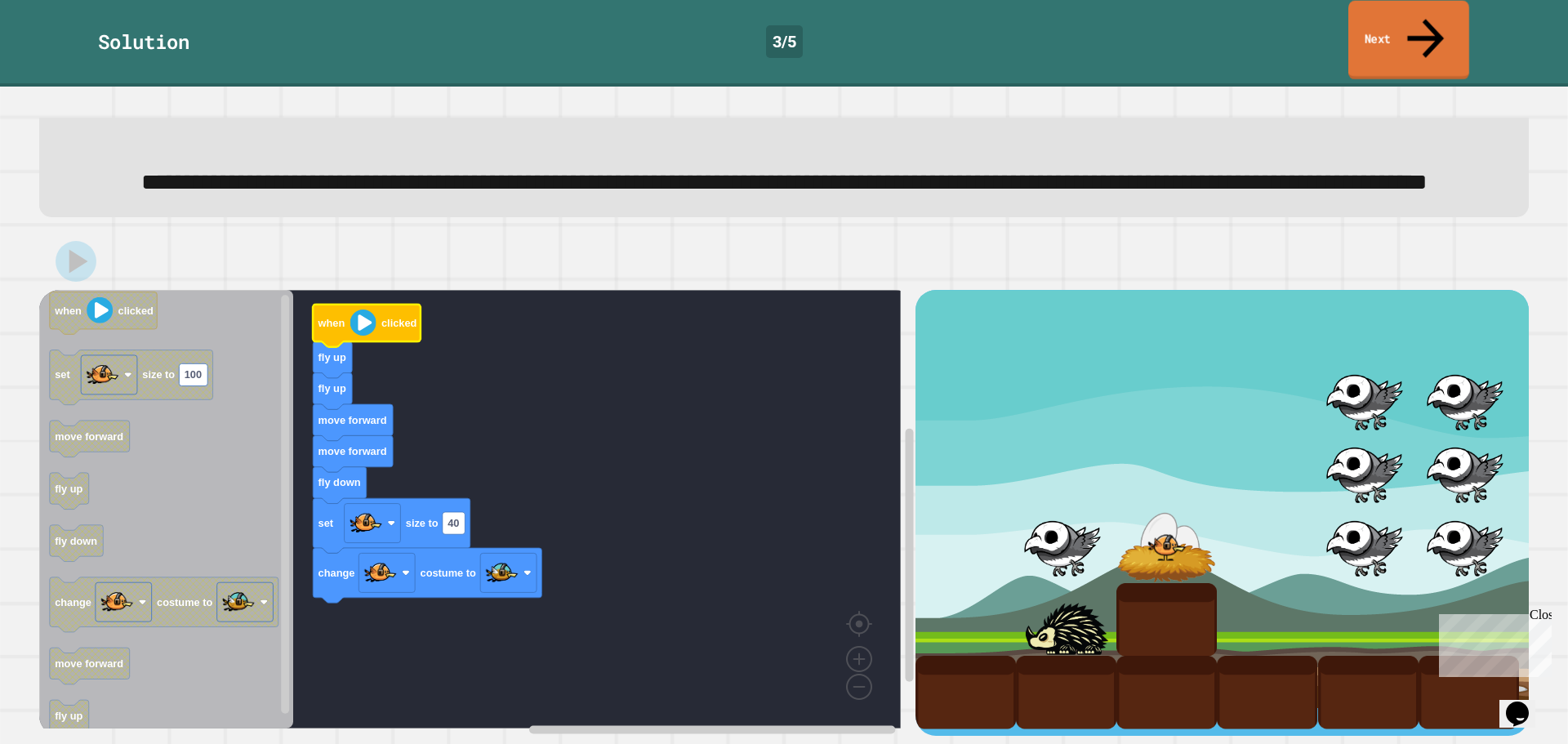
click at [1361, 34] on link "Next" at bounding box center [1408, 40] width 121 height 79
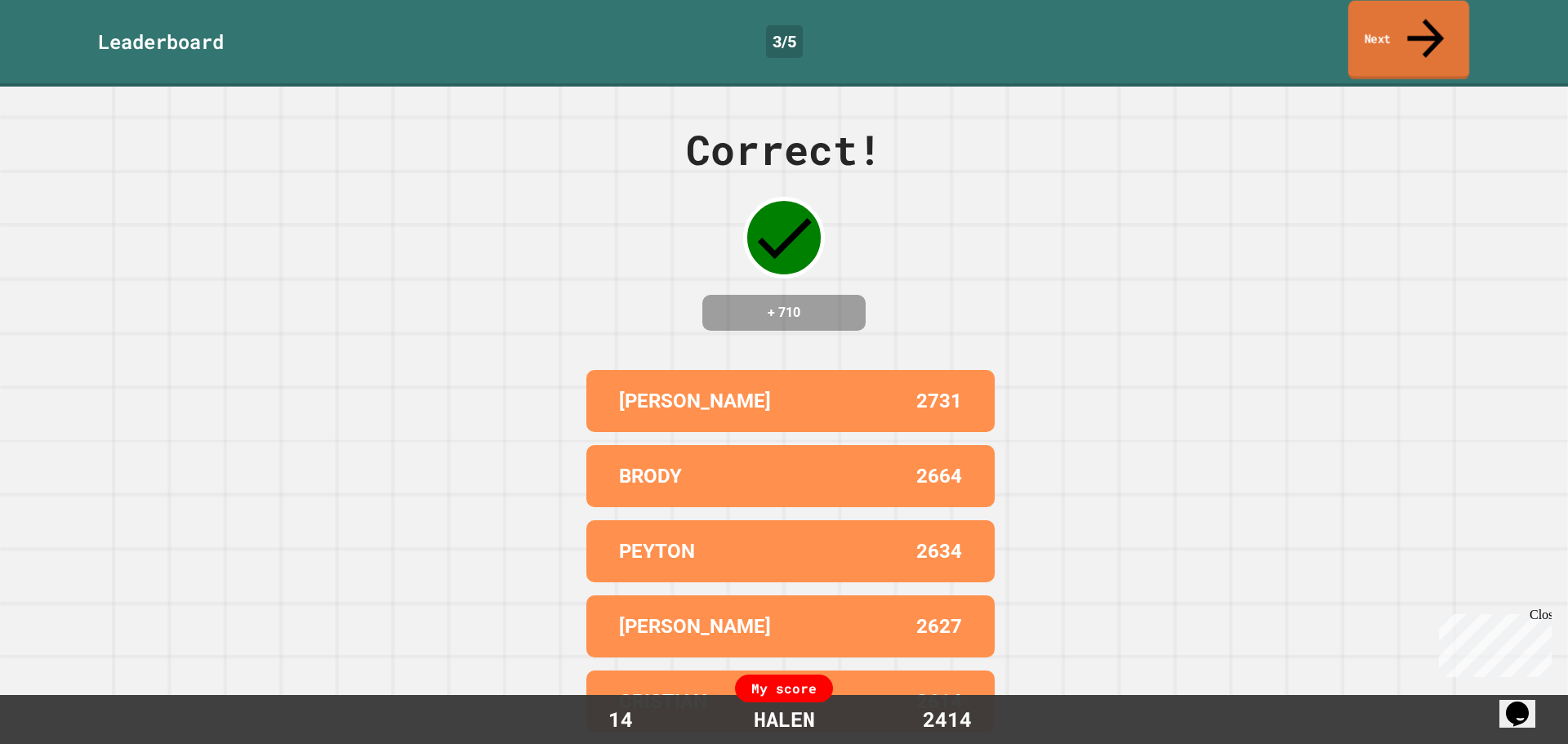
click at [1364, 34] on link "Next" at bounding box center [1408, 40] width 121 height 79
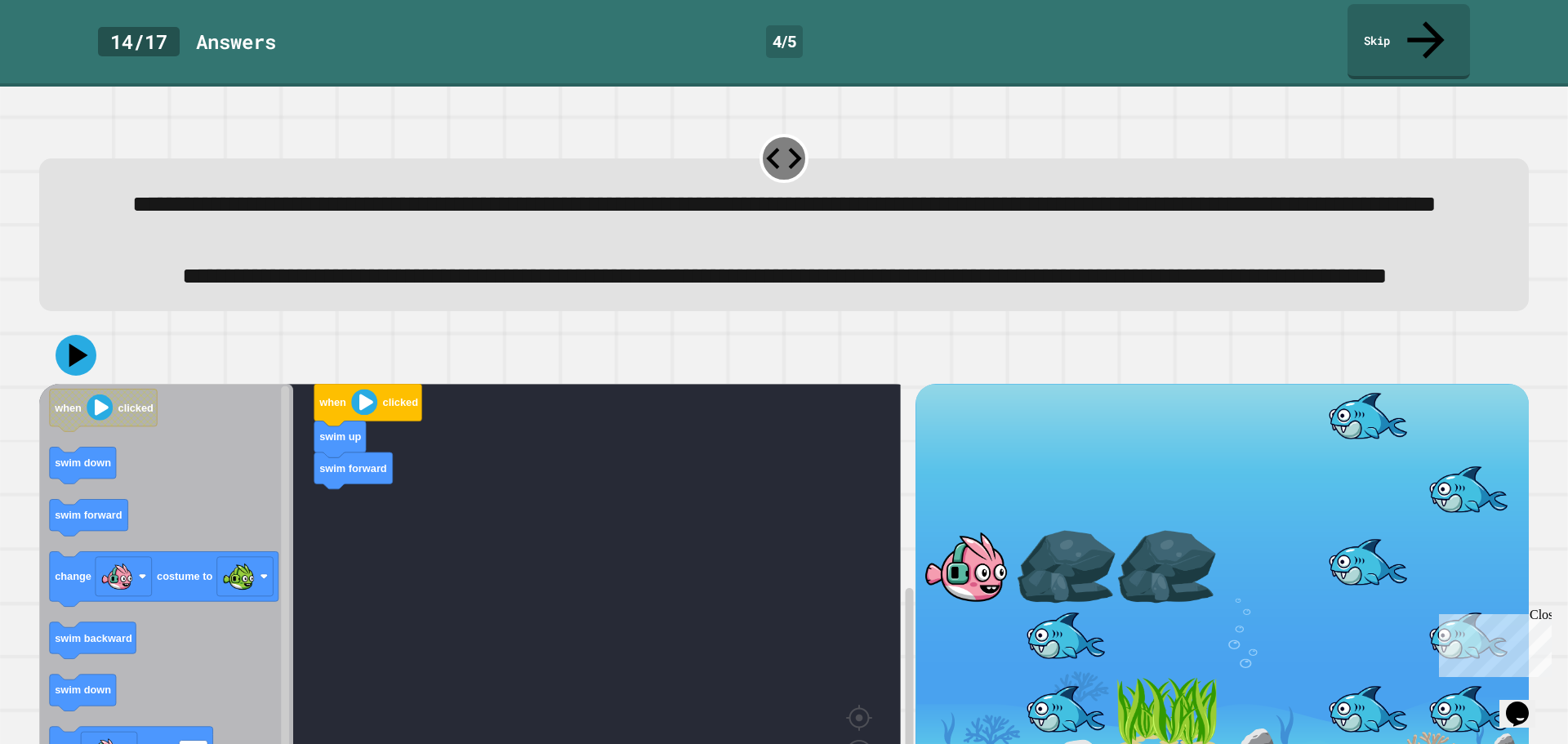
scroll to position [157, 0]
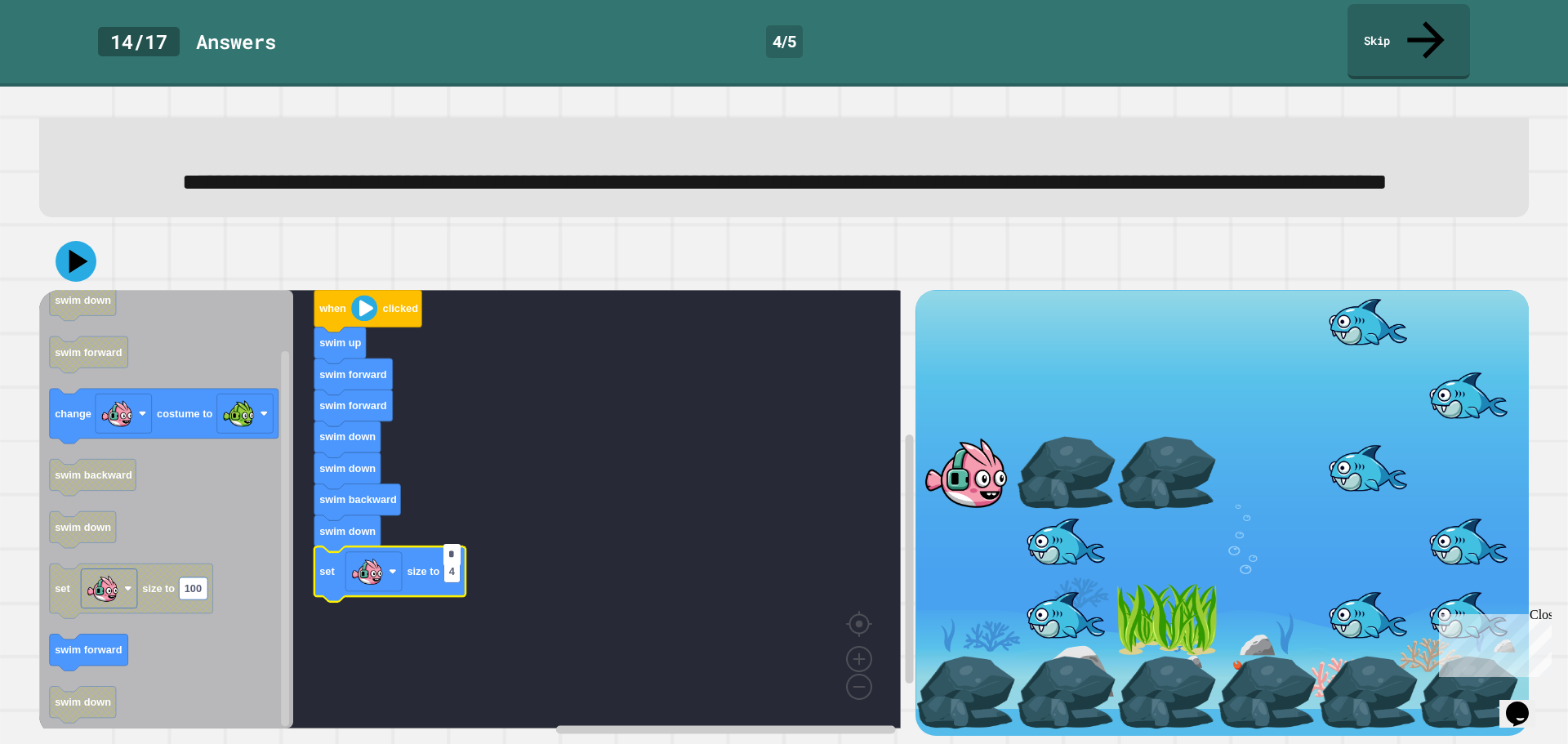
type input "**"
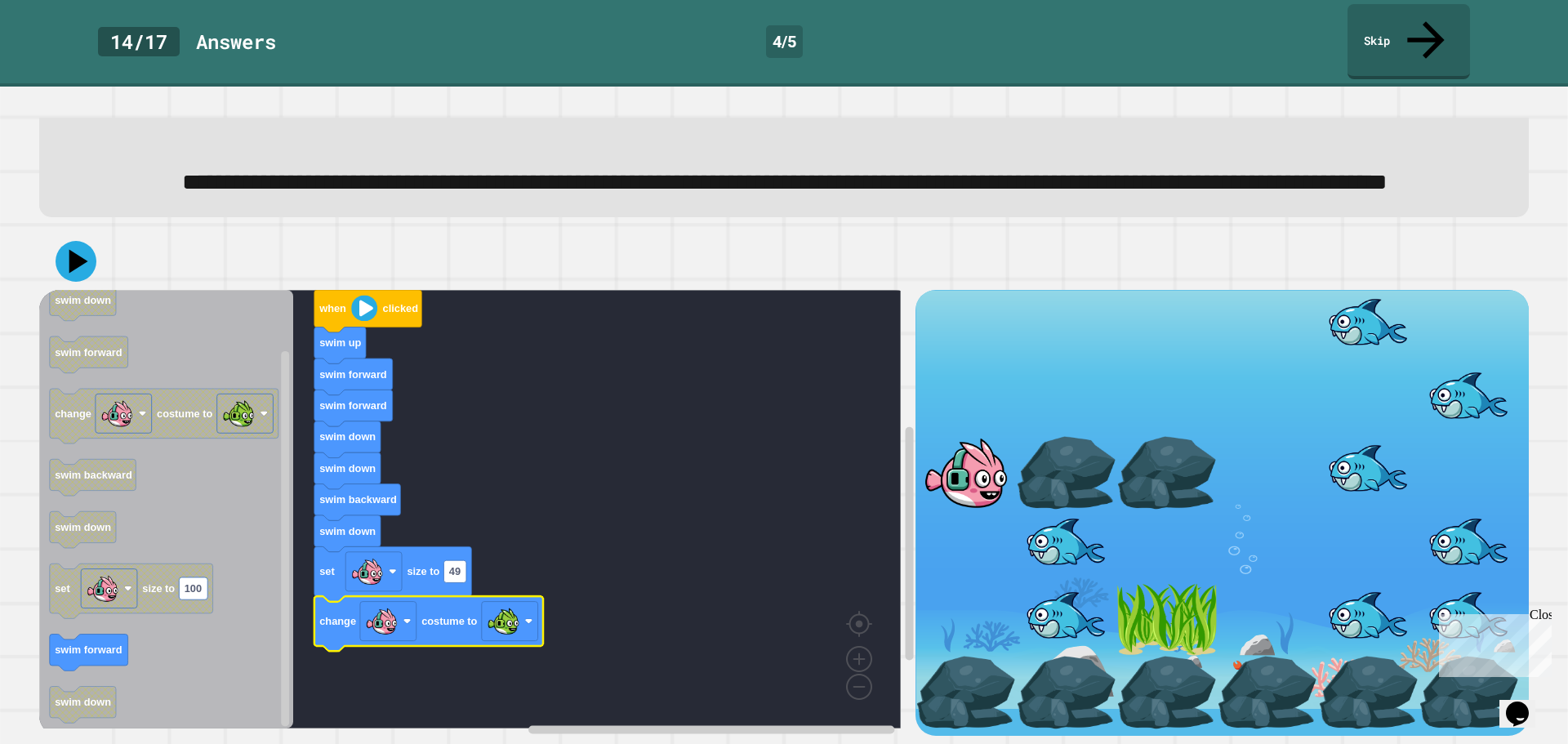
click at [92, 243] on icon at bounding box center [76, 261] width 41 height 41
click at [369, 296] on image "Blockly Workspace" at bounding box center [364, 309] width 26 height 26
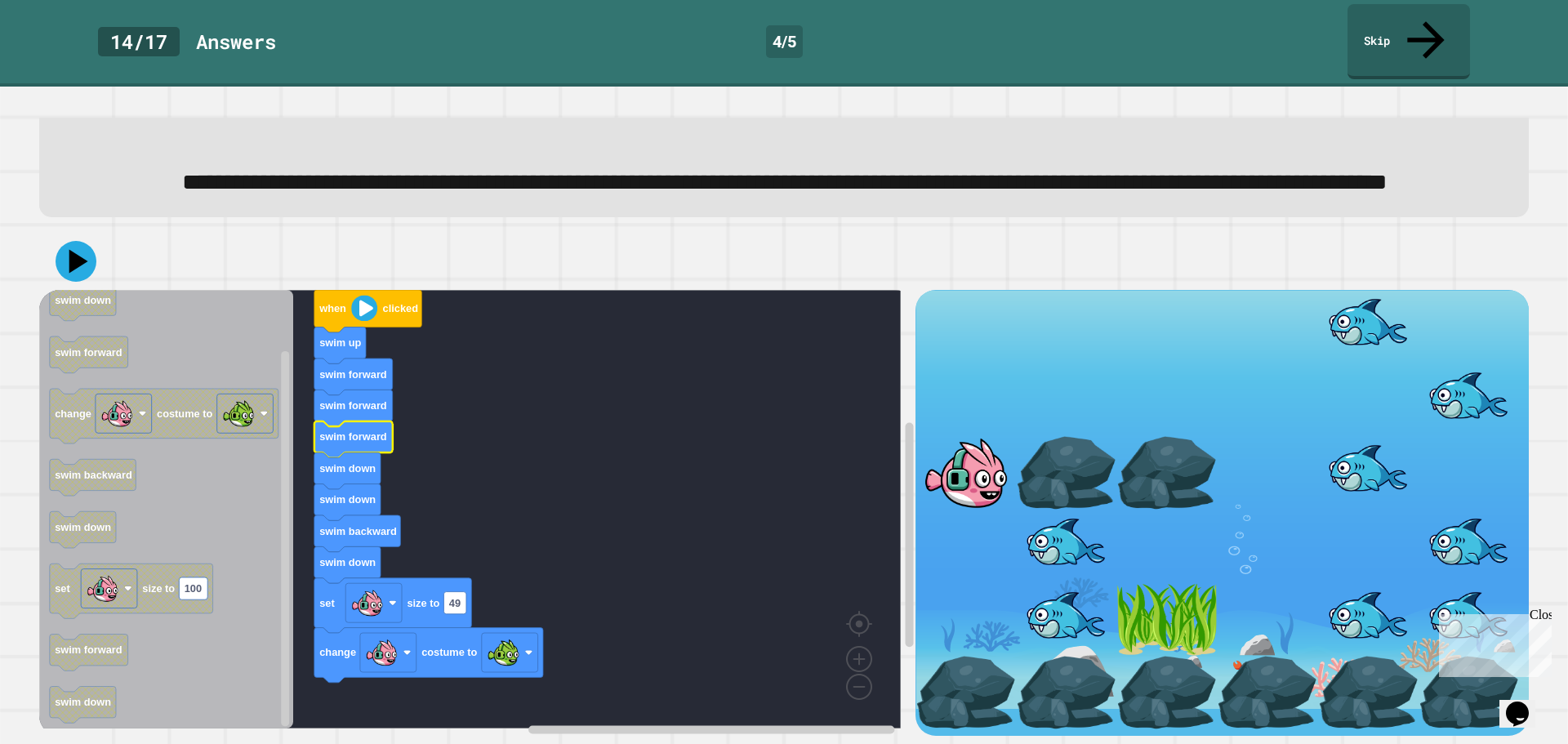
click at [369, 310] on icon "Blockly Workspace" at bounding box center [368, 311] width 108 height 43
drag, startPoint x: 53, startPoint y: 249, endPoint x: 62, endPoint y: 248, distance: 9.1
click at [54, 248] on button at bounding box center [76, 261] width 49 height 49
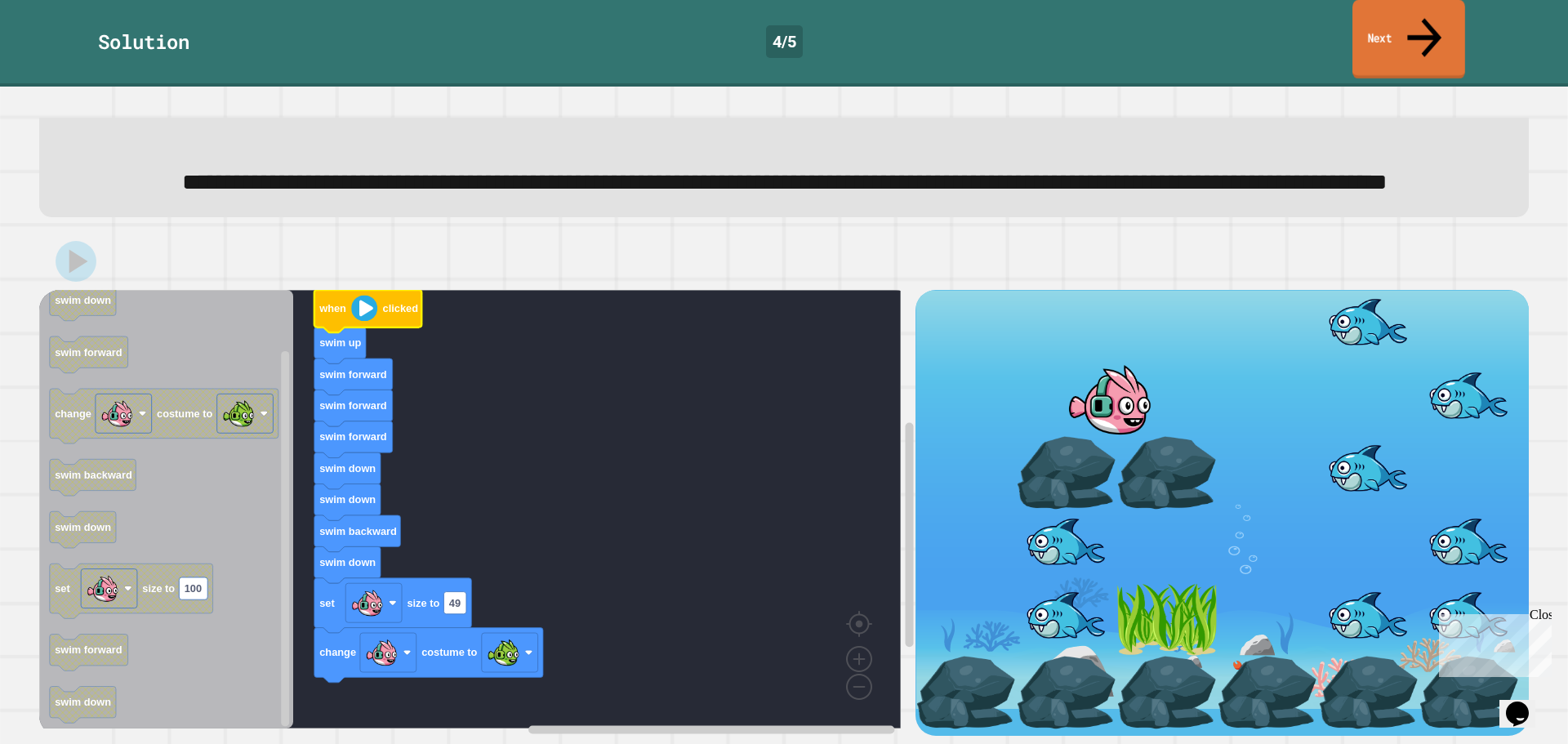
click at [1438, 13] on link "Next" at bounding box center [1408, 39] width 112 height 79
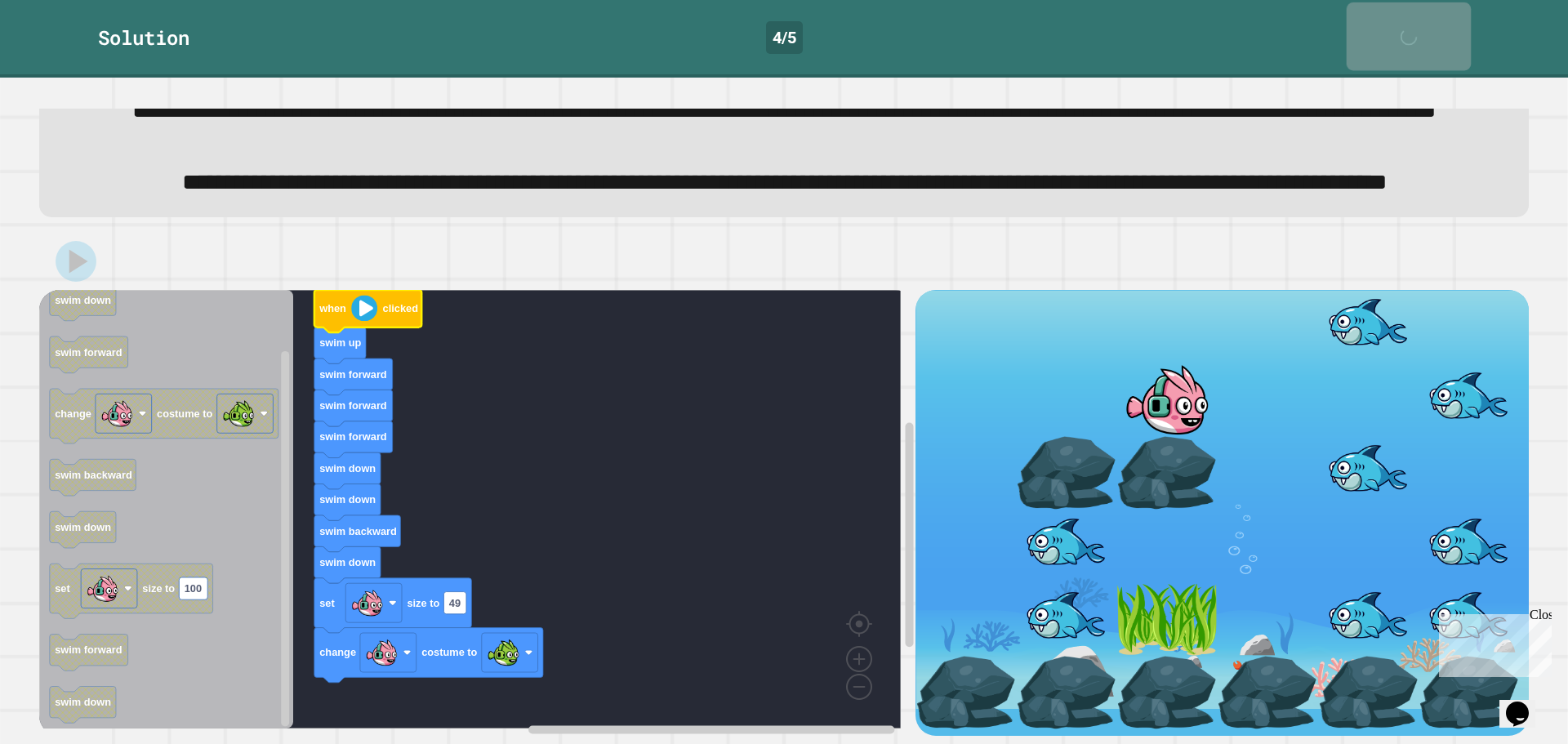
scroll to position [155, 0]
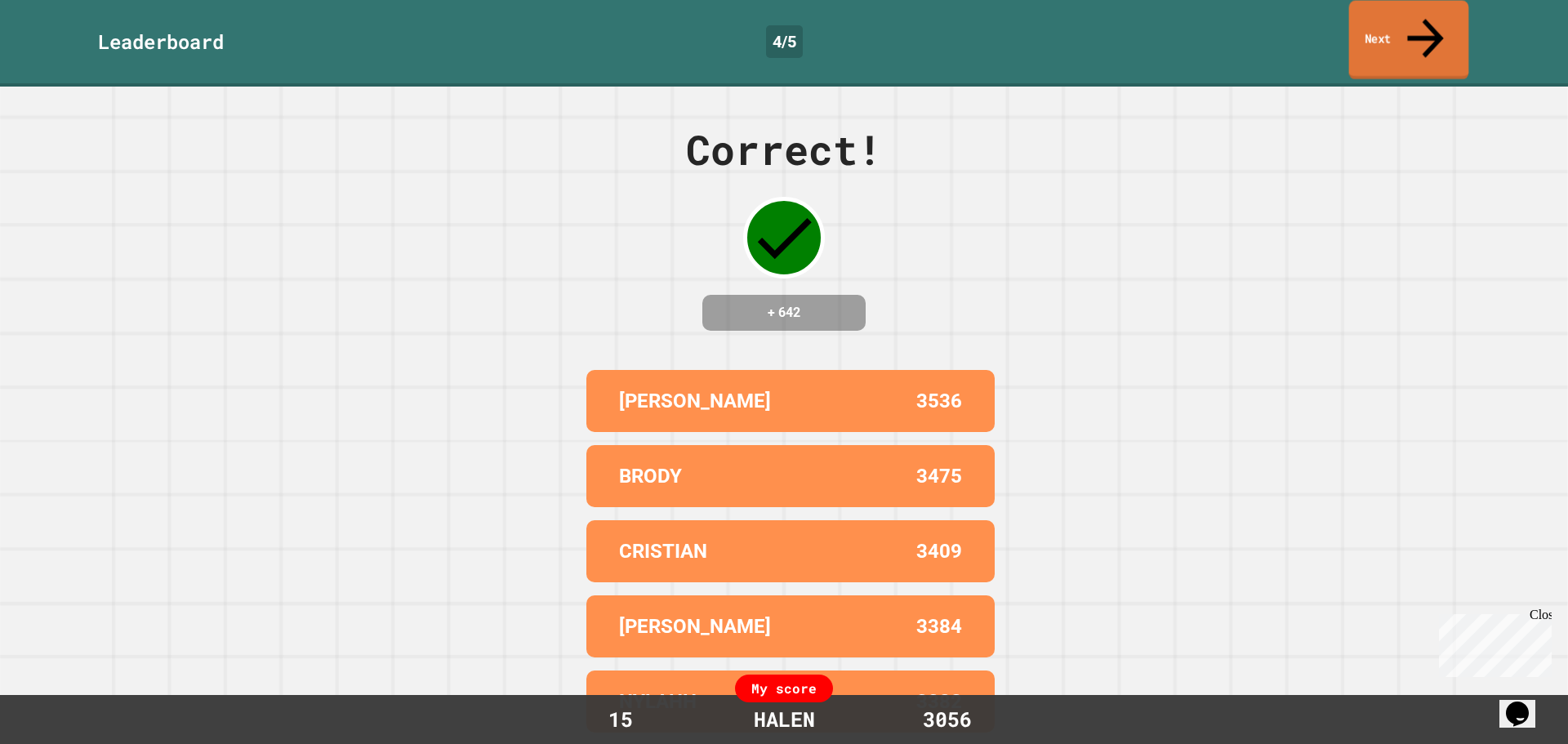
click at [1405, 27] on link "Next" at bounding box center [1409, 40] width 120 height 79
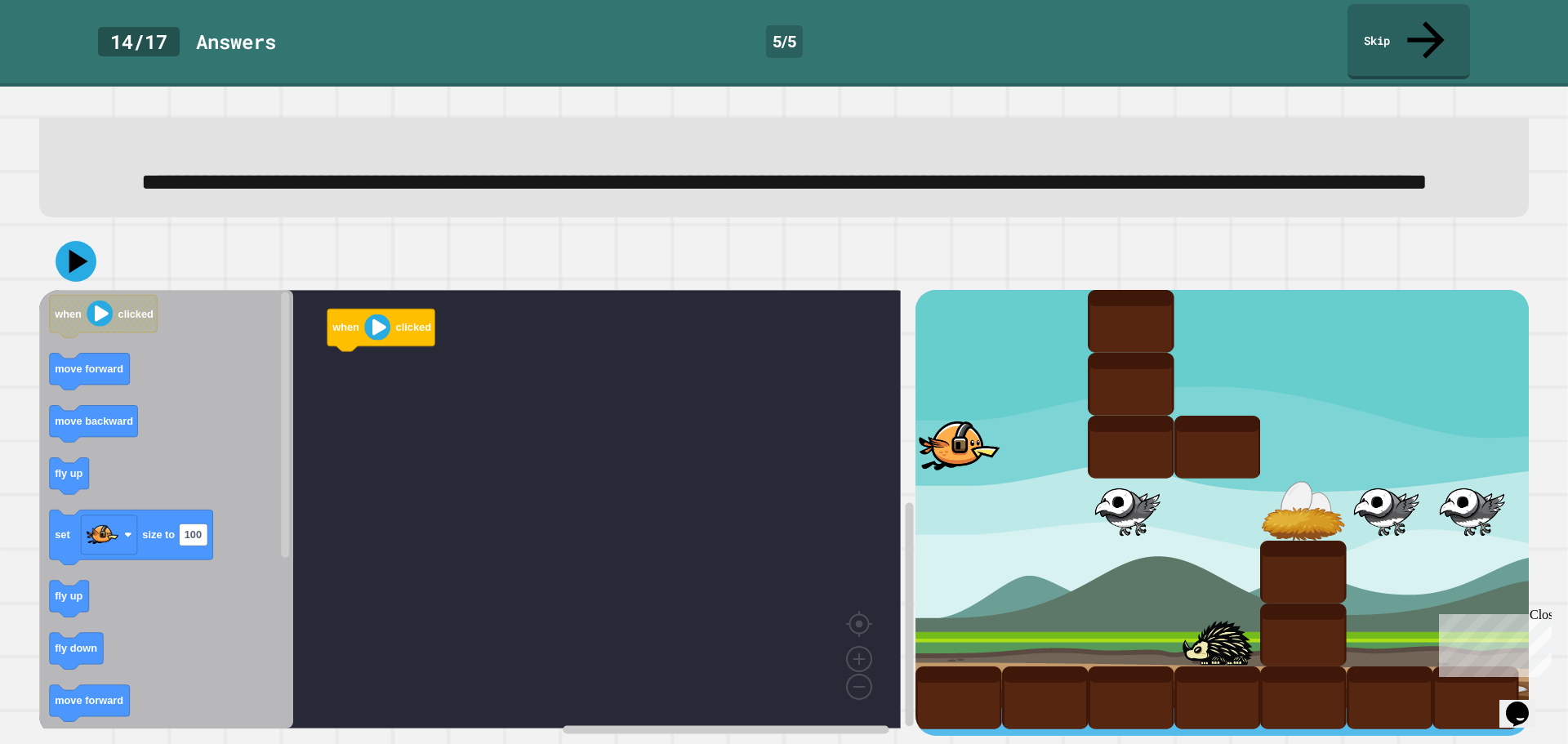
scroll to position [118, 0]
